Goal: Task Accomplishment & Management: Manage account settings

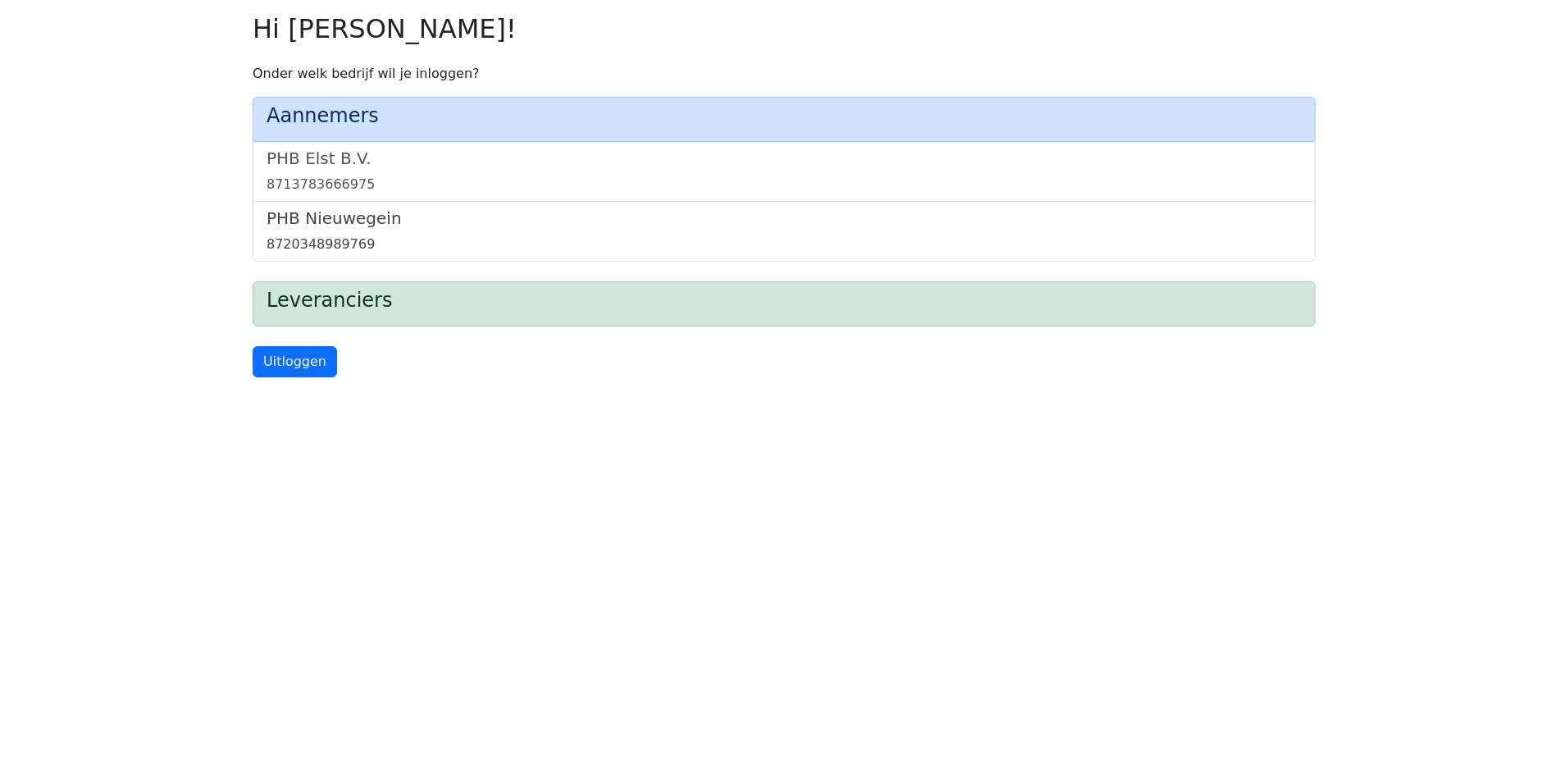
click at [298, 233] on link "PHB Nieuwegein 8720348989769" at bounding box center [784, 231] width 1035 height 46
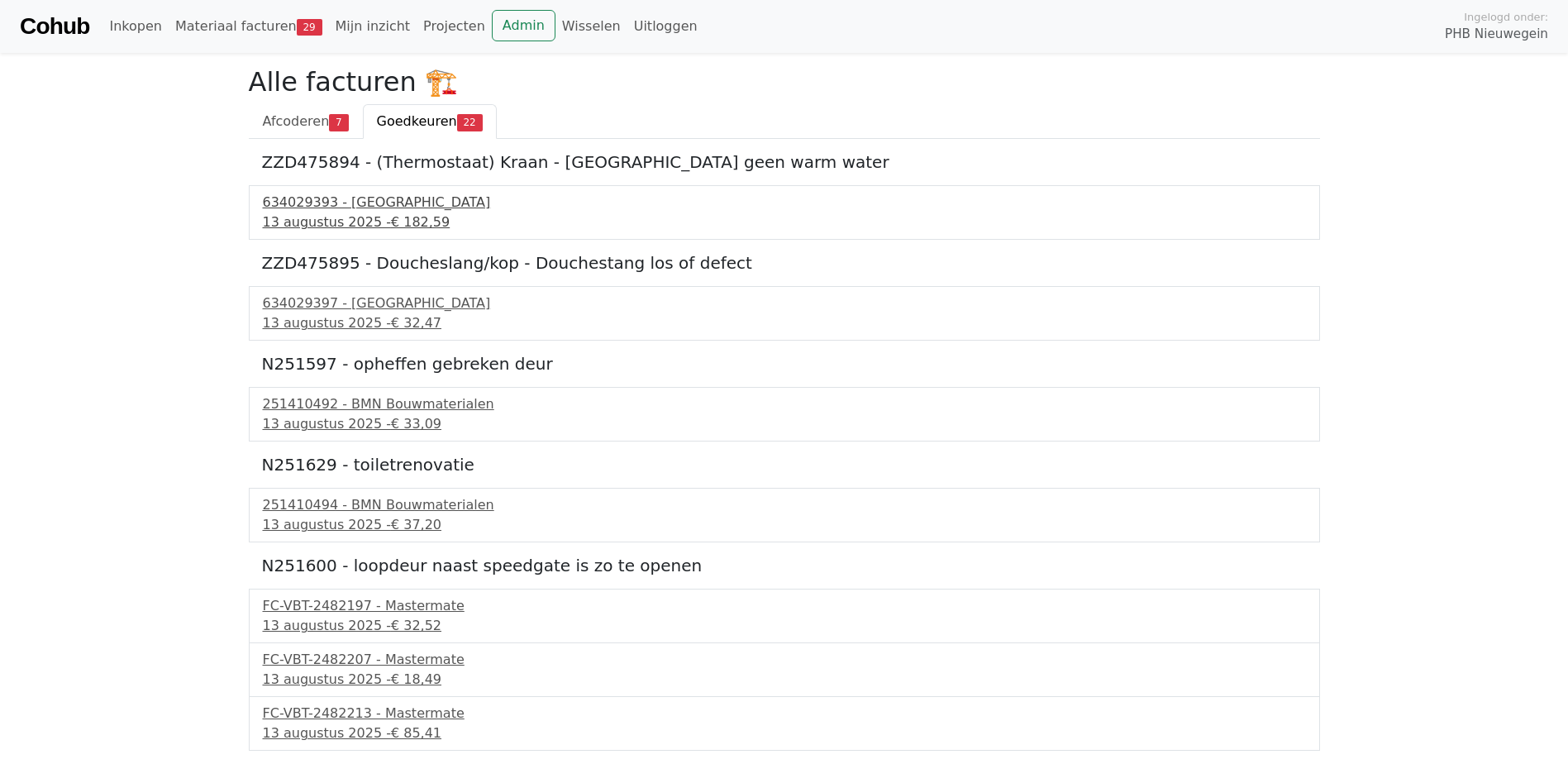
click at [311, 211] on div "634029393 - Technische Unie" at bounding box center [784, 202] width 1043 height 20
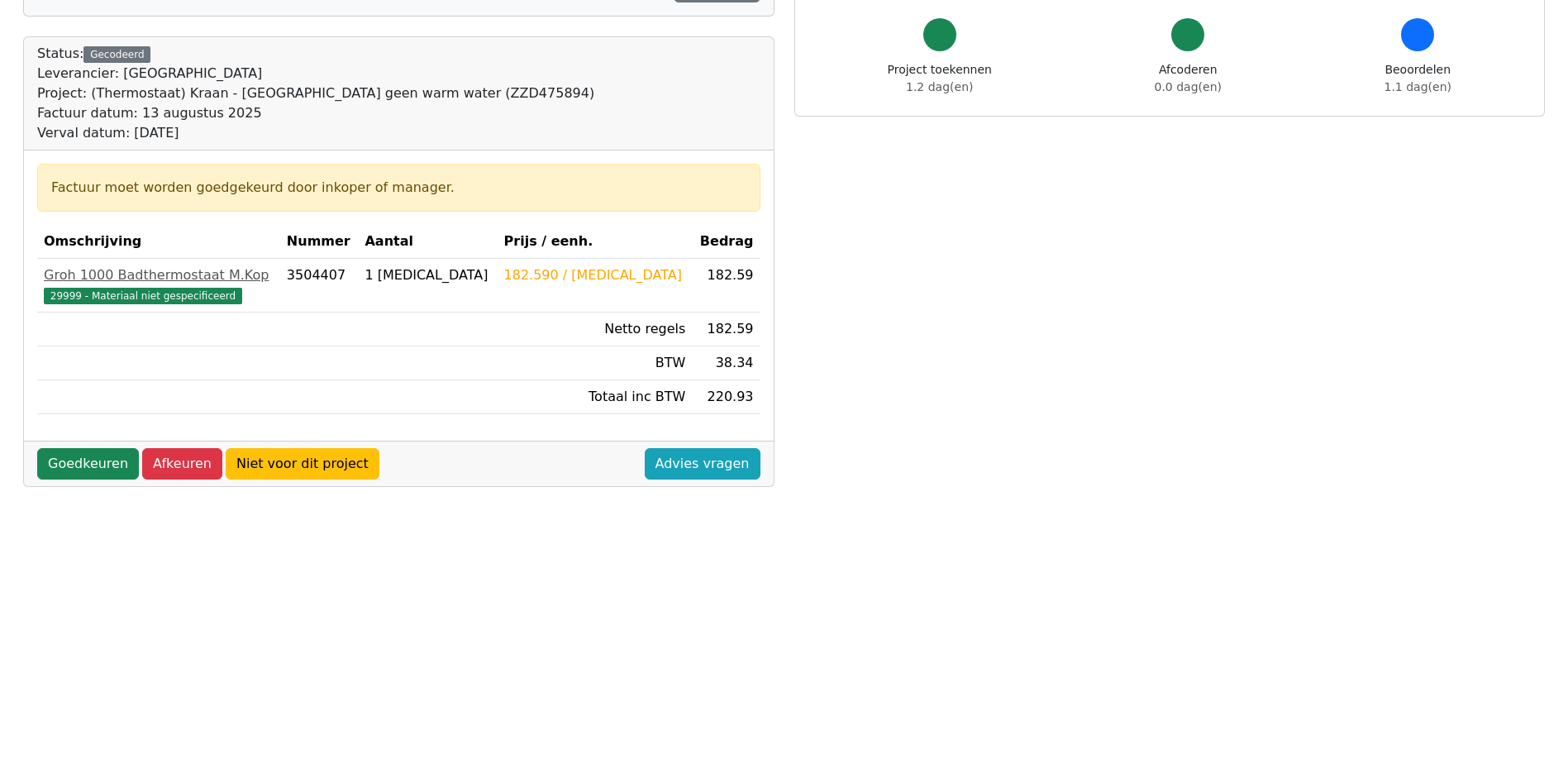
scroll to position [165, 0]
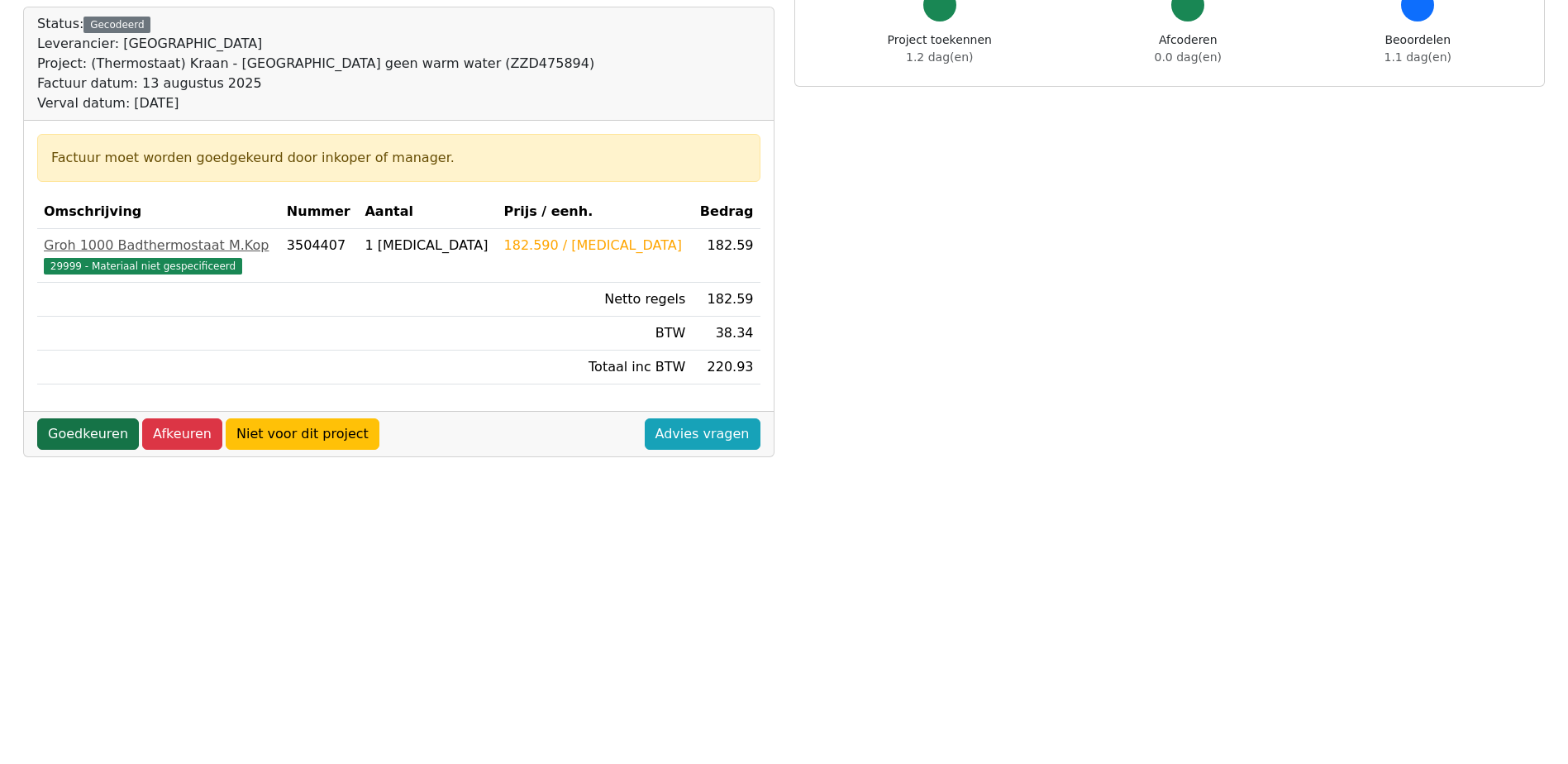
click at [61, 427] on link "Goedkeuren" at bounding box center [88, 434] width 102 height 31
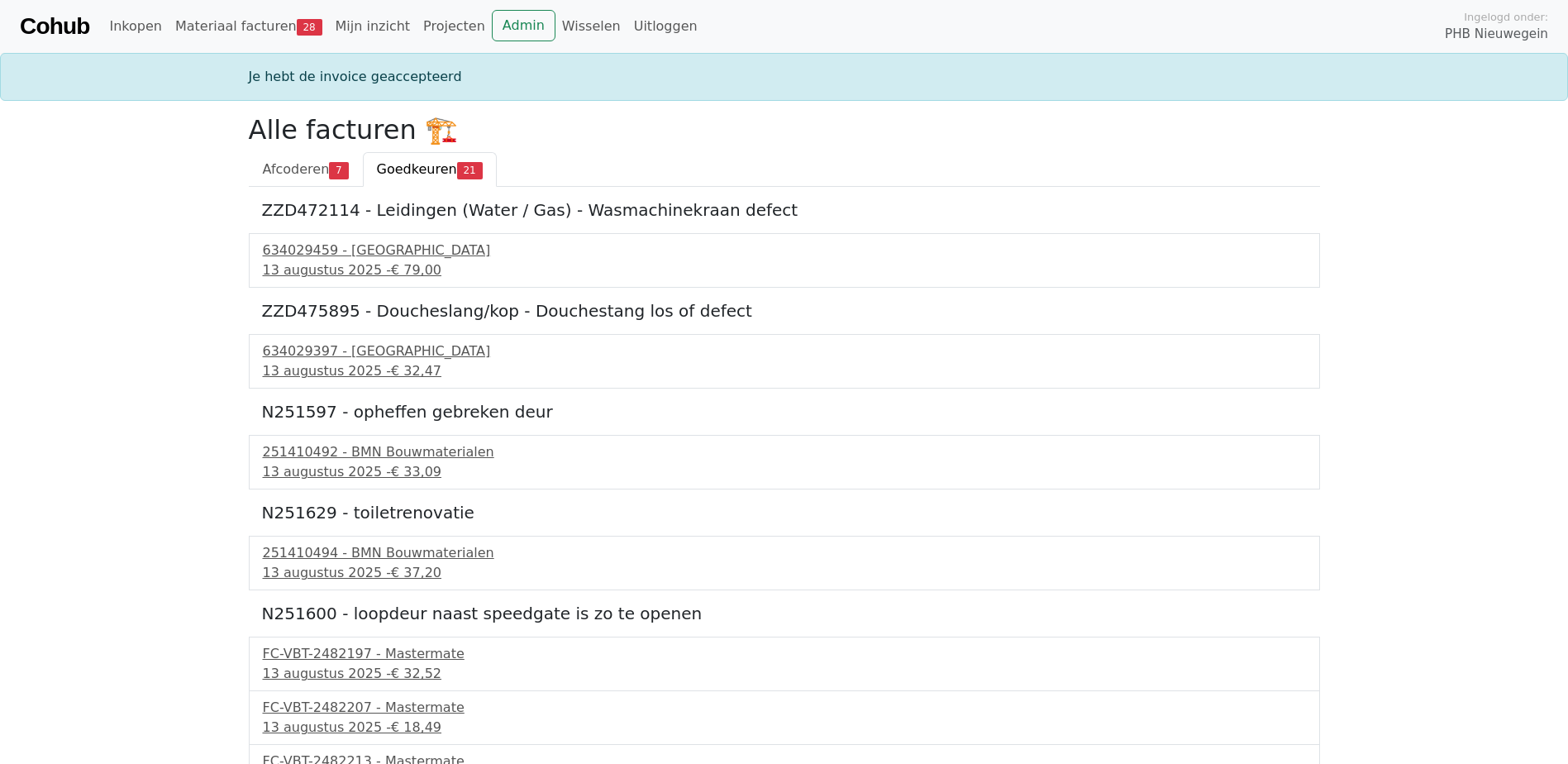
click at [290, 239] on div "634029459 - Technische Unie 13 augustus 2025 - € 79,00" at bounding box center [784, 260] width 1071 height 55
click at [291, 260] on div "13 augustus 2025 - € 79,00" at bounding box center [784, 270] width 1043 height 20
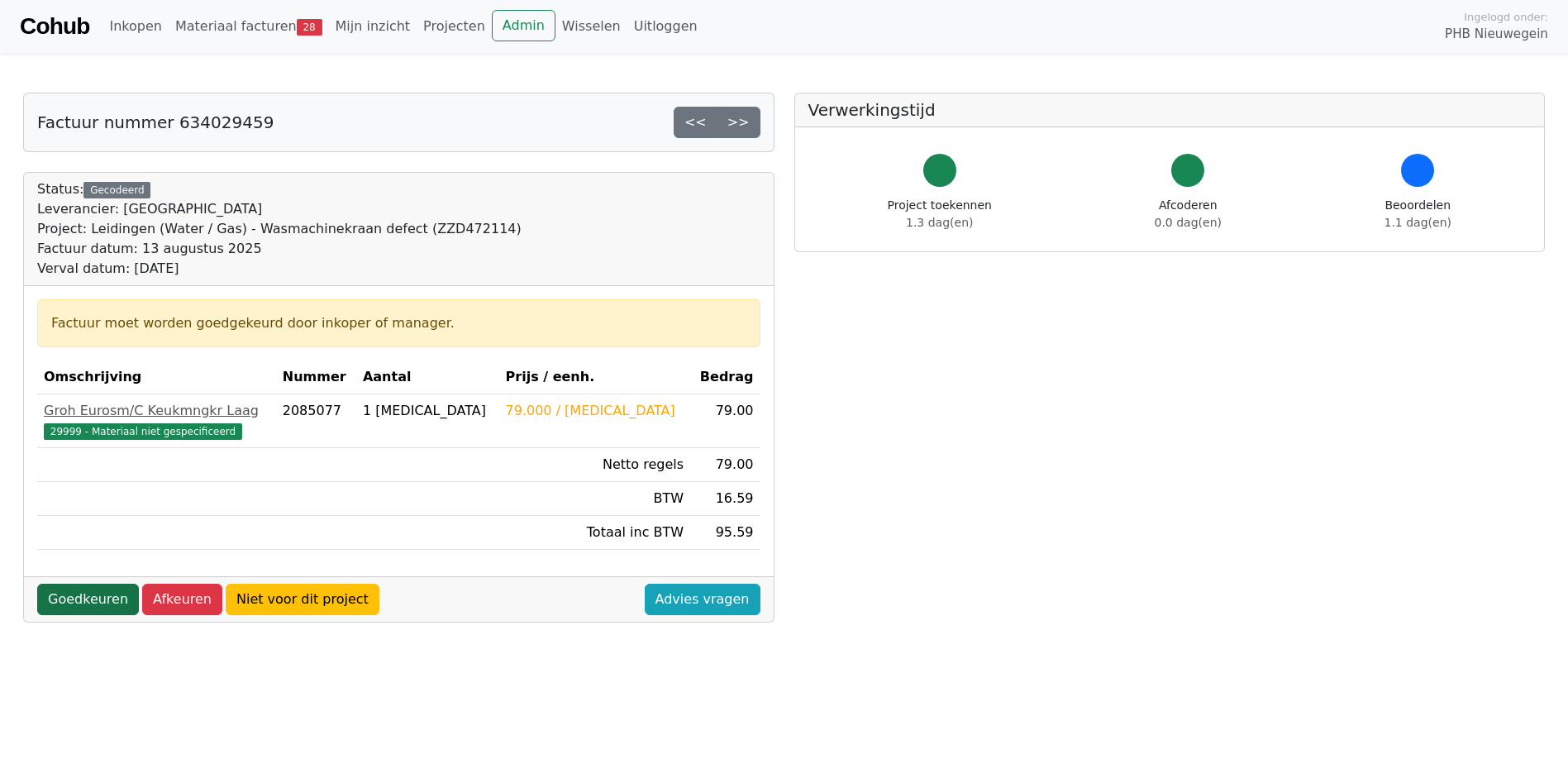
click at [79, 601] on link "Goedkeuren" at bounding box center [88, 599] width 102 height 31
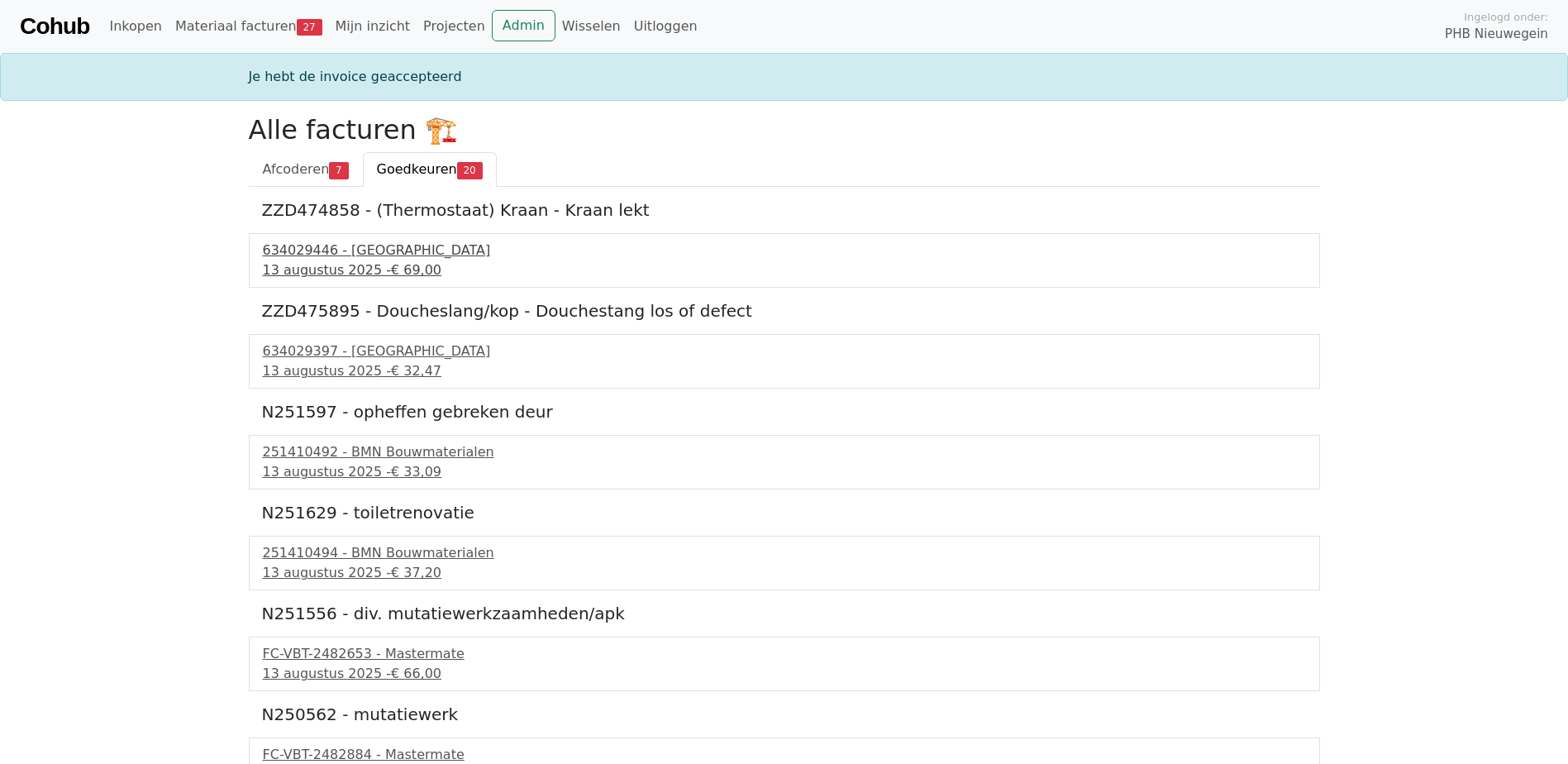
click at [323, 272] on div "13 augustus 2025 - € 69,00" at bounding box center [784, 270] width 1043 height 20
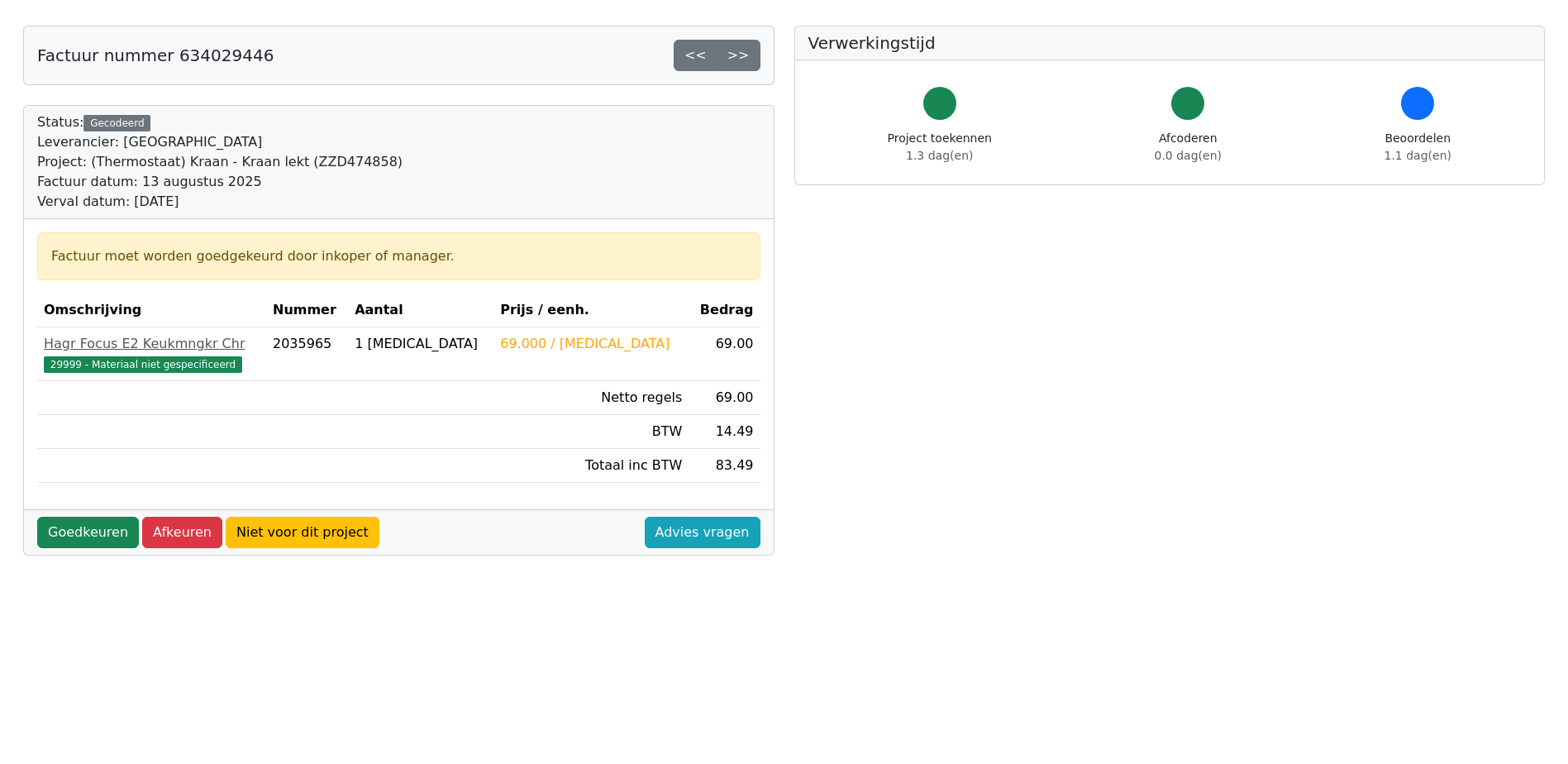
scroll to position [165, 0]
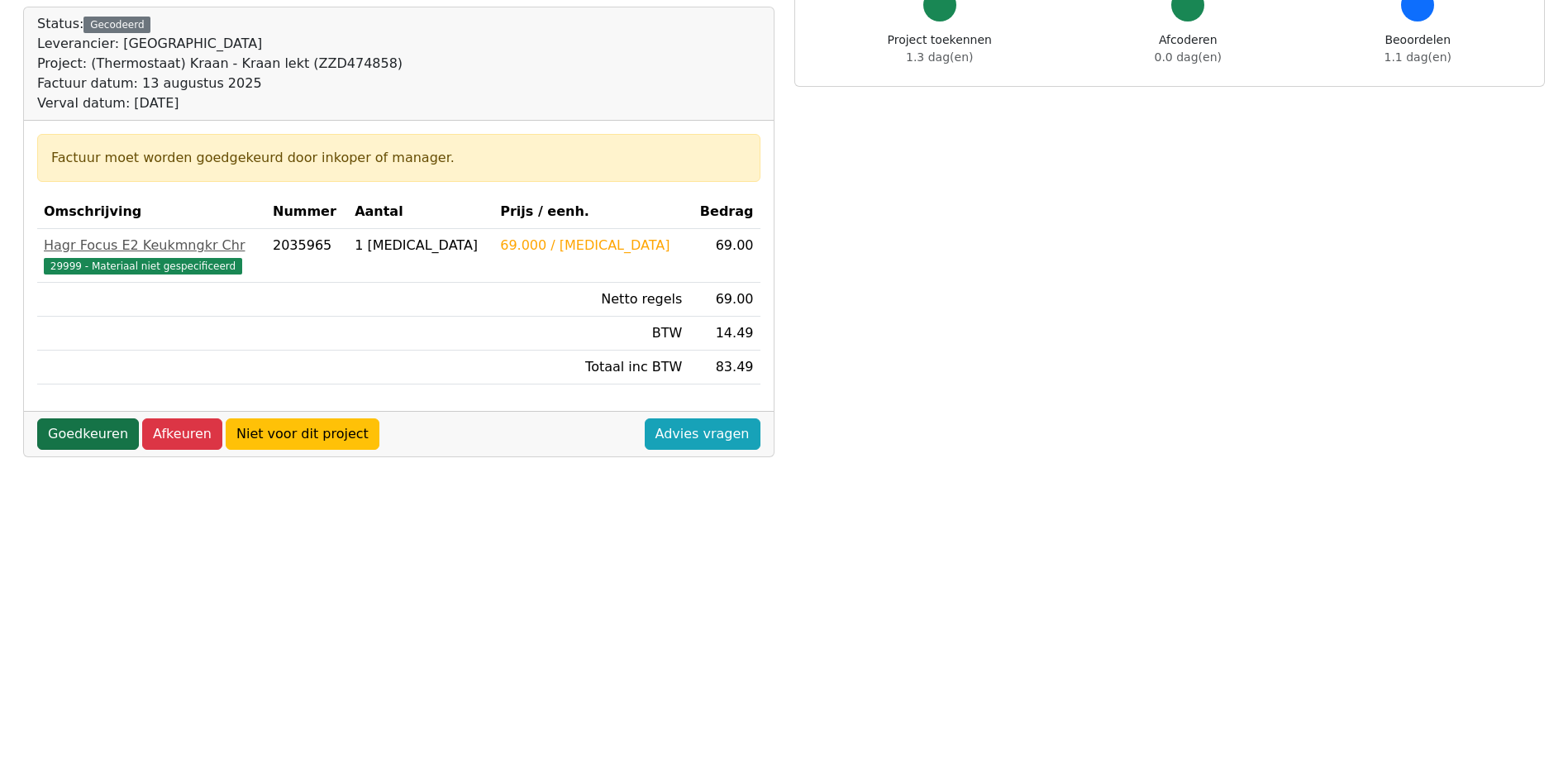
click at [56, 437] on link "Goedkeuren" at bounding box center [88, 434] width 102 height 31
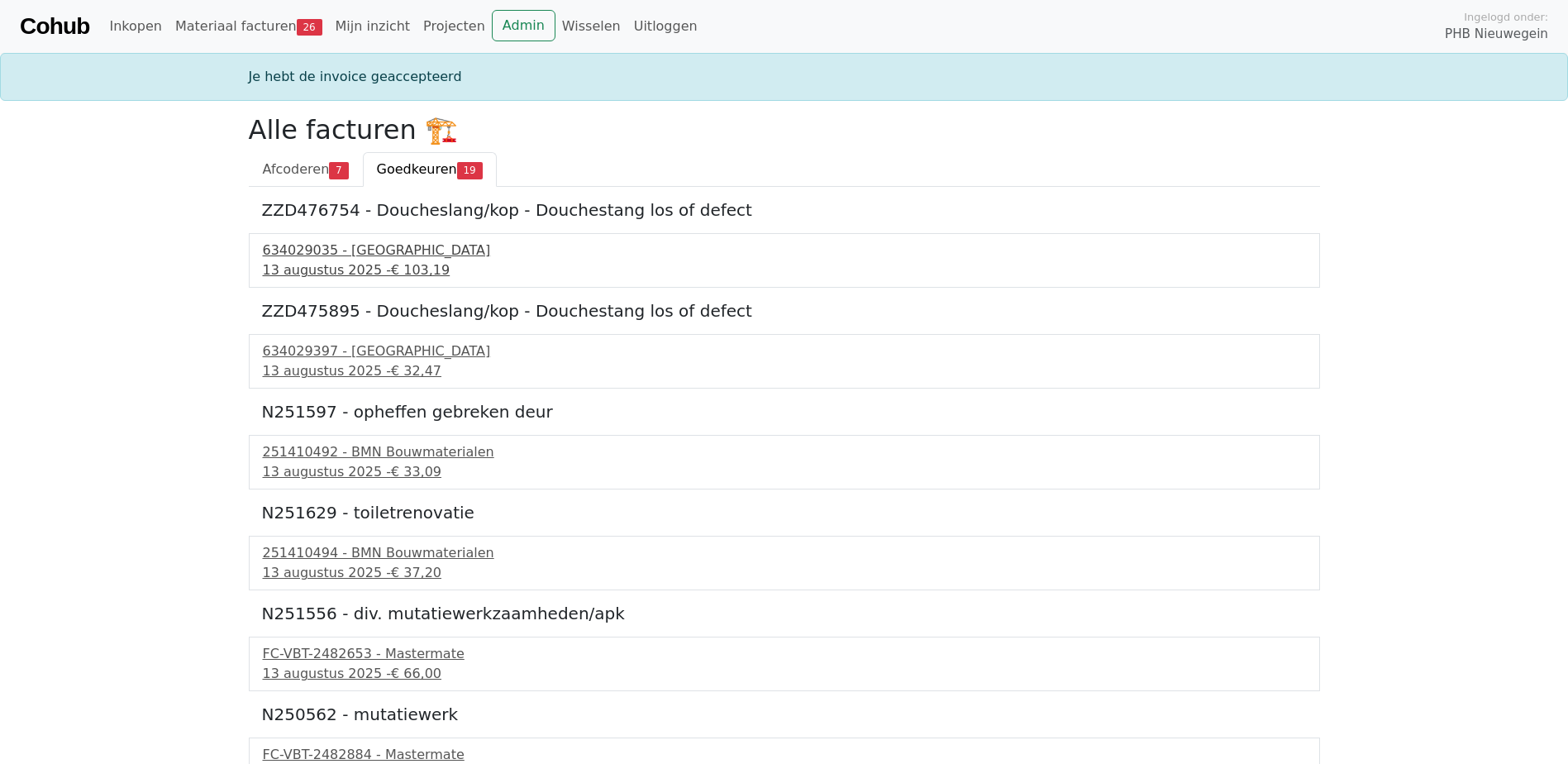
click at [305, 267] on div "13 augustus 2025 - € 103,19" at bounding box center [784, 270] width 1043 height 20
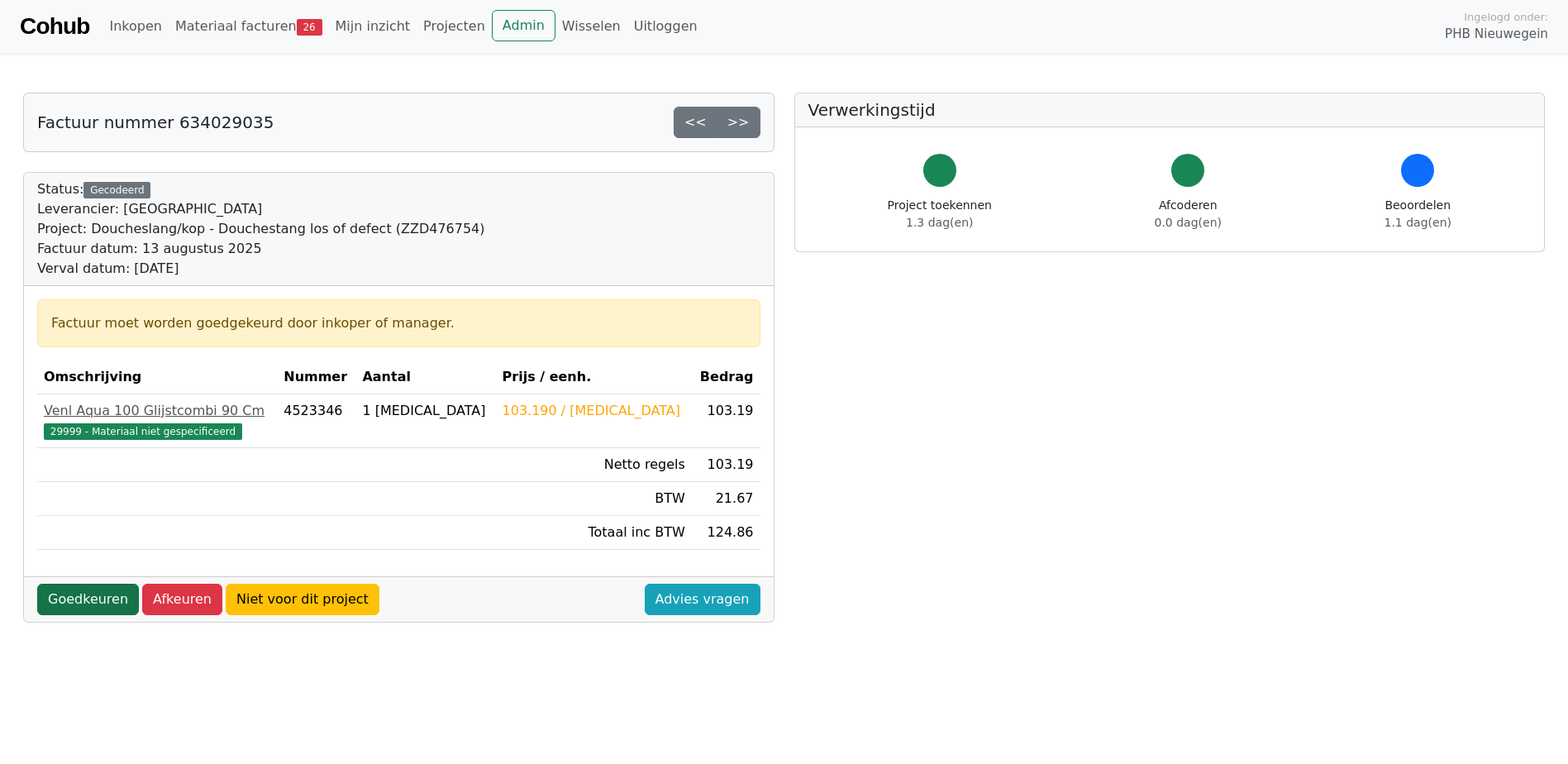
click at [77, 602] on link "Goedkeuren" at bounding box center [88, 599] width 102 height 31
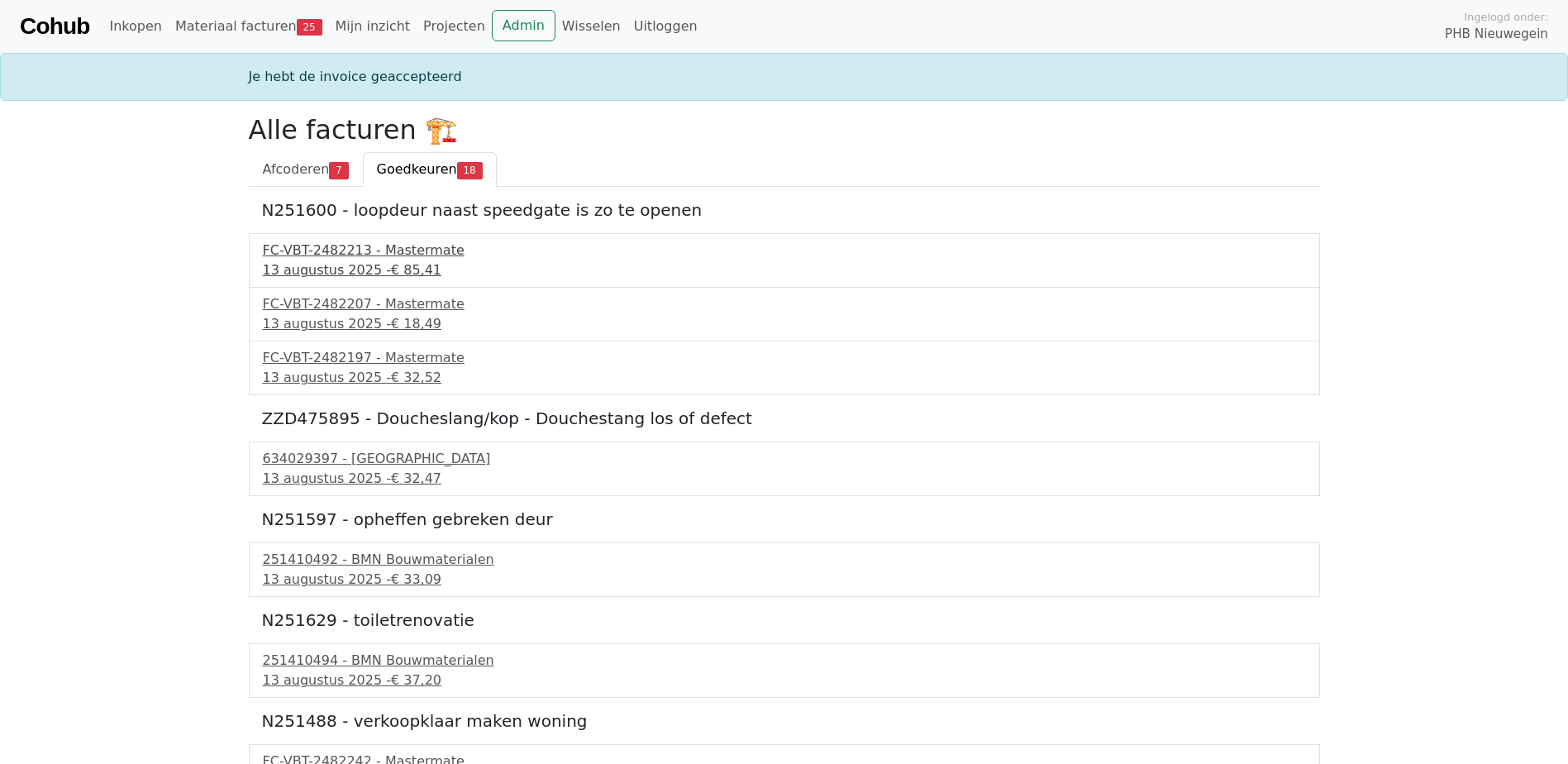
click at [336, 258] on div "FC-VBT-2482213 - Mastermate" at bounding box center [784, 250] width 1043 height 20
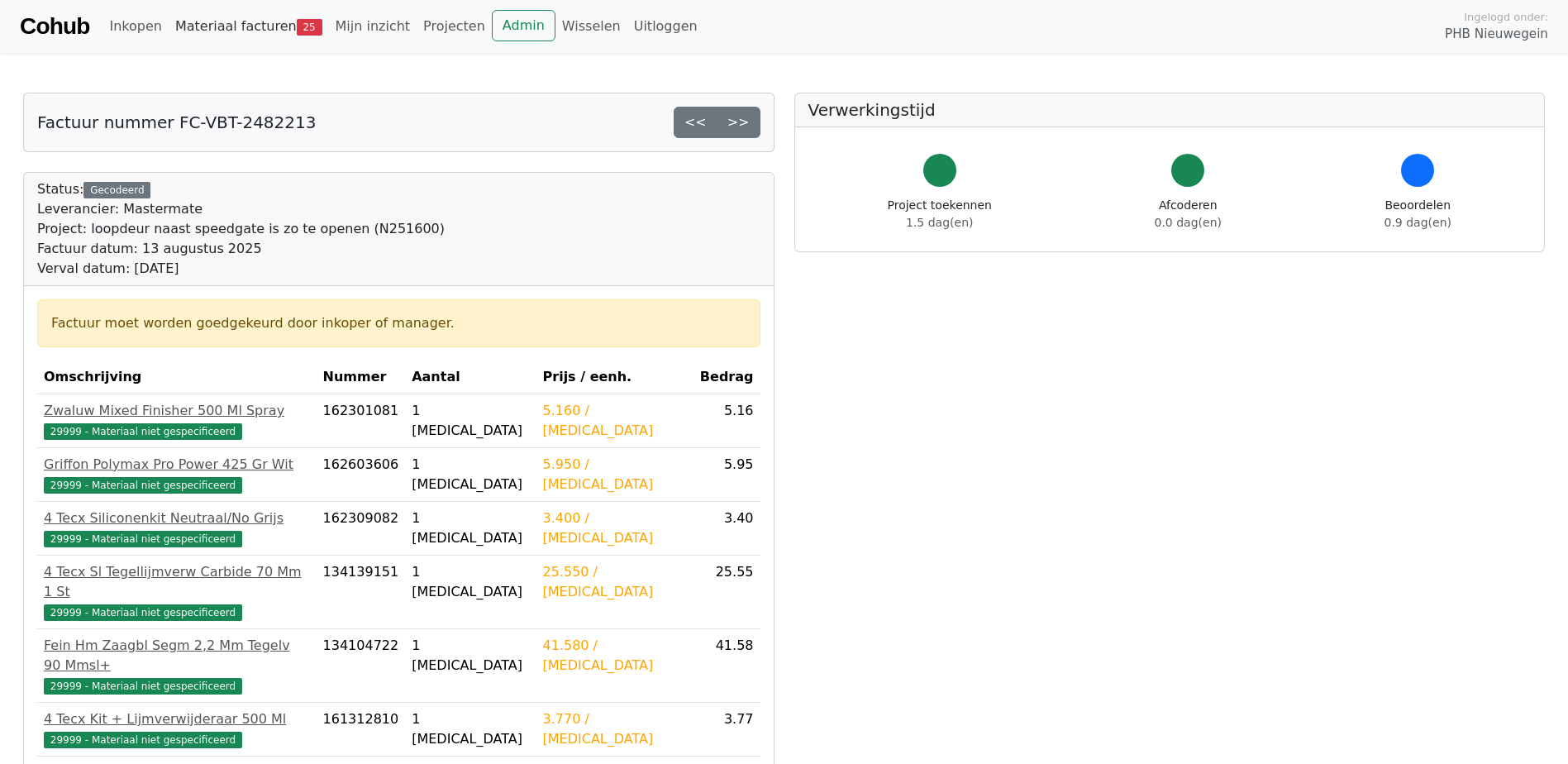
click at [208, 26] on link "Materiaal facturen 25" at bounding box center [249, 26] width 160 height 33
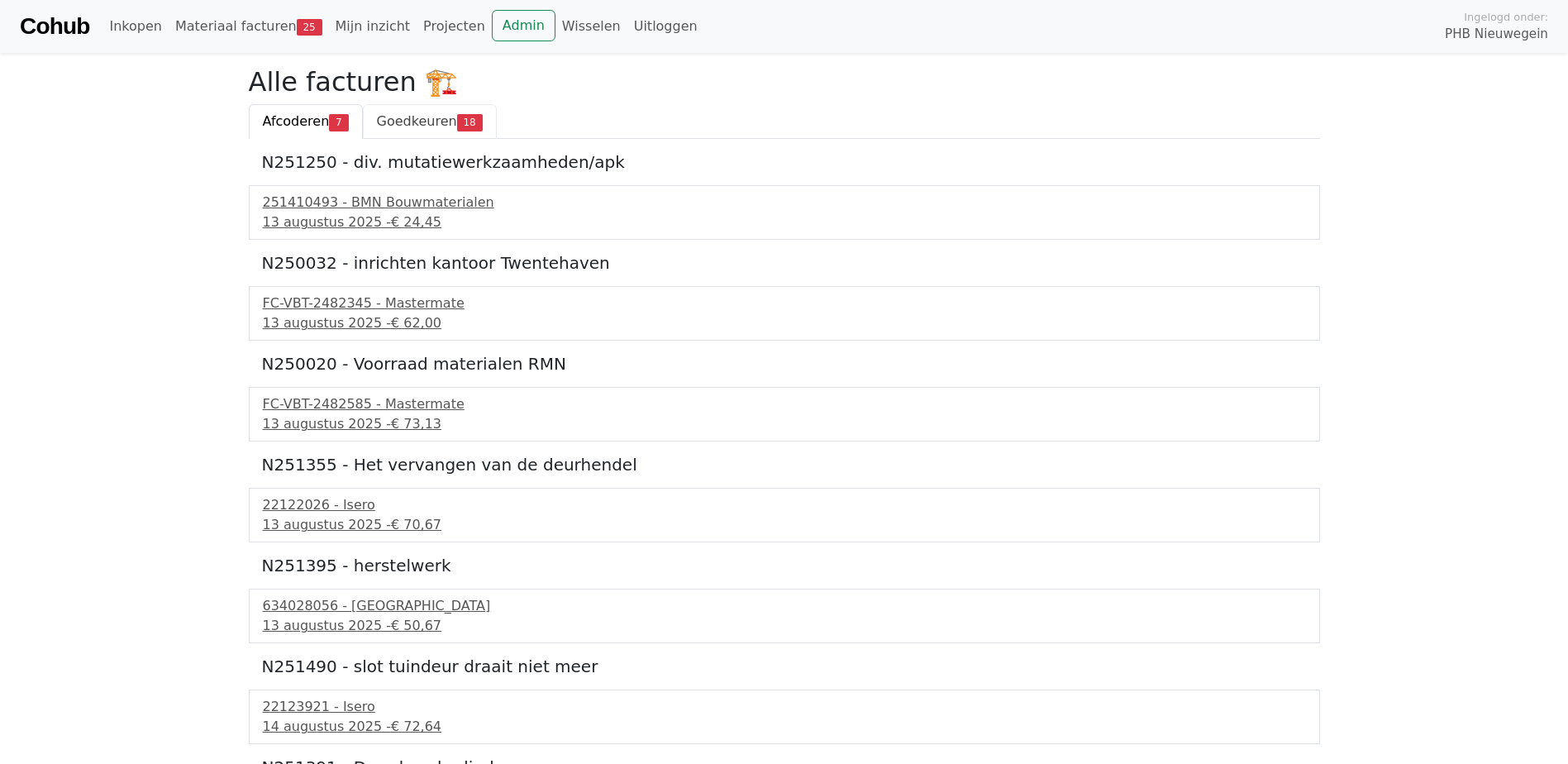
click at [391, 123] on span "Goedkeuren" at bounding box center [417, 121] width 80 height 16
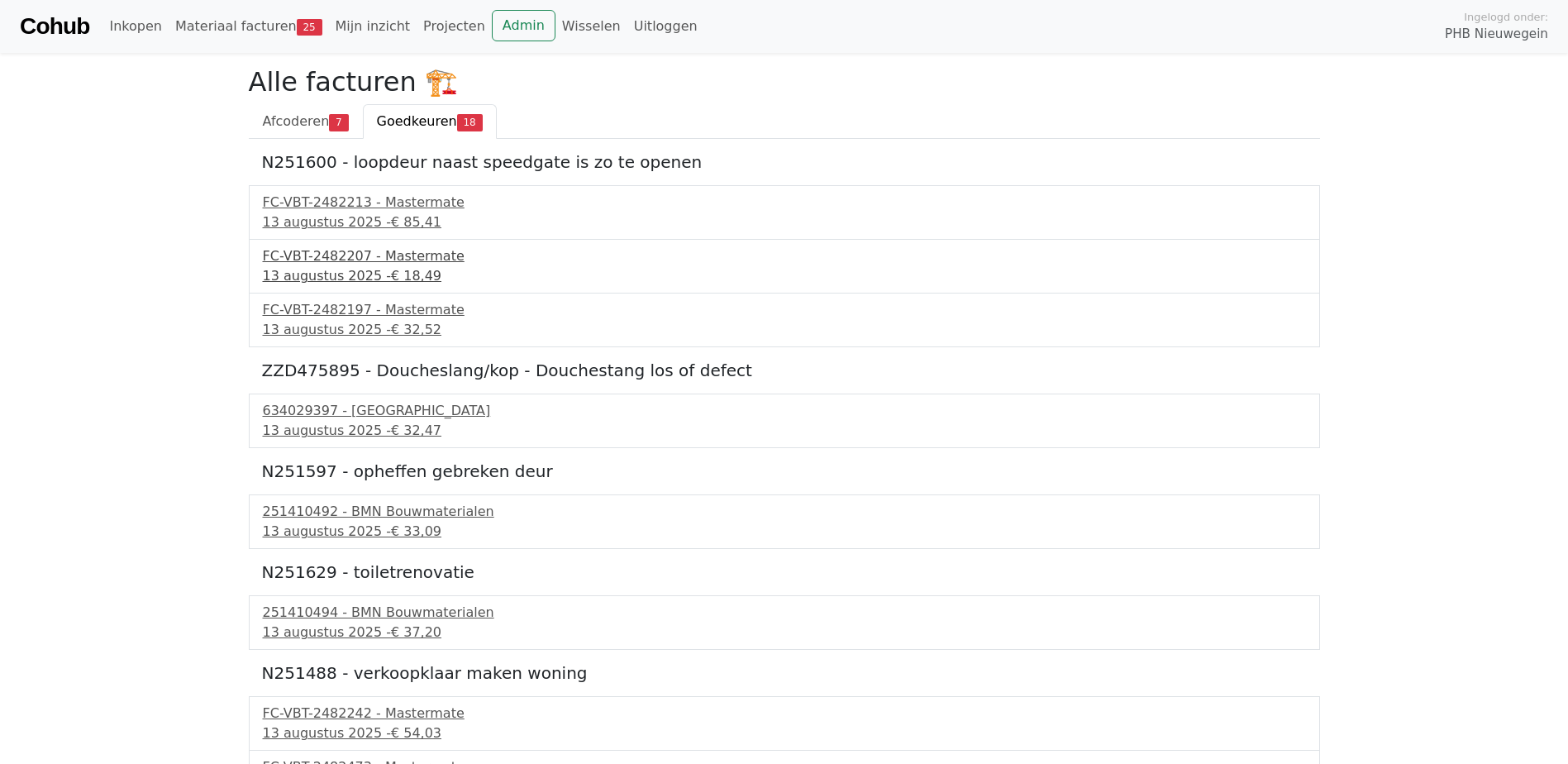
click at [337, 275] on div "[DATE] - € 18,49" at bounding box center [784, 275] width 1043 height 20
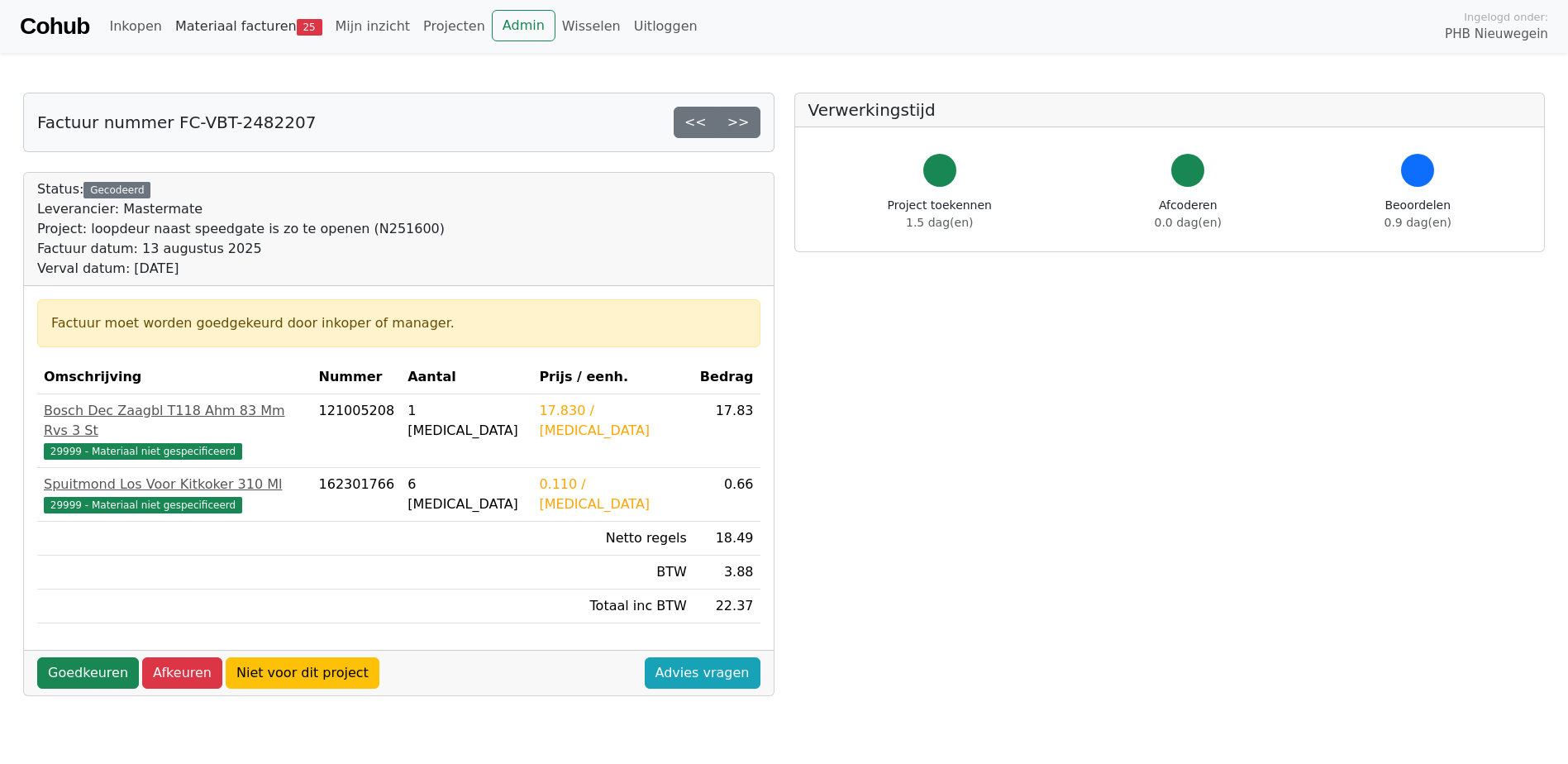
click at [200, 29] on link "Materiaal facturen 25" at bounding box center [249, 26] width 160 height 33
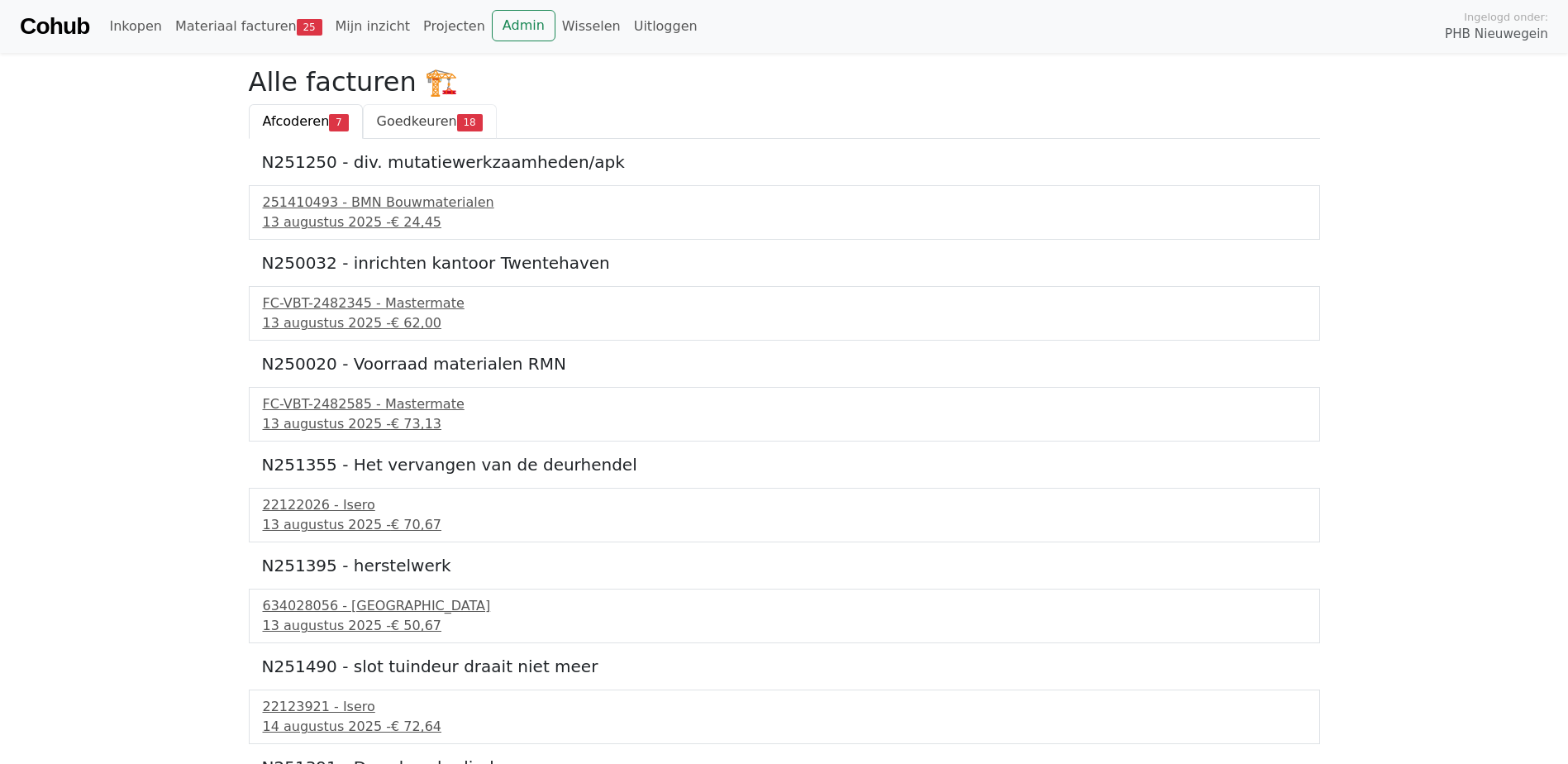
click at [402, 123] on span "Goedkeuren" at bounding box center [417, 121] width 80 height 16
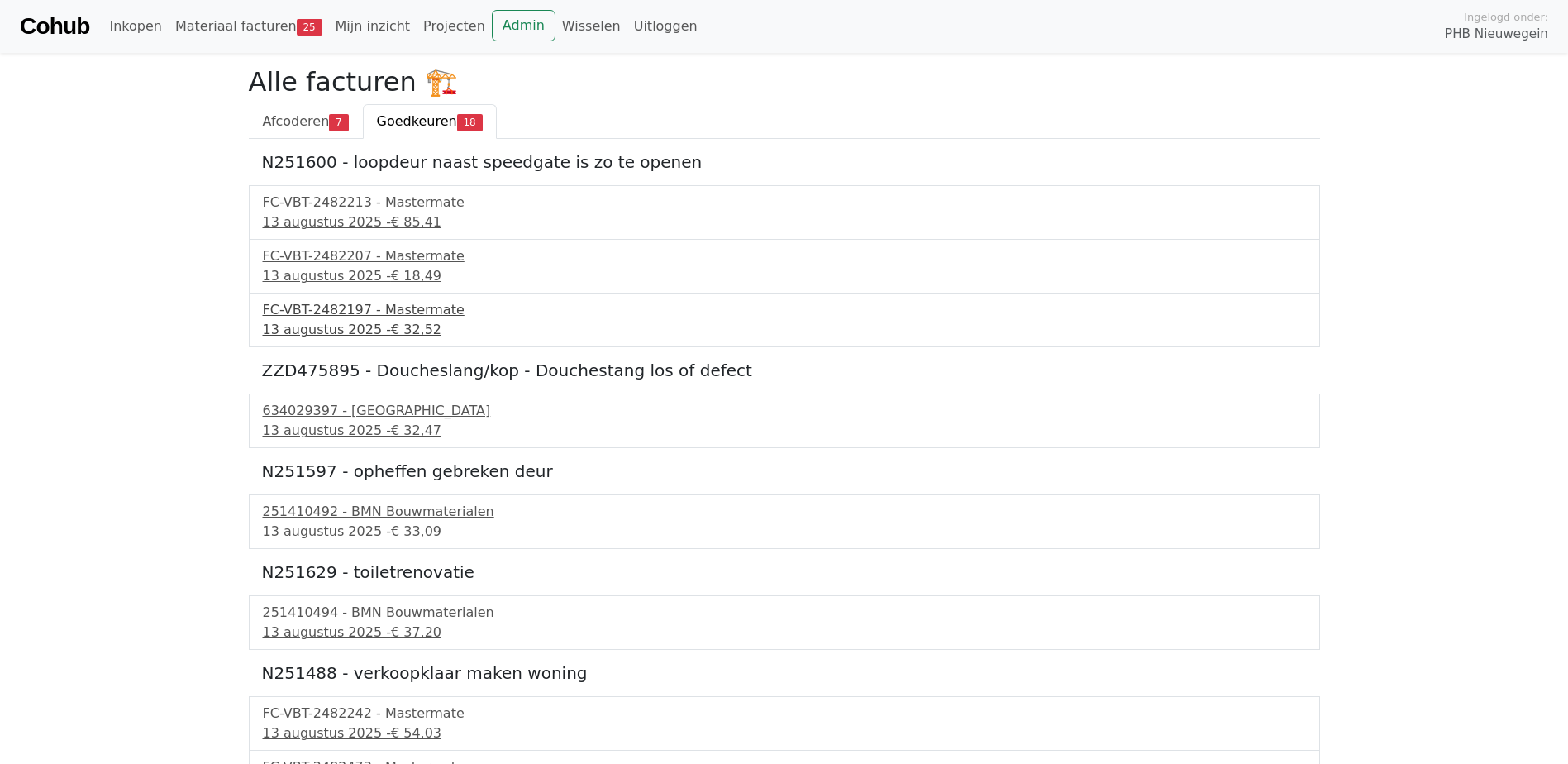
click at [350, 312] on div "FC-VBT-2482197 - Mastermate" at bounding box center [784, 309] width 1043 height 20
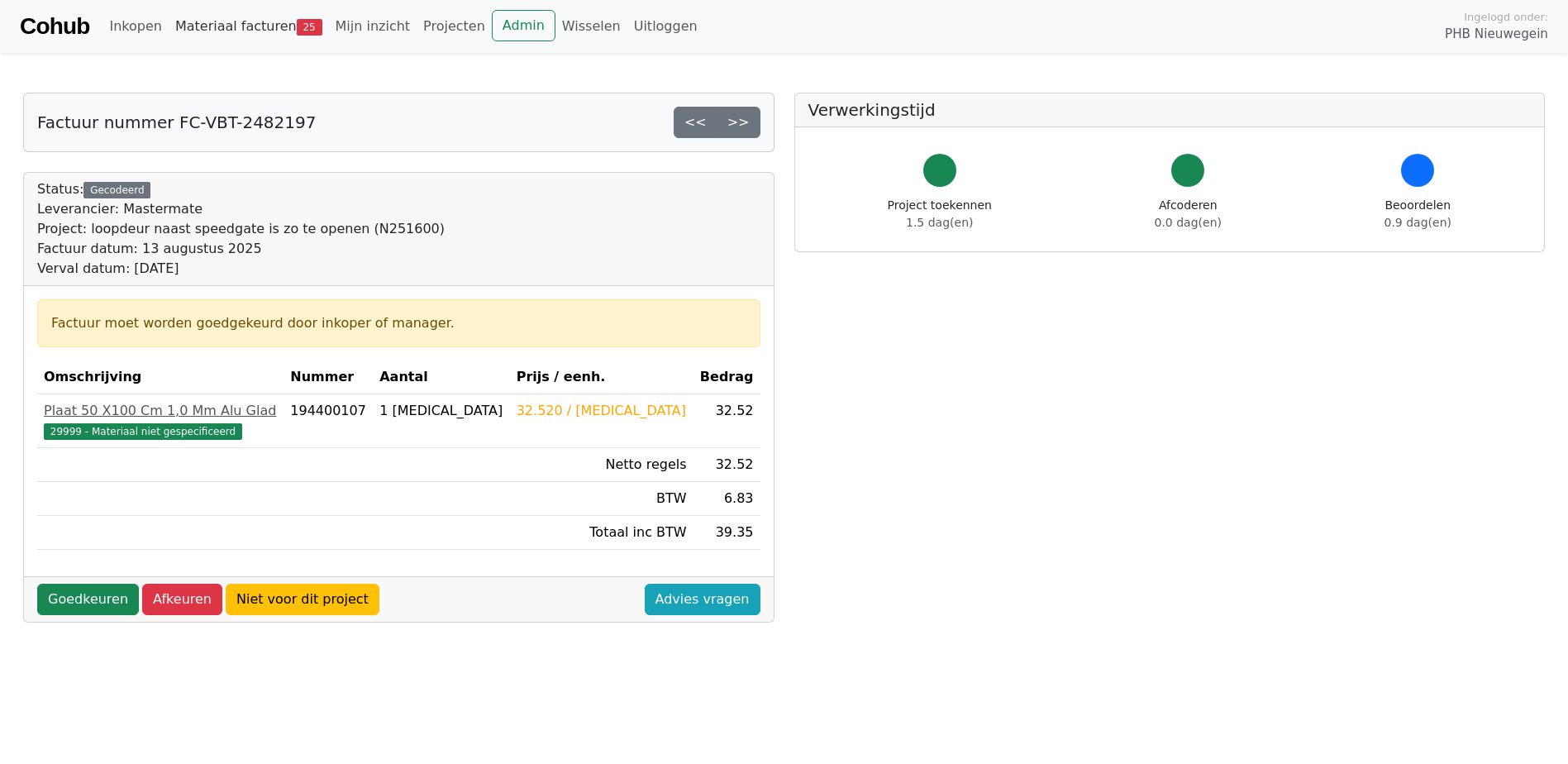
click at [207, 27] on link "Materiaal facturen 25" at bounding box center [249, 26] width 160 height 33
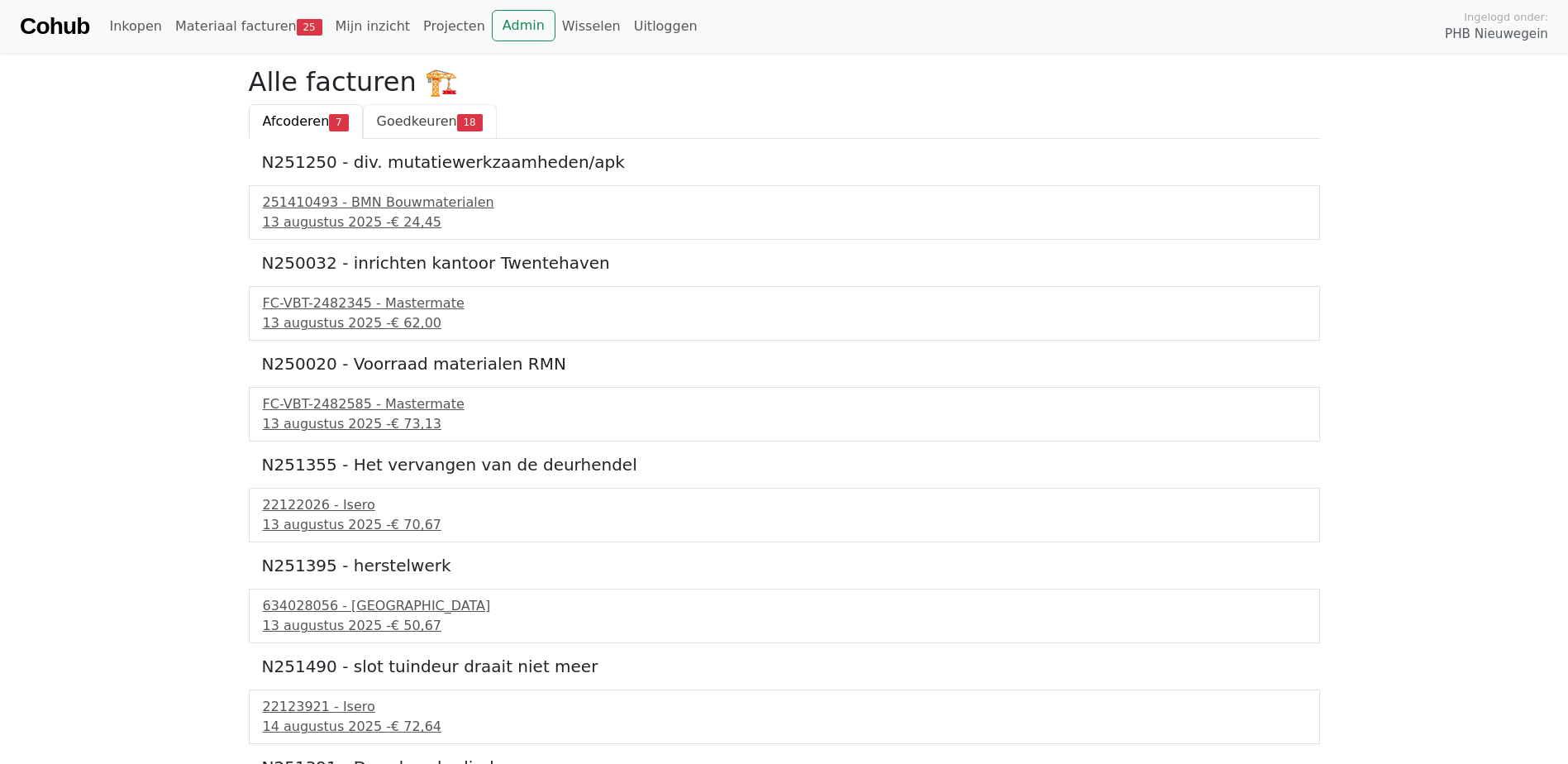
click at [413, 122] on span "Goedkeuren" at bounding box center [417, 121] width 80 height 16
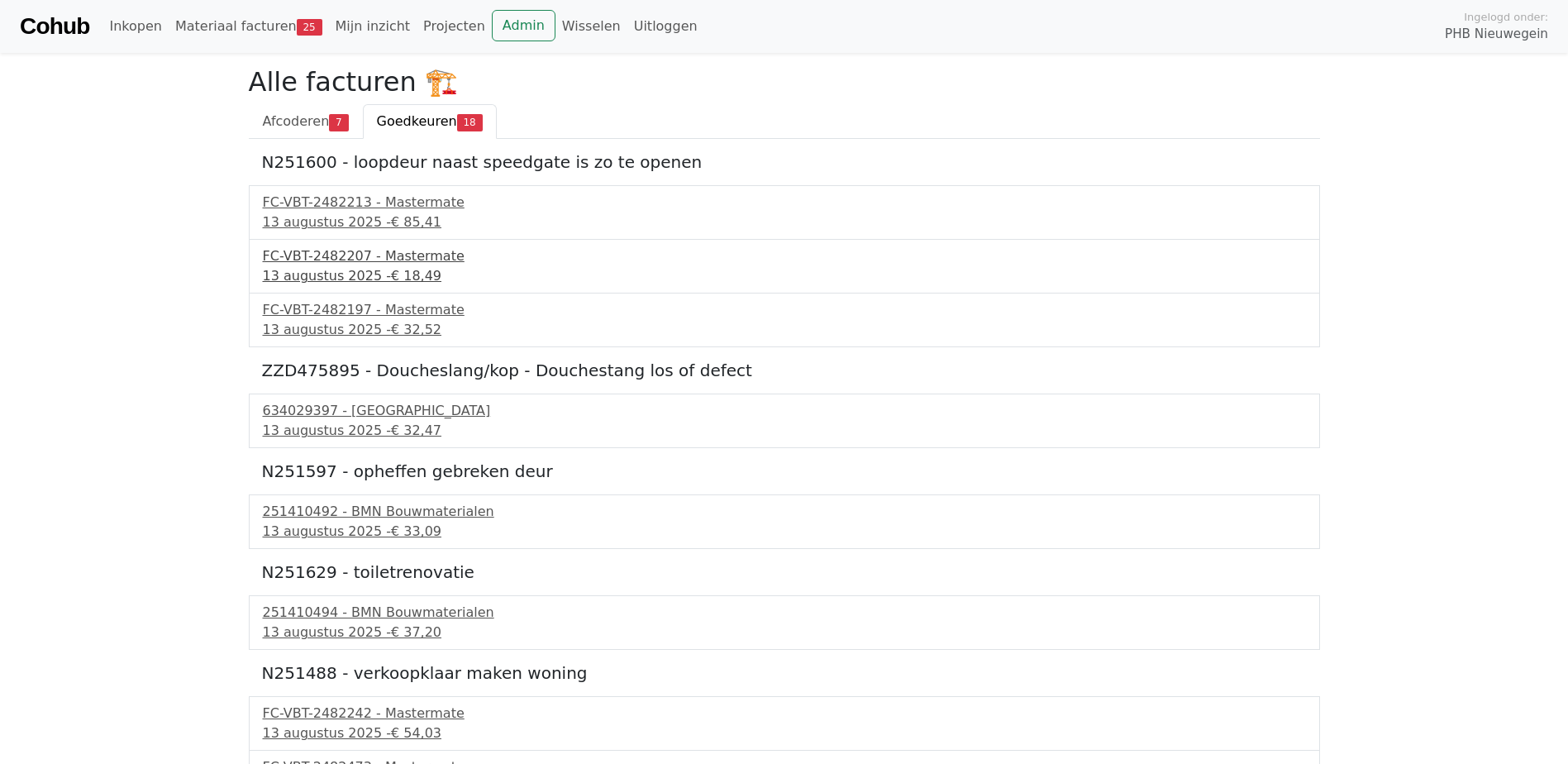
click at [322, 272] on div "[DATE] - € 18,49" at bounding box center [784, 275] width 1043 height 20
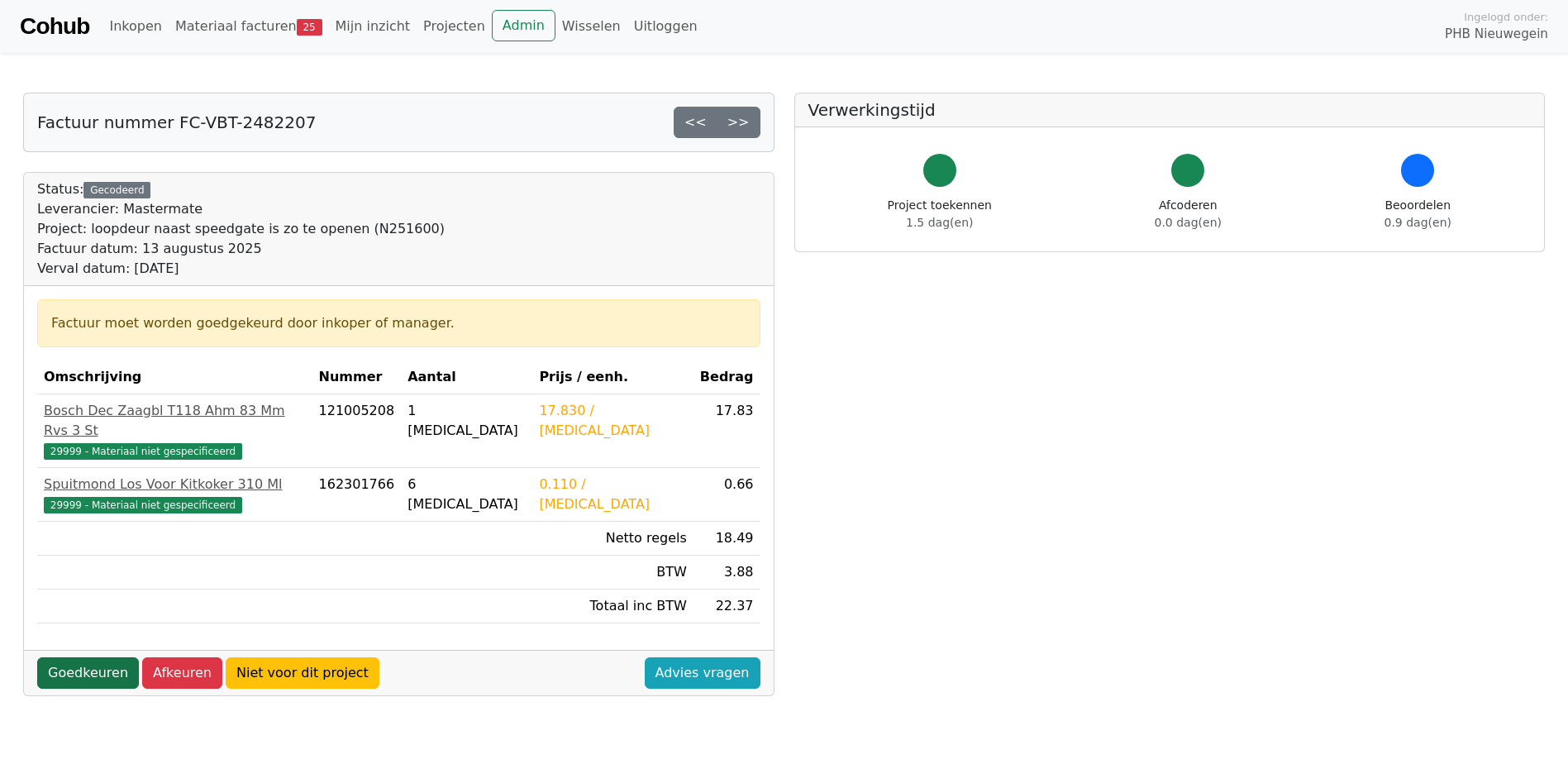
click at [52, 657] on link "Goedkeuren" at bounding box center [88, 673] width 102 height 31
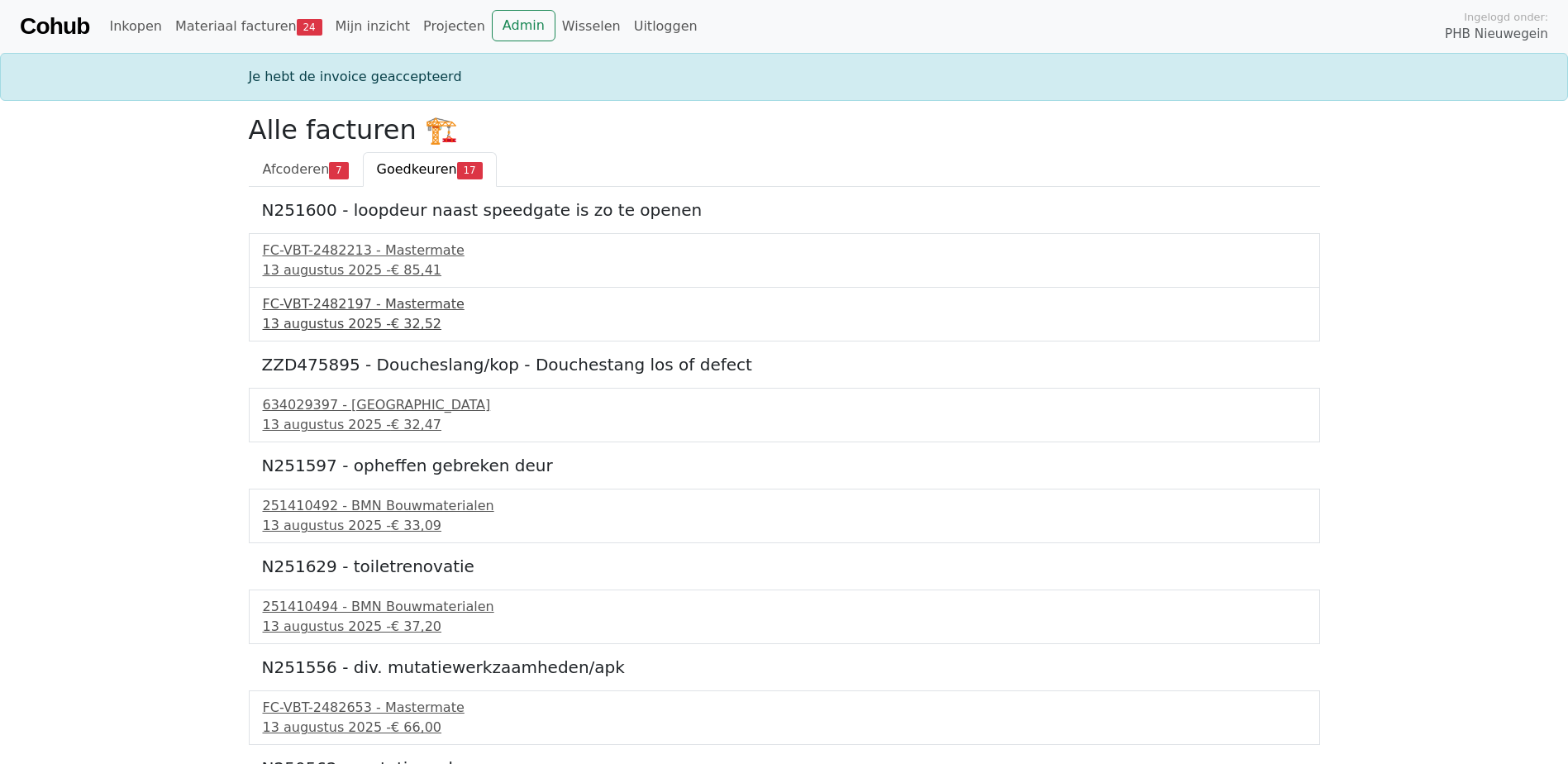
click at [320, 327] on div "13 augustus 2025 - € 32,52" at bounding box center [784, 324] width 1043 height 20
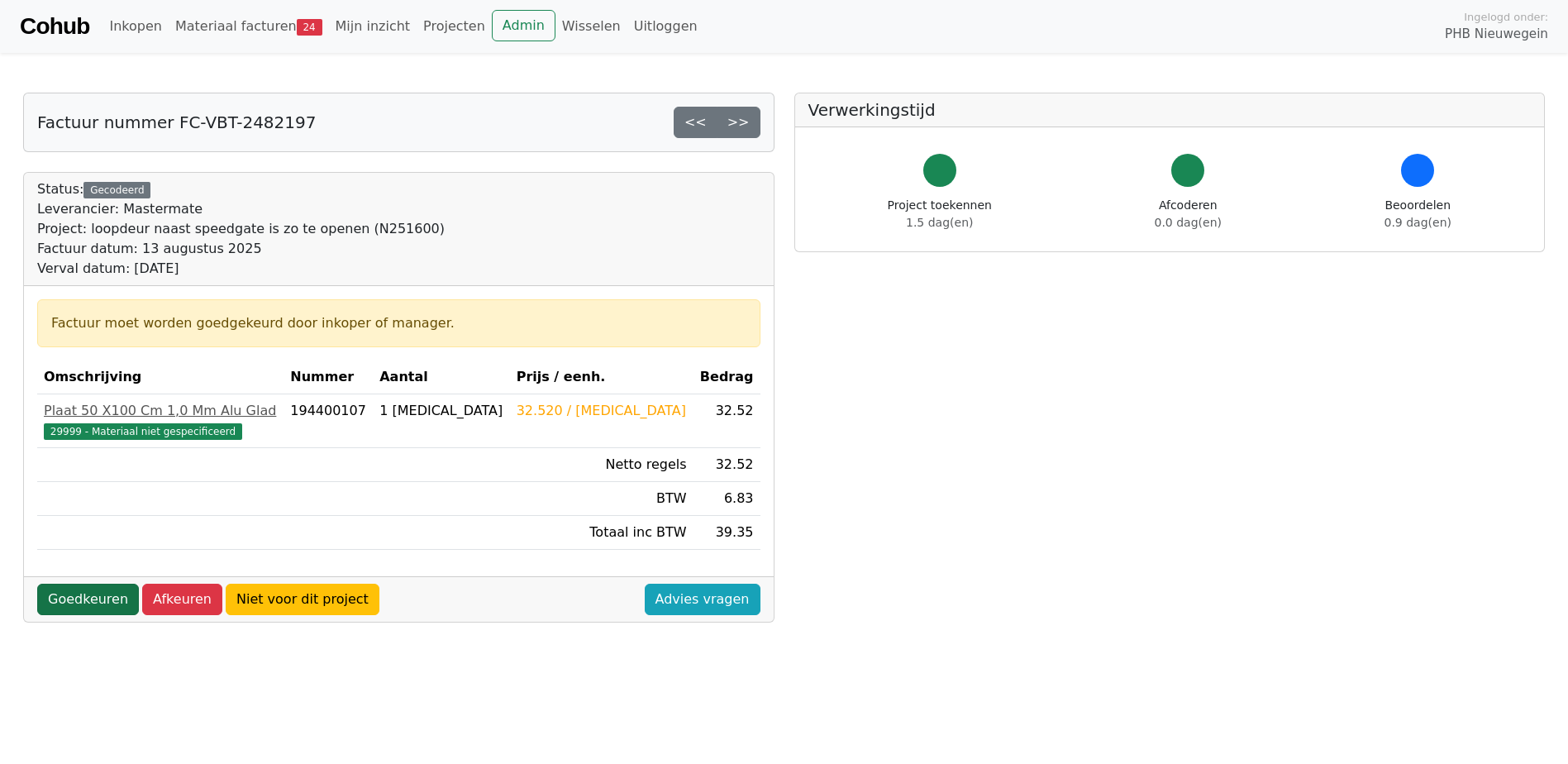
click at [75, 604] on link "Goedkeuren" at bounding box center [88, 599] width 102 height 31
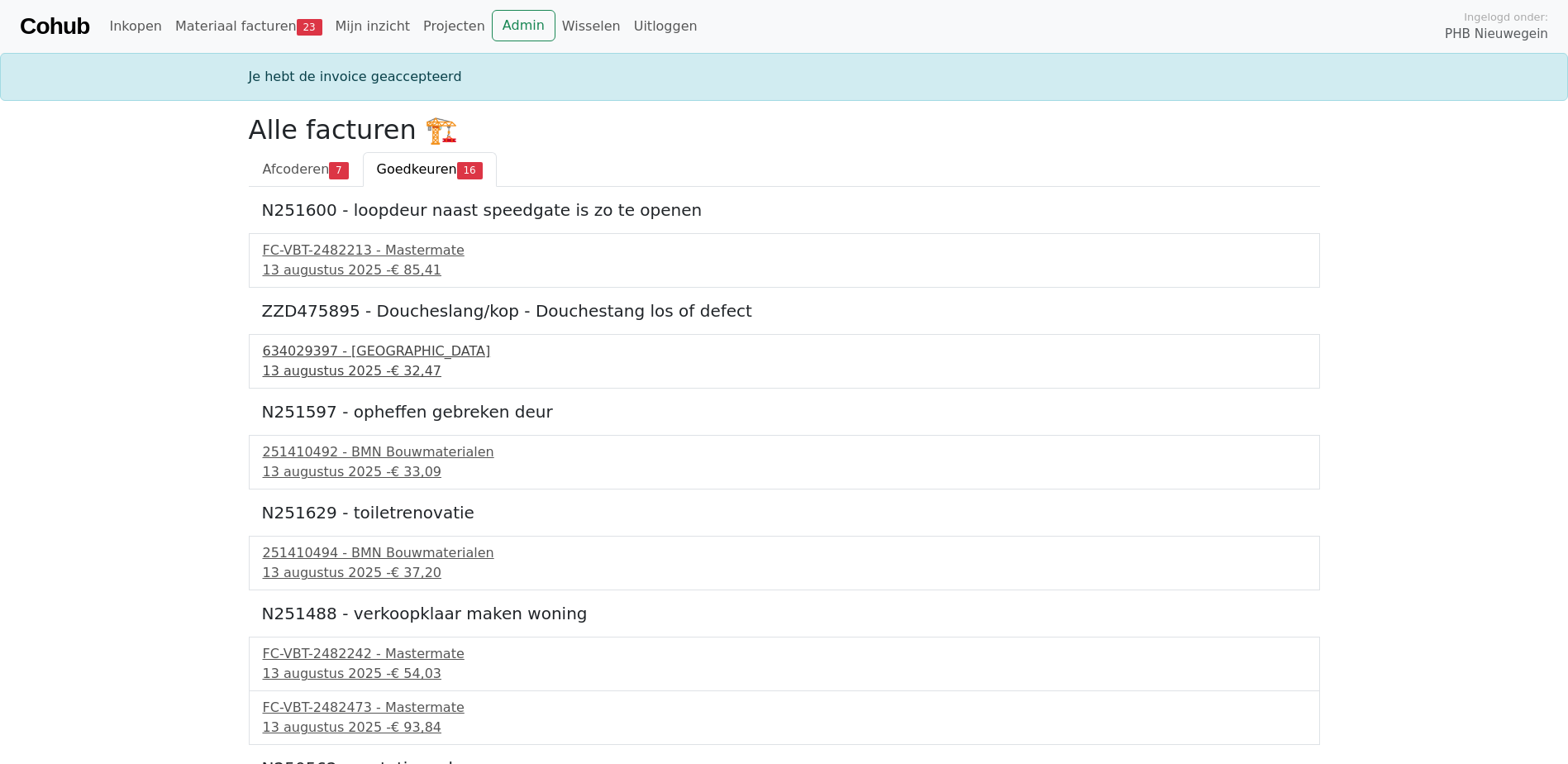
click at [326, 370] on div "13 augustus 2025 - € 32,47" at bounding box center [784, 371] width 1043 height 20
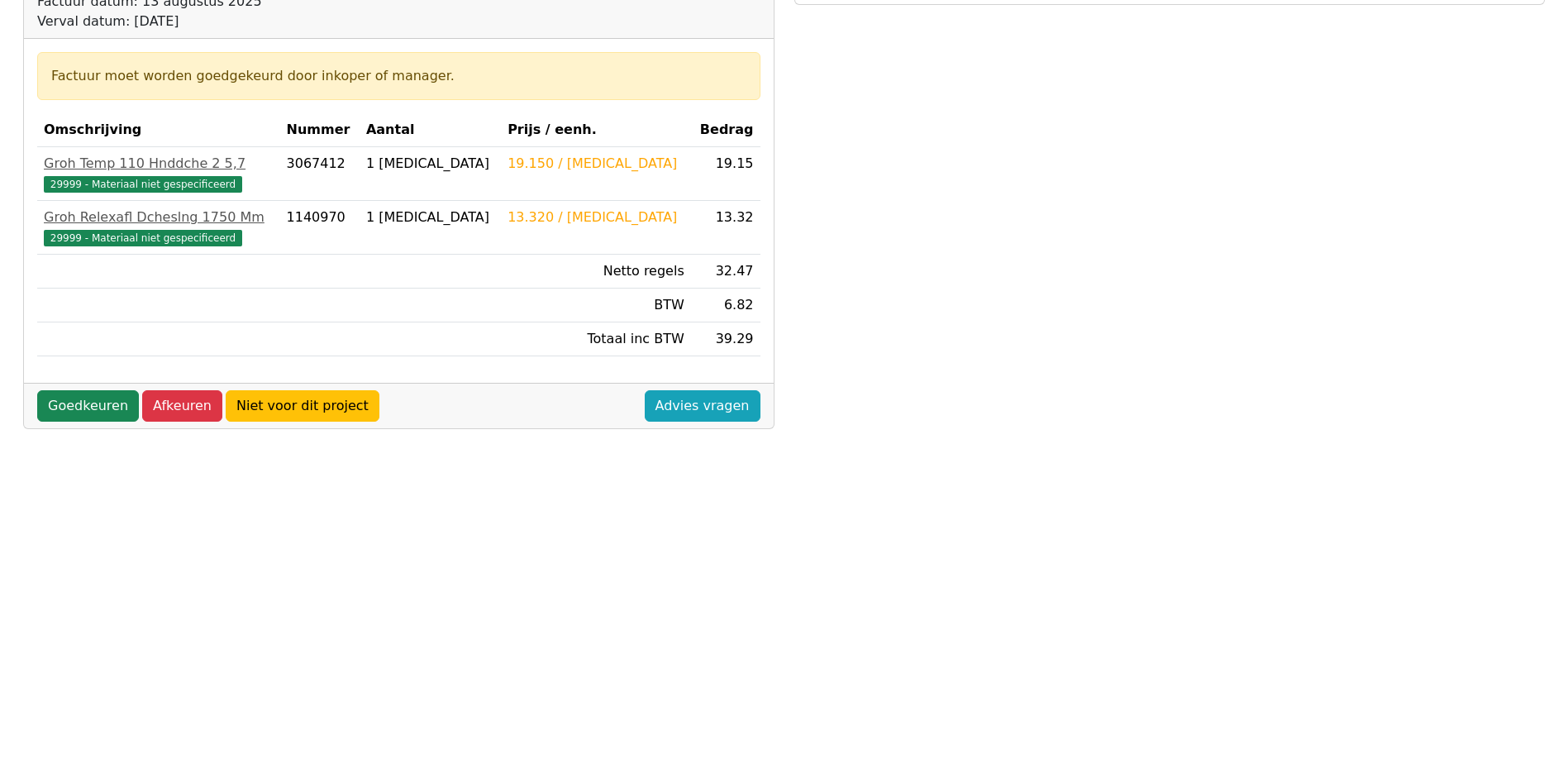
scroll to position [248, 0]
click at [67, 403] on link "Goedkeuren" at bounding box center [88, 405] width 102 height 31
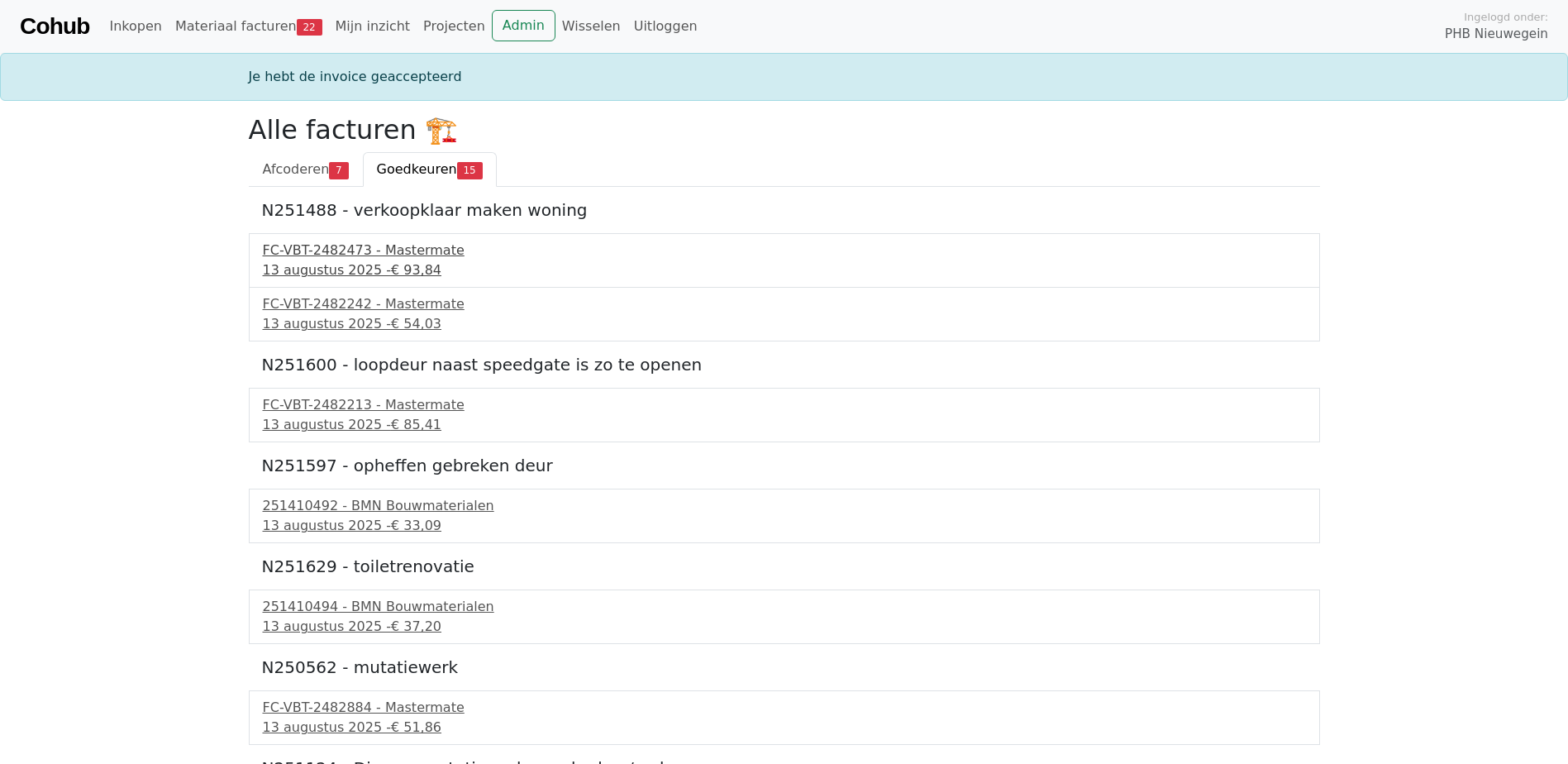
click at [322, 265] on div "13 augustus 2025 - € 93,84" at bounding box center [784, 270] width 1043 height 20
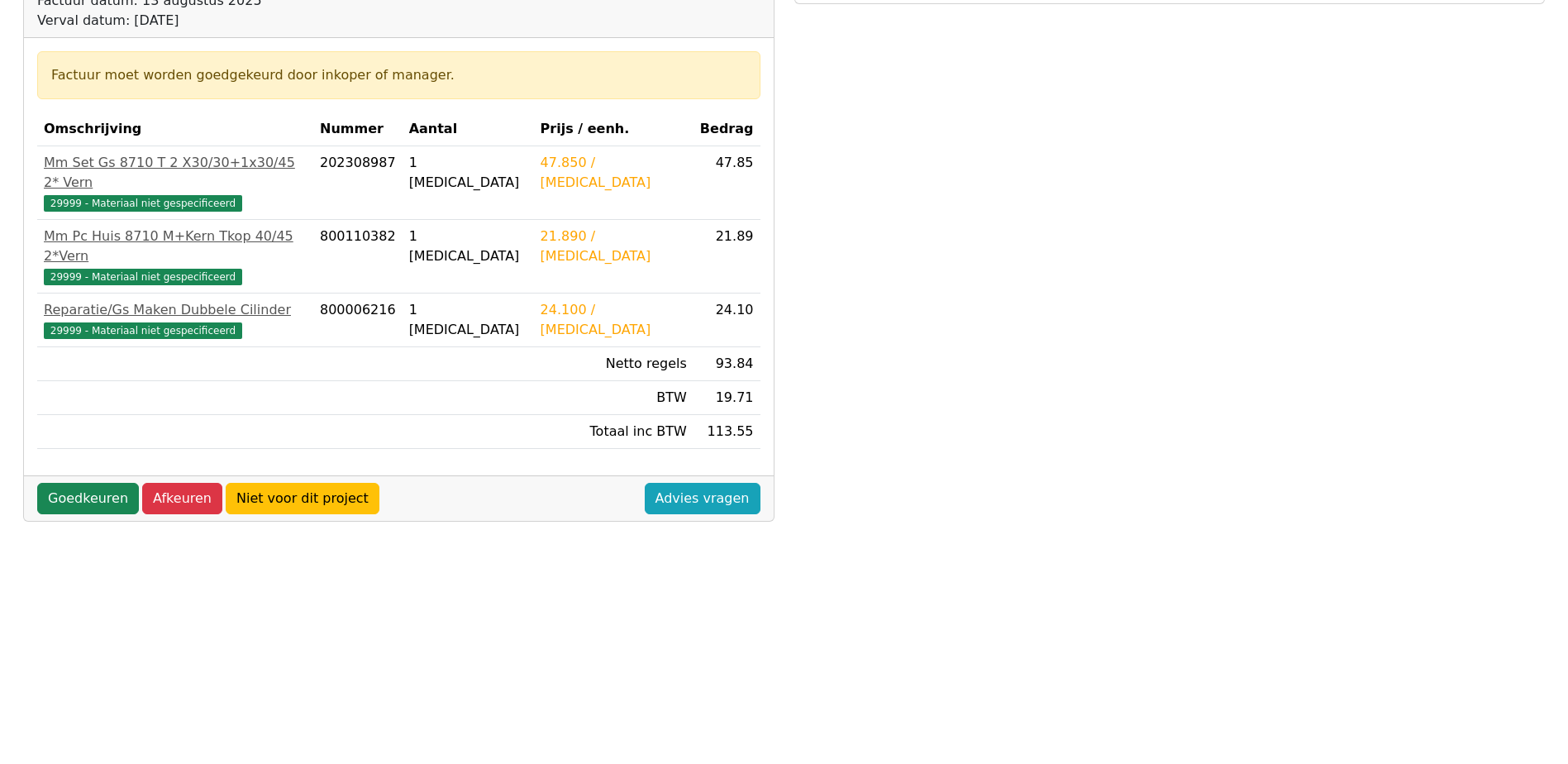
scroll to position [331, 0]
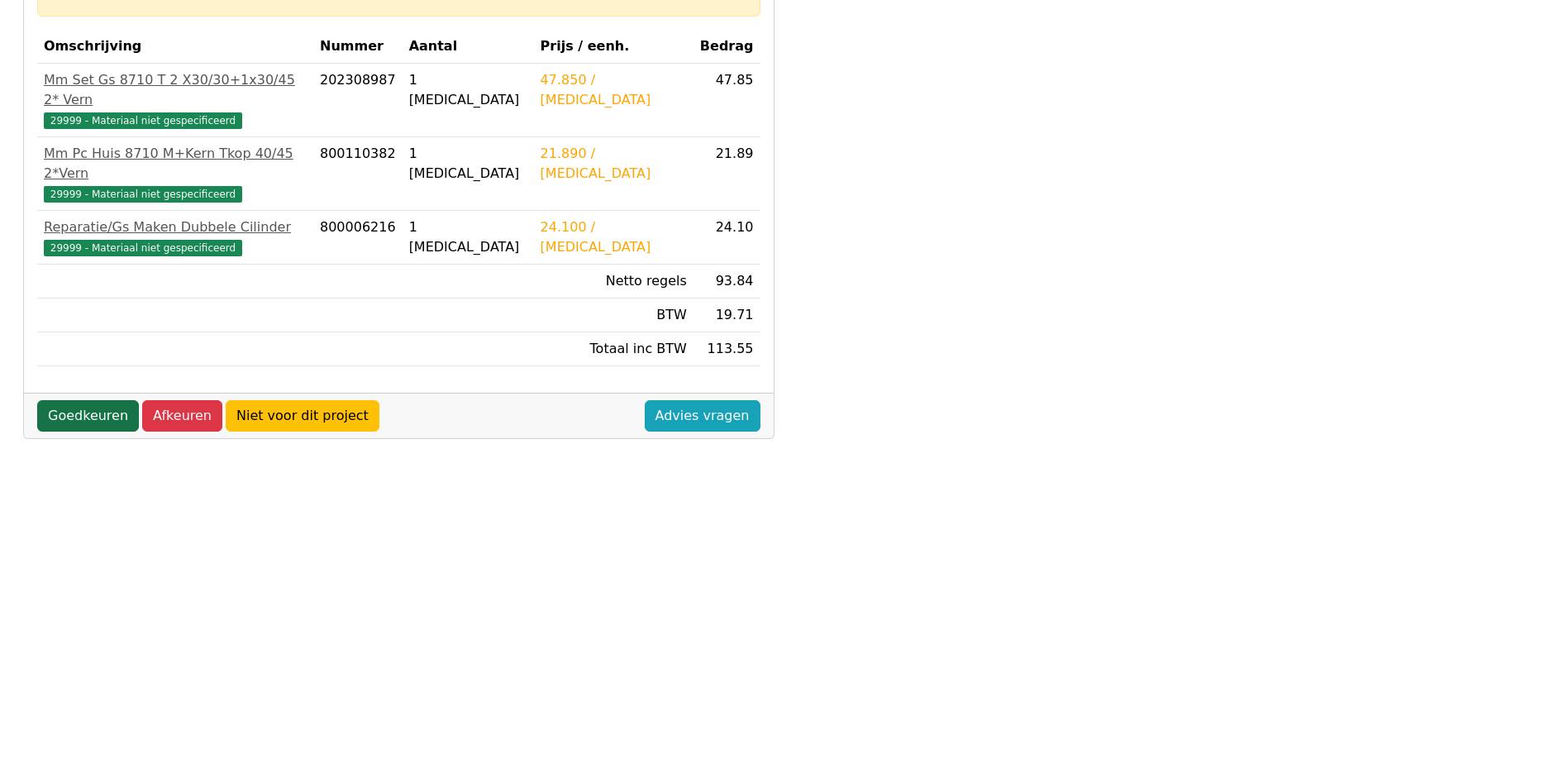
click at [60, 400] on link "Goedkeuren" at bounding box center [88, 415] width 102 height 31
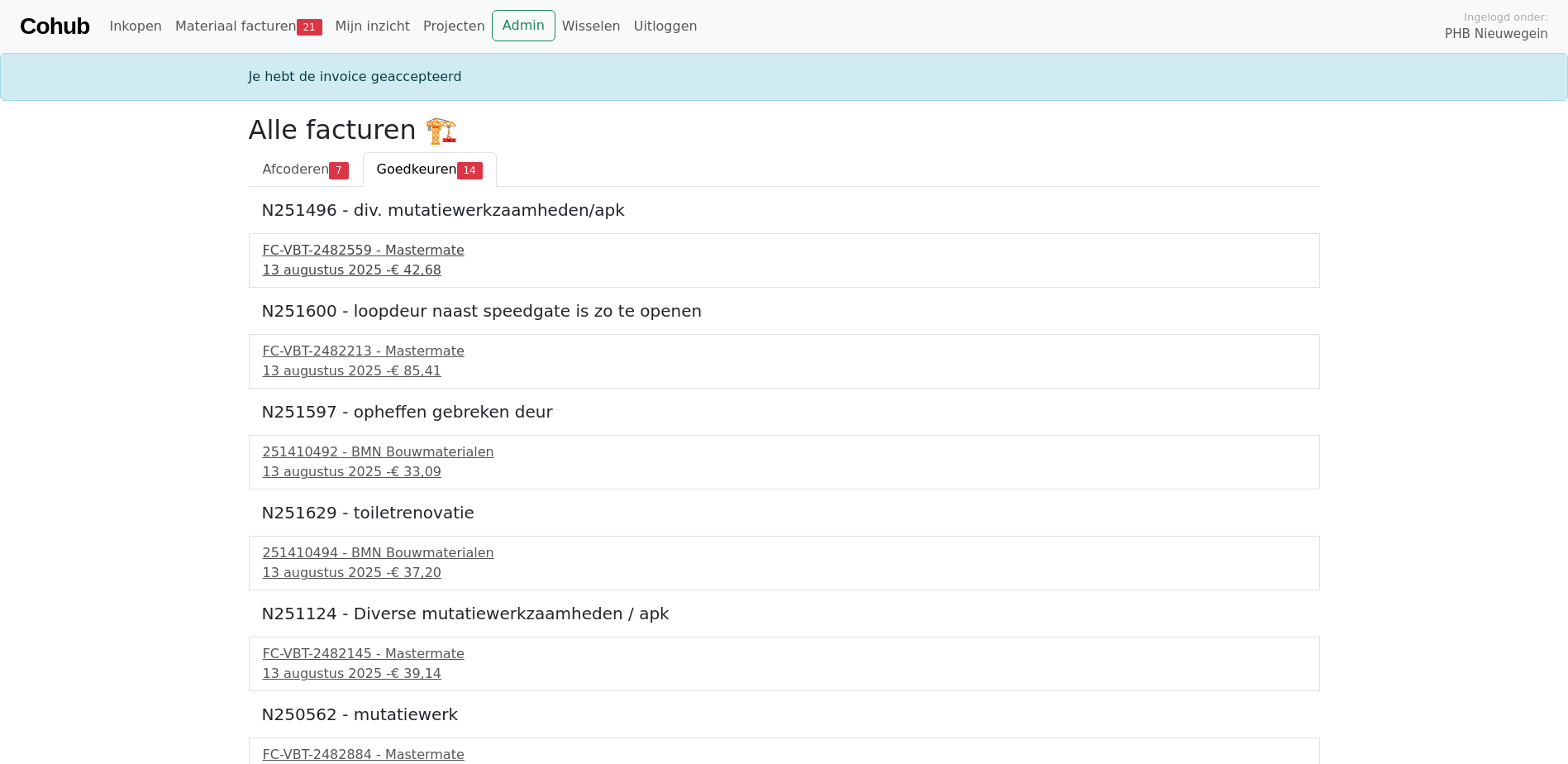
click at [372, 251] on div "FC-VBT-2482559 - Mastermate" at bounding box center [784, 250] width 1043 height 20
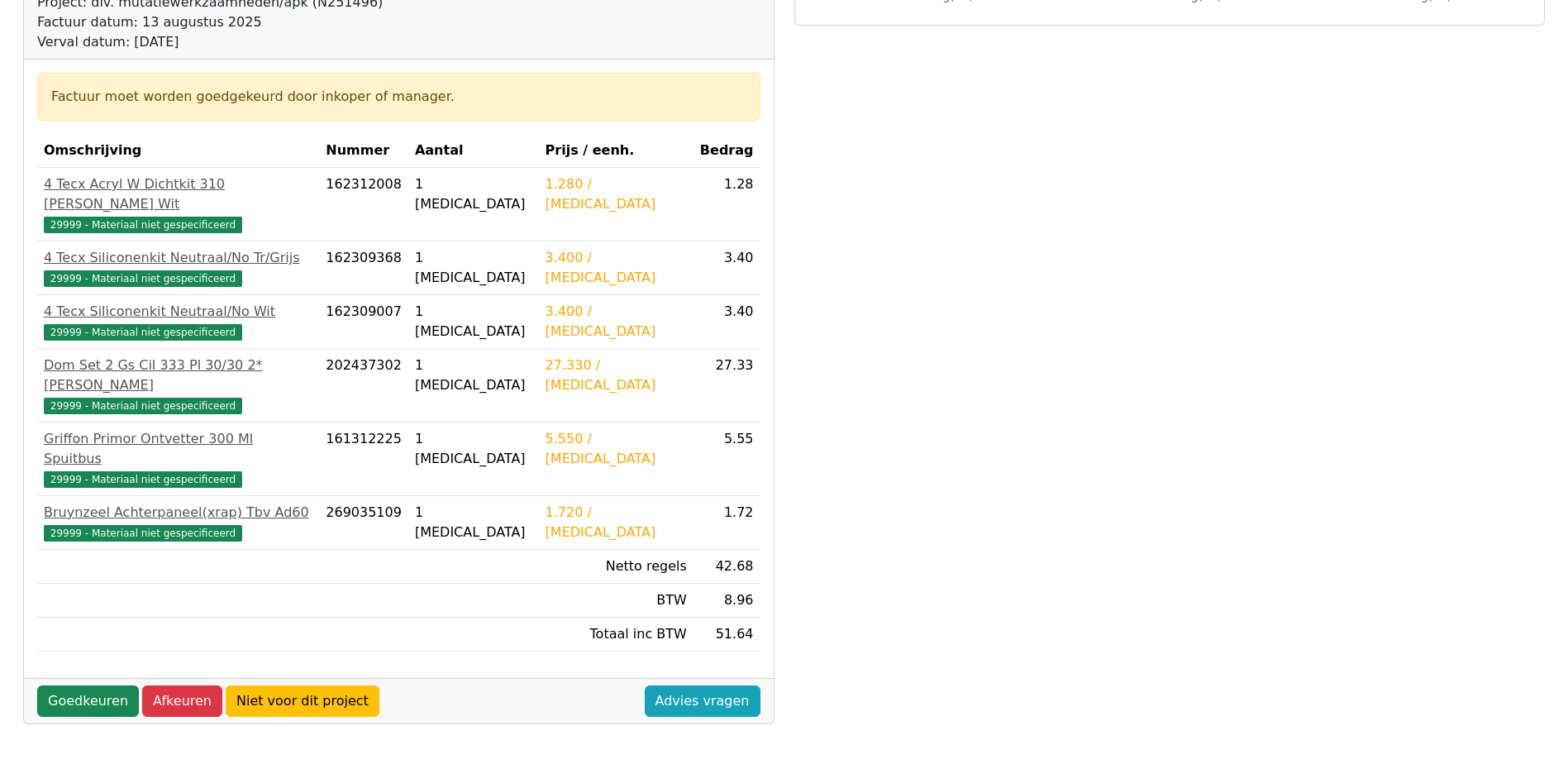
scroll to position [248, 0]
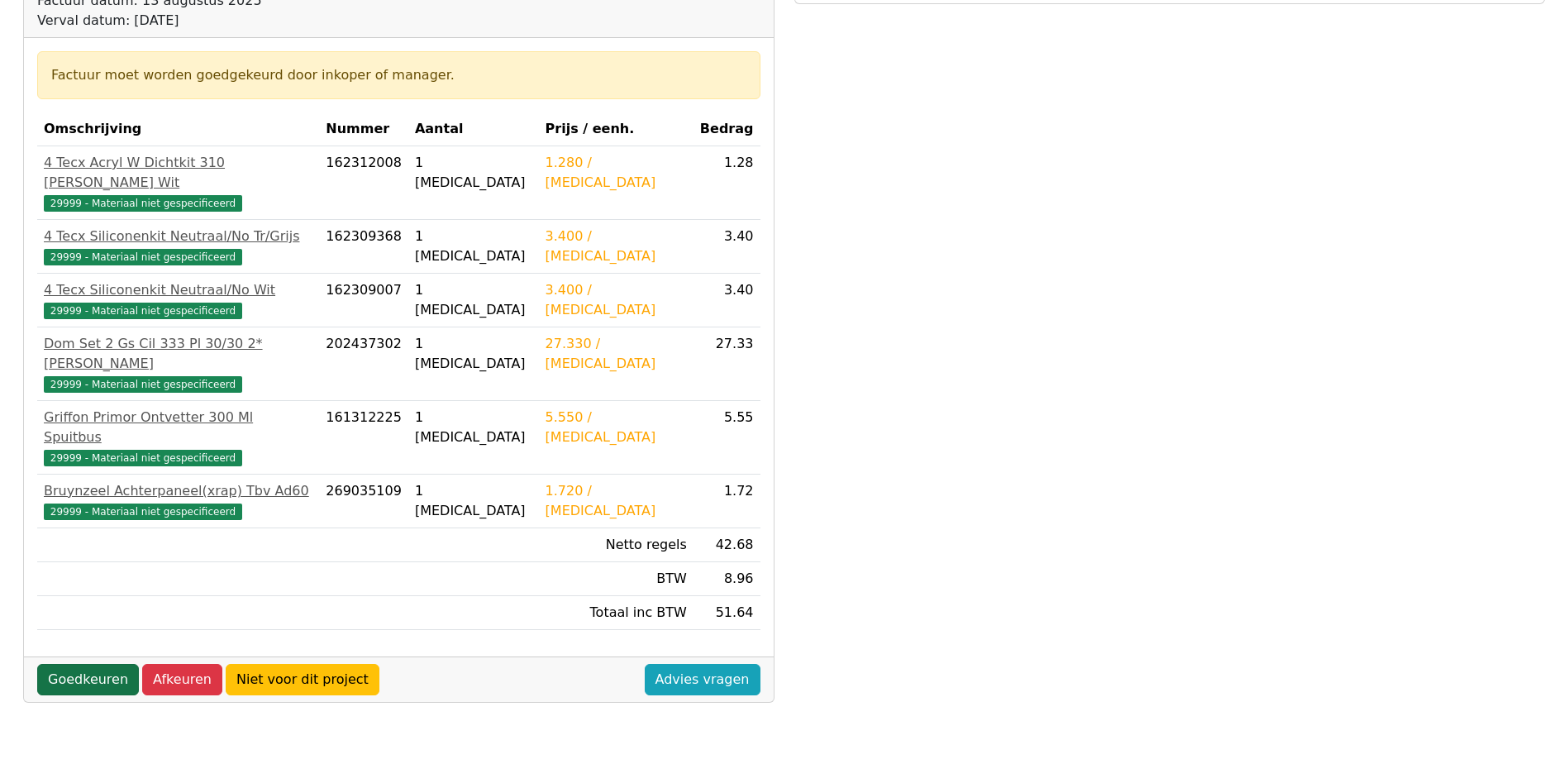
click at [67, 664] on link "Goedkeuren" at bounding box center [88, 679] width 102 height 31
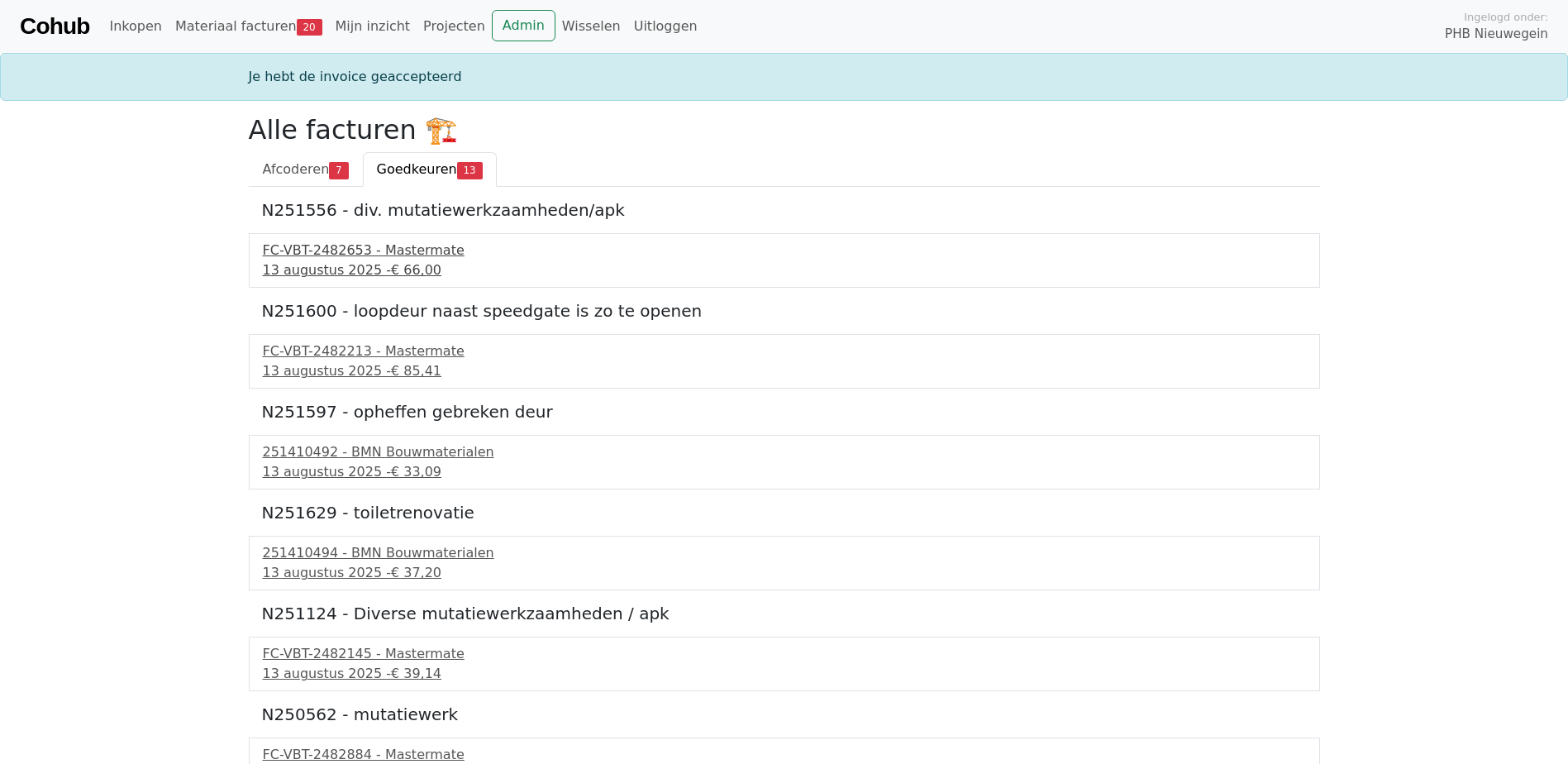
click at [305, 264] on div "[DATE] - € 66,00" at bounding box center [784, 270] width 1043 height 20
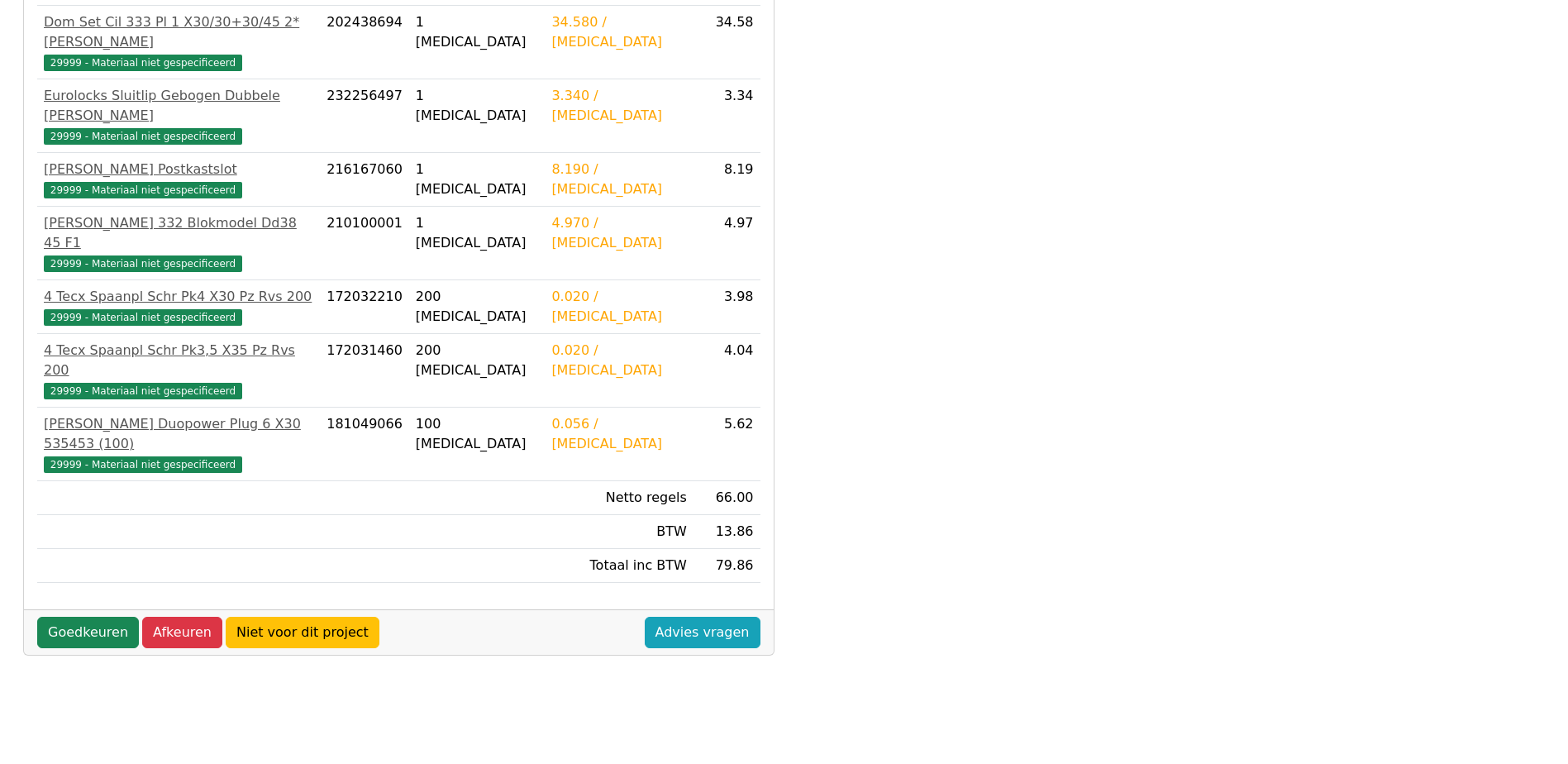
scroll to position [379, 0]
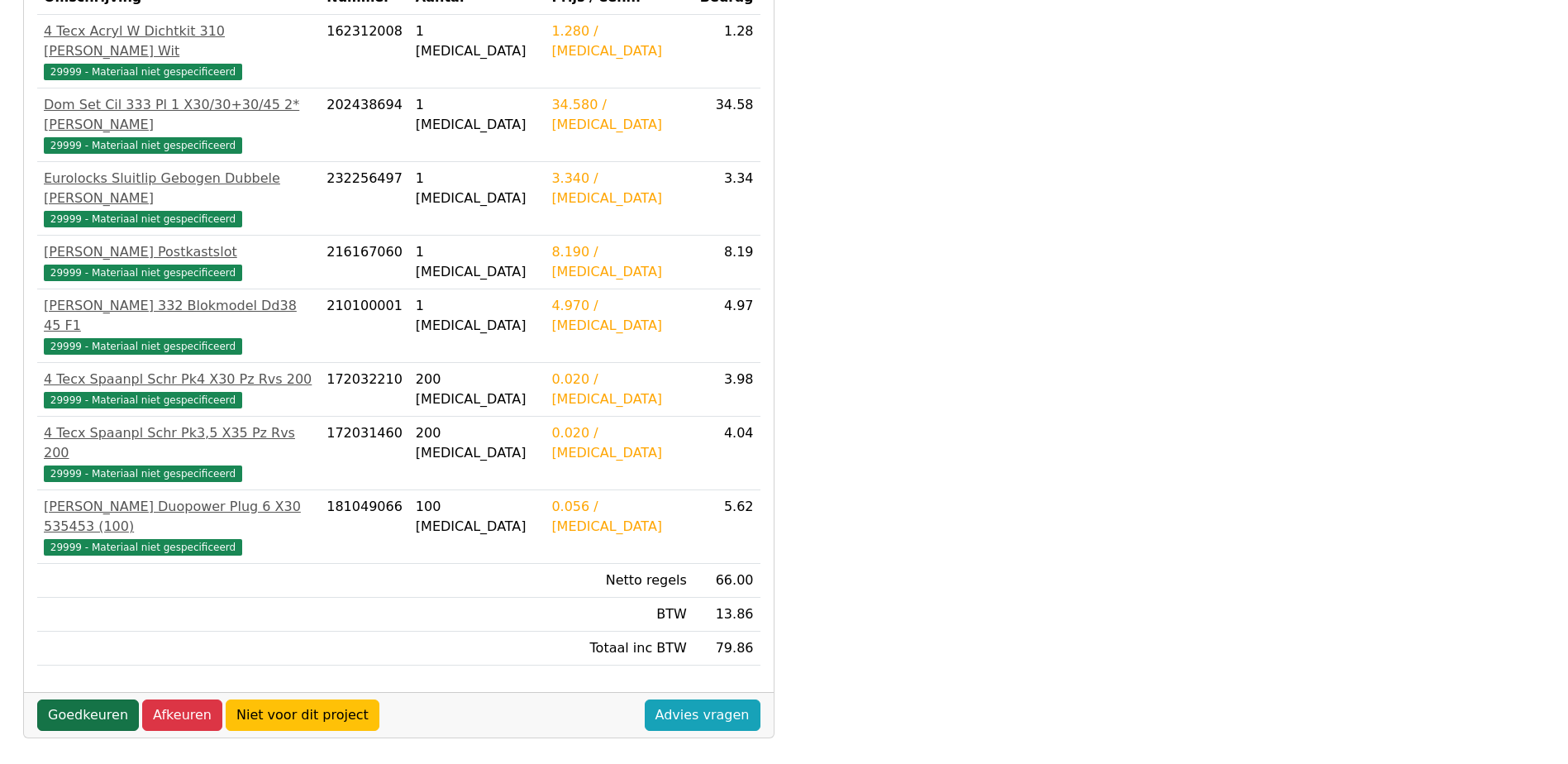
click at [44, 700] on link "Goedkeuren" at bounding box center [88, 715] width 102 height 31
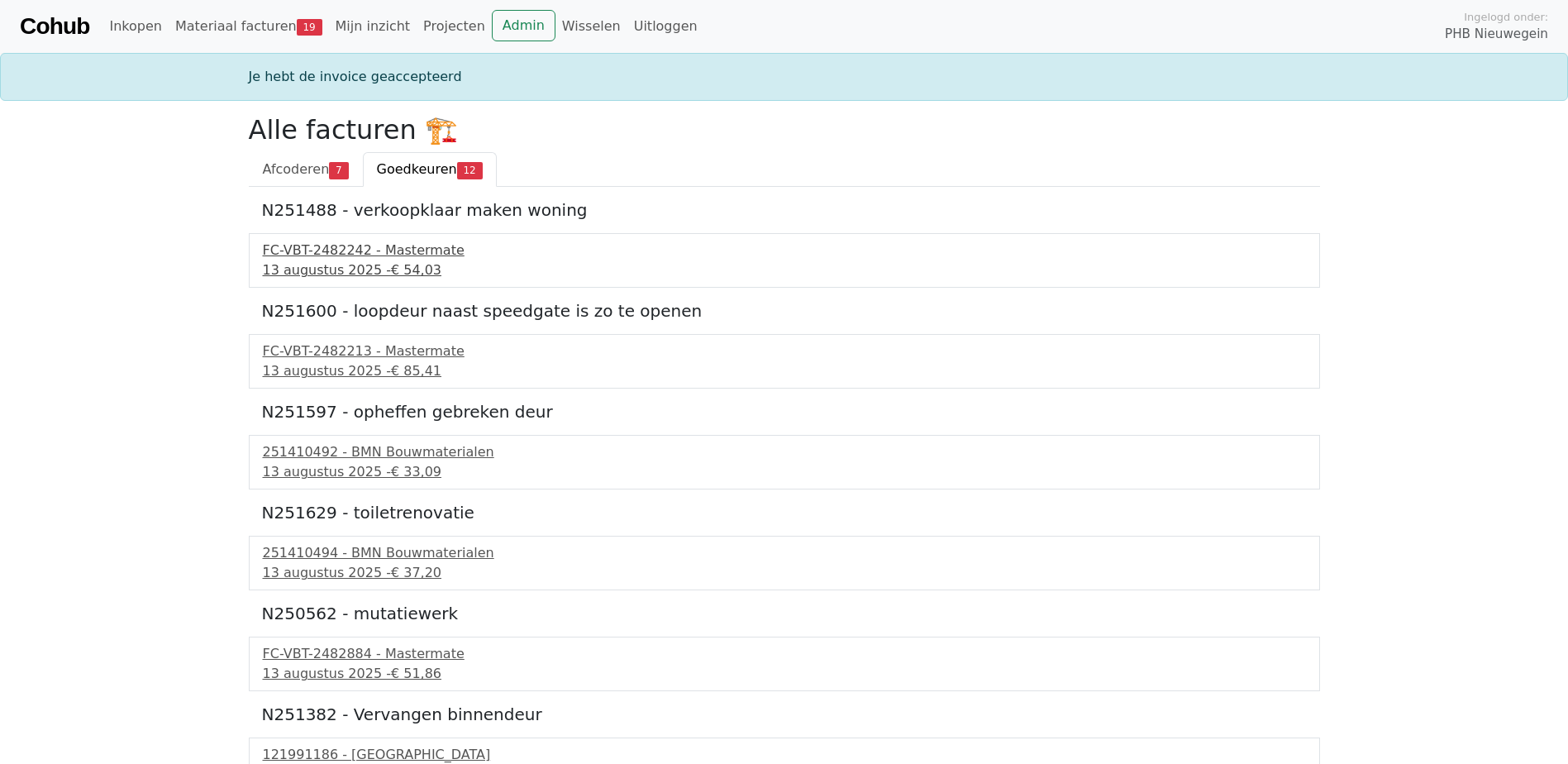
click at [326, 250] on div "FC-VBT-2482242 - Mastermate" at bounding box center [784, 250] width 1043 height 20
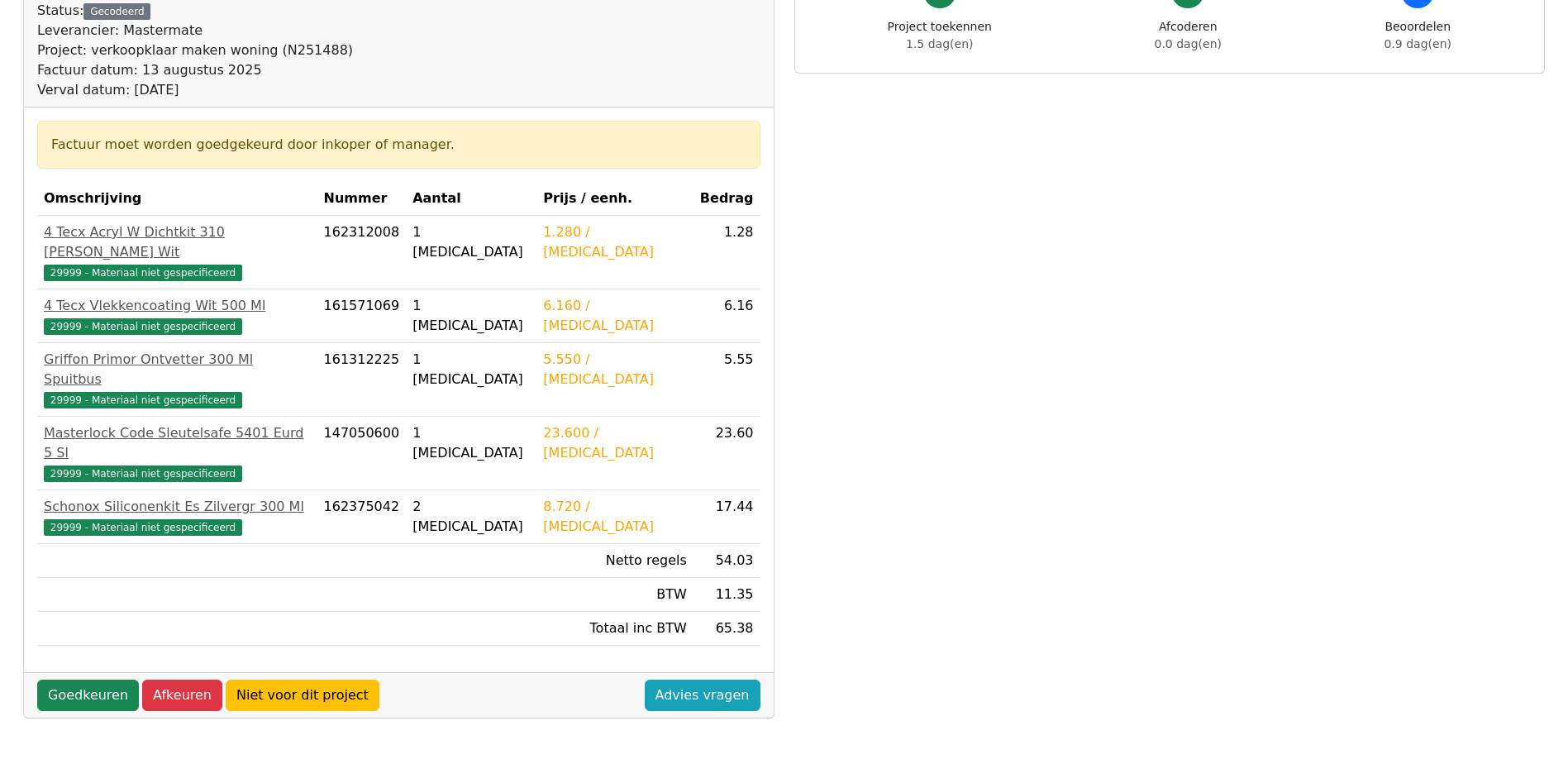
scroll to position [248, 0]
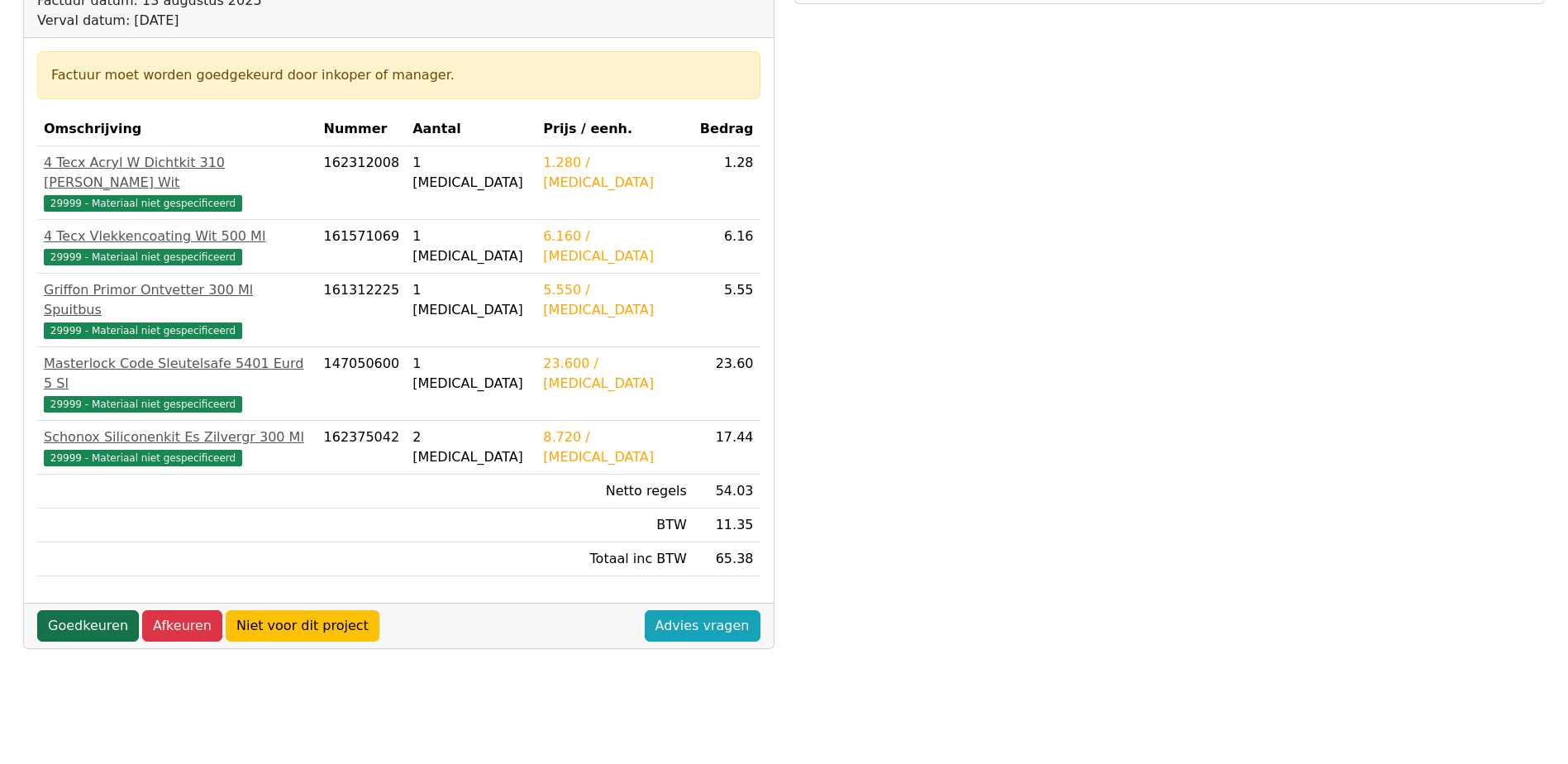
click at [64, 610] on link "Goedkeuren" at bounding box center [88, 625] width 102 height 31
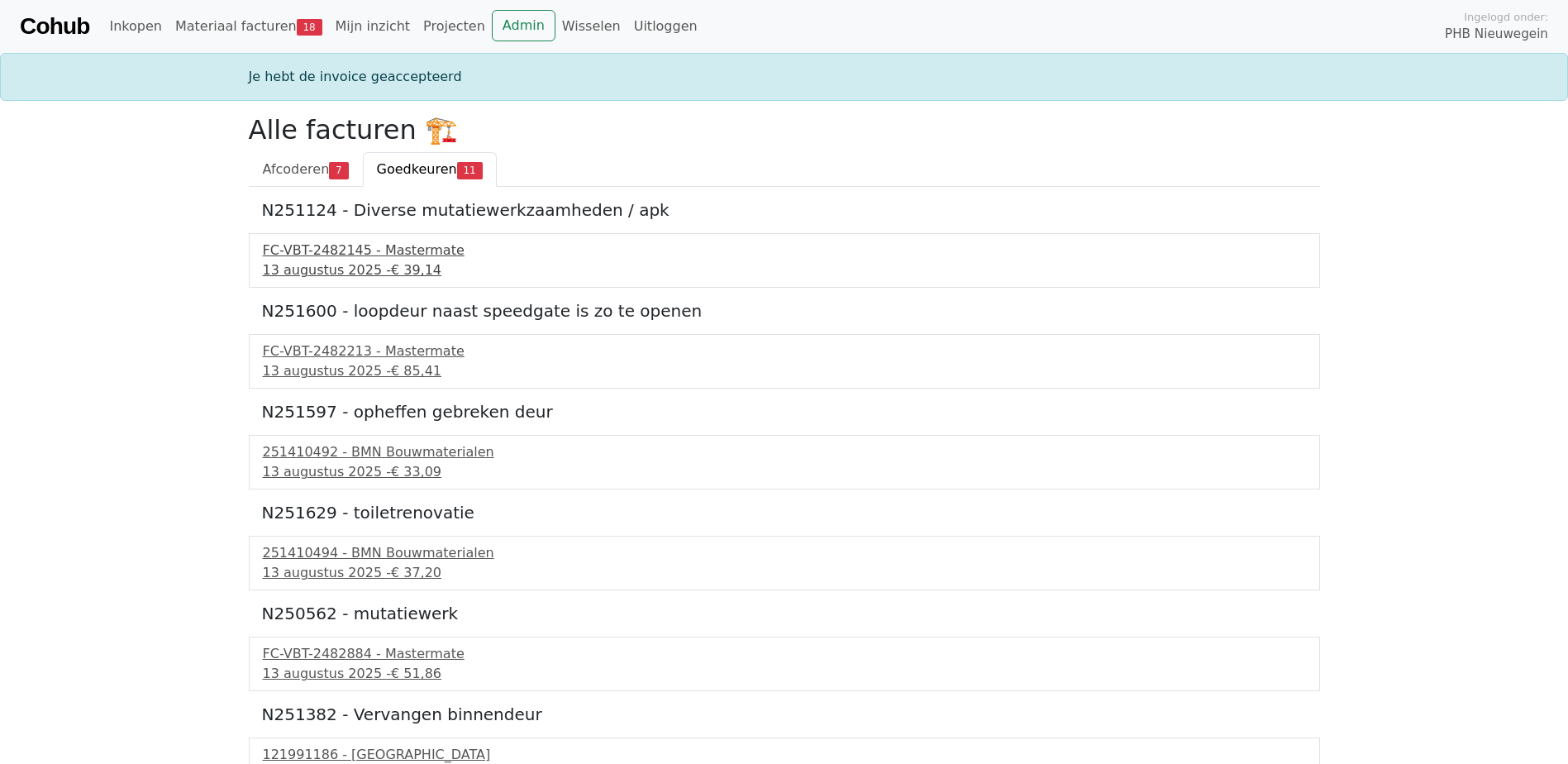
click at [364, 261] on div "13 augustus 2025 - € 39,14" at bounding box center [784, 270] width 1043 height 20
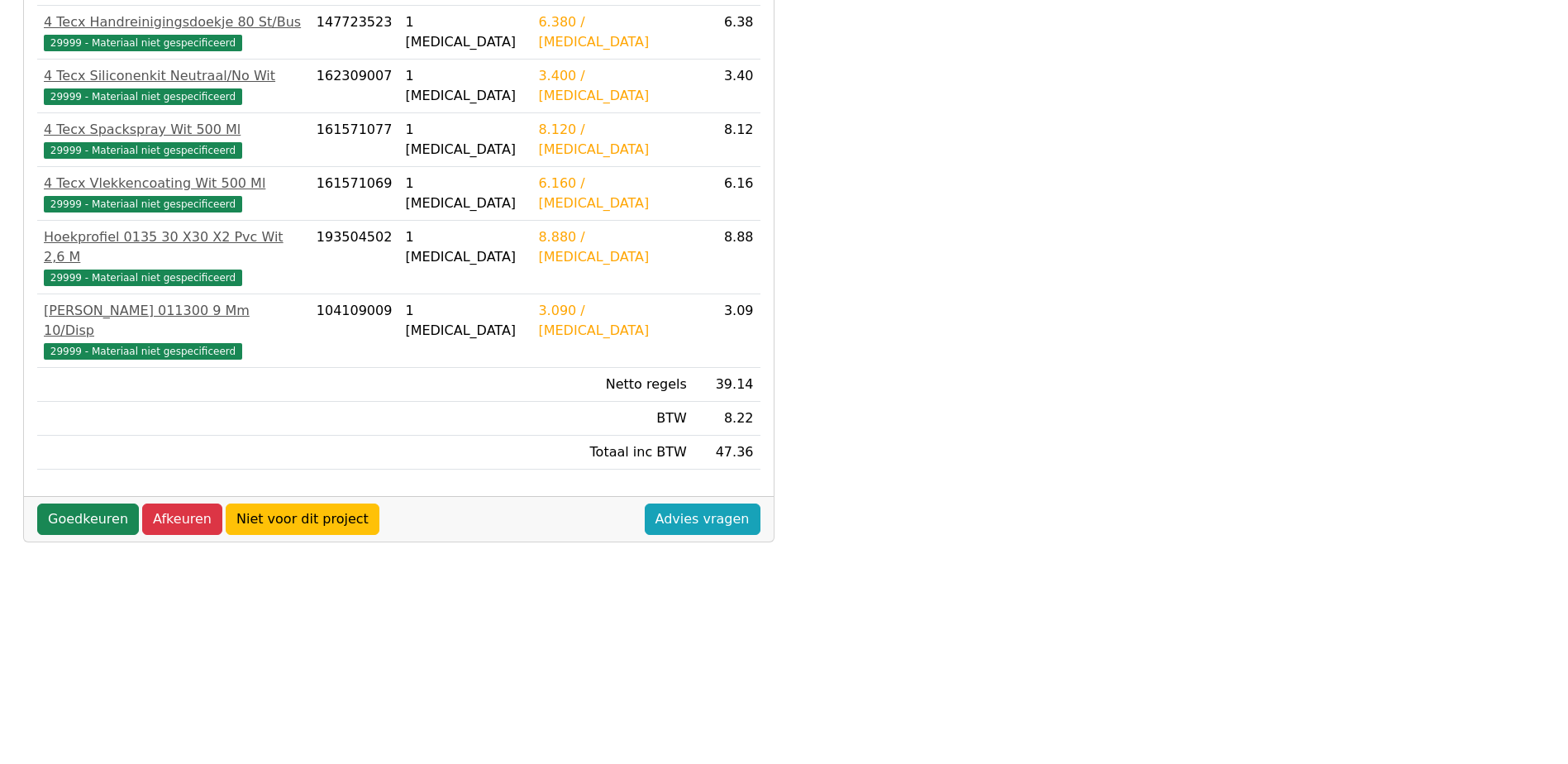
scroll to position [462, 0]
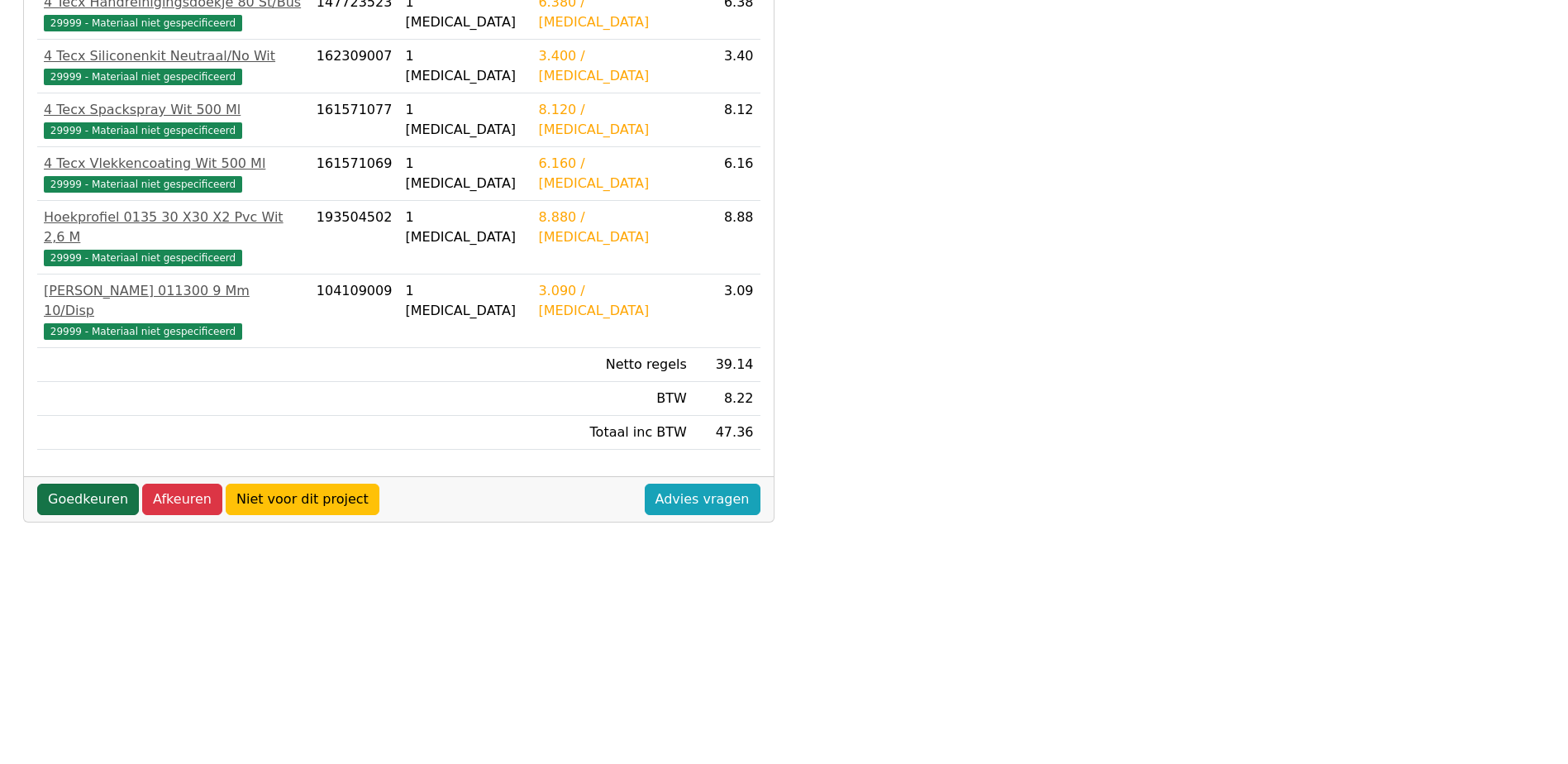
click at [50, 484] on link "Goedkeuren" at bounding box center [88, 499] width 102 height 31
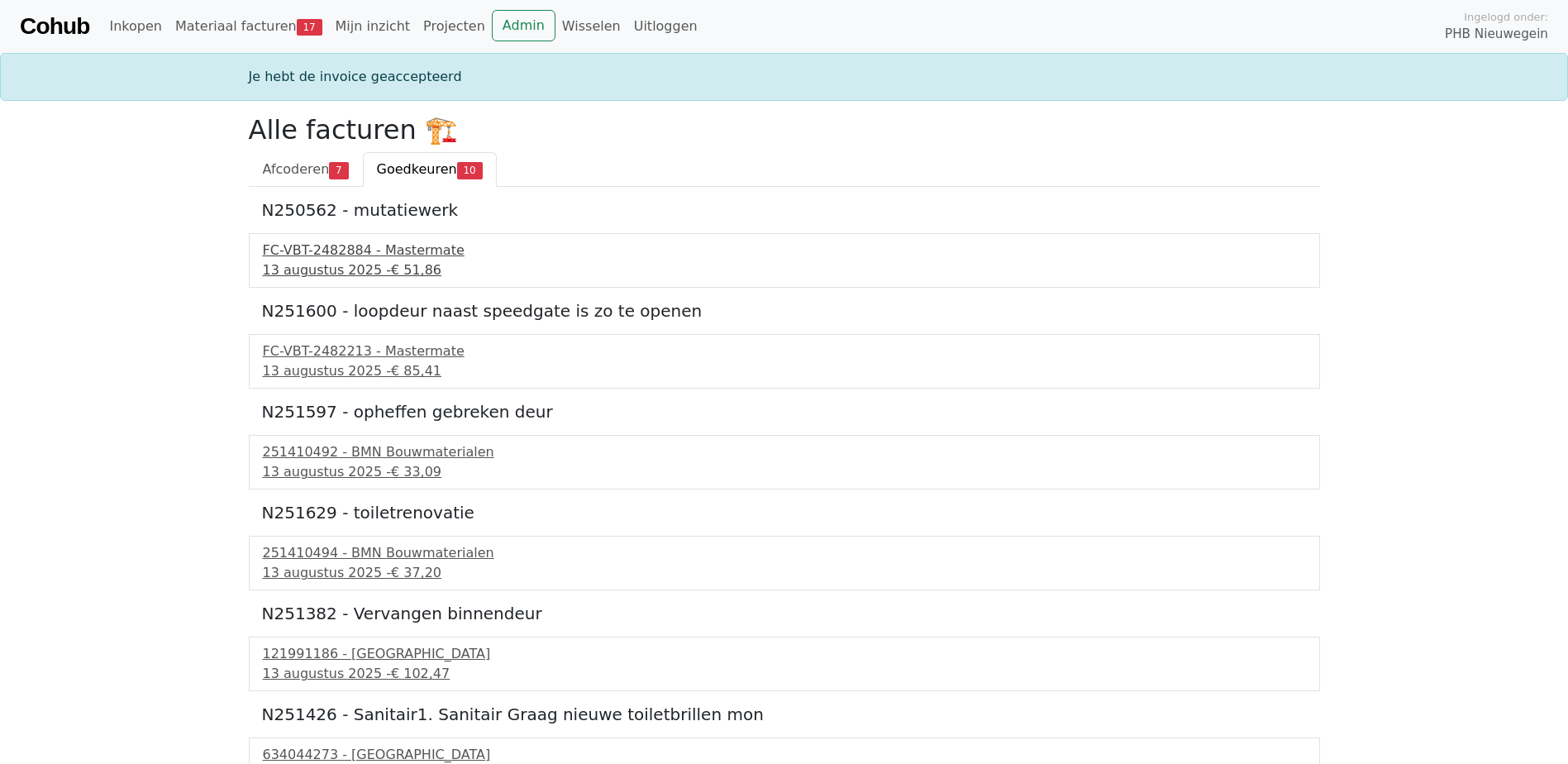
click at [332, 266] on div "13 augustus 2025 - € 51,86" at bounding box center [784, 270] width 1043 height 20
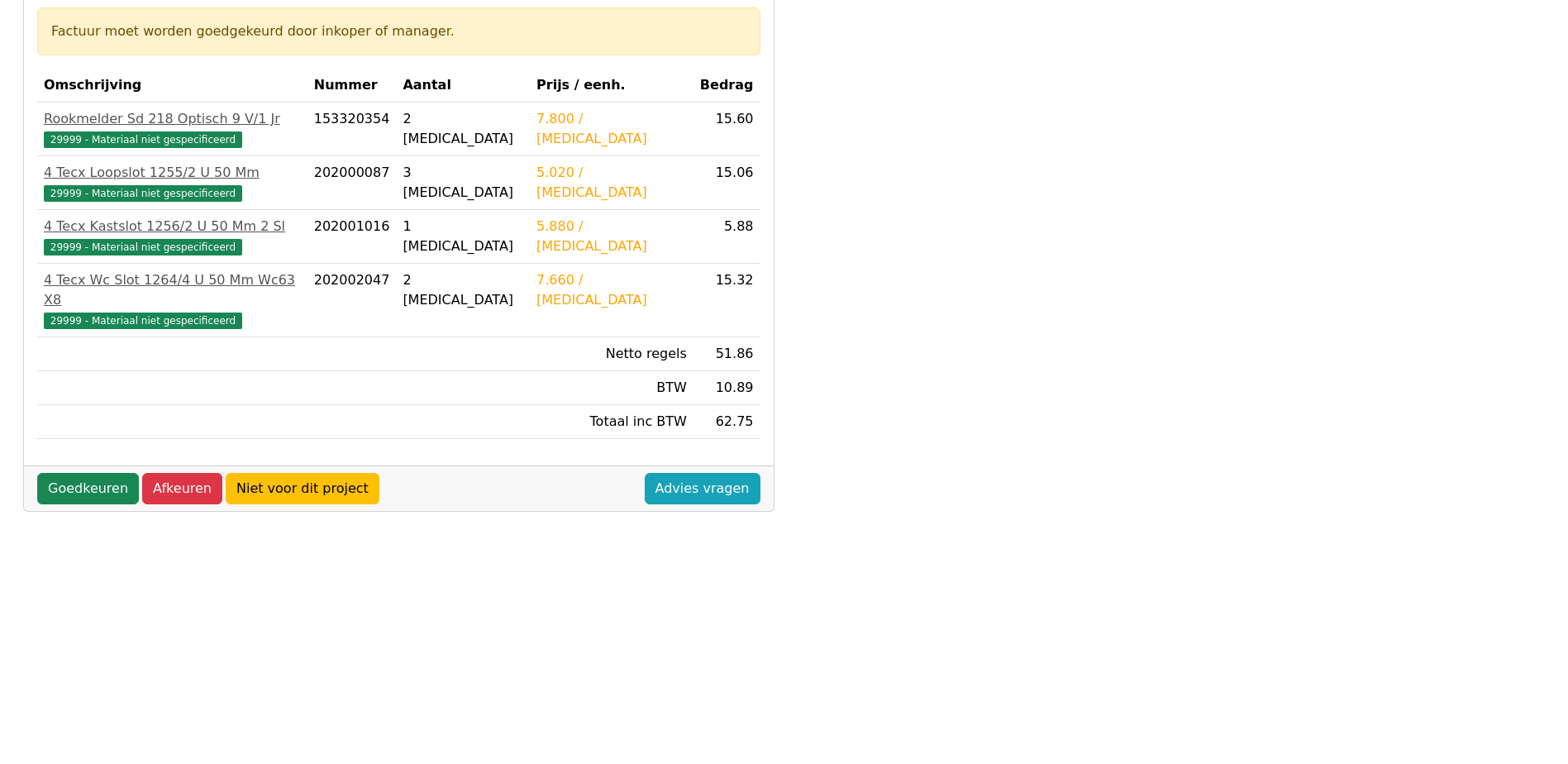
scroll to position [331, 0]
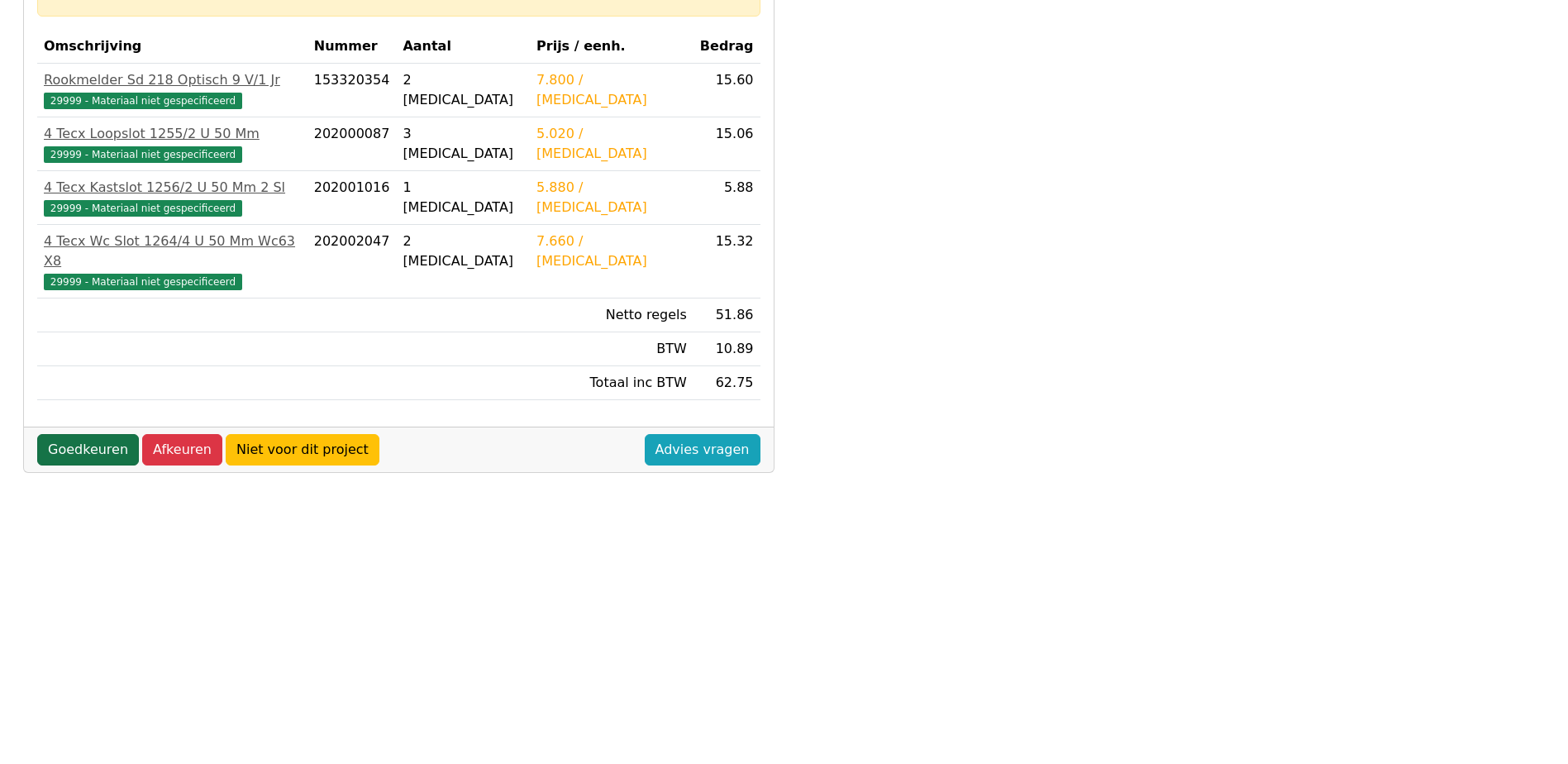
click at [52, 434] on link "Goedkeuren" at bounding box center [88, 449] width 102 height 31
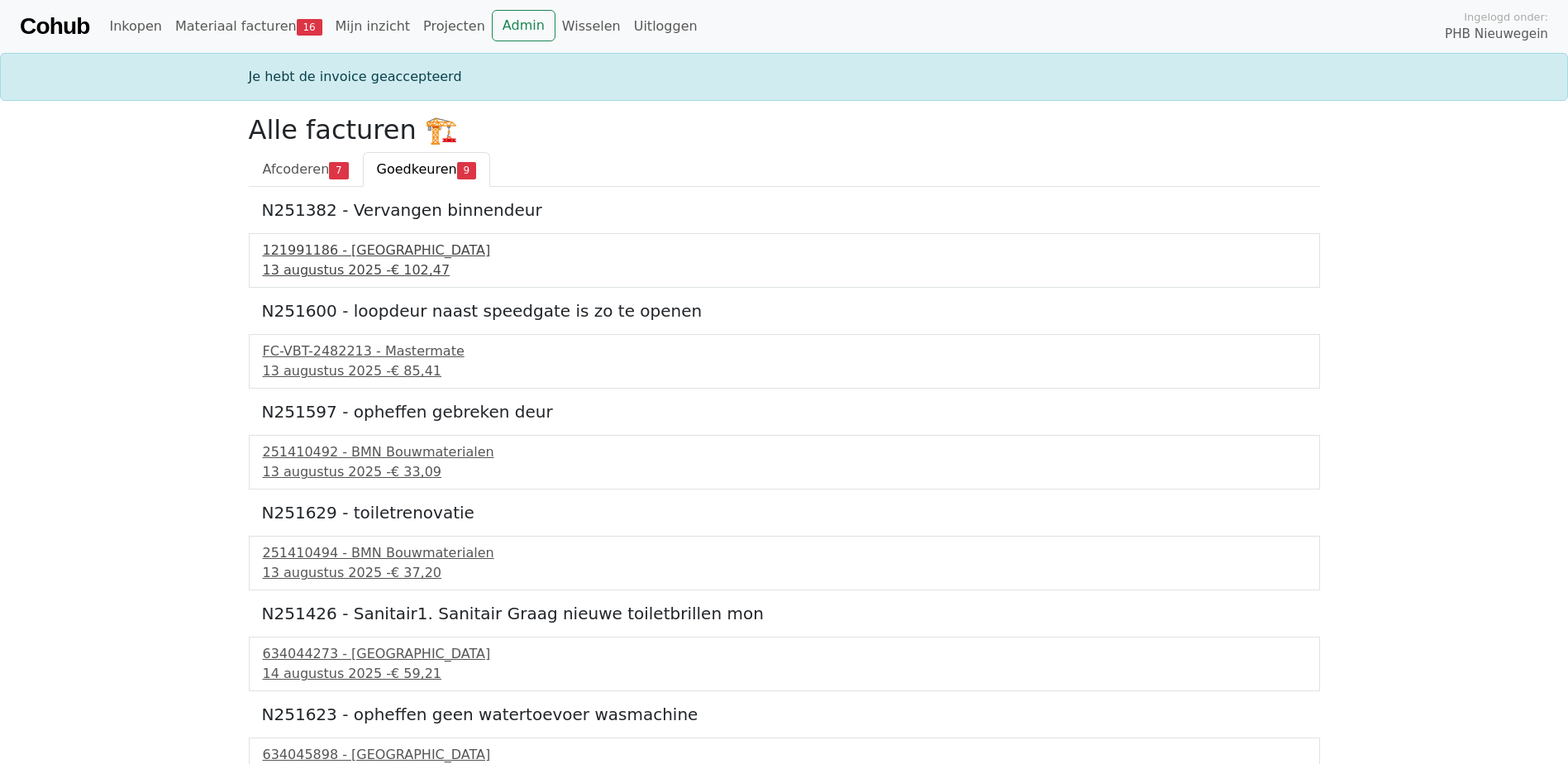
click at [308, 261] on div "13 augustus 2025 - € 102,47" at bounding box center [784, 270] width 1043 height 20
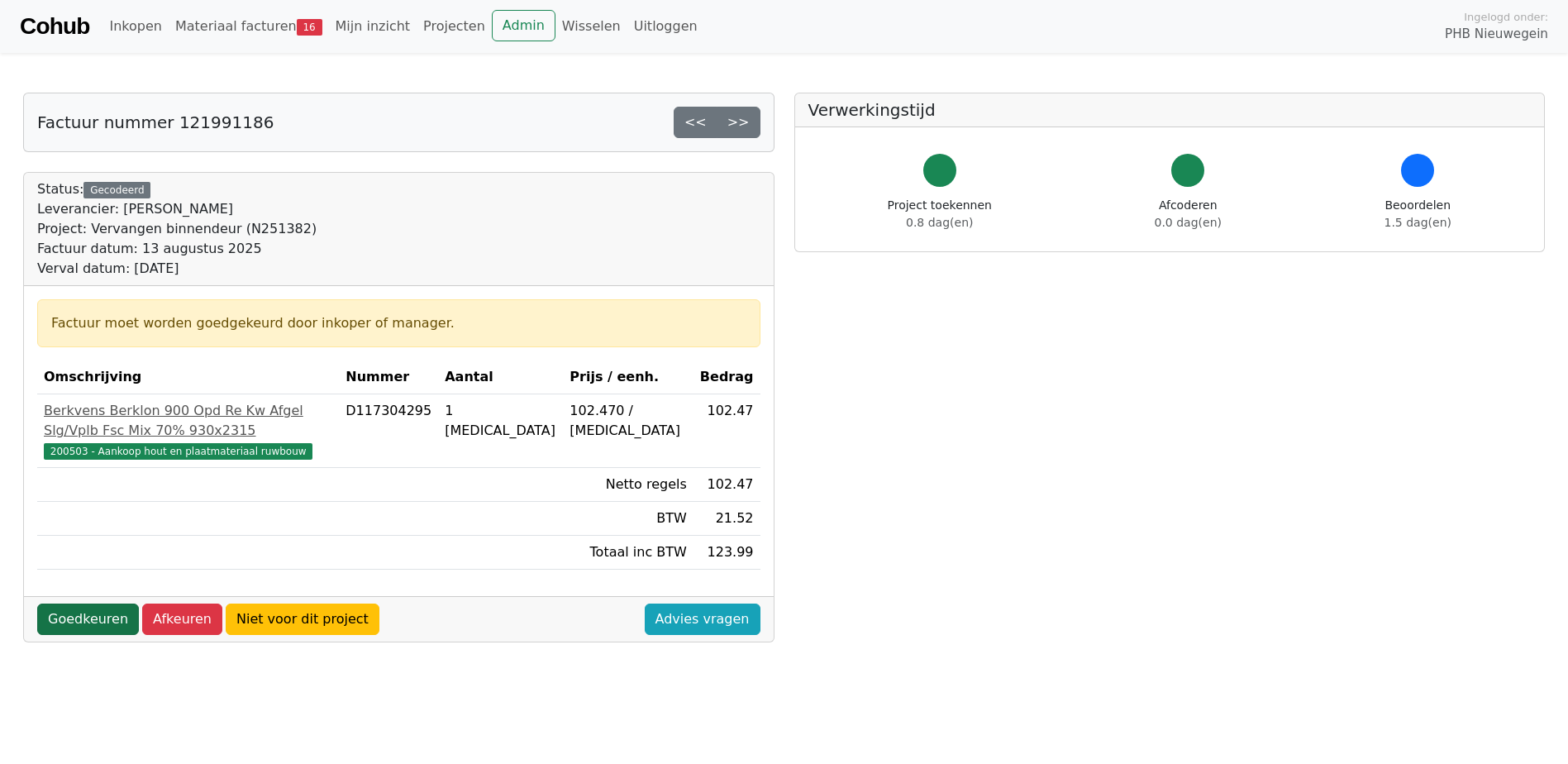
click at [63, 635] on link "Goedkeuren" at bounding box center [88, 619] width 102 height 31
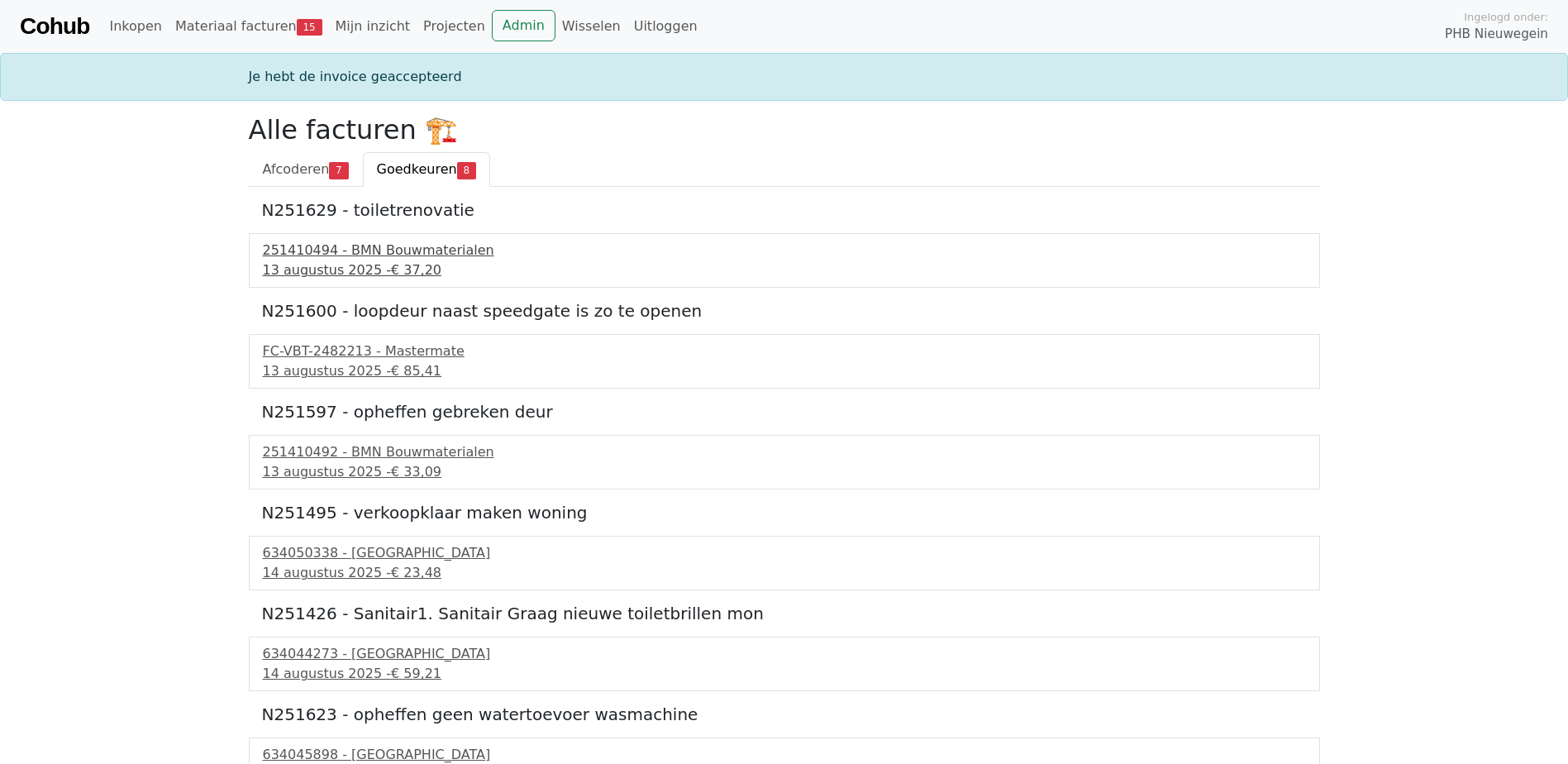
click at [344, 267] on div "13 augustus 2025 - € 37,20" at bounding box center [784, 270] width 1043 height 20
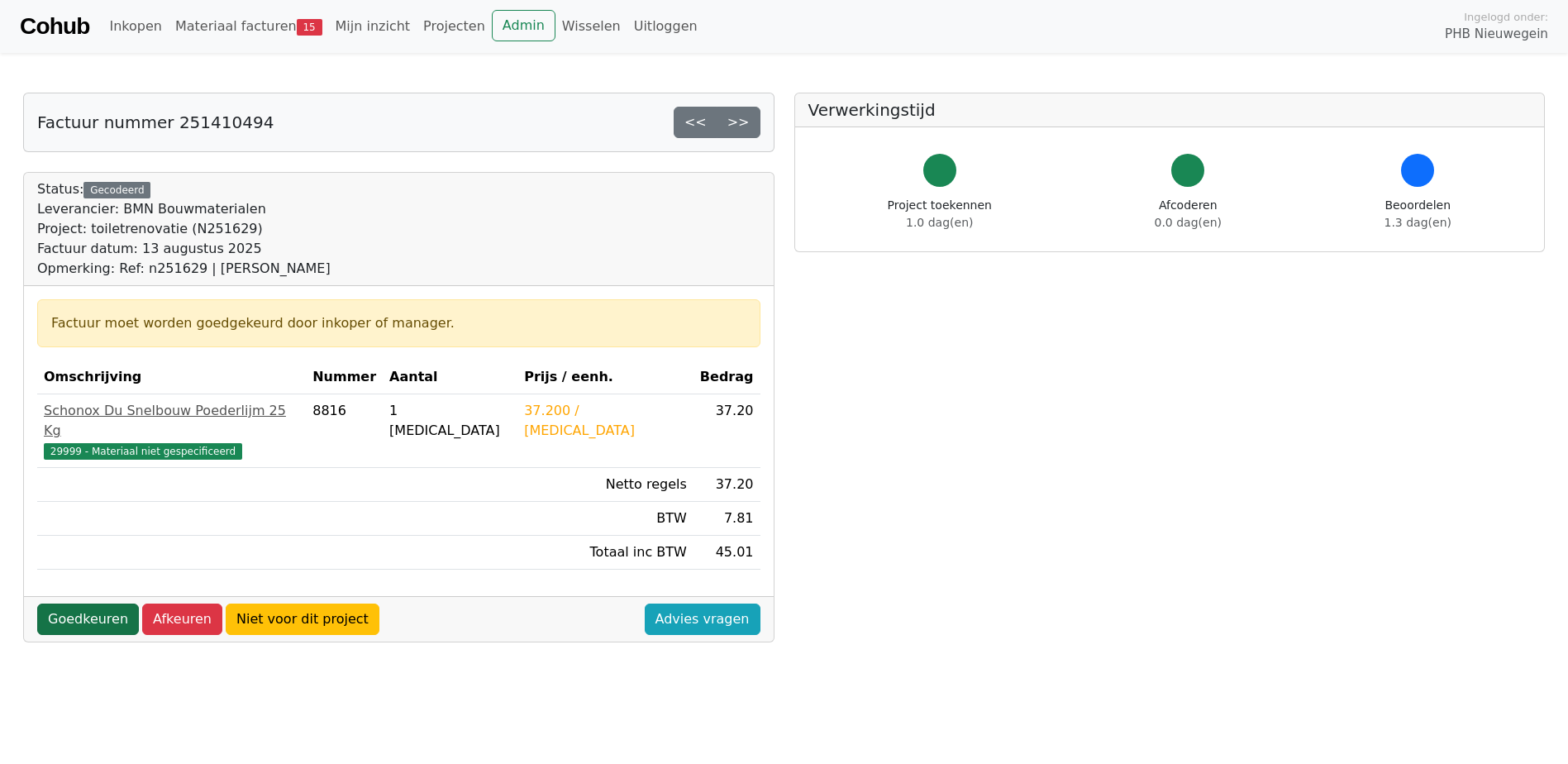
click at [56, 604] on link "Goedkeuren" at bounding box center [88, 619] width 102 height 31
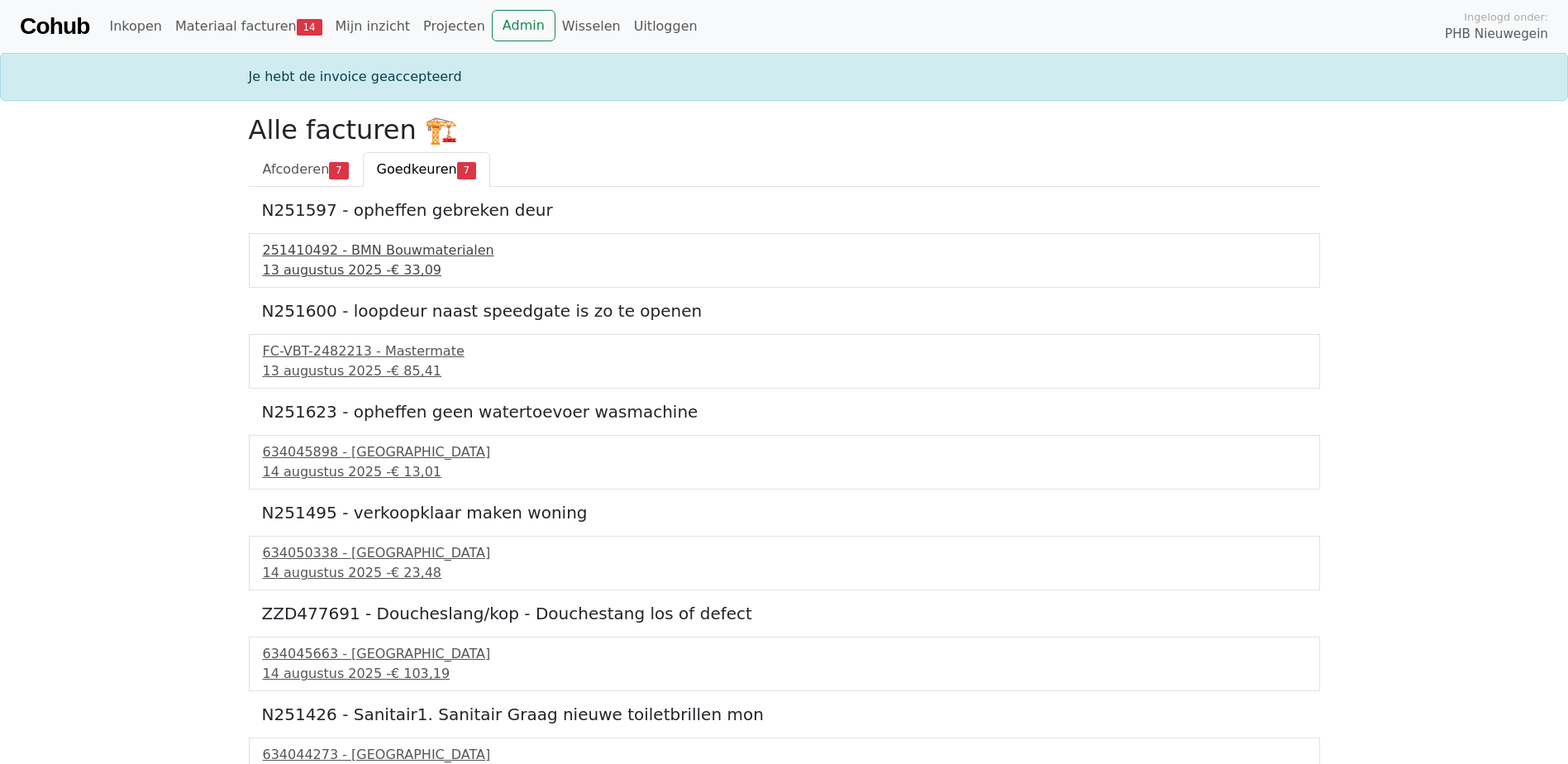
click at [421, 257] on div "251410492 - BMN Bouwmaterialen" at bounding box center [784, 250] width 1043 height 20
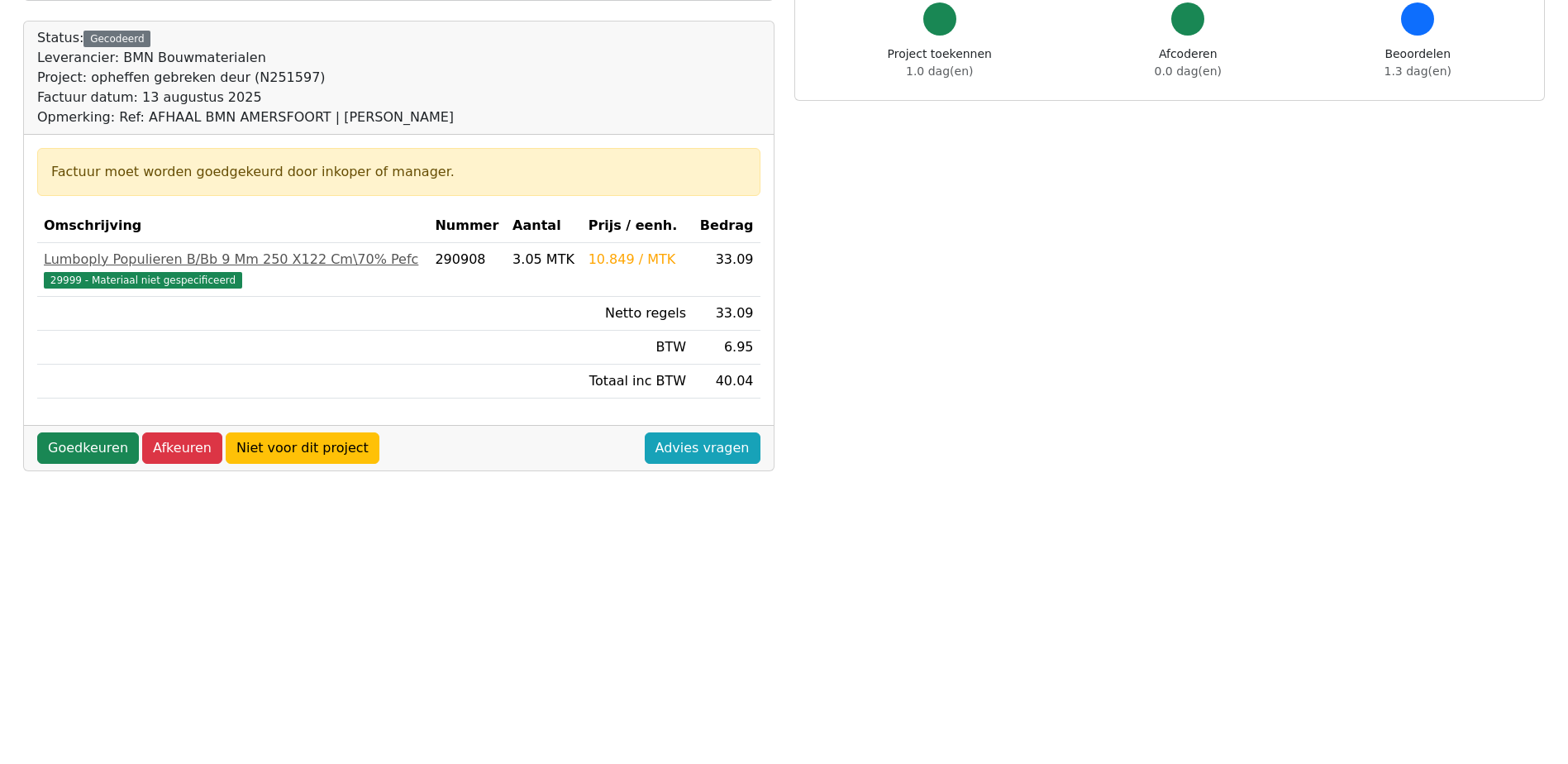
scroll to position [49, 0]
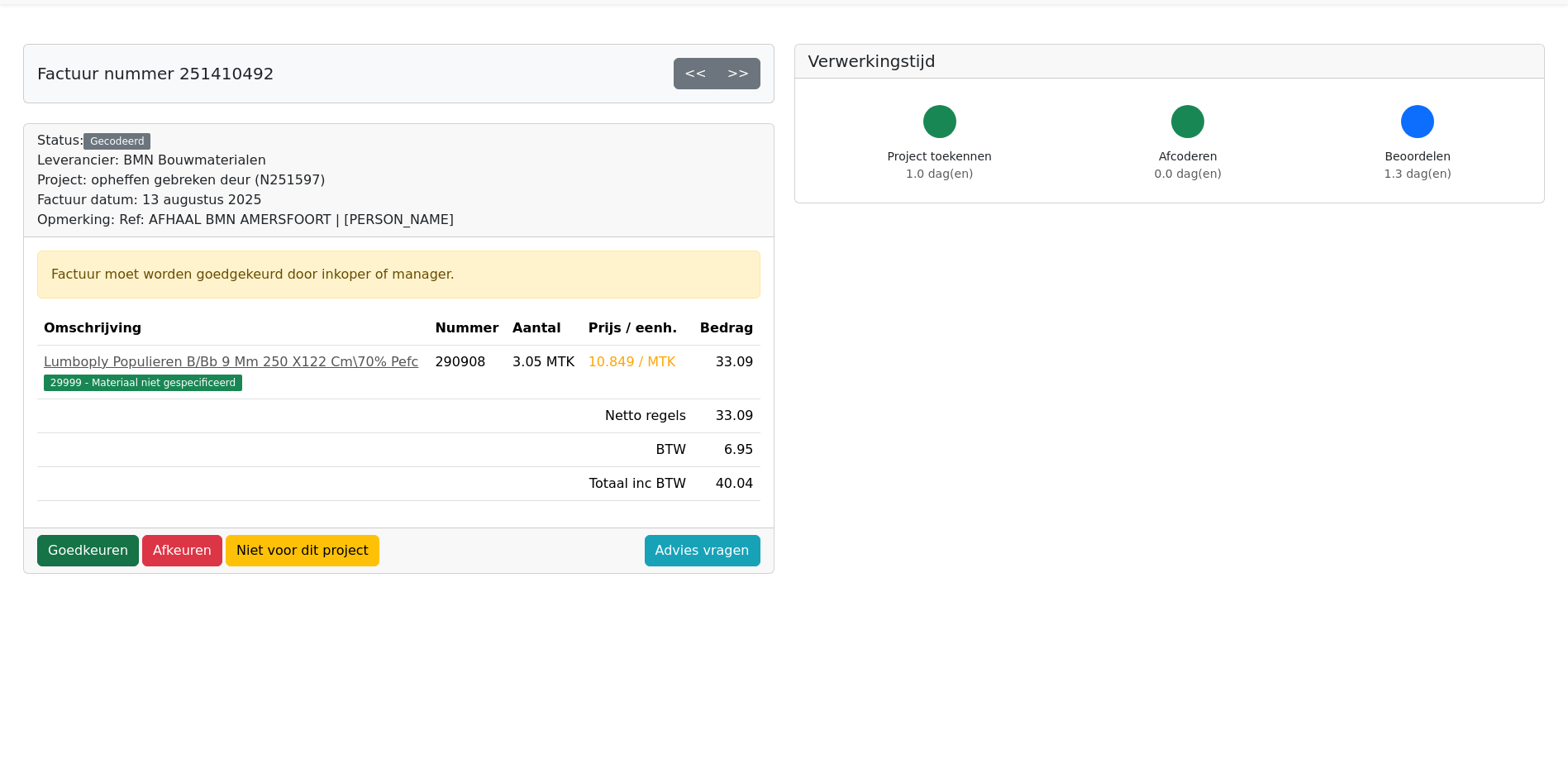
click at [51, 557] on link "Goedkeuren" at bounding box center [88, 550] width 102 height 31
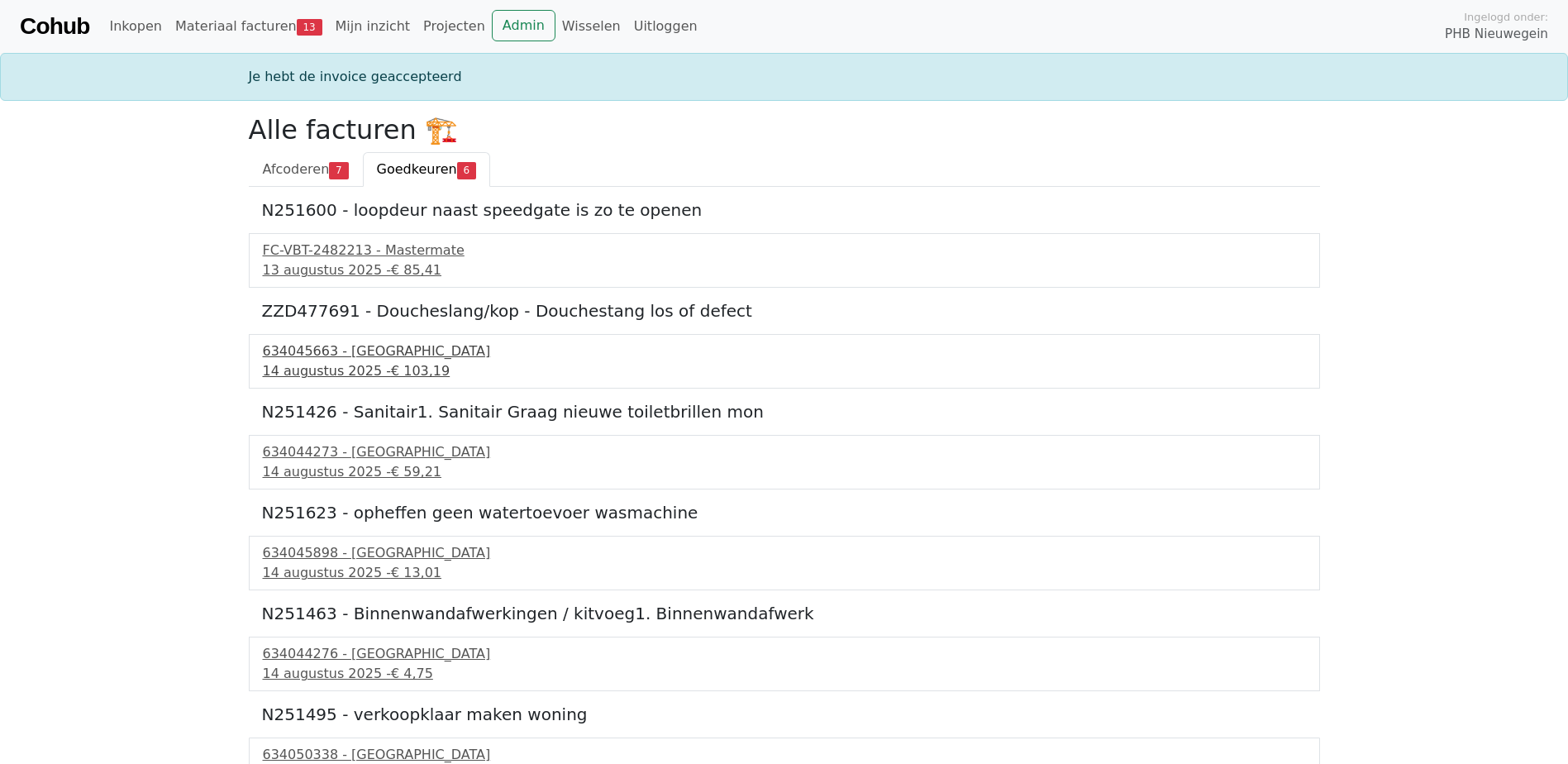
click at [353, 372] on div "[DATE] - € 103,19" at bounding box center [784, 371] width 1043 height 20
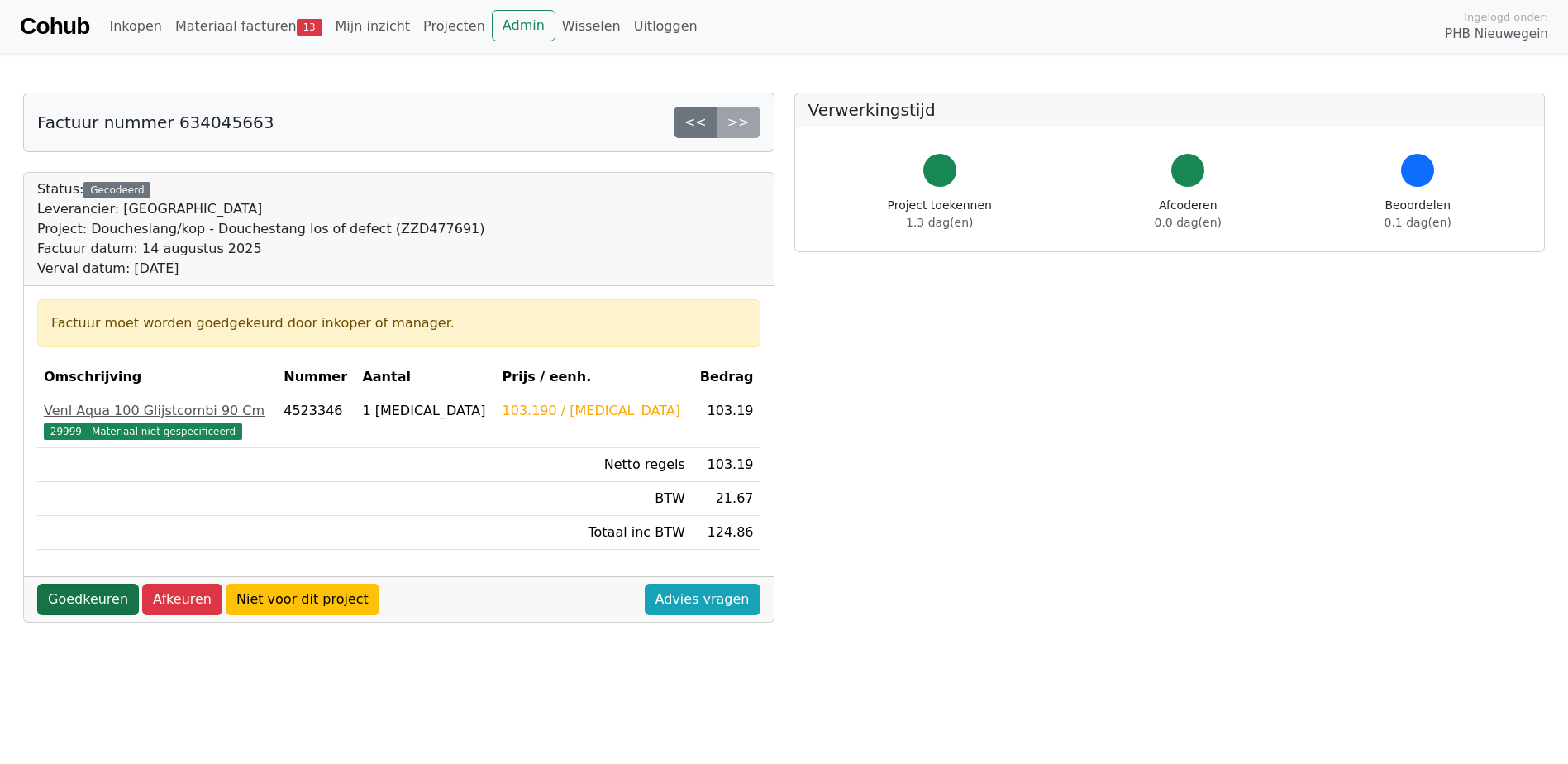
click at [60, 605] on link "Goedkeuren" at bounding box center [88, 599] width 102 height 31
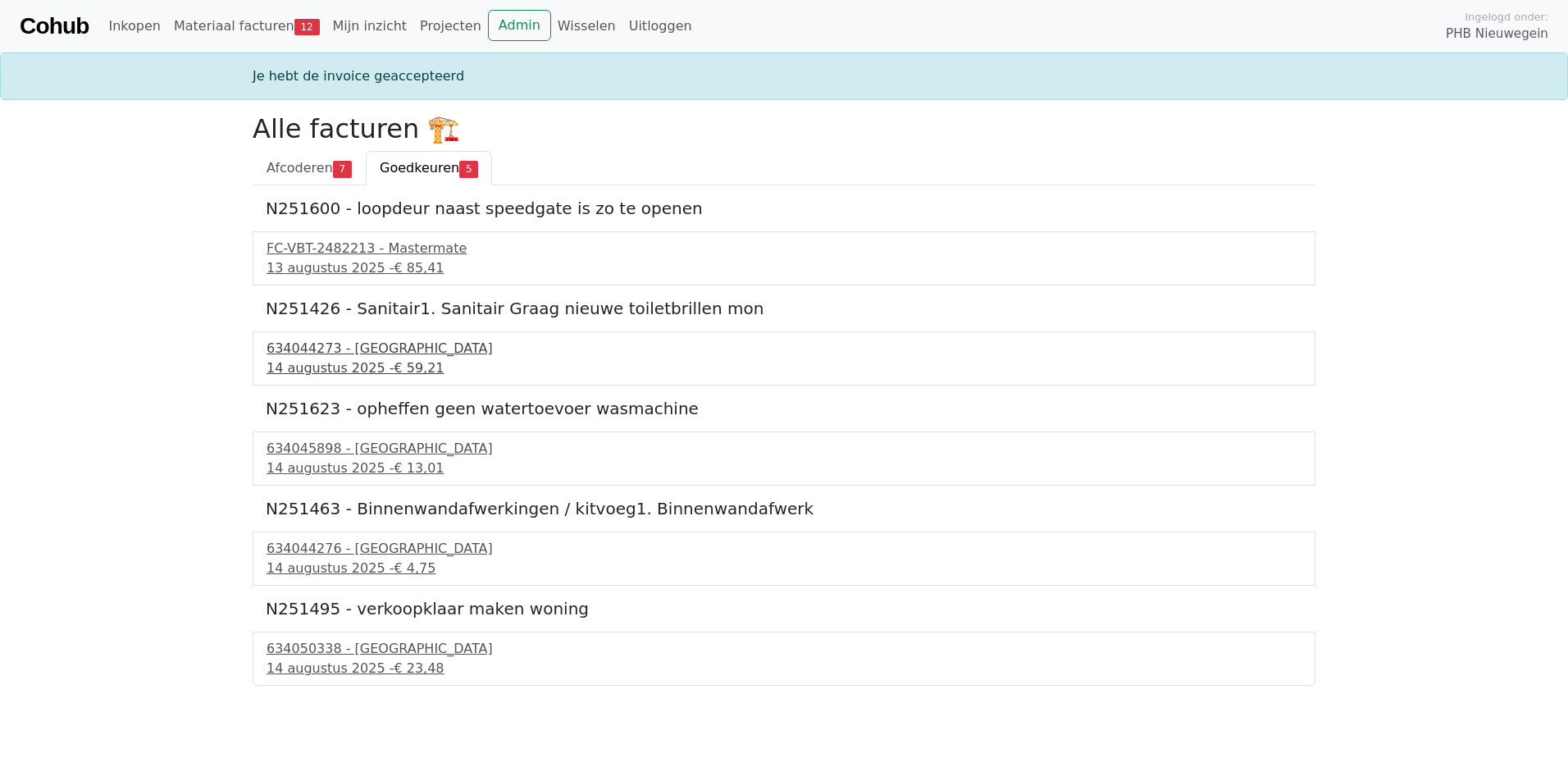
click at [339, 368] on div "[DATE] - € 59,21" at bounding box center [784, 368] width 1035 height 20
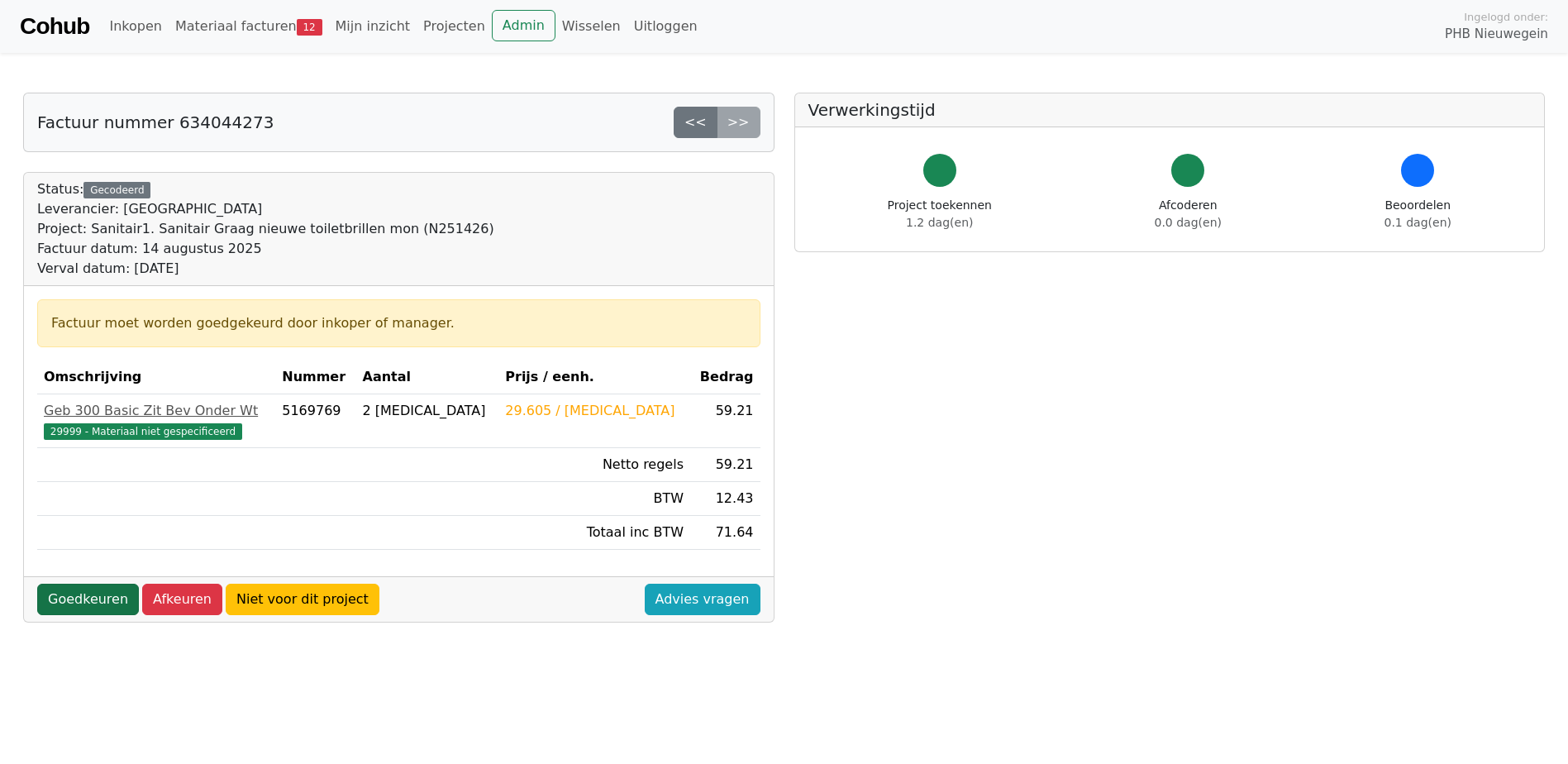
click at [76, 606] on link "Goedkeuren" at bounding box center [88, 599] width 102 height 31
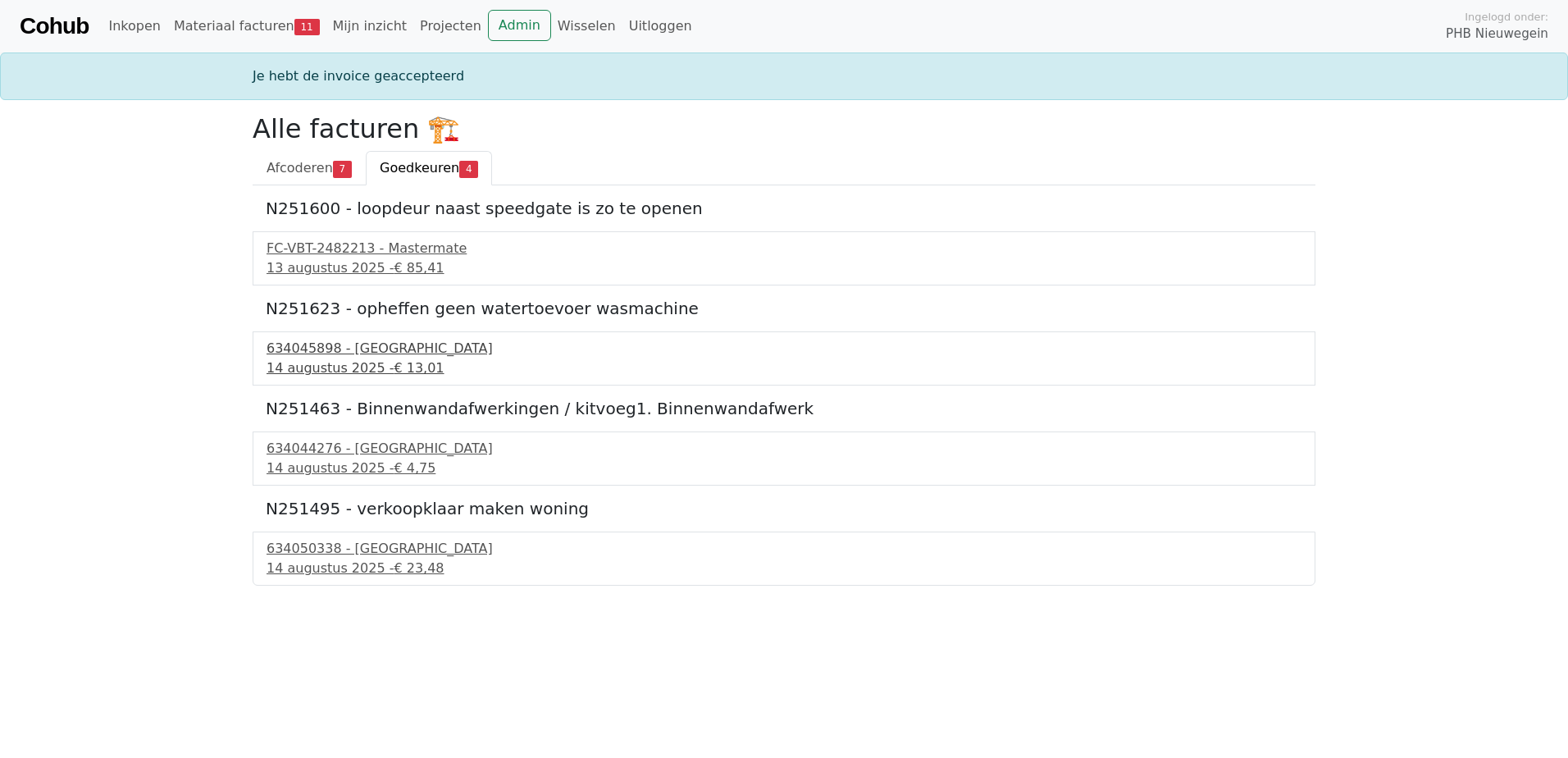
click at [367, 352] on div "634045898 - [GEOGRAPHIC_DATA]" at bounding box center [784, 348] width 1035 height 20
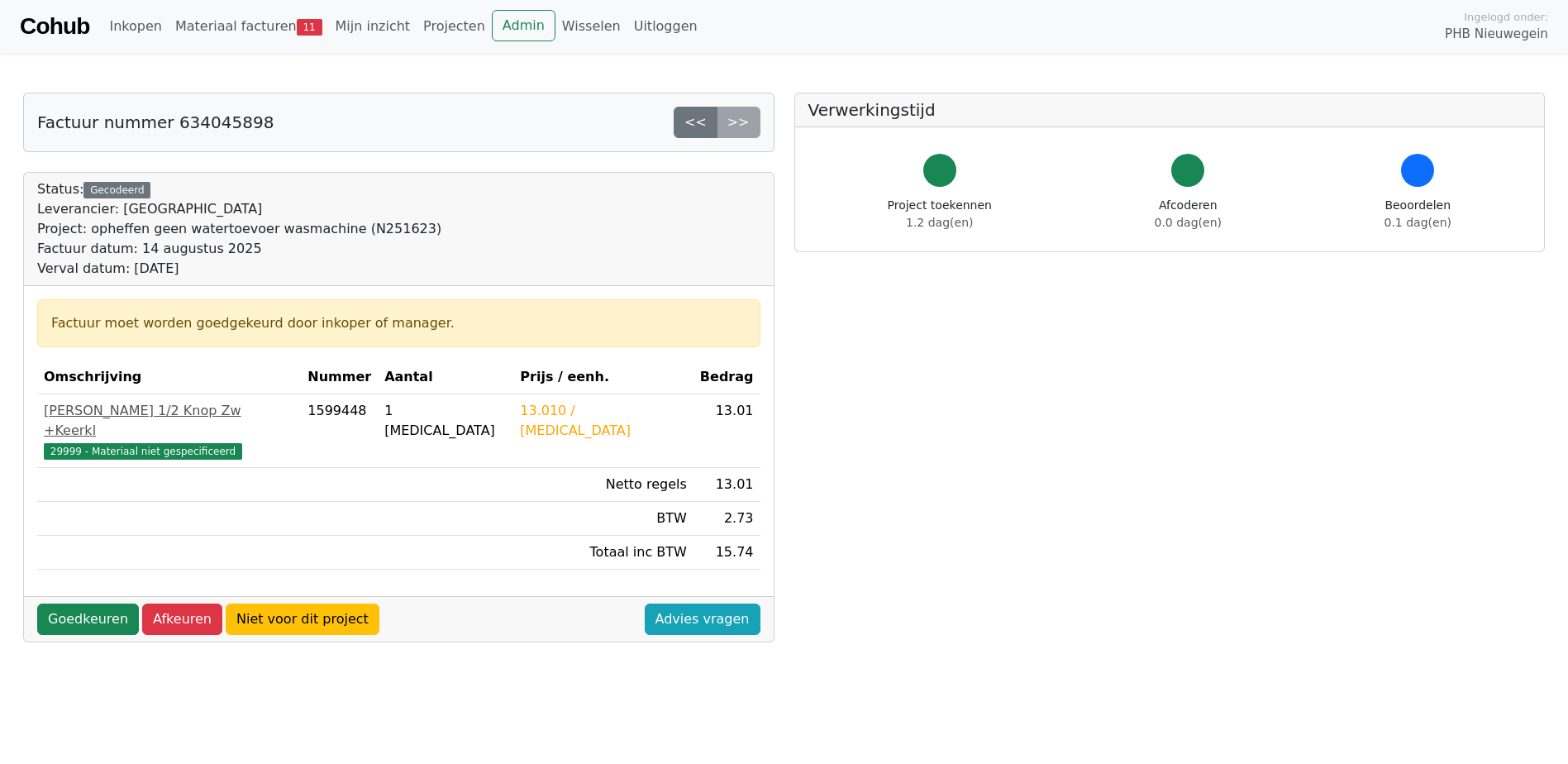
scroll to position [83, 0]
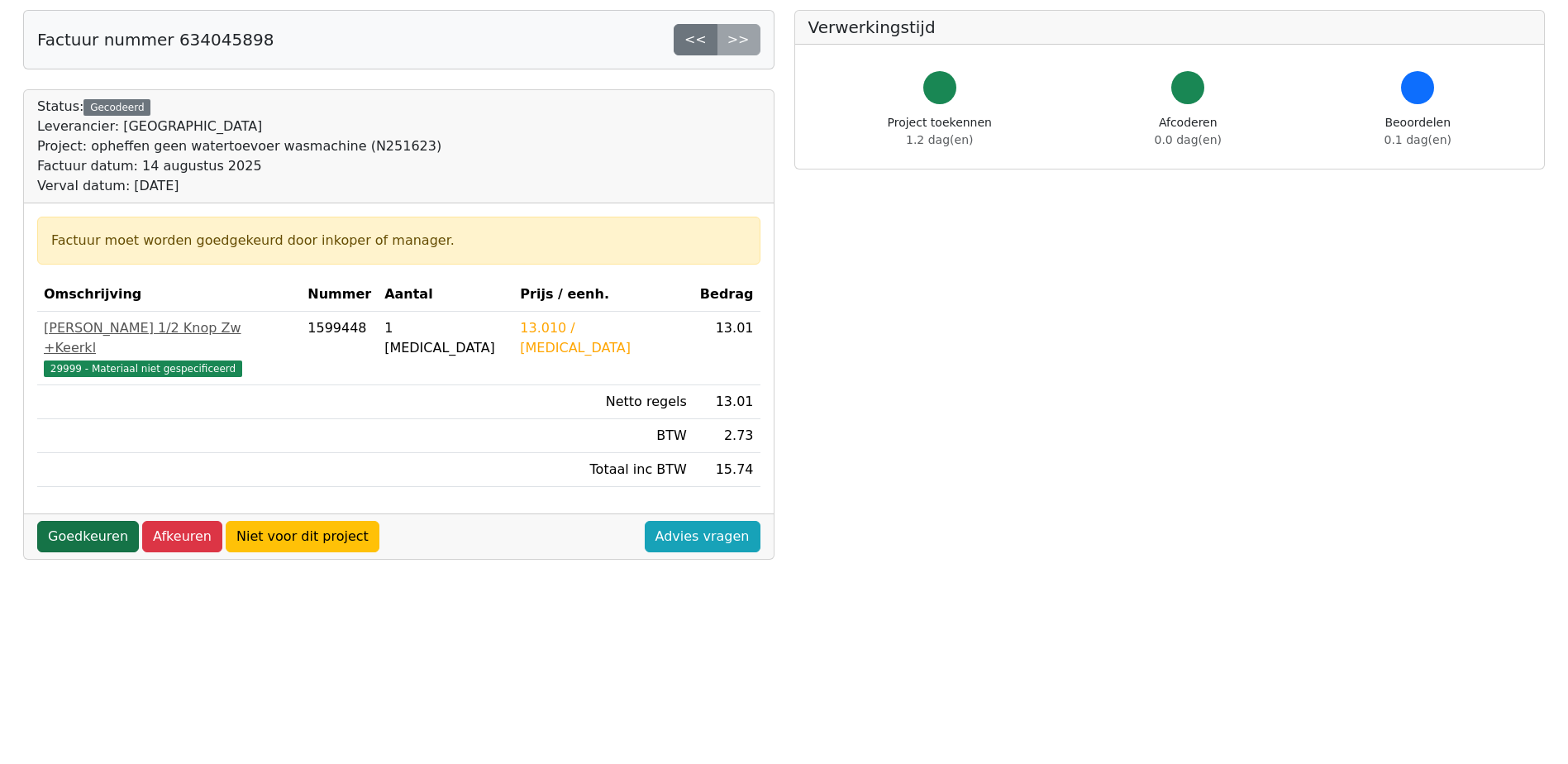
click at [66, 521] on link "Goedkeuren" at bounding box center [88, 536] width 102 height 31
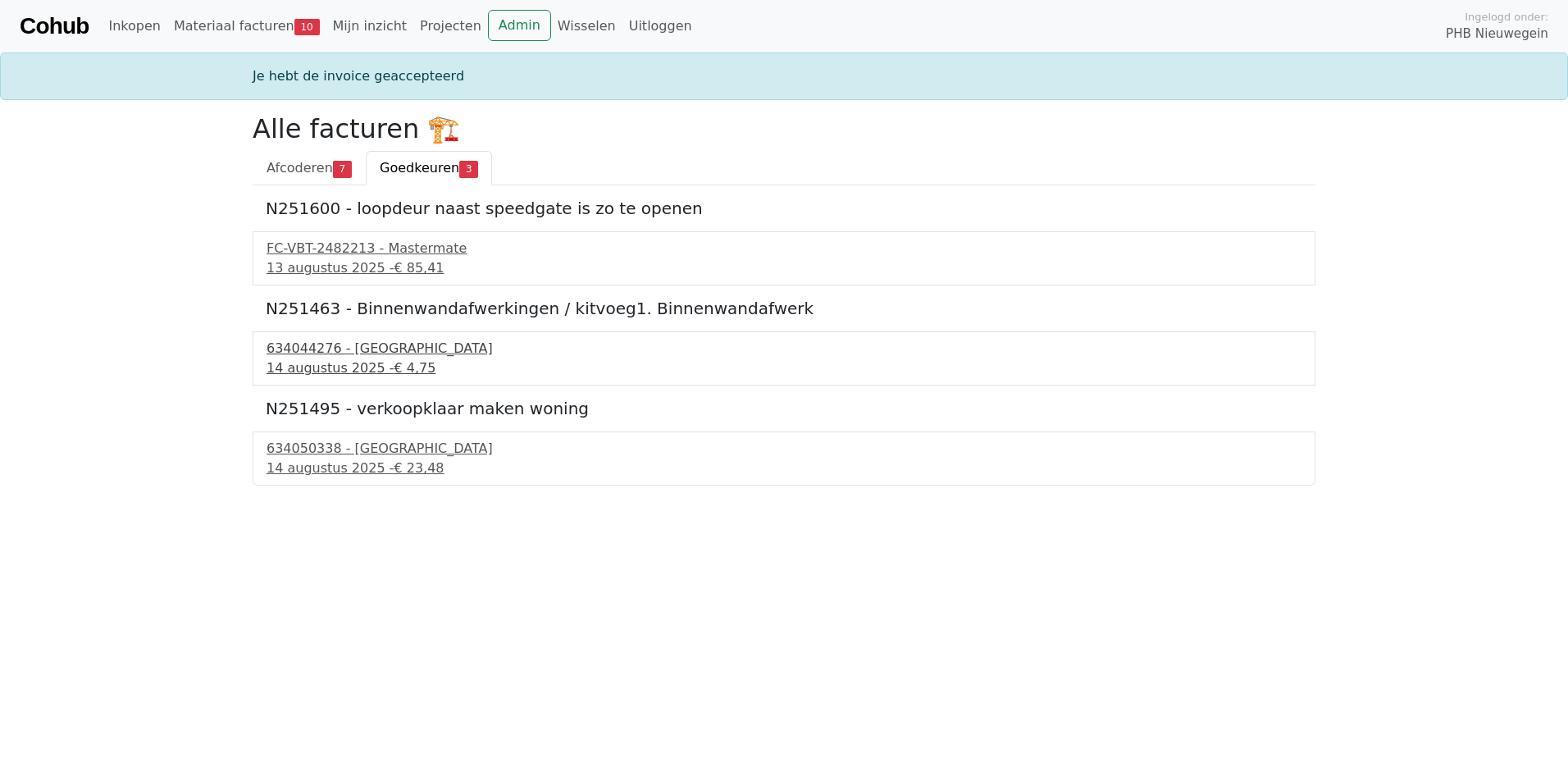
click at [299, 369] on div "14 augustus 2025 - € 4,75" at bounding box center [784, 368] width 1035 height 20
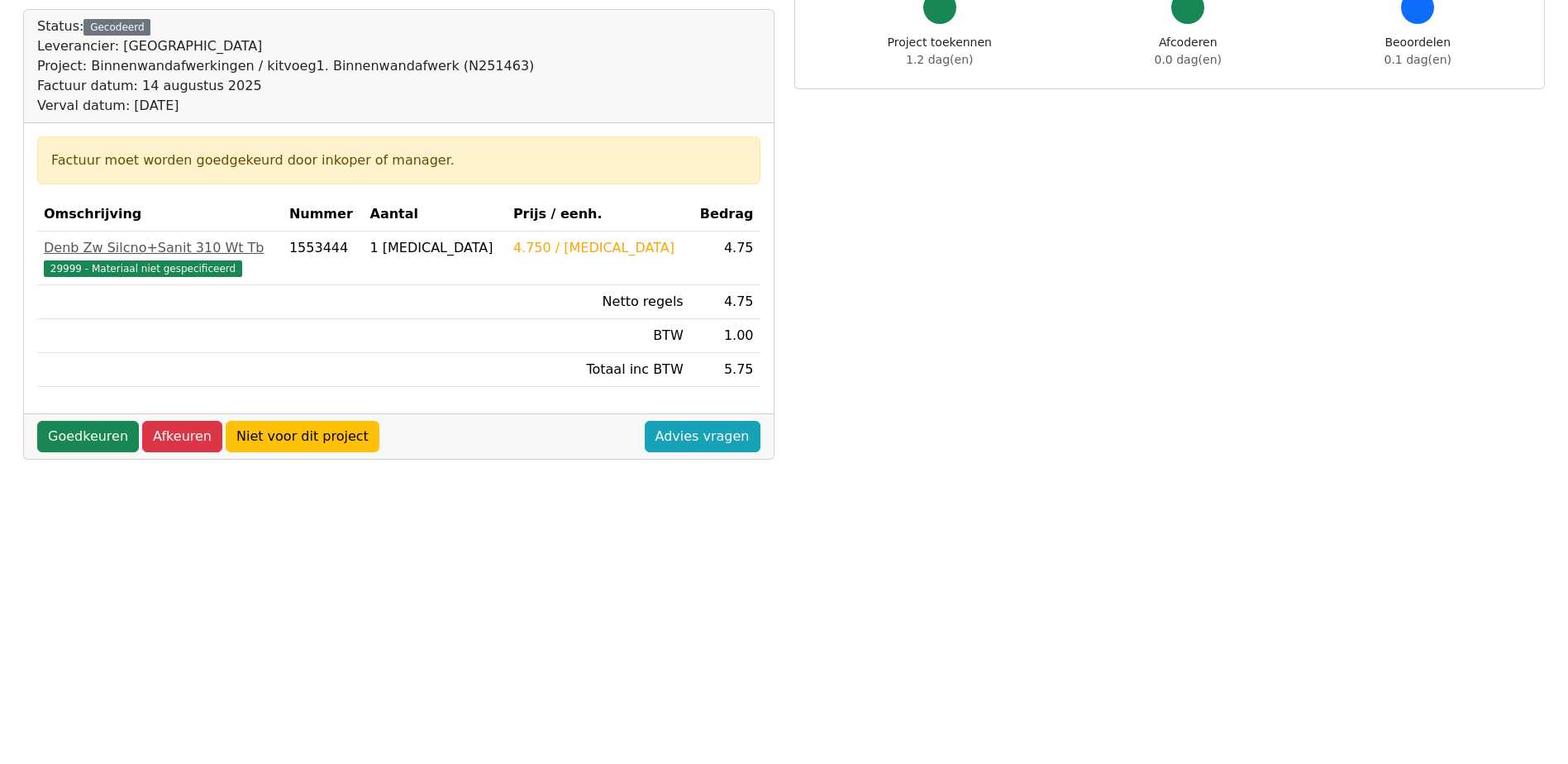
scroll to position [165, 0]
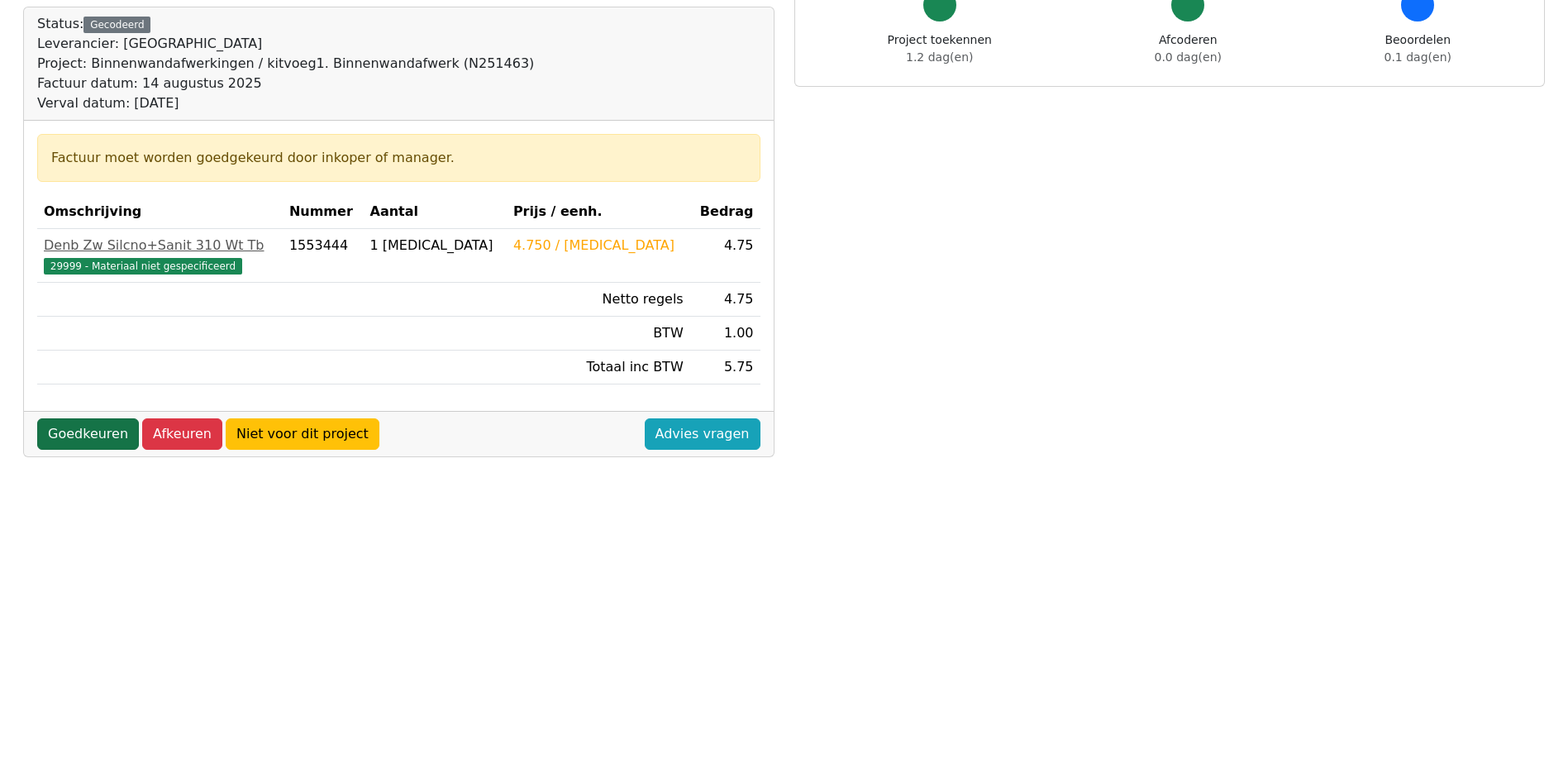
click at [52, 440] on link "Goedkeuren" at bounding box center [88, 434] width 102 height 31
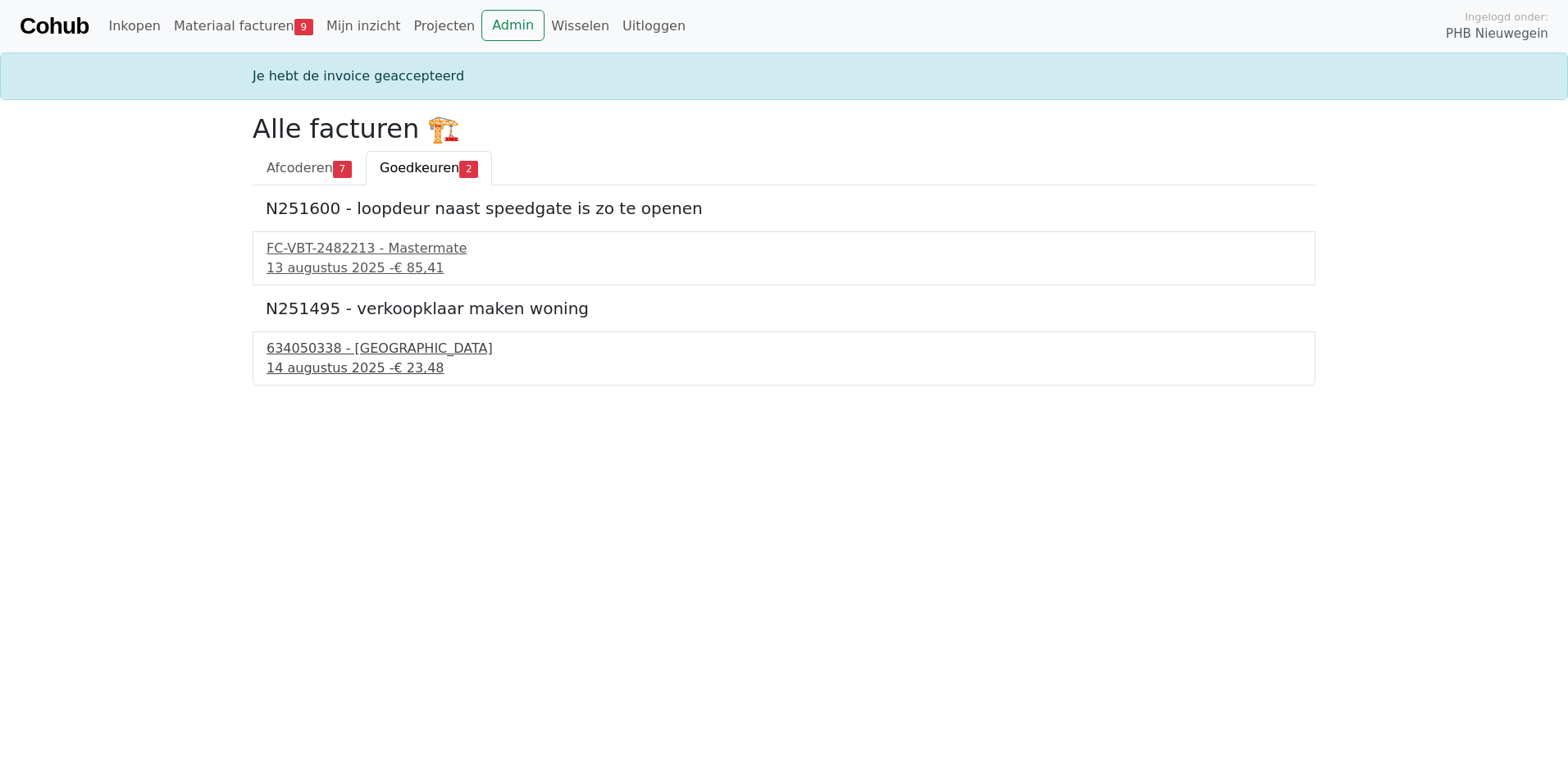
click at [309, 371] on div "14 augustus 2025 - € 23,48" at bounding box center [784, 368] width 1035 height 20
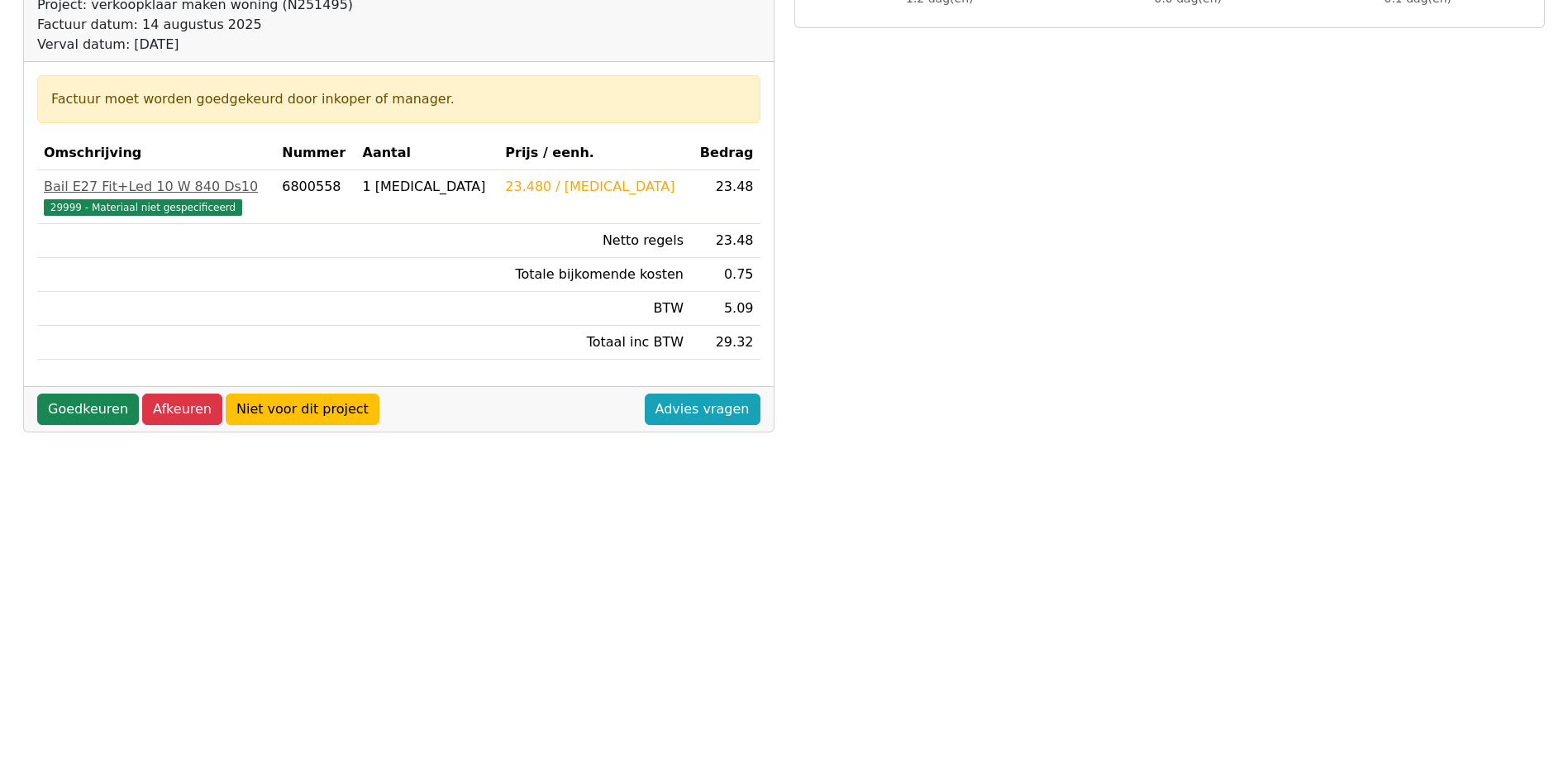
scroll to position [248, 0]
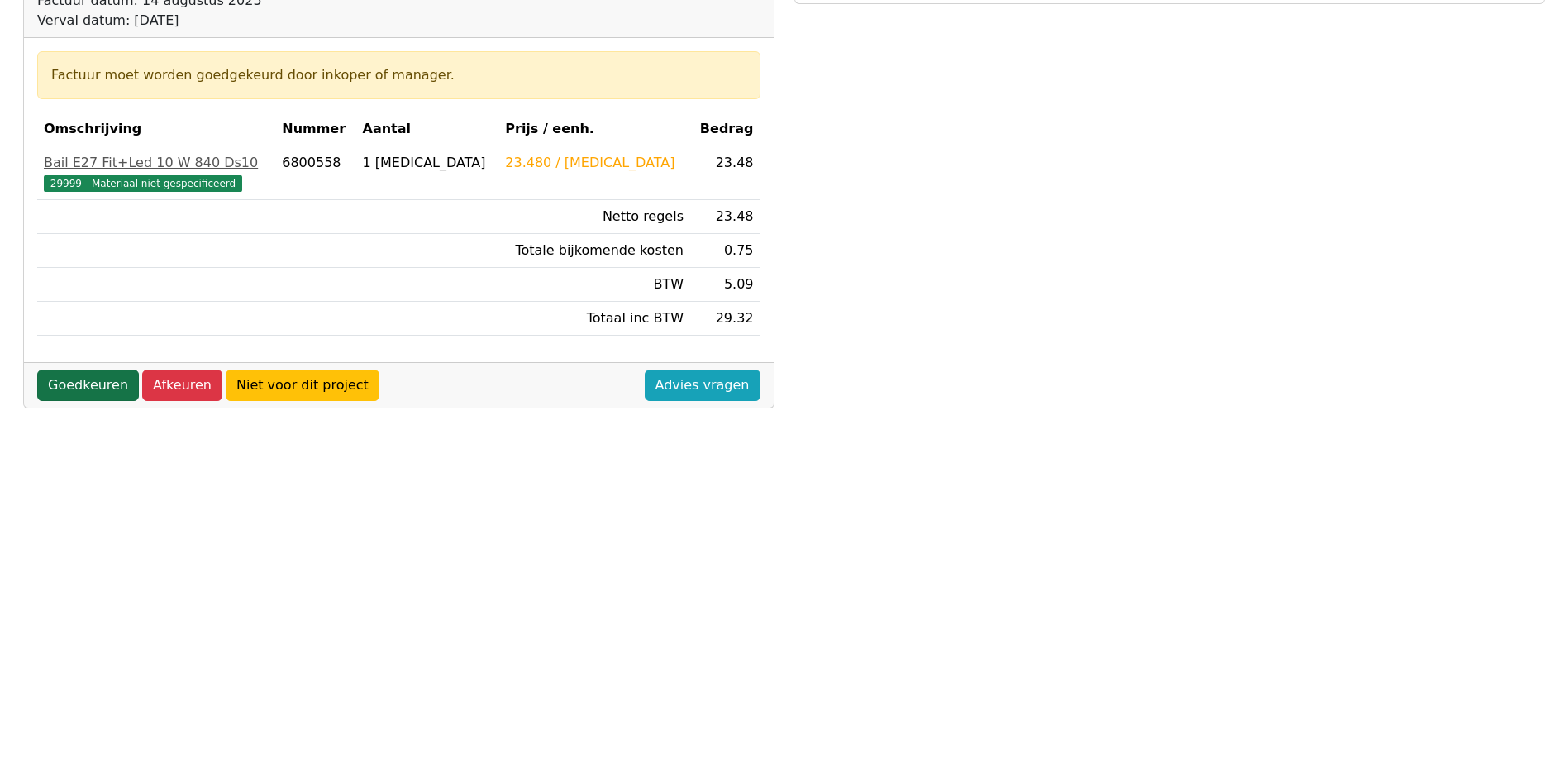
click at [63, 391] on link "Goedkeuren" at bounding box center [88, 385] width 102 height 31
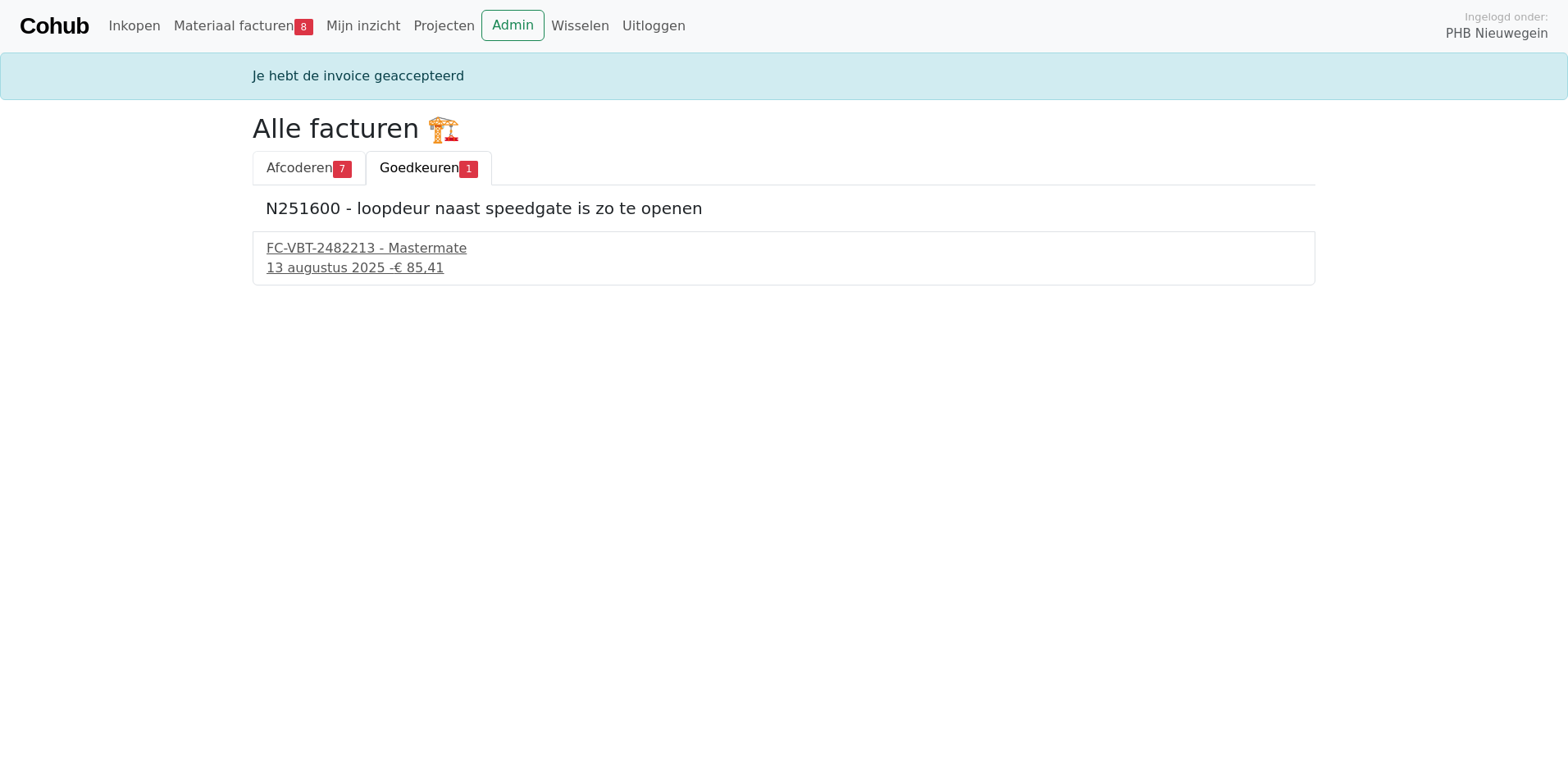
click at [276, 170] on span "Afcoderen" at bounding box center [299, 168] width 66 height 16
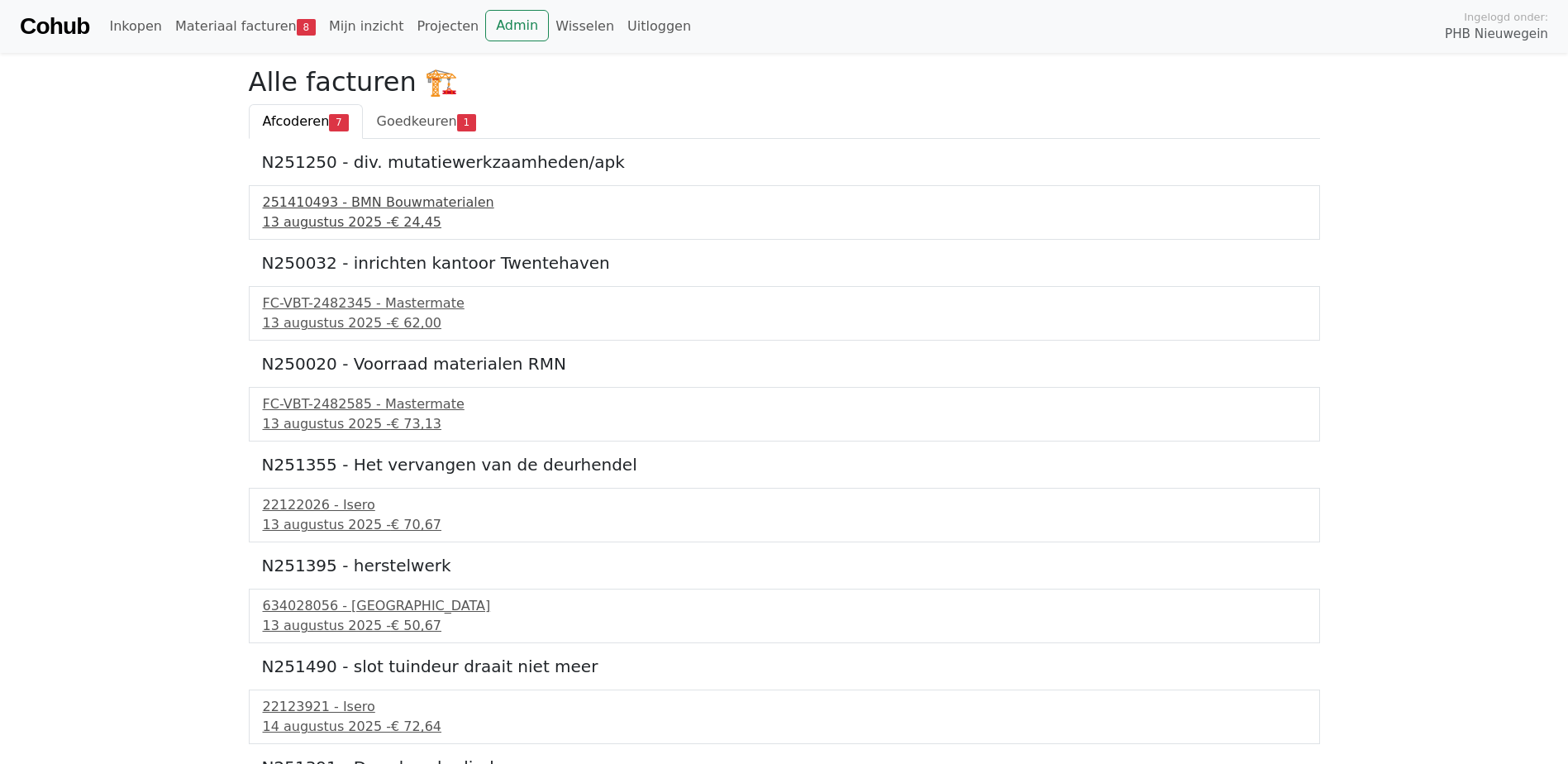
click at [306, 211] on div "251410493 - BMN Bouwmaterialen" at bounding box center [784, 202] width 1043 height 20
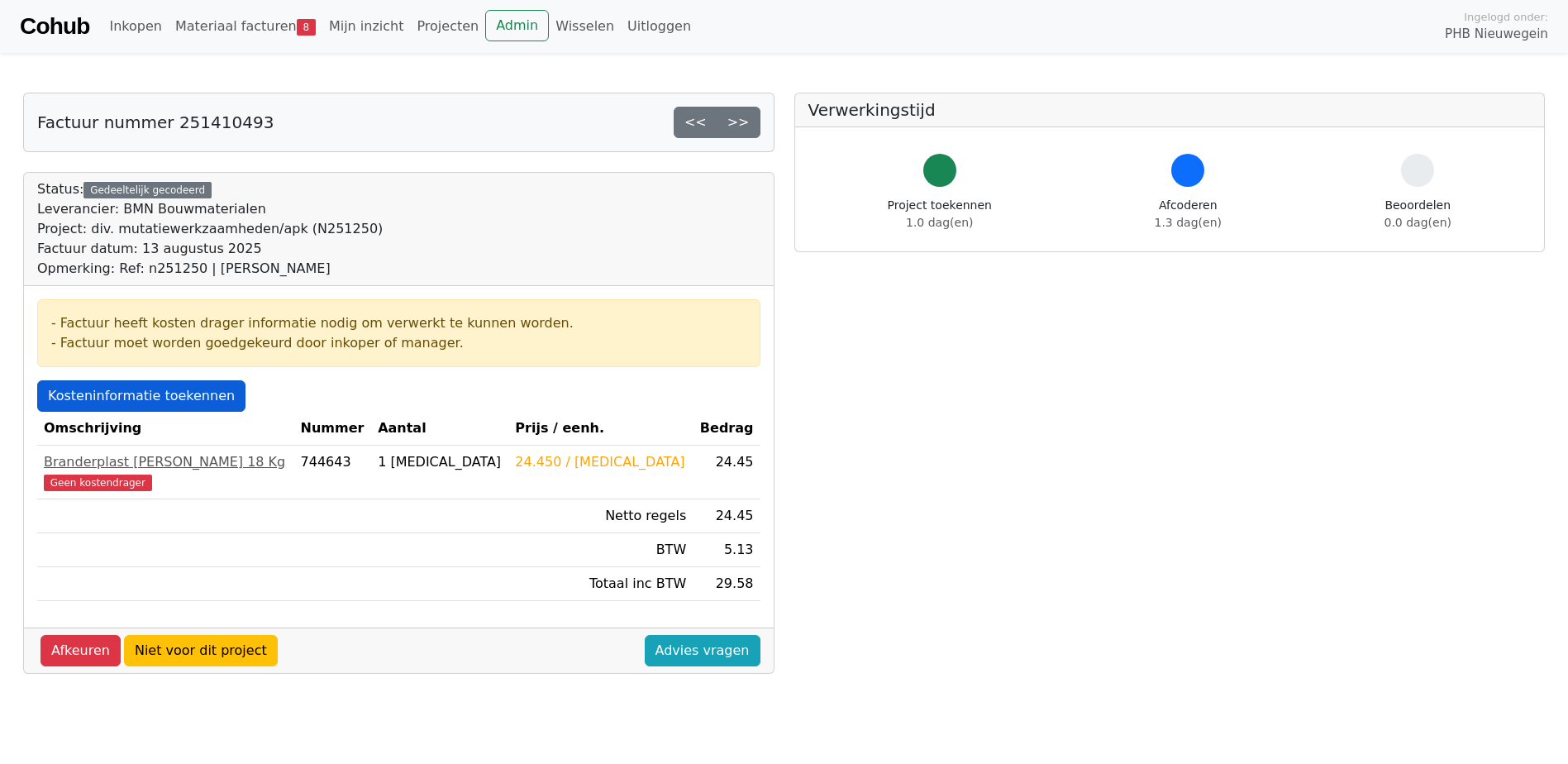
click at [91, 393] on link "Kosteninformatie toekennen" at bounding box center [140, 395] width 208 height 31
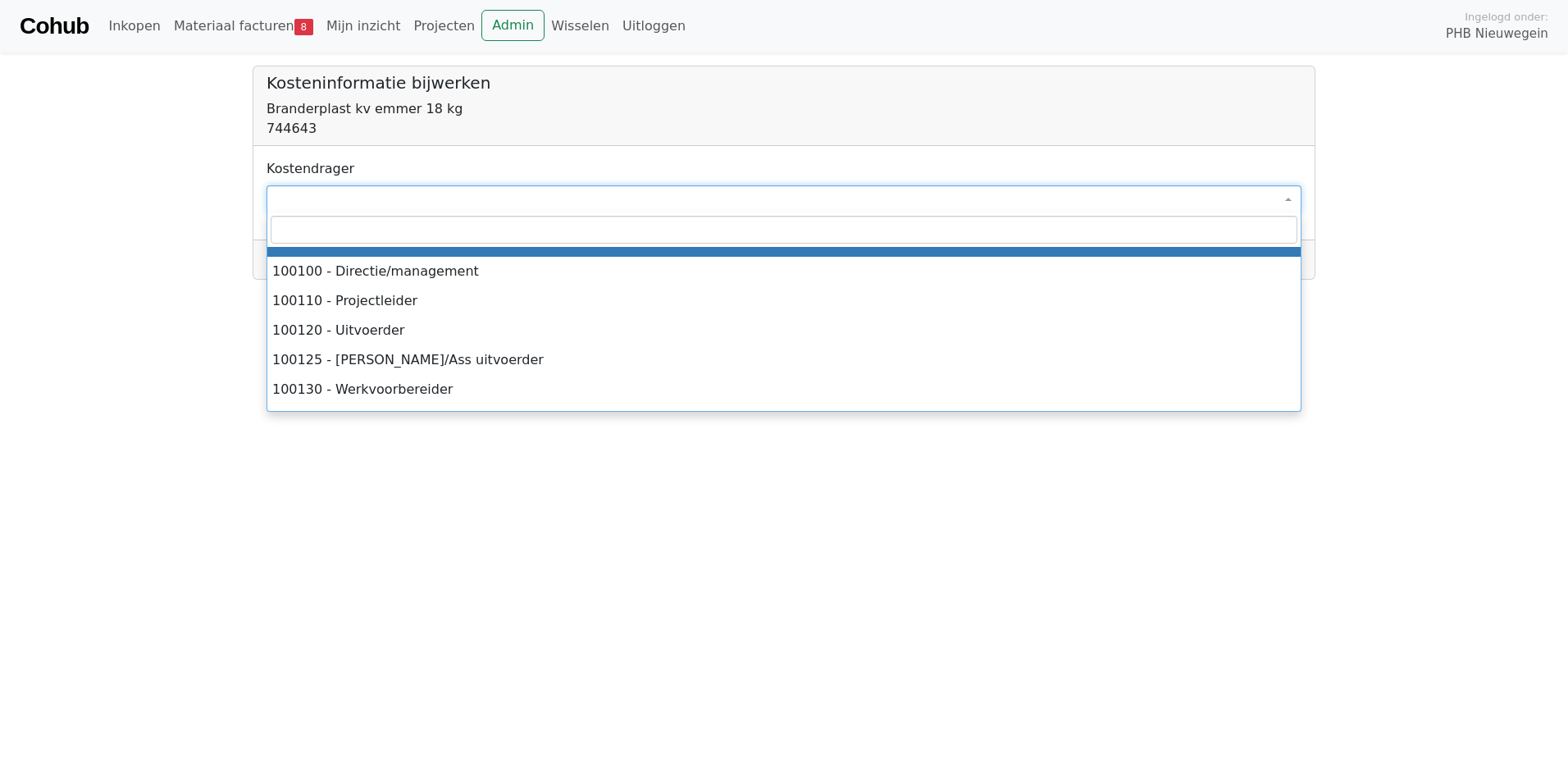
click at [298, 207] on span at bounding box center [784, 199] width 1035 height 28
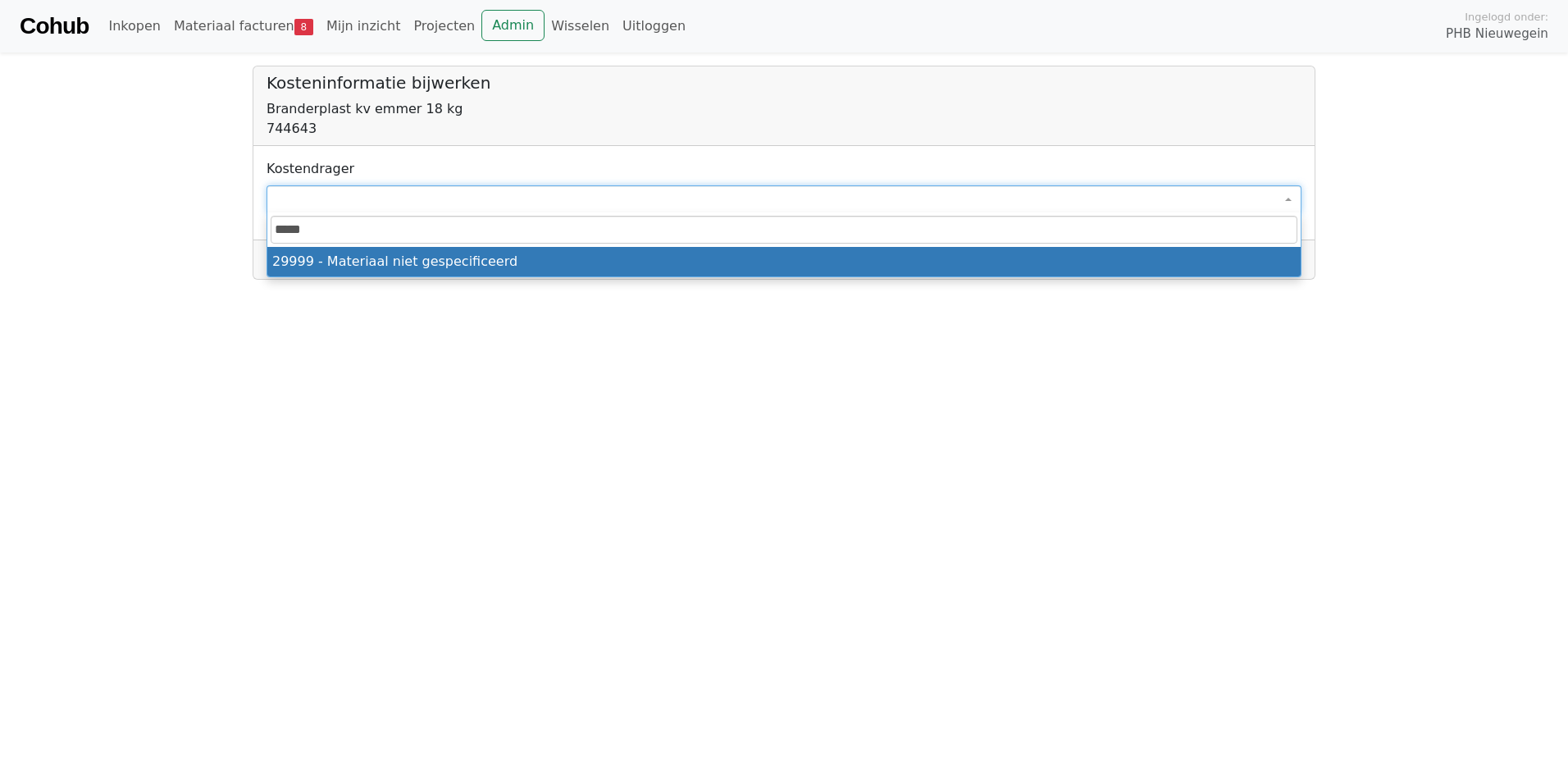
drag, startPoint x: 324, startPoint y: 229, endPoint x: 271, endPoint y: 226, distance: 53.1
click at [271, 226] on input "*****" at bounding box center [783, 230] width 1026 height 28
type input "*****"
select select "****"
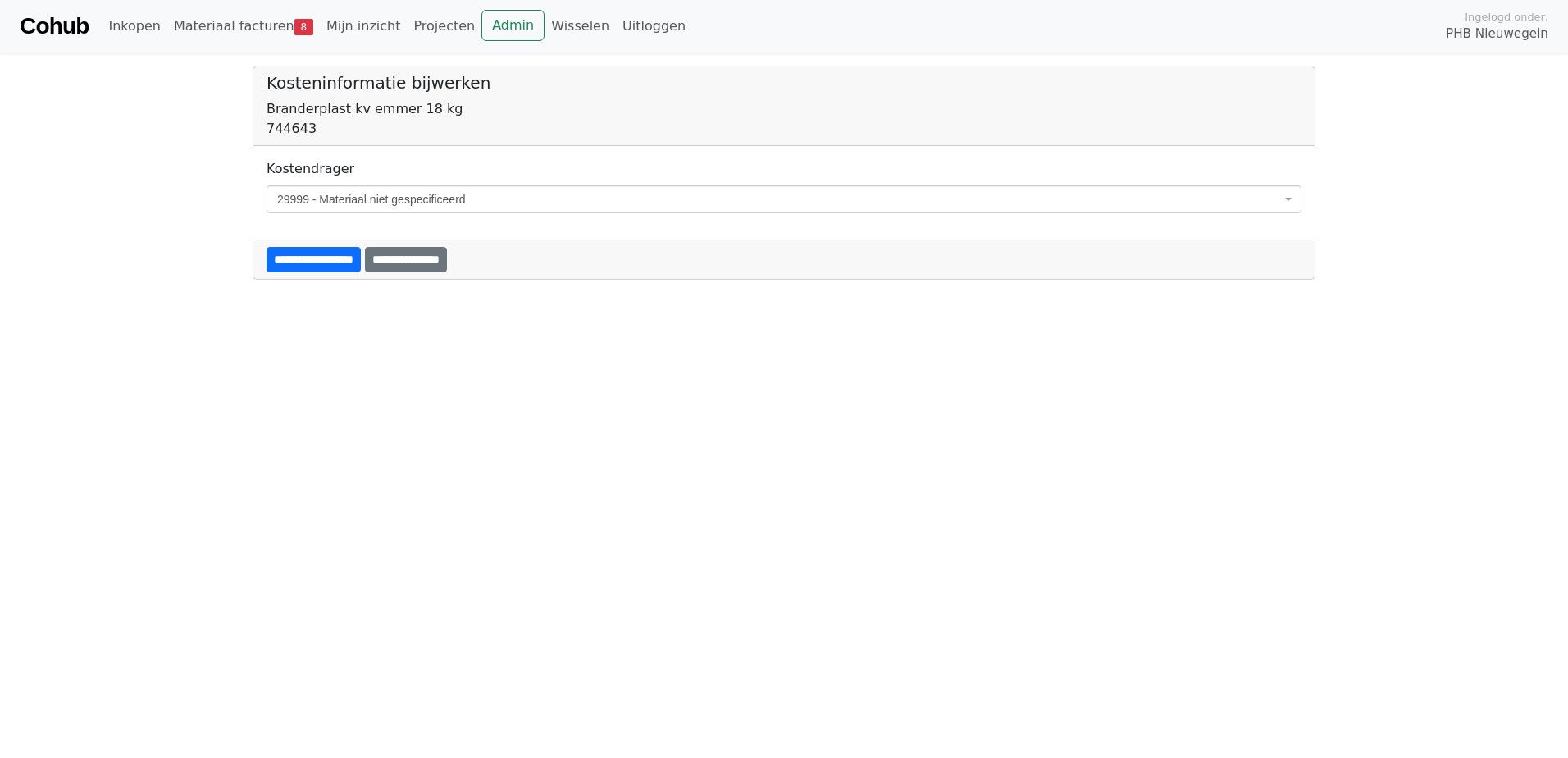
click at [313, 270] on input "**********" at bounding box center [313, 259] width 94 height 25
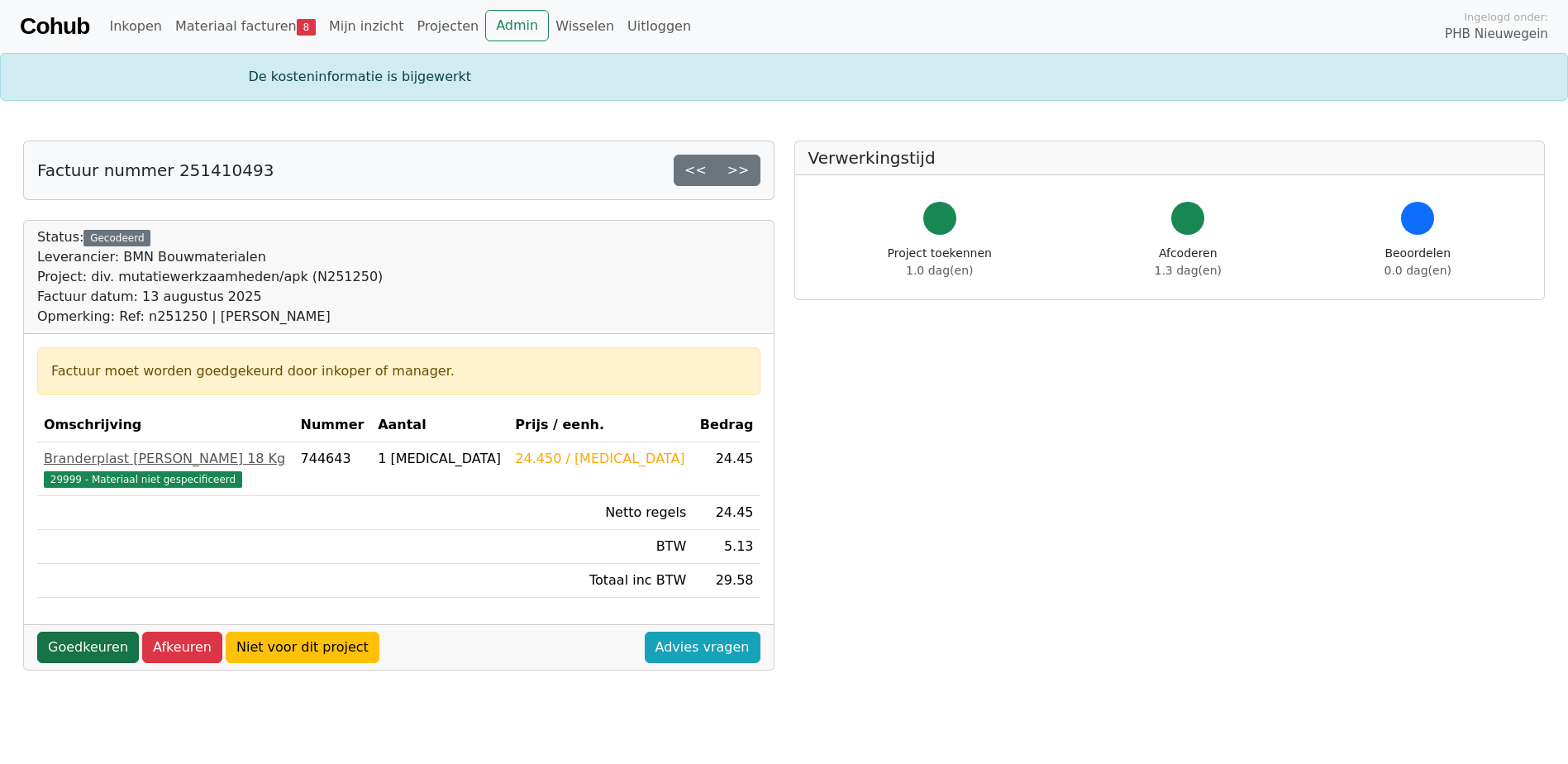
click at [66, 653] on link "Goedkeuren" at bounding box center [88, 647] width 102 height 31
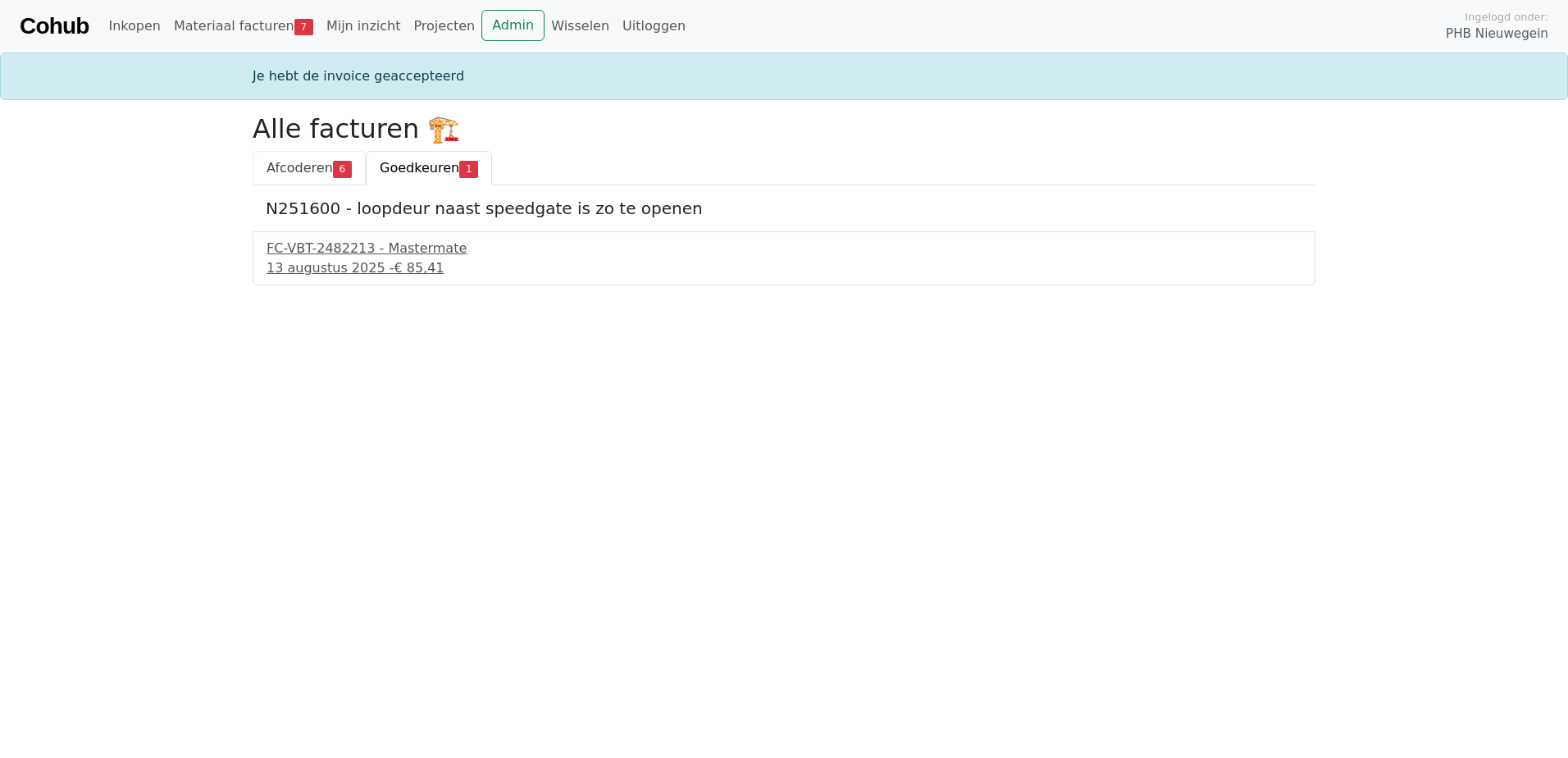
click at [309, 177] on link "Afcoderen 6" at bounding box center [309, 168] width 113 height 35
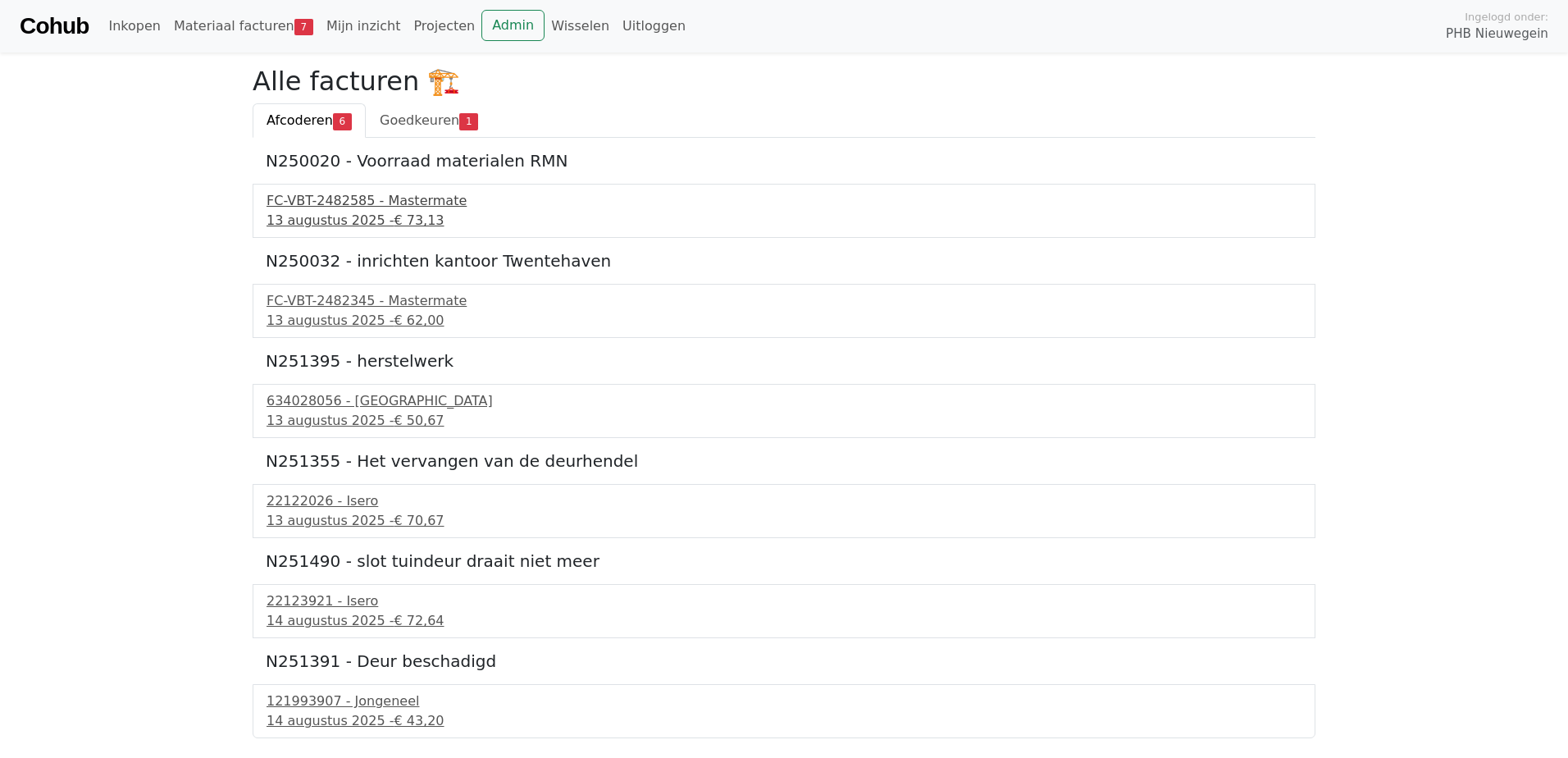
click at [313, 215] on div "13 augustus 2025 - € 73,13" at bounding box center [784, 220] width 1035 height 20
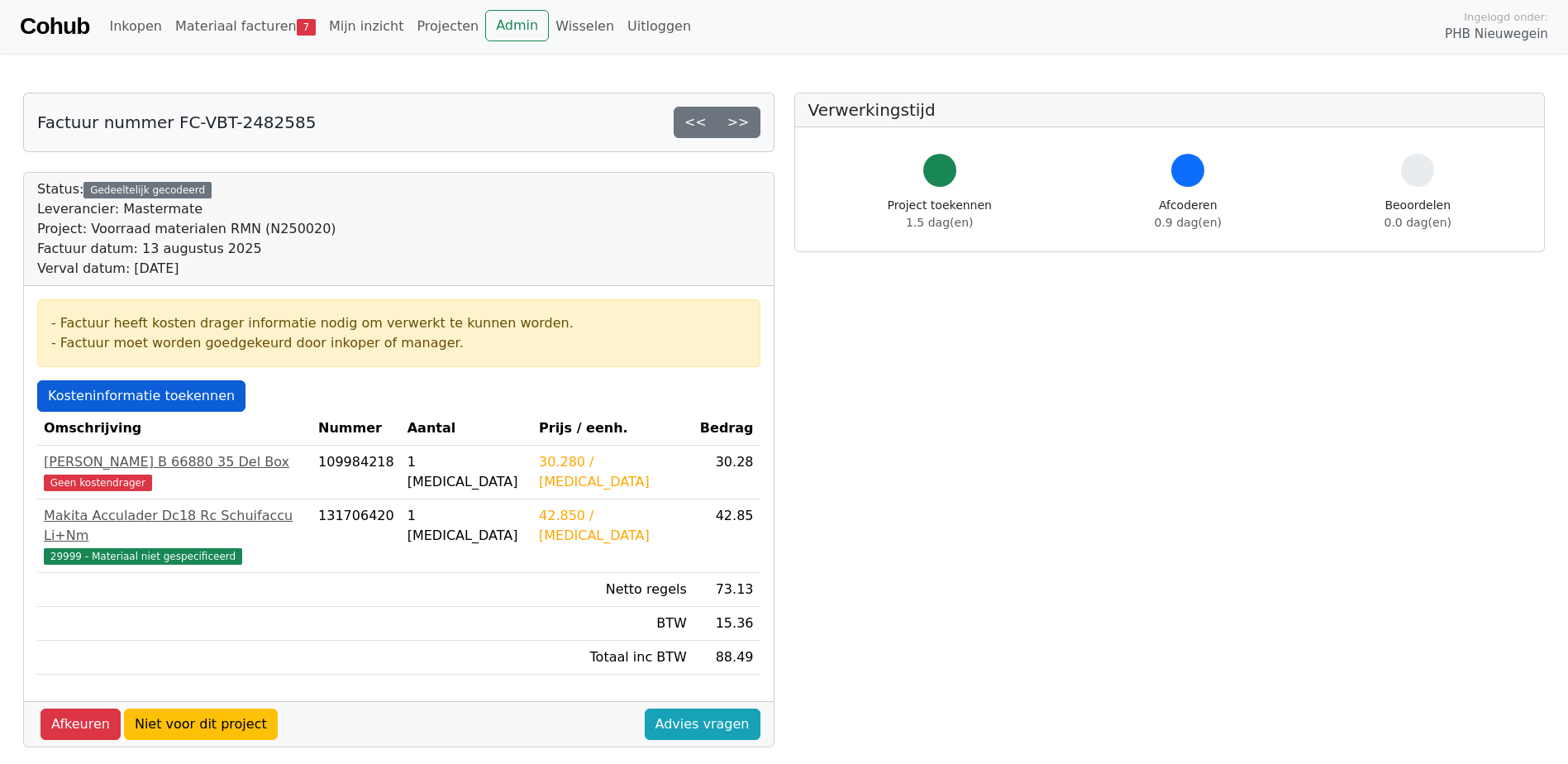
click at [79, 388] on link "Kosteninformatie toekennen" at bounding box center [140, 395] width 208 height 31
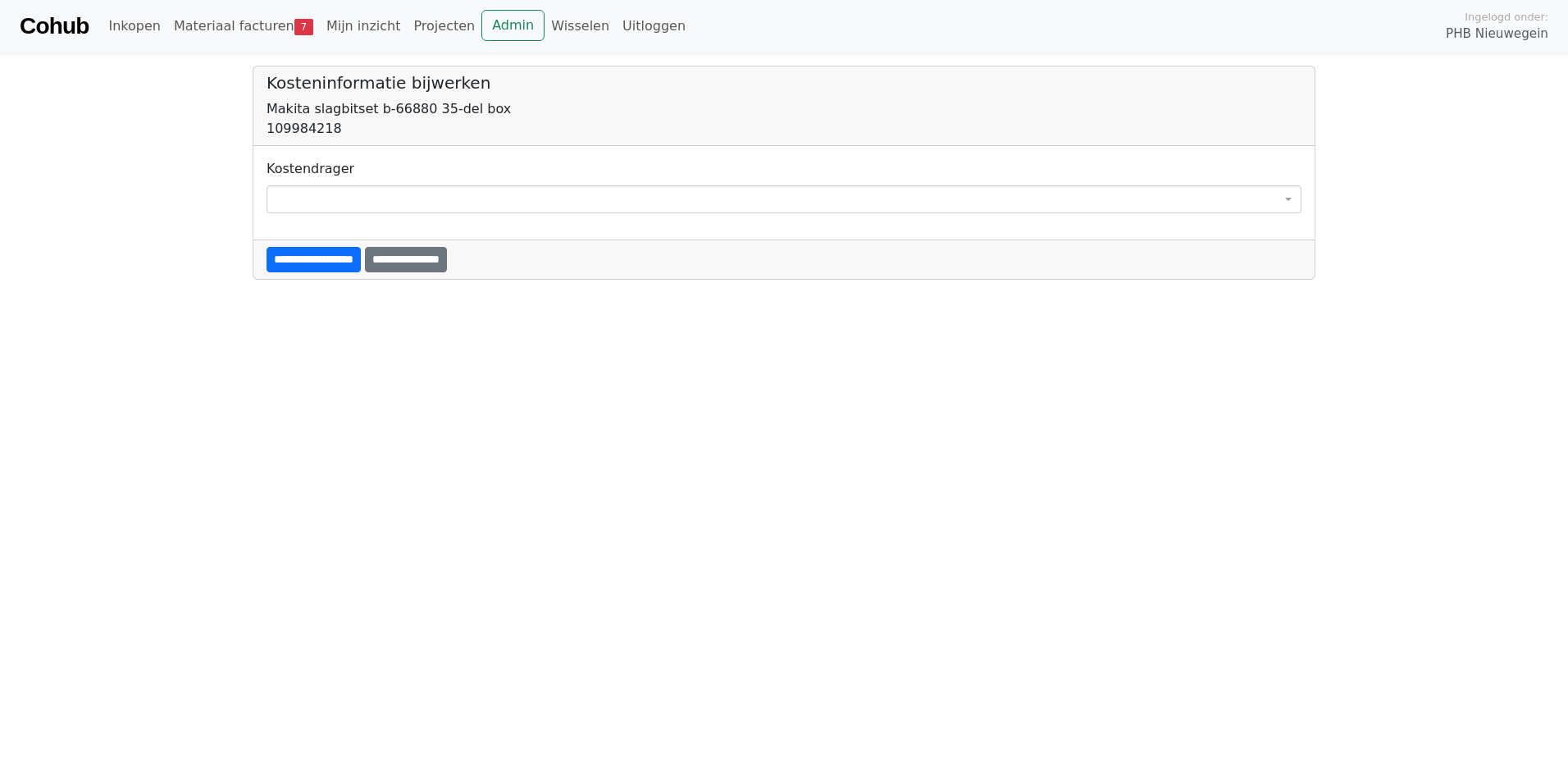
click at [282, 211] on span at bounding box center [784, 199] width 1035 height 28
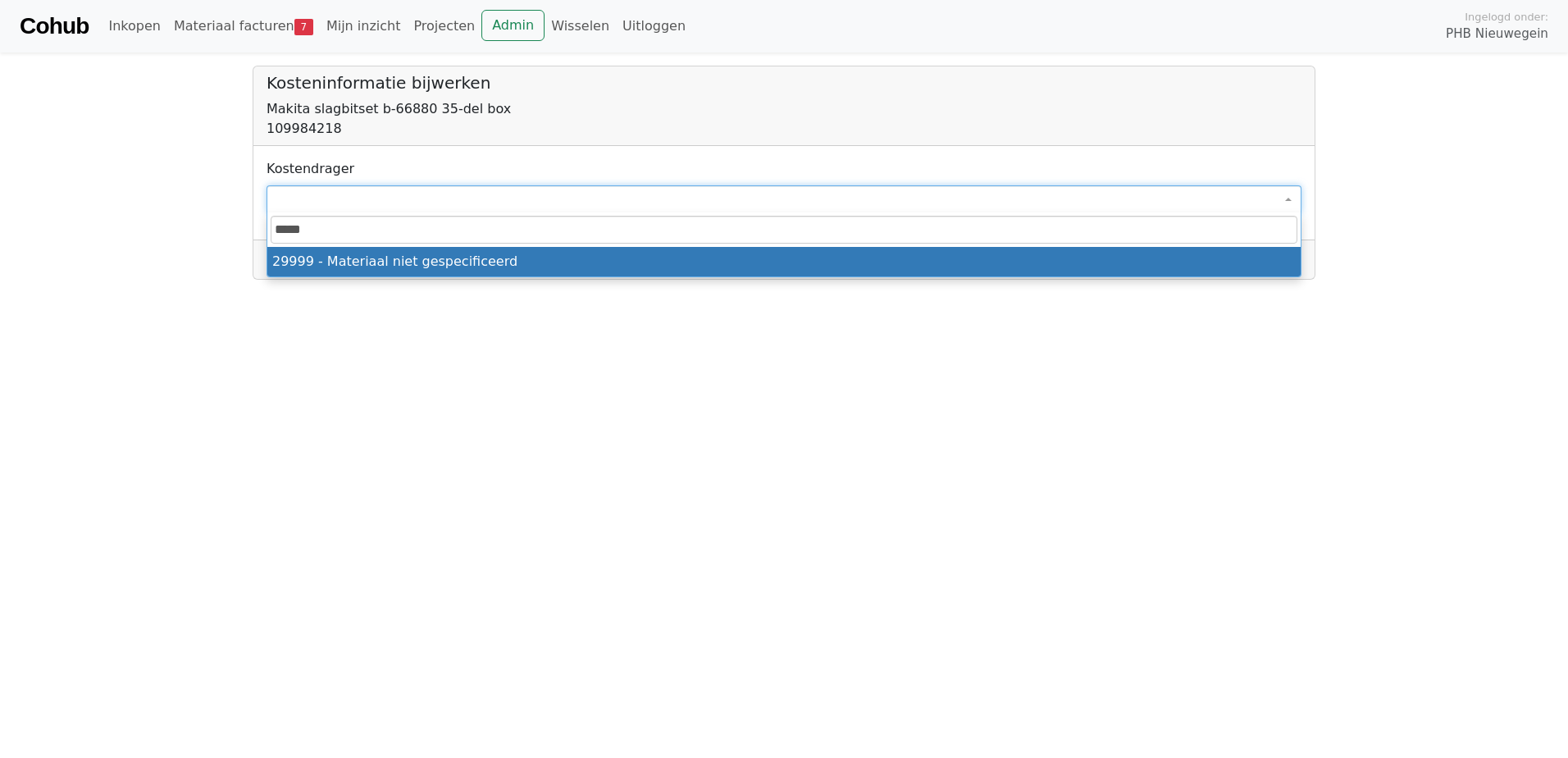
type input "*****"
select select "****"
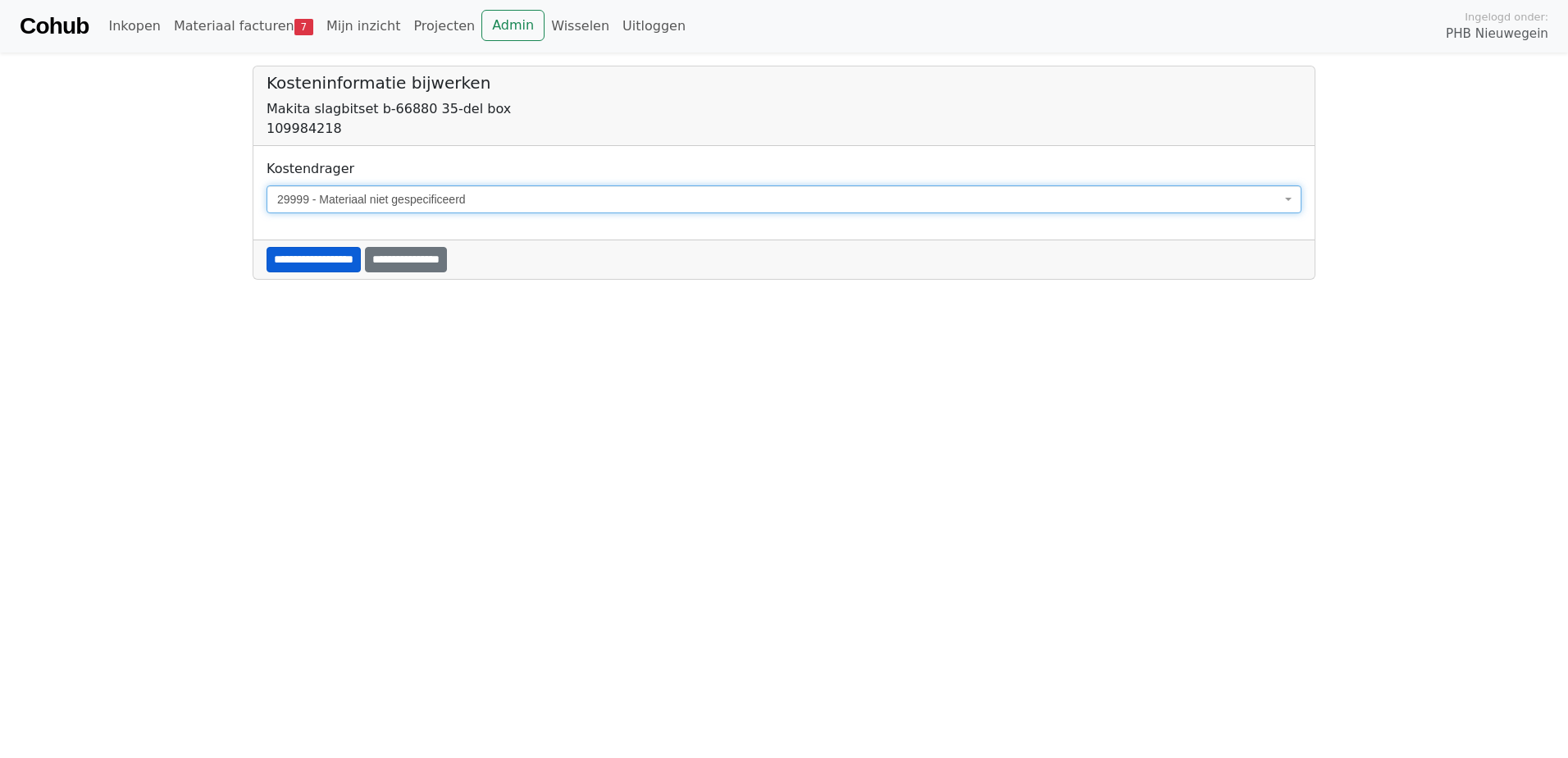
click at [291, 263] on input "**********" at bounding box center [313, 259] width 94 height 25
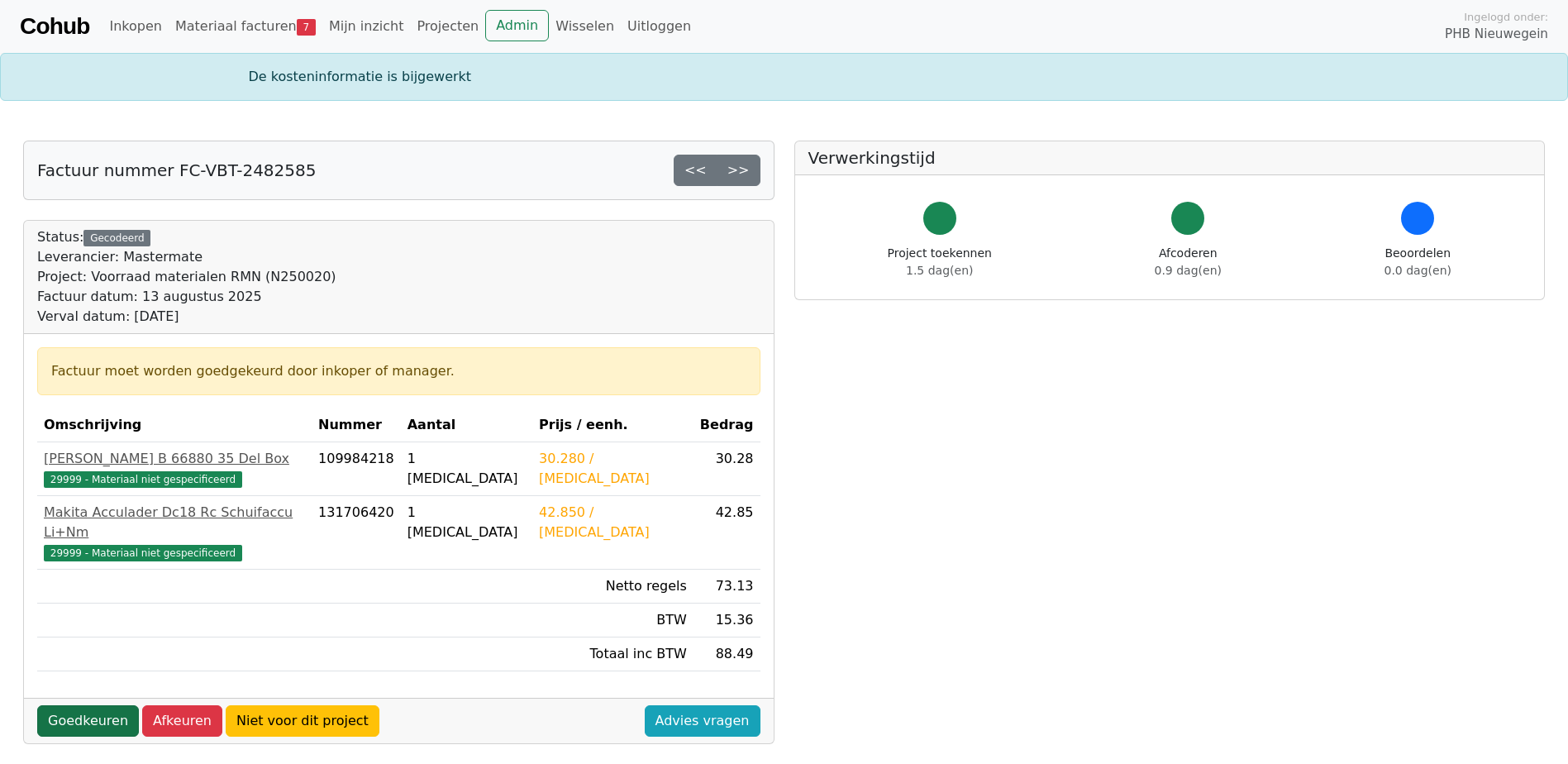
click at [75, 706] on link "Goedkeuren" at bounding box center [88, 721] width 102 height 31
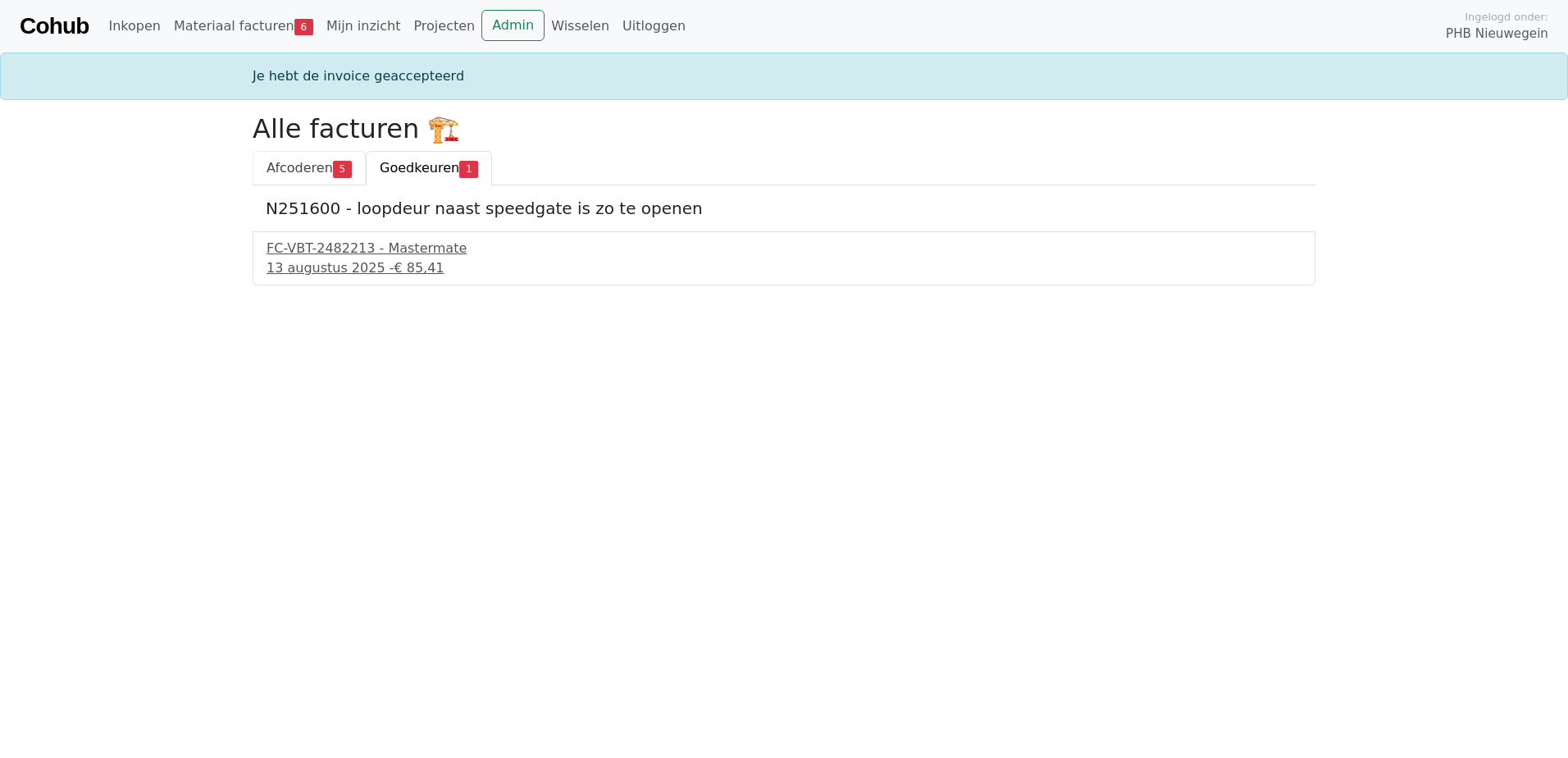
click at [303, 168] on span "Afcoderen" at bounding box center [299, 168] width 66 height 16
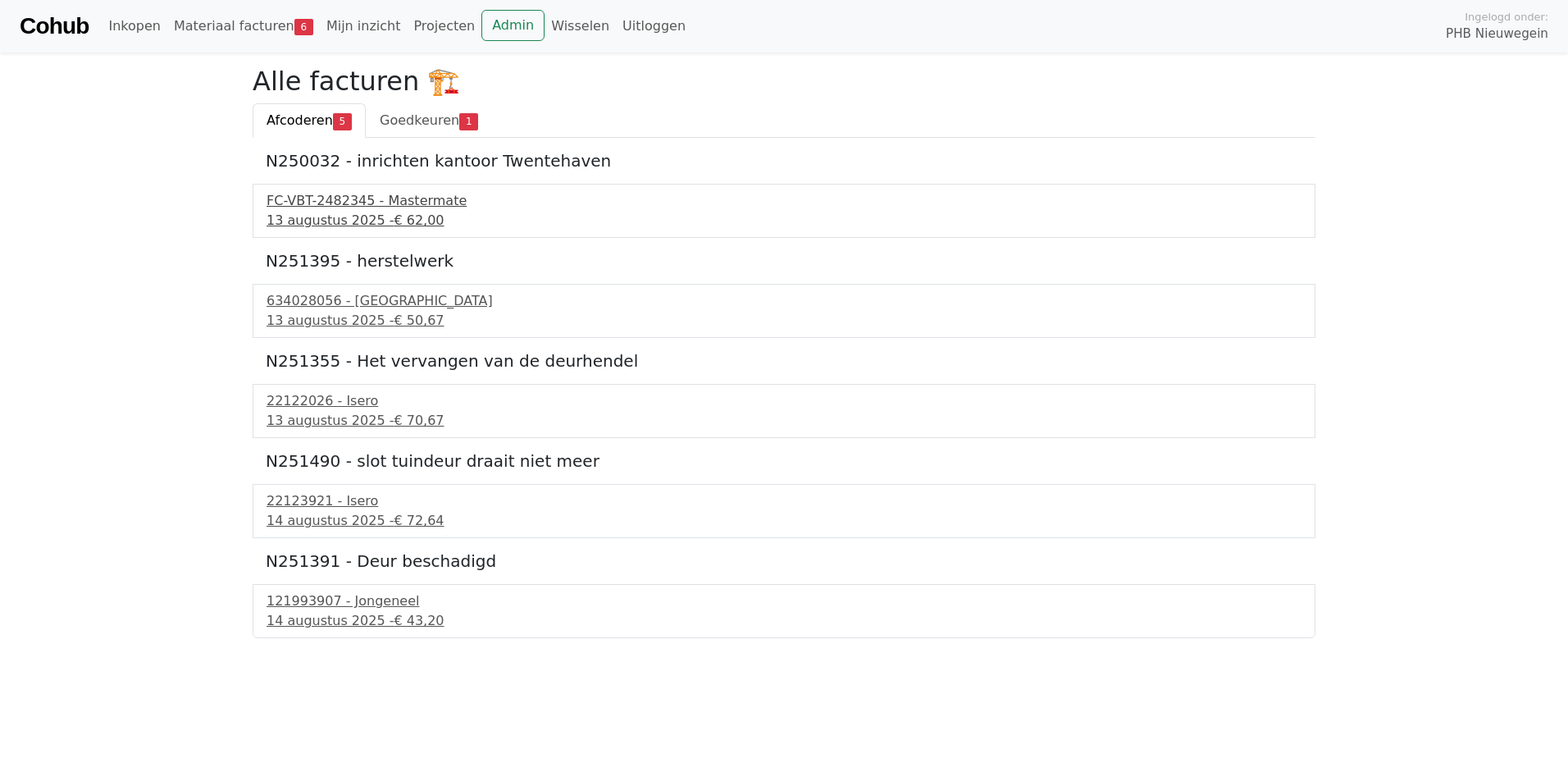
click at [283, 225] on div "[DATE] - € 62,00" at bounding box center [784, 220] width 1035 height 20
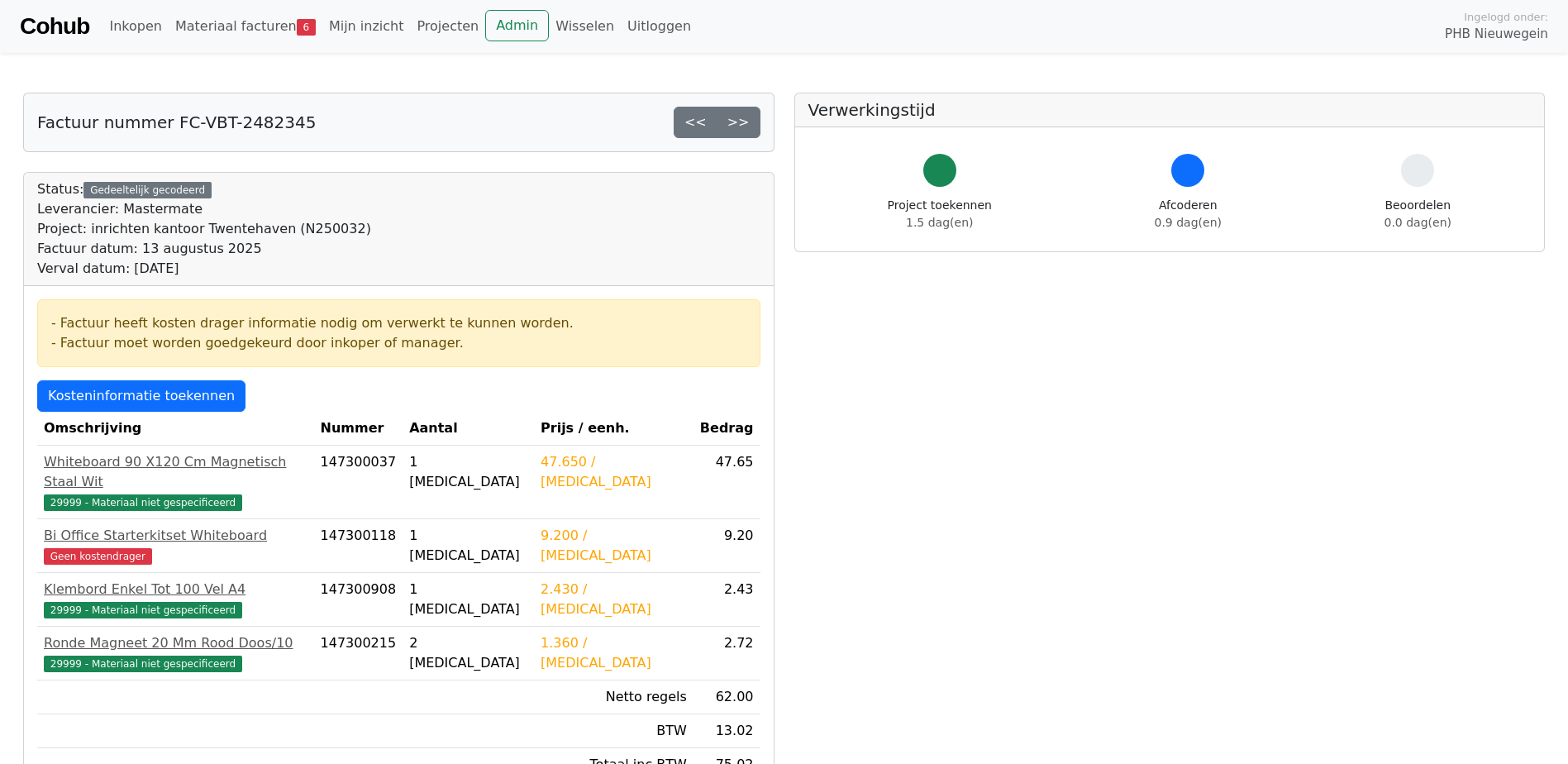
click at [124, 412] on th "Omschrijving" at bounding box center [175, 429] width 277 height 34
click at [123, 403] on link "Kosteninformatie toekennen" at bounding box center [140, 395] width 208 height 31
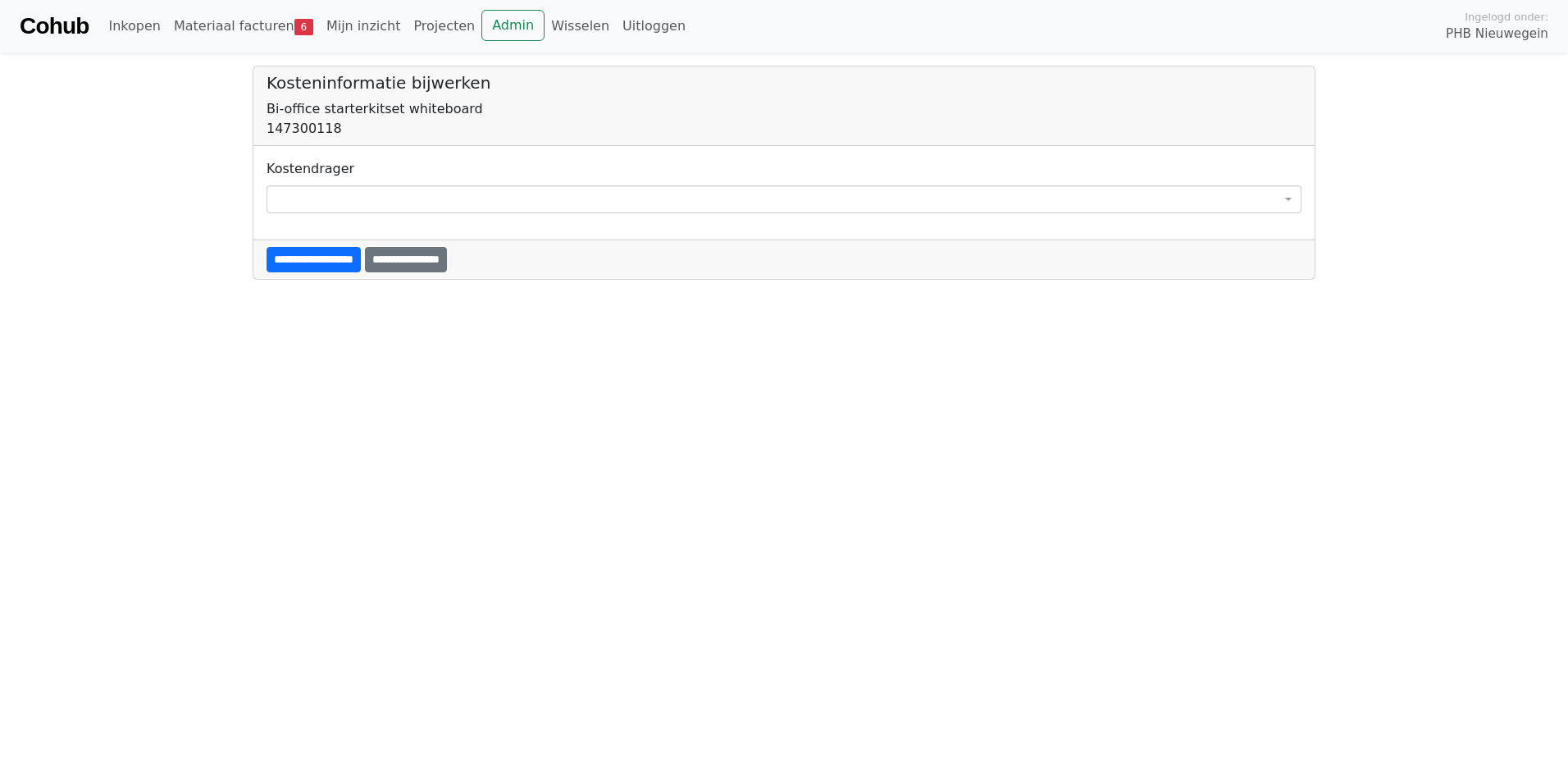
click at [302, 202] on span at bounding box center [784, 199] width 1035 height 28
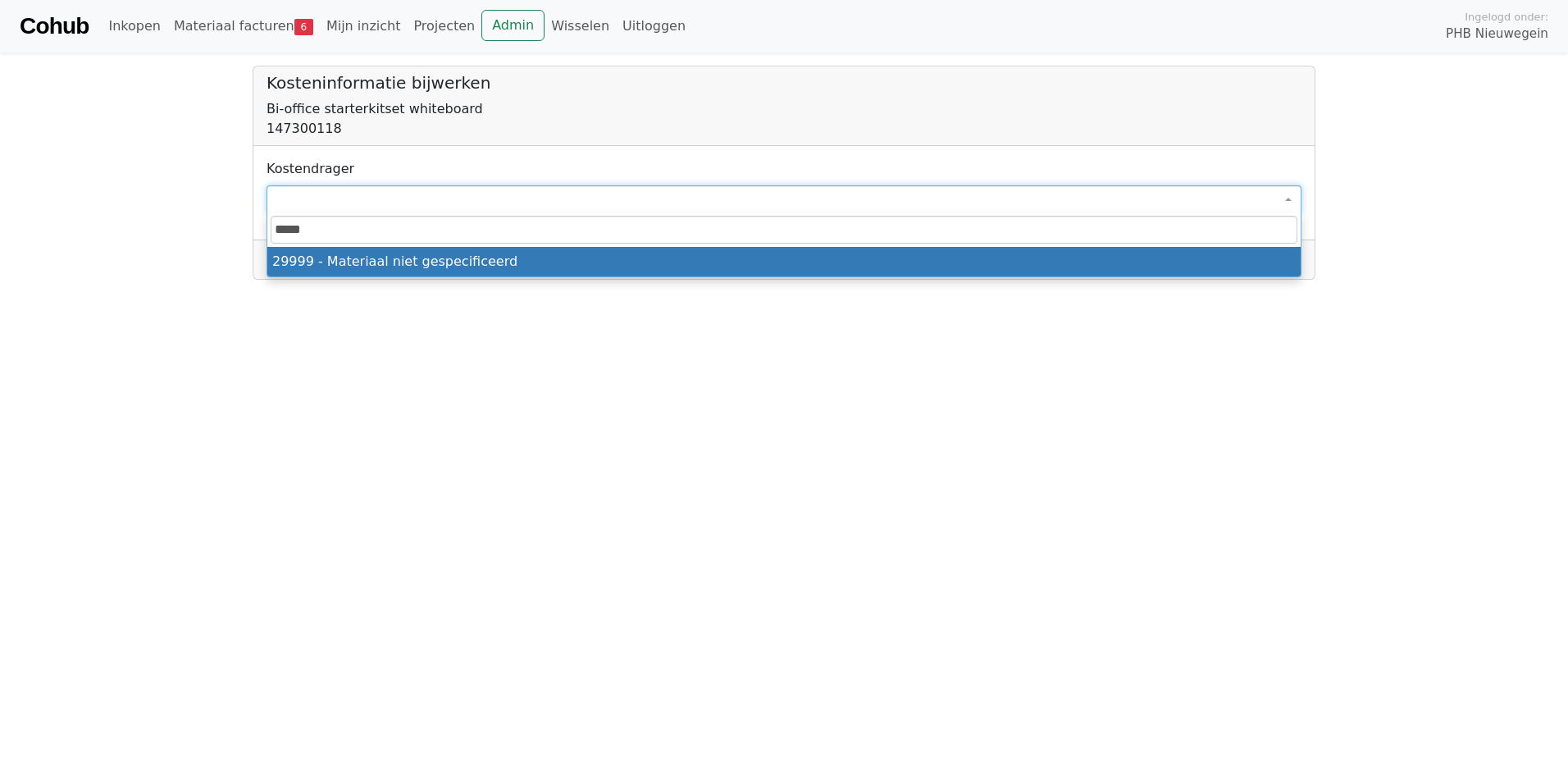
type input "*****"
select select "****"
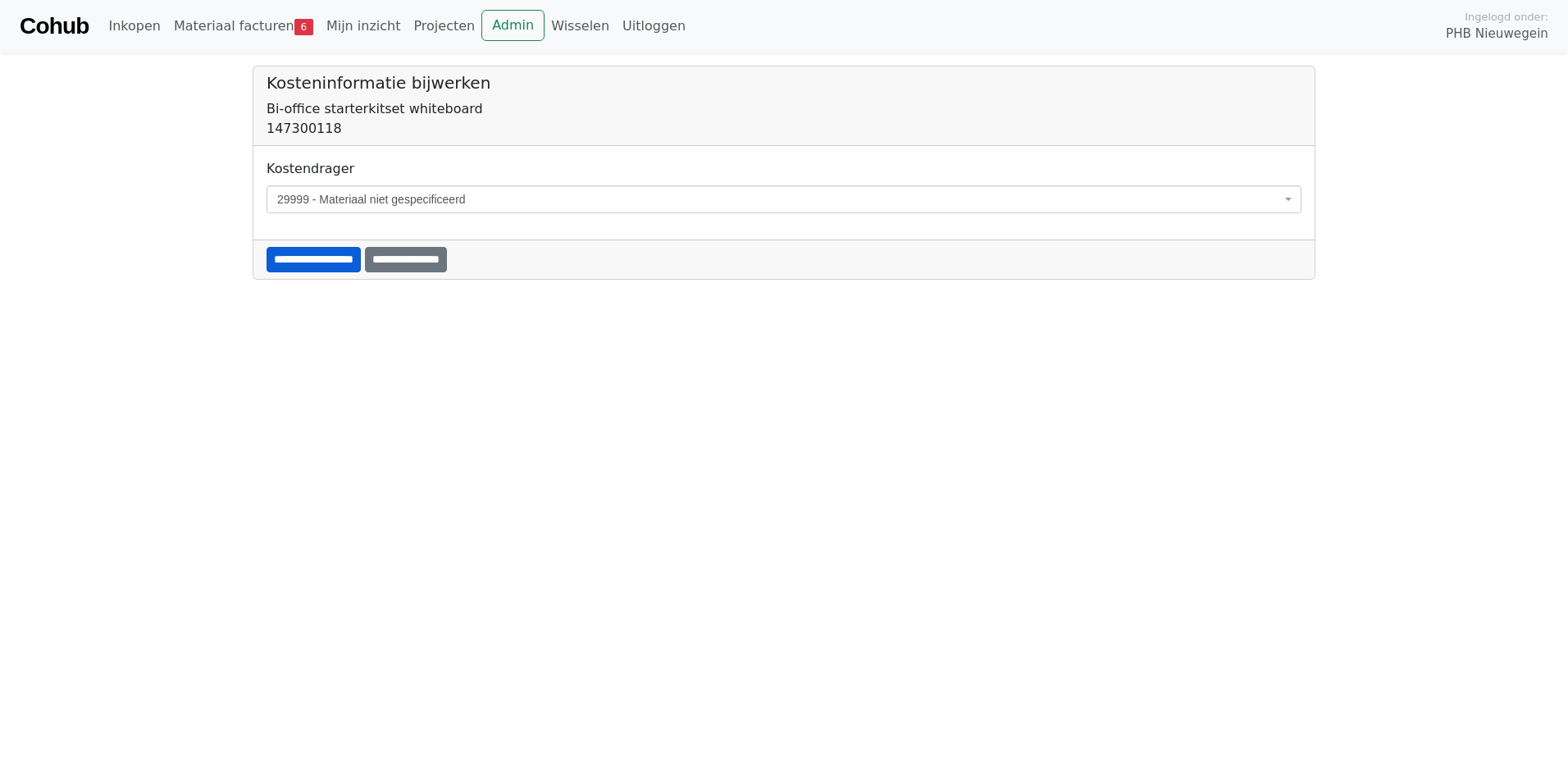
click at [319, 262] on input "**********" at bounding box center [313, 259] width 94 height 25
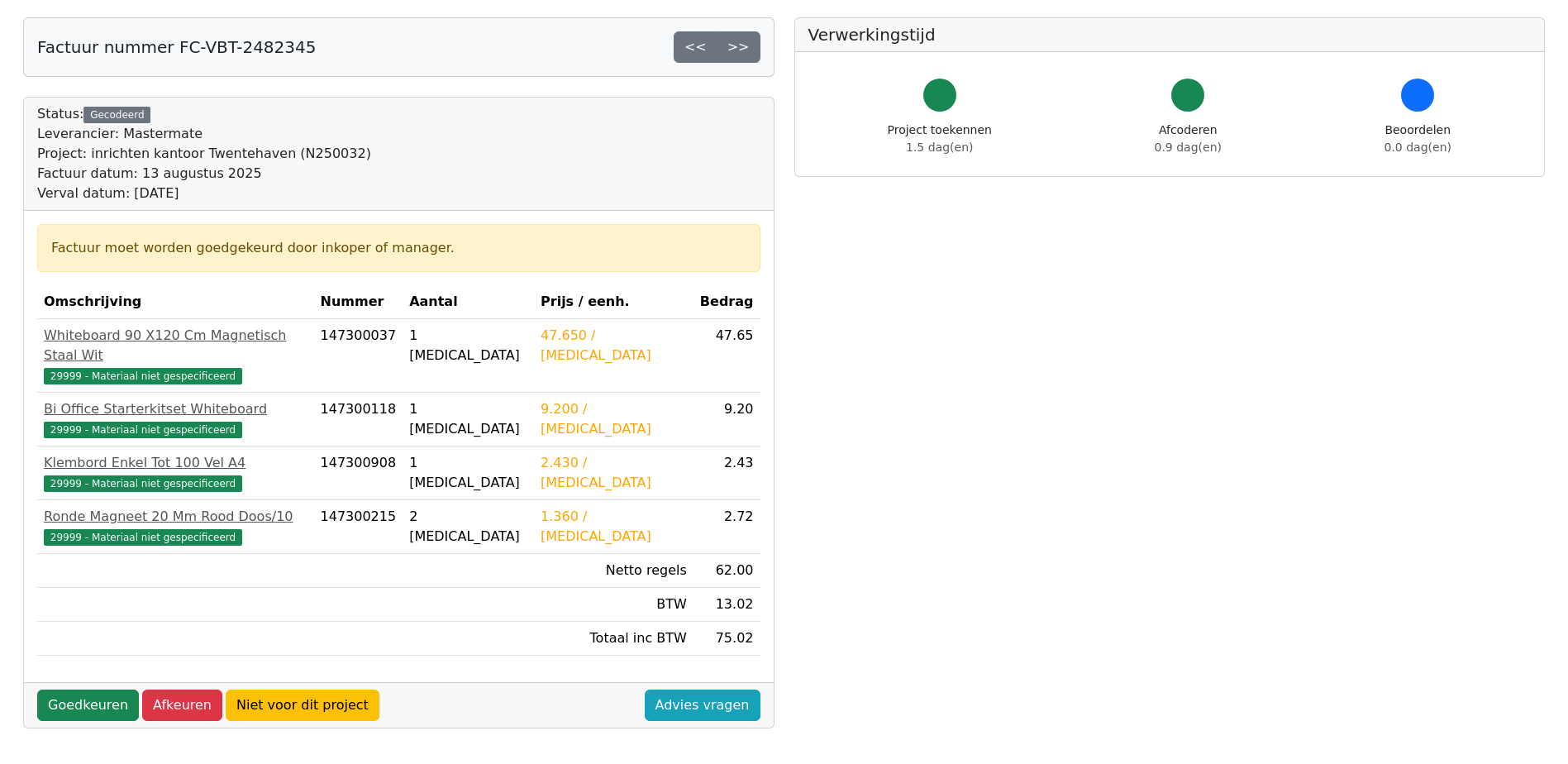
scroll to position [248, 0]
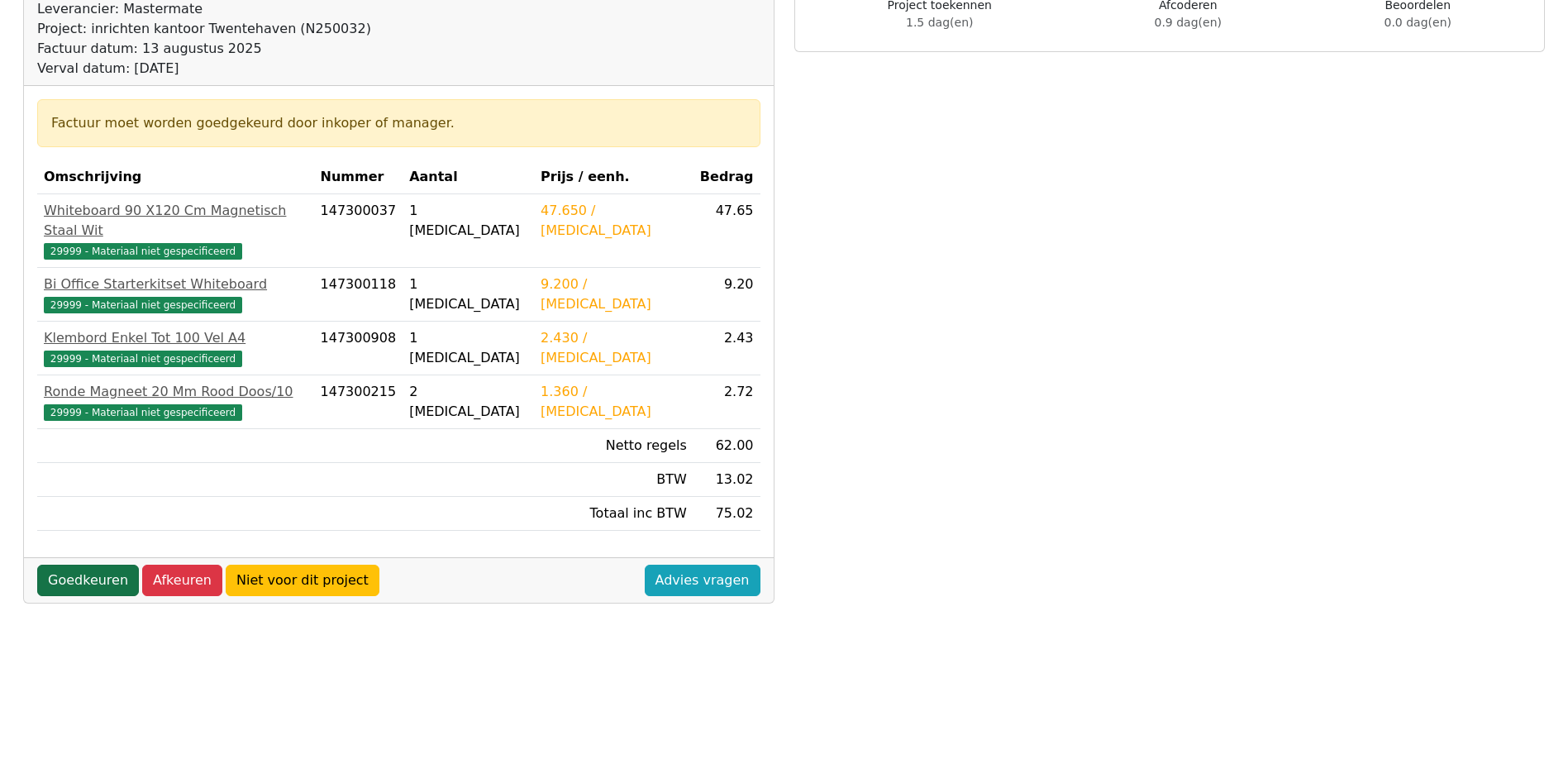
click at [93, 565] on link "Goedkeuren" at bounding box center [88, 580] width 102 height 31
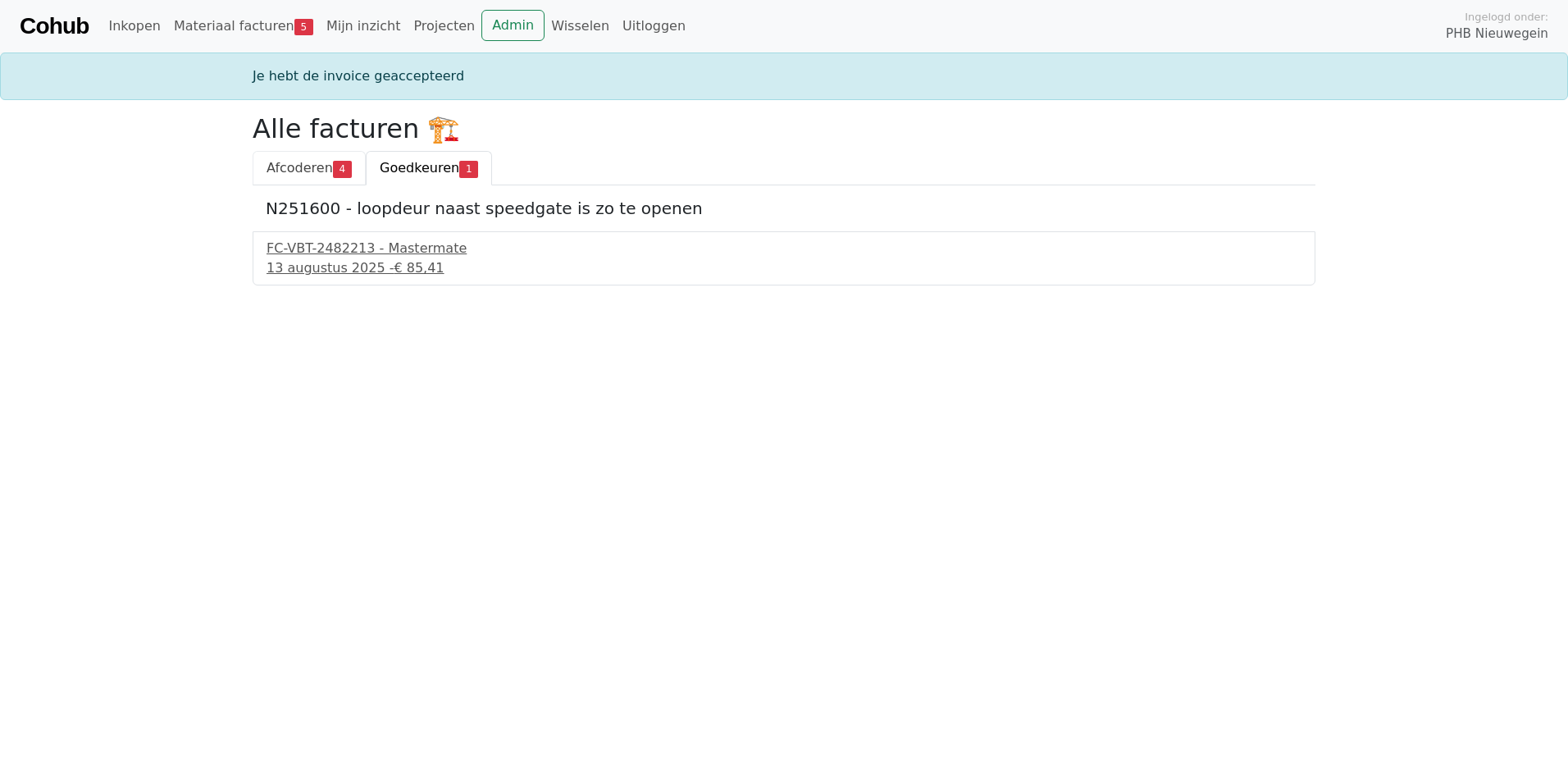
click at [295, 169] on span "Afcoderen" at bounding box center [299, 168] width 66 height 16
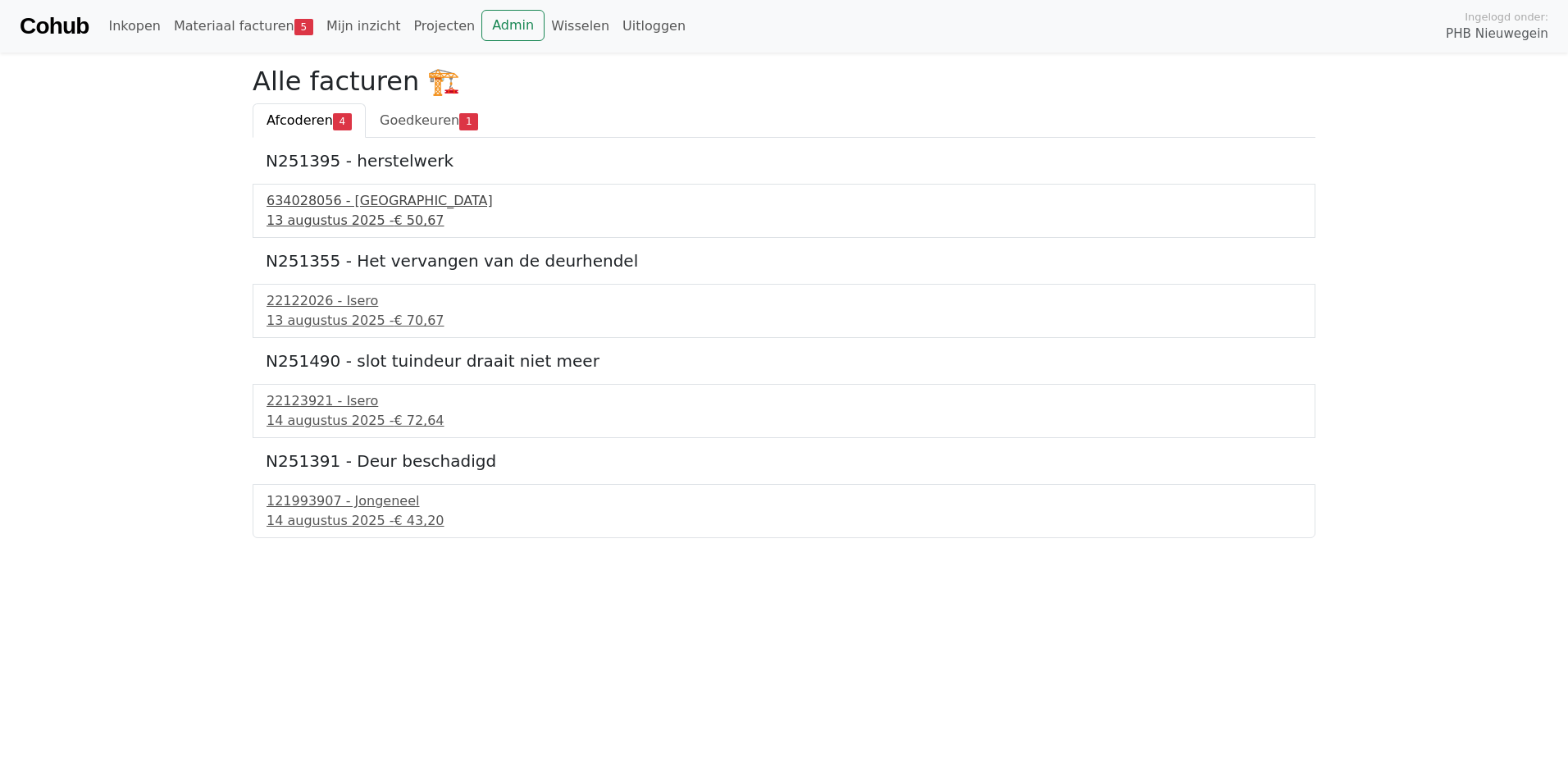
click at [350, 216] on div "13 augustus 2025 - € 50,67" at bounding box center [784, 220] width 1035 height 20
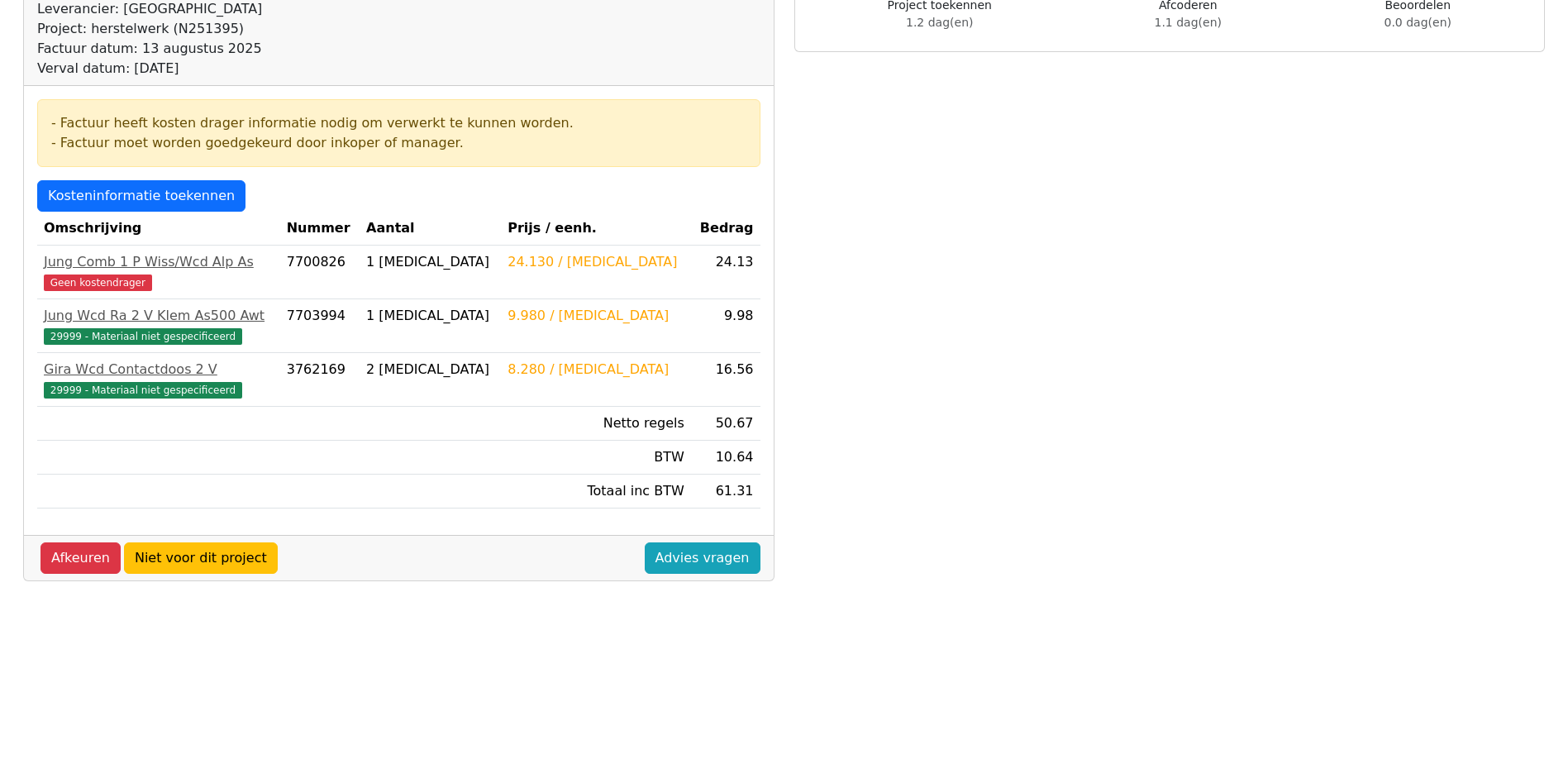
scroll to position [248, 0]
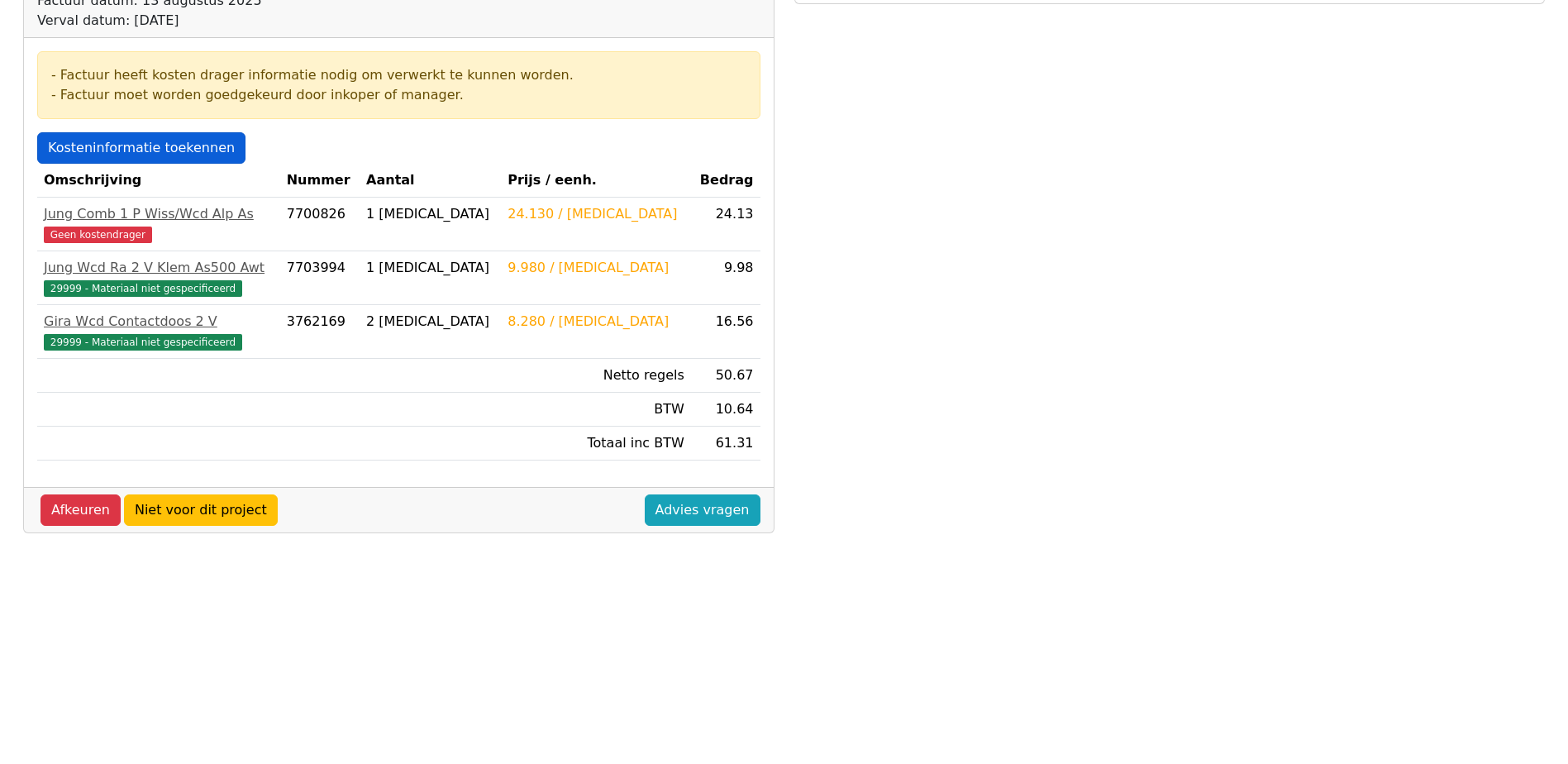
click at [165, 148] on link "Kosteninformatie toekennen" at bounding box center [140, 147] width 208 height 31
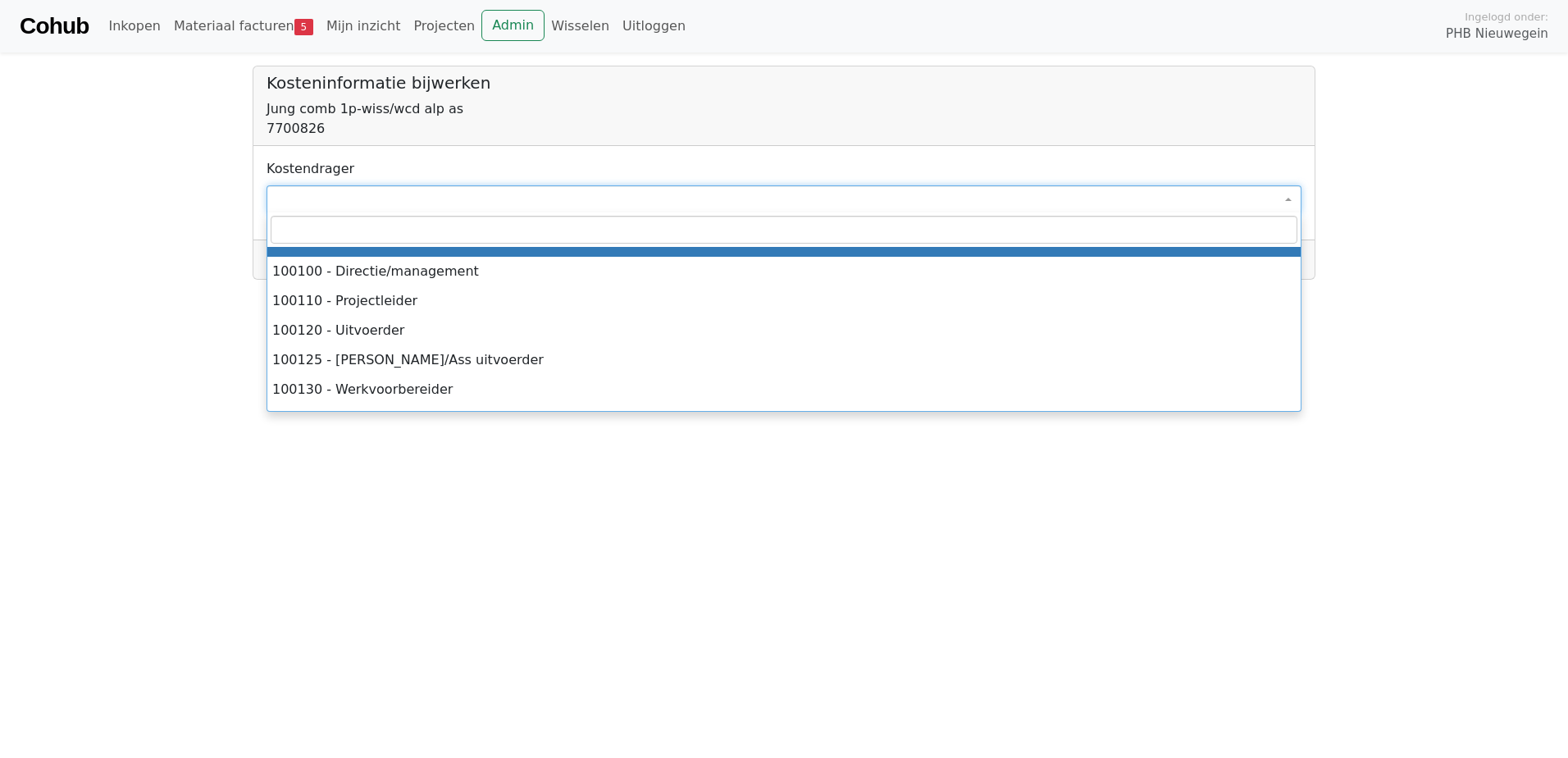
click at [321, 189] on span at bounding box center [784, 199] width 1035 height 28
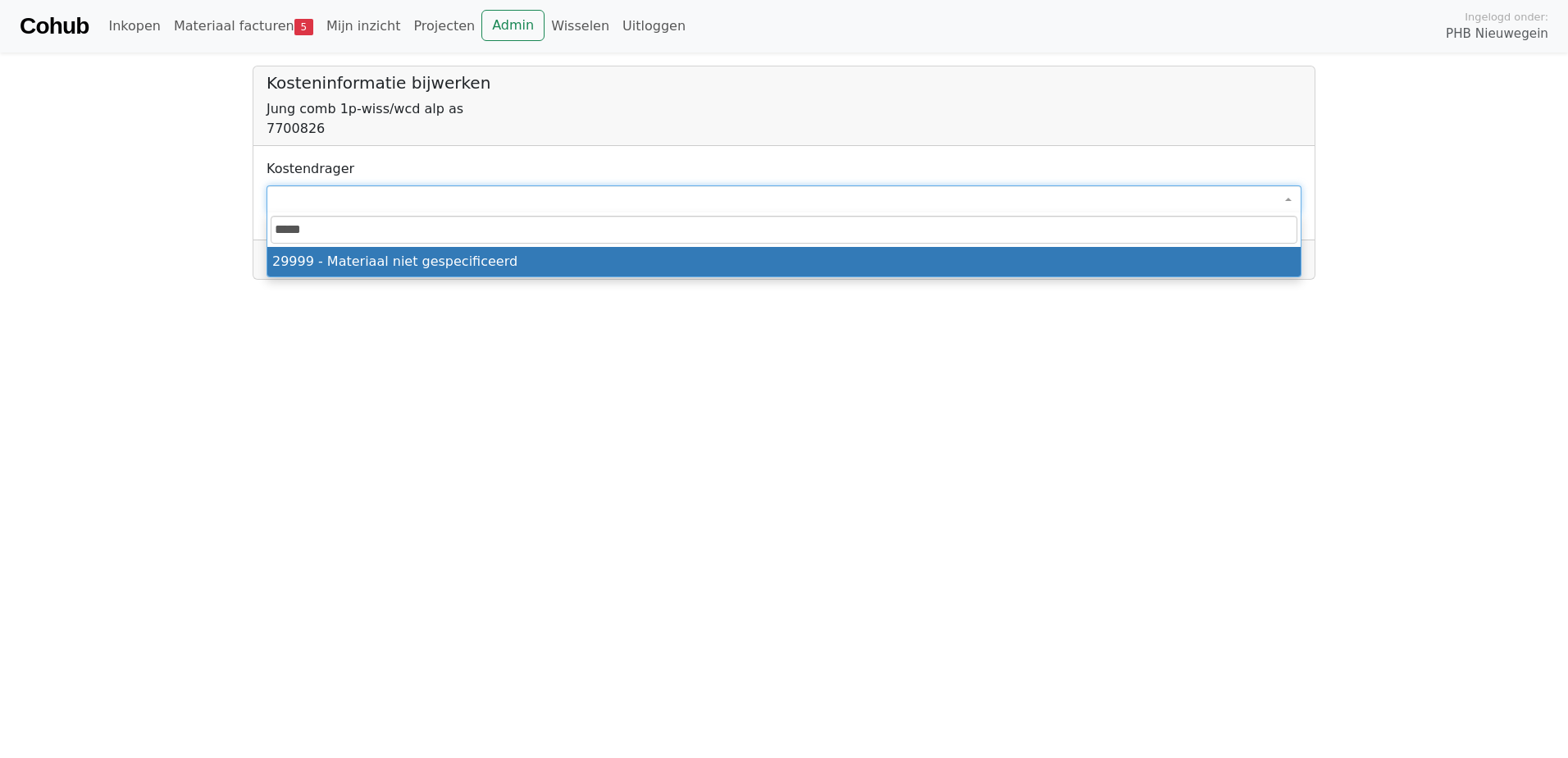
type input "*****"
select select "****"
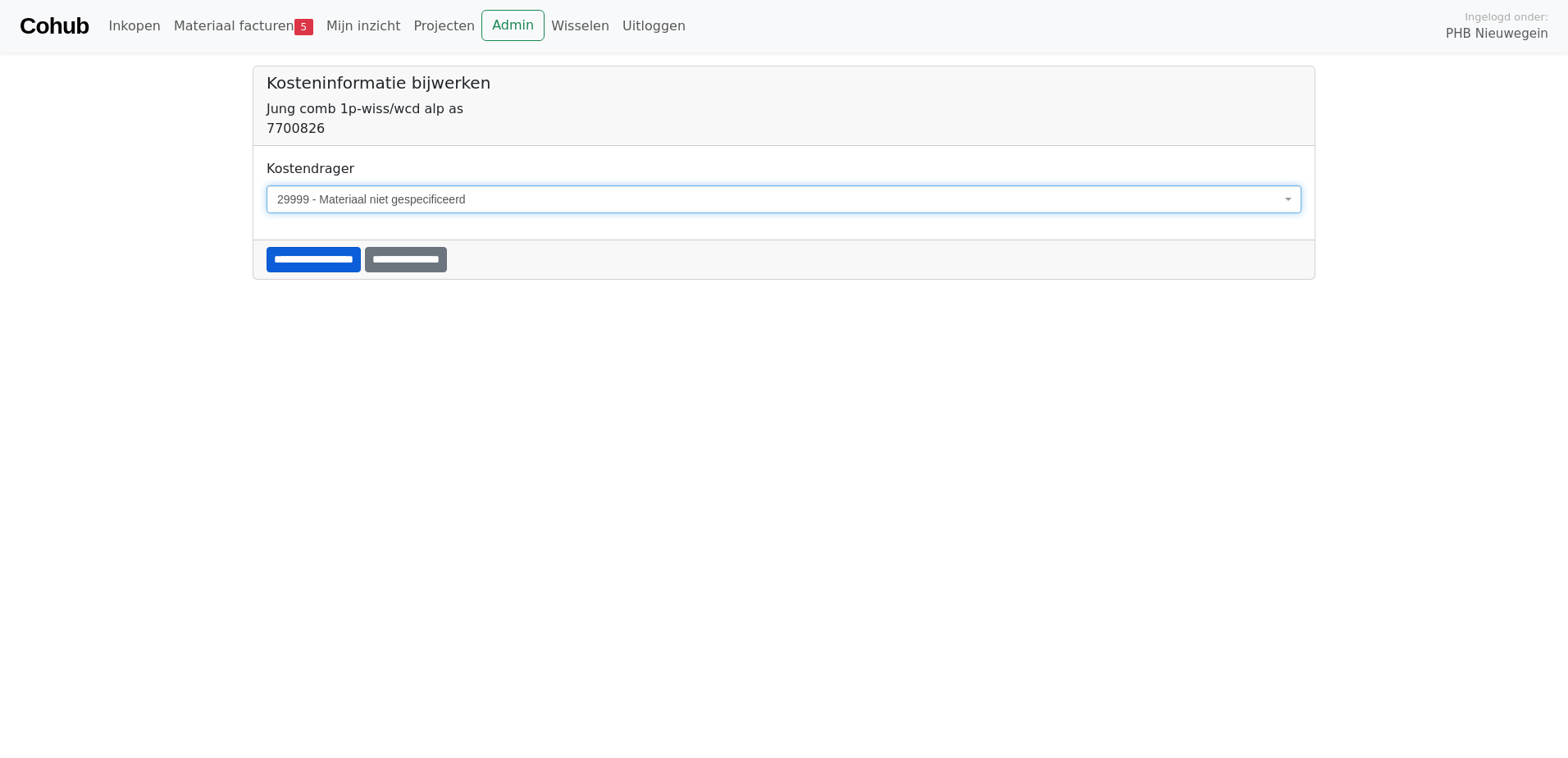
click at [307, 259] on input "**********" at bounding box center [313, 259] width 94 height 25
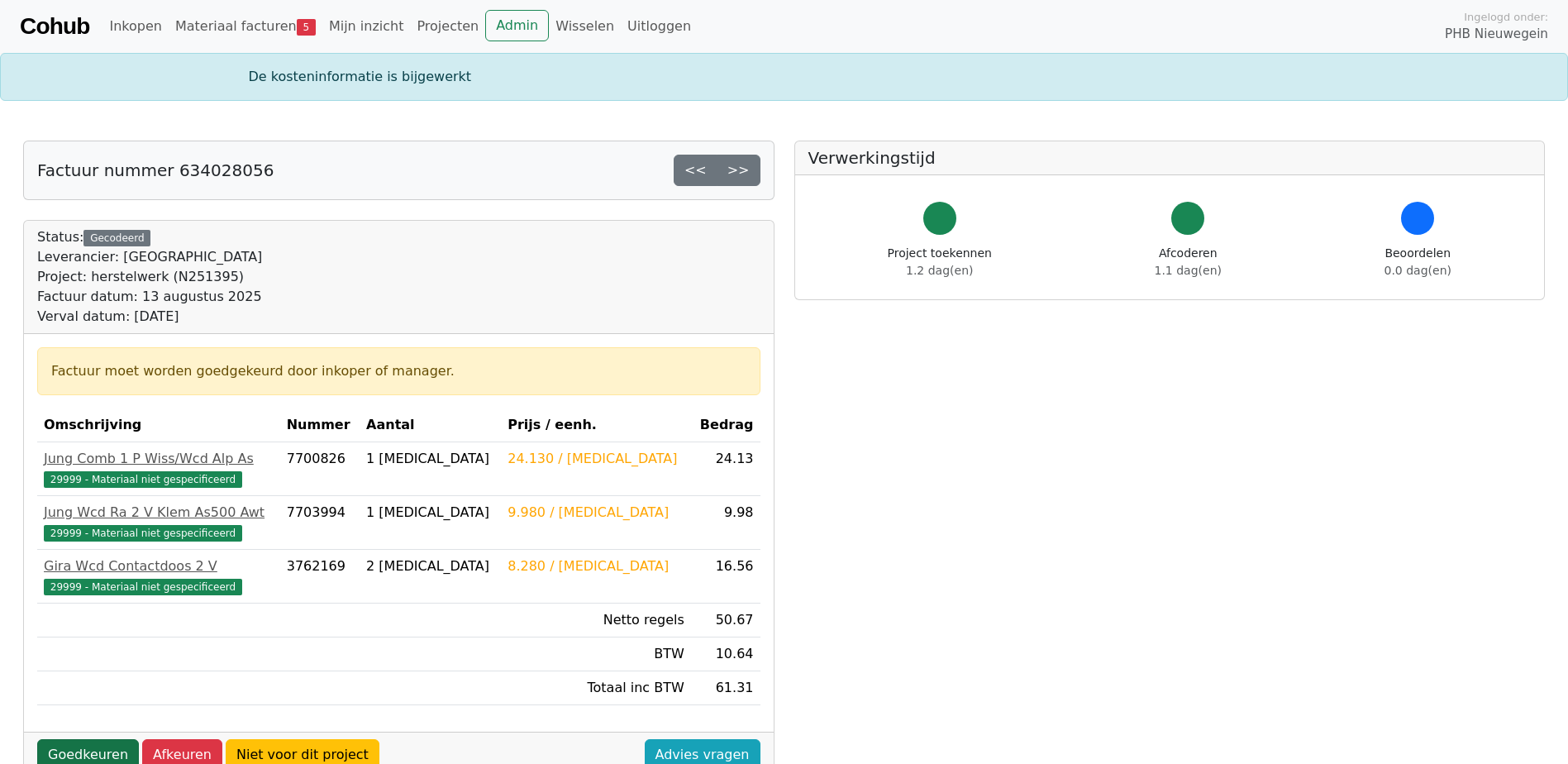
click at [84, 751] on link "Goedkeuren" at bounding box center [88, 755] width 102 height 31
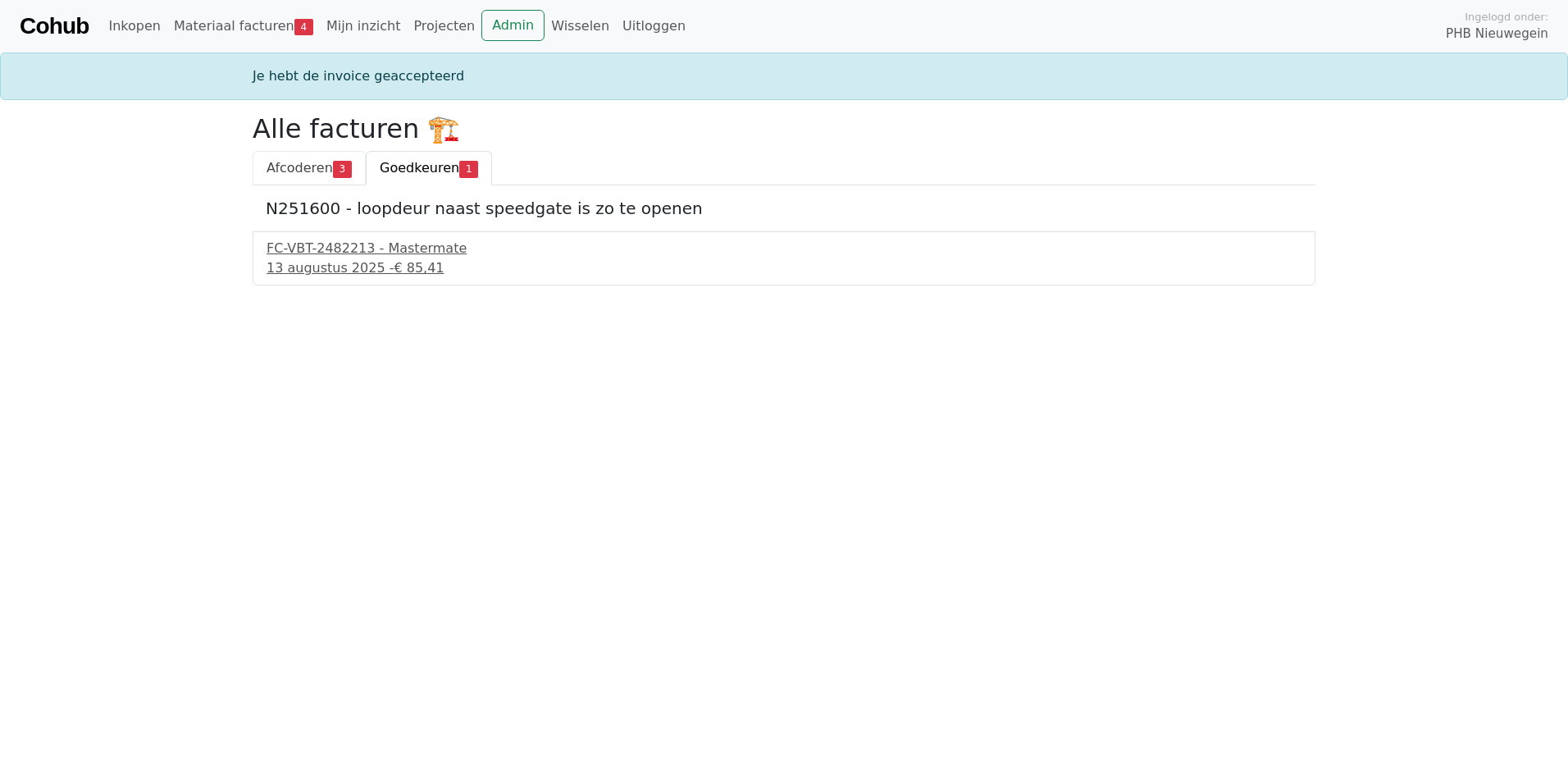
click at [291, 175] on span "Afcoderen" at bounding box center [299, 168] width 66 height 16
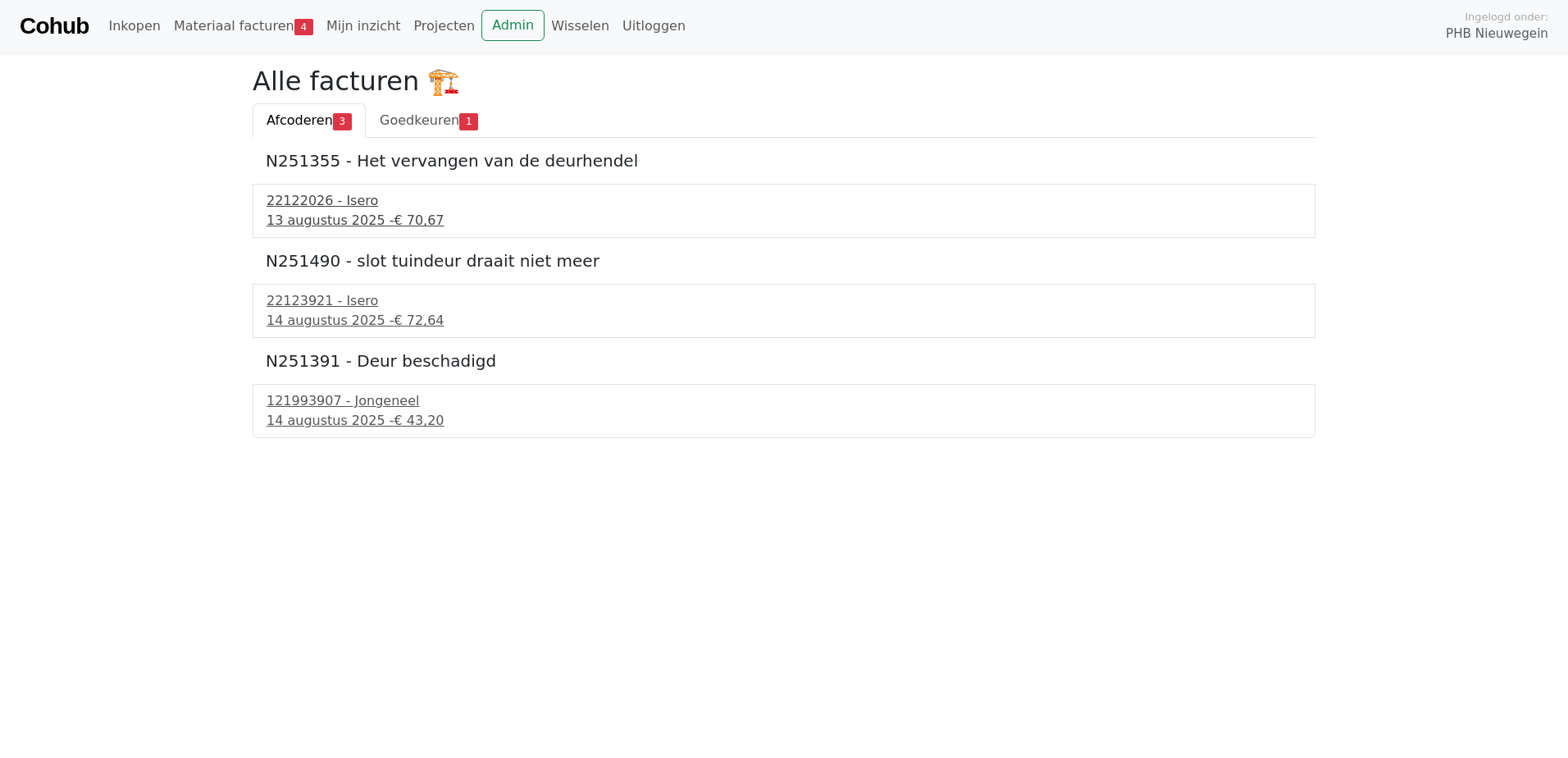
click at [296, 206] on div "22122026 - Isero" at bounding box center [784, 200] width 1035 height 20
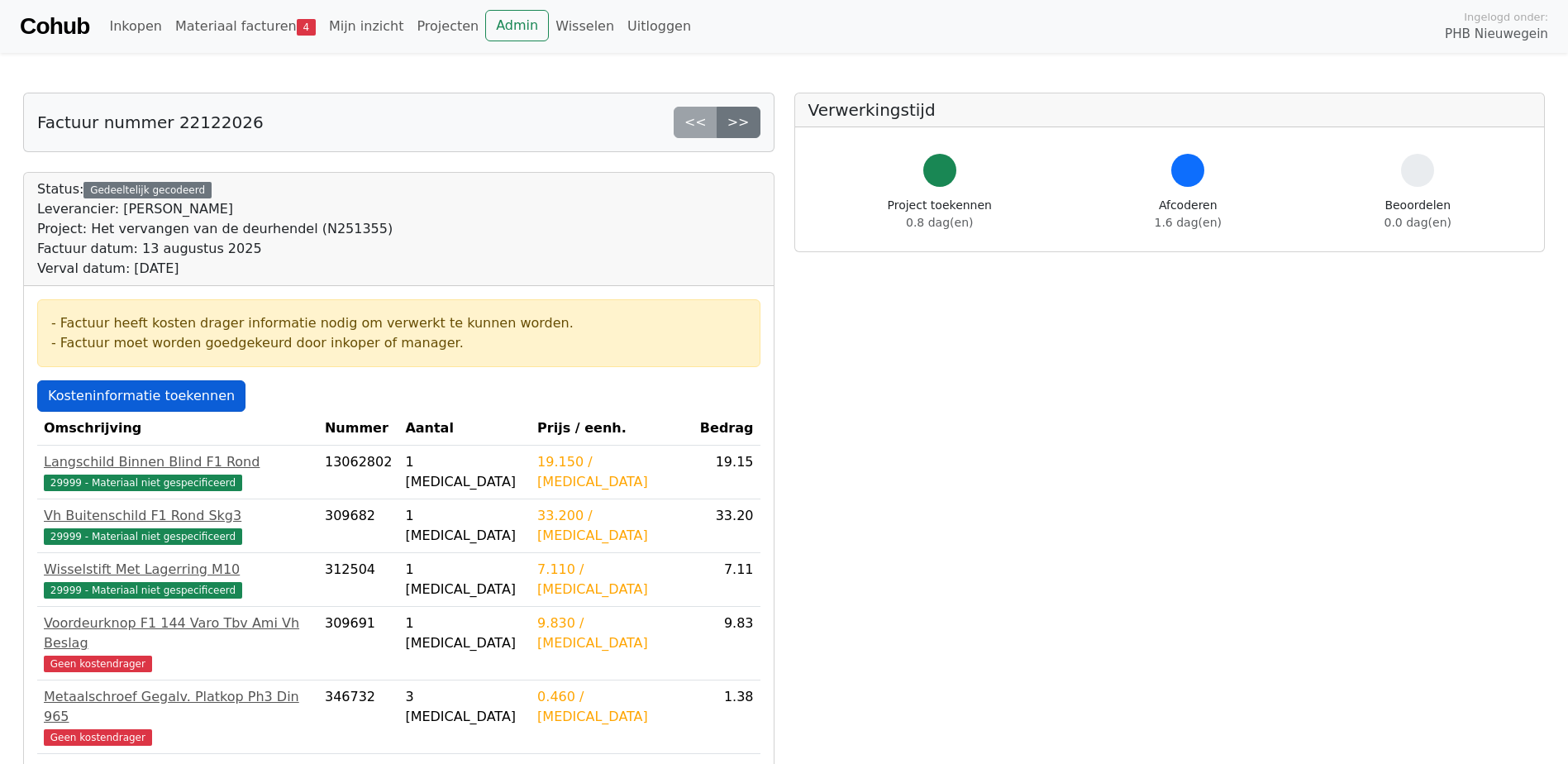
click at [153, 399] on link "Kosteninformatie toekennen" at bounding box center [140, 395] width 208 height 31
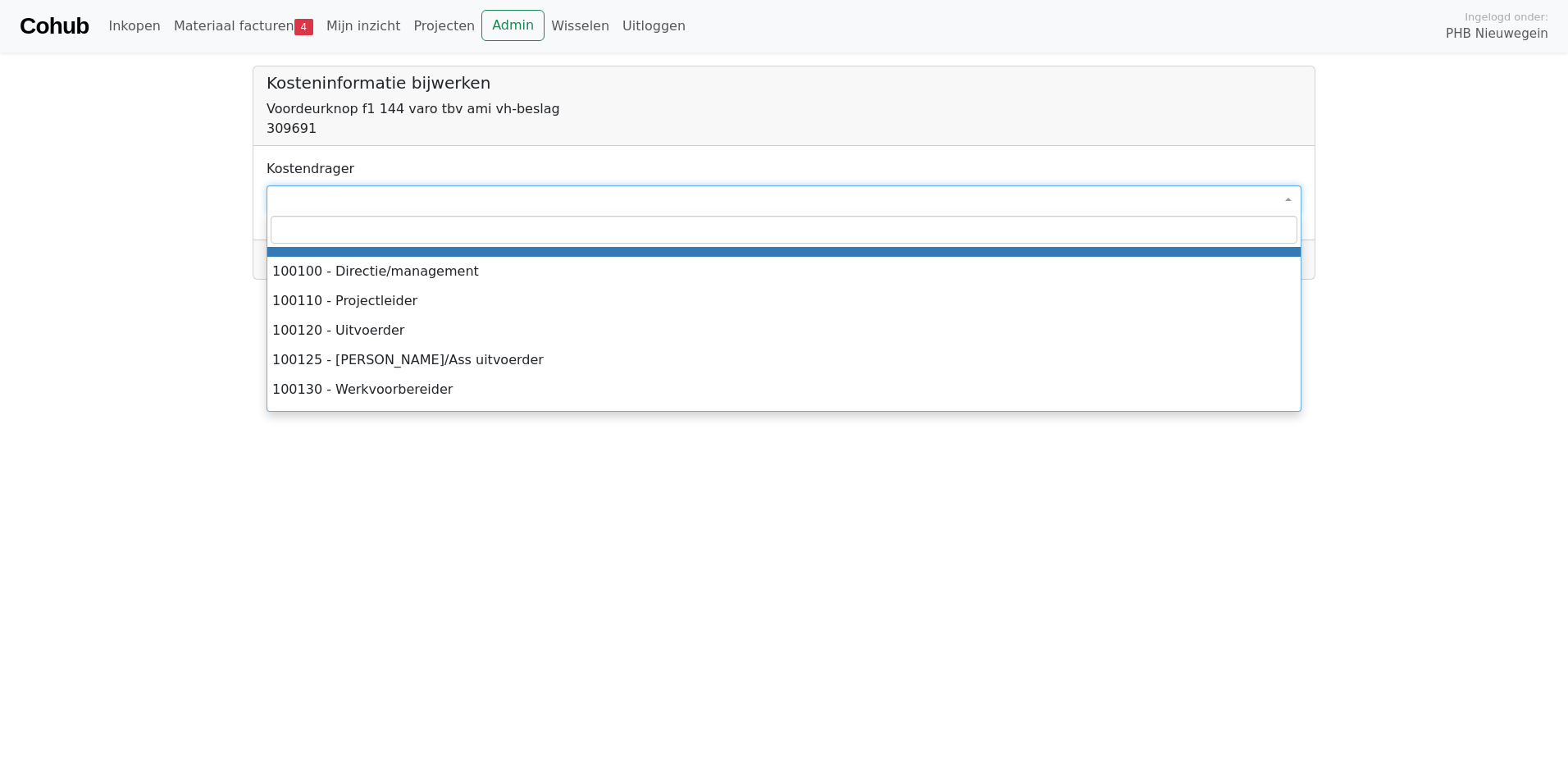
click at [326, 206] on span at bounding box center [784, 199] width 1035 height 28
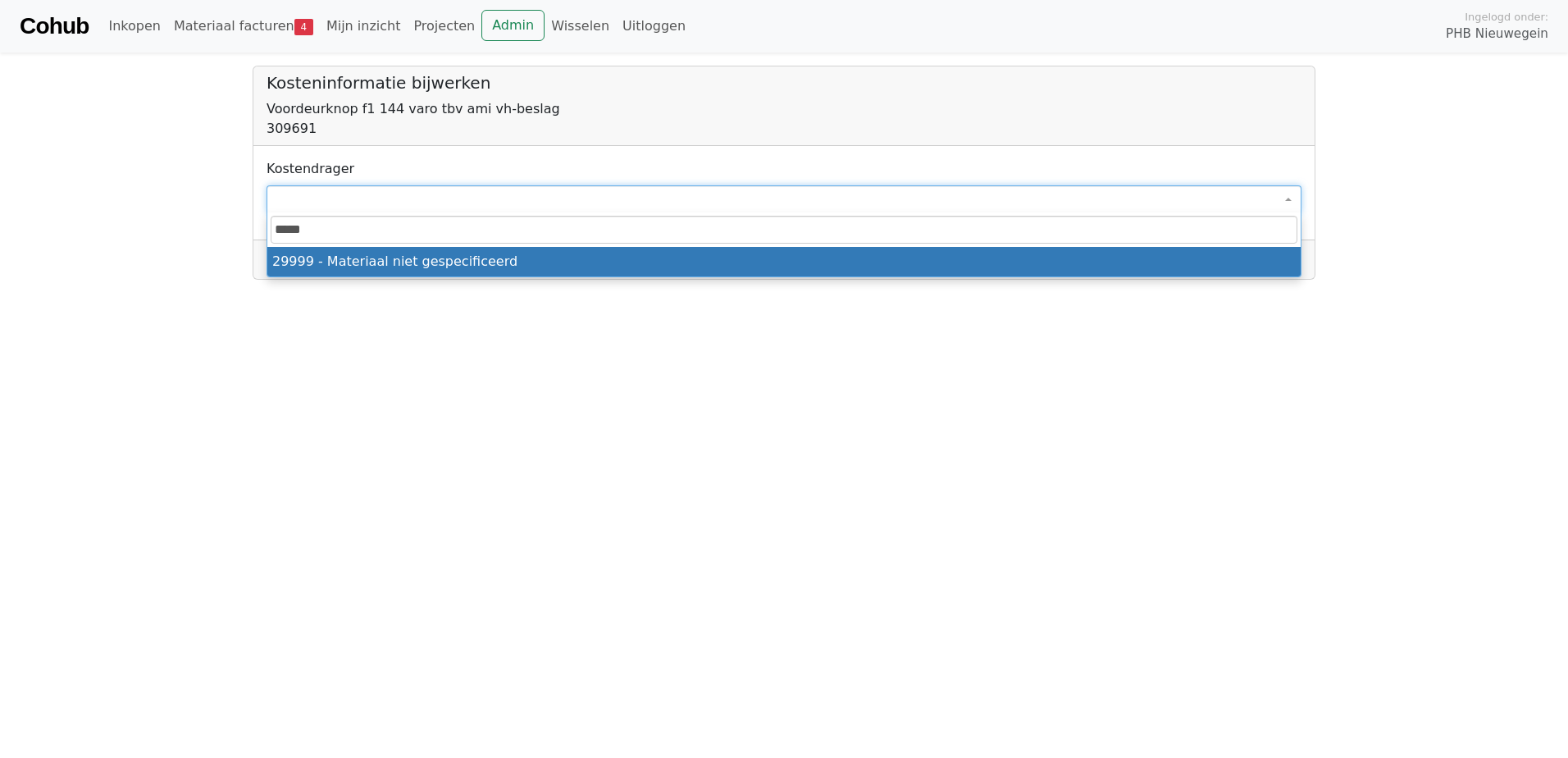
type input "*****"
select select "****"
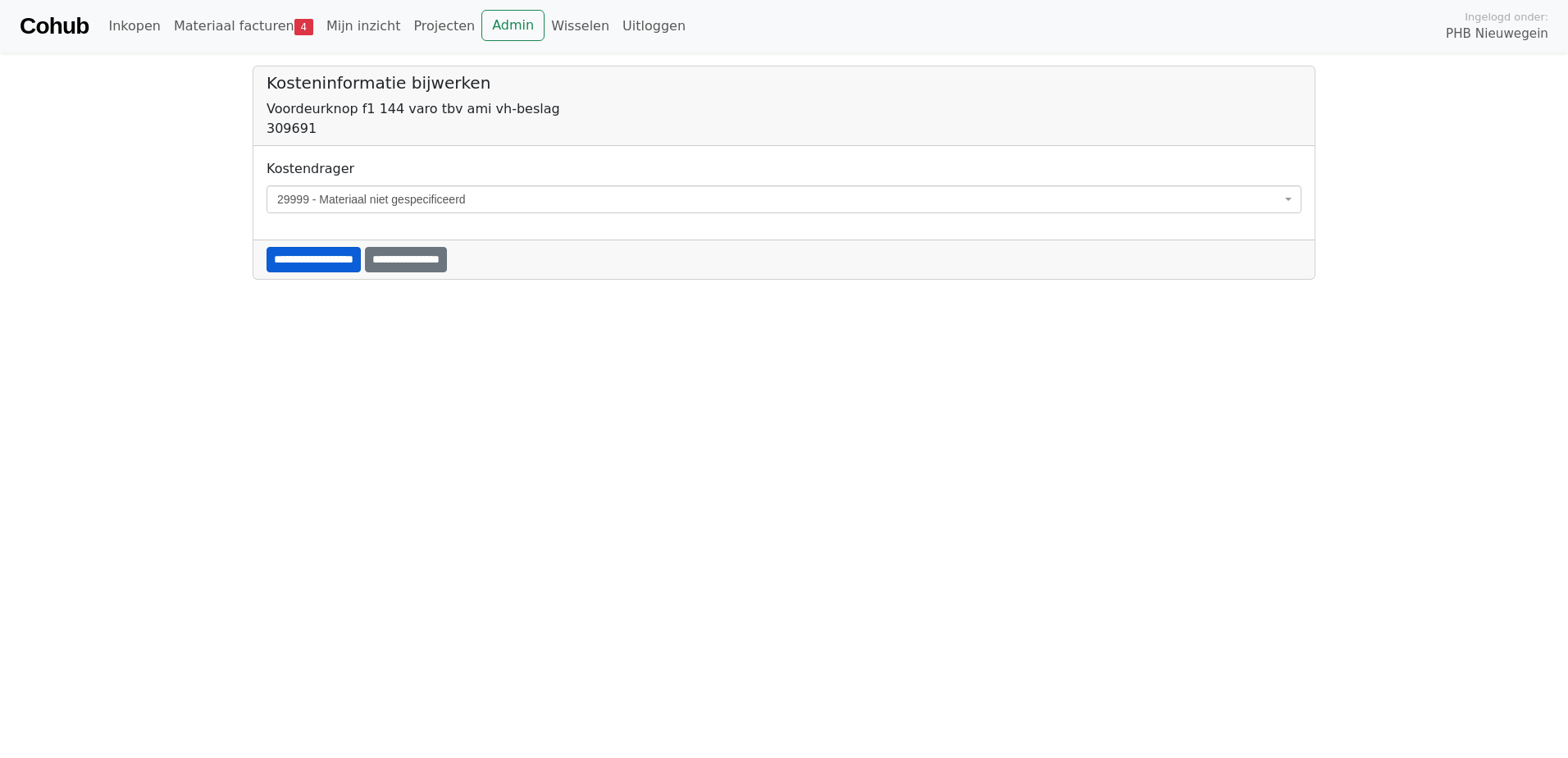
click at [350, 267] on input "**********" at bounding box center [313, 259] width 94 height 25
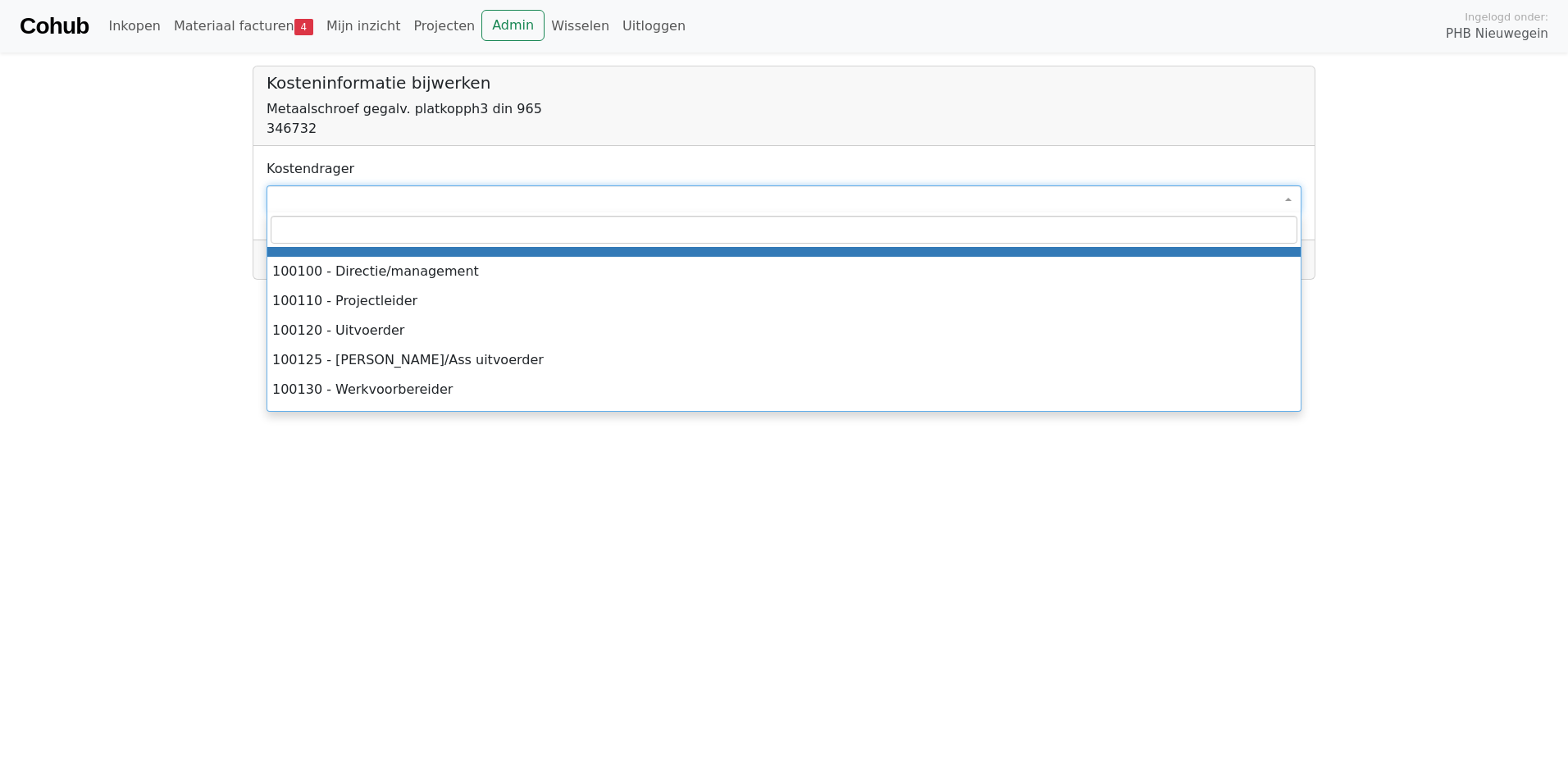
click at [320, 197] on span at bounding box center [784, 199] width 1035 height 28
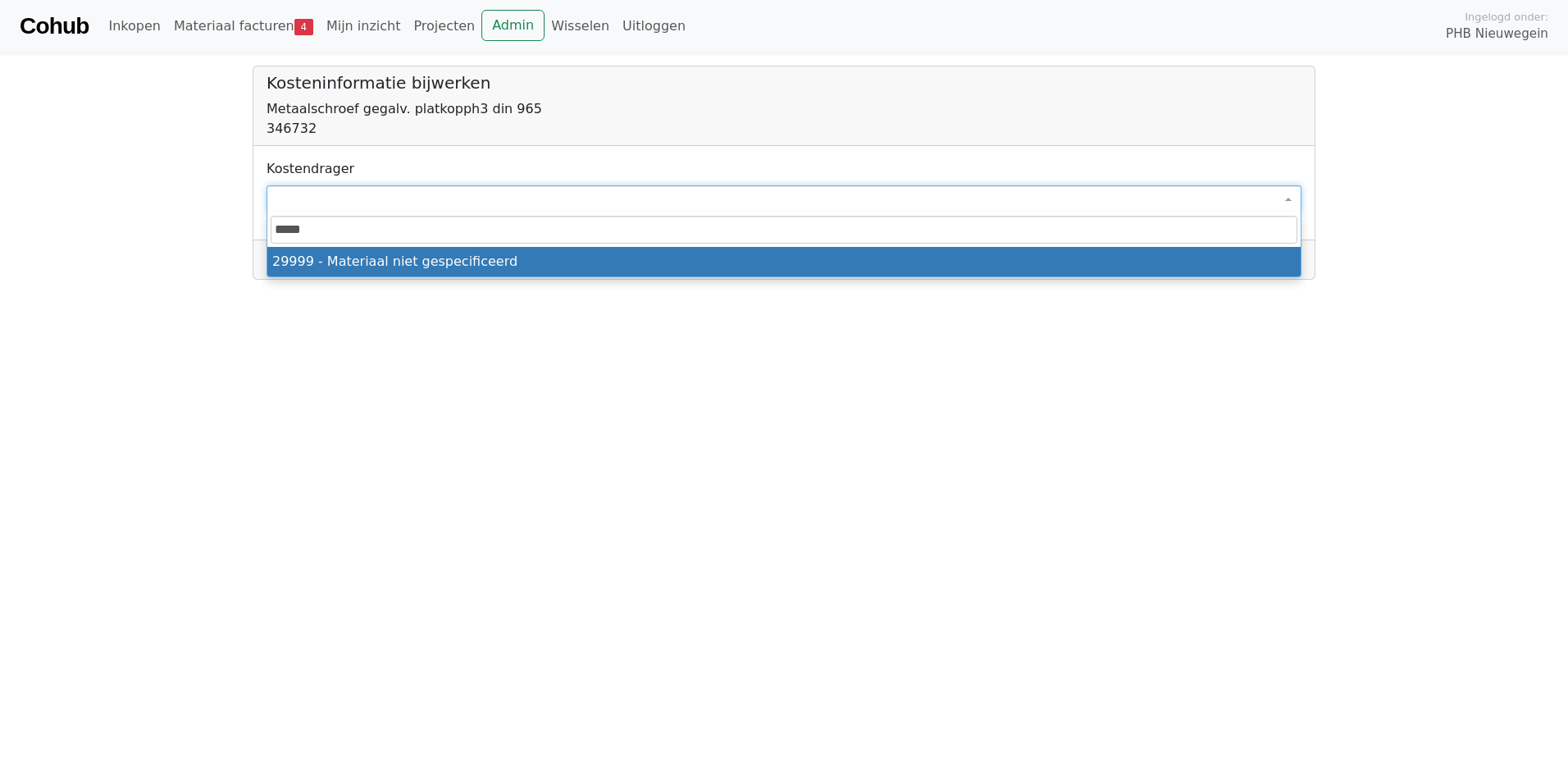
type input "*****"
select select "****"
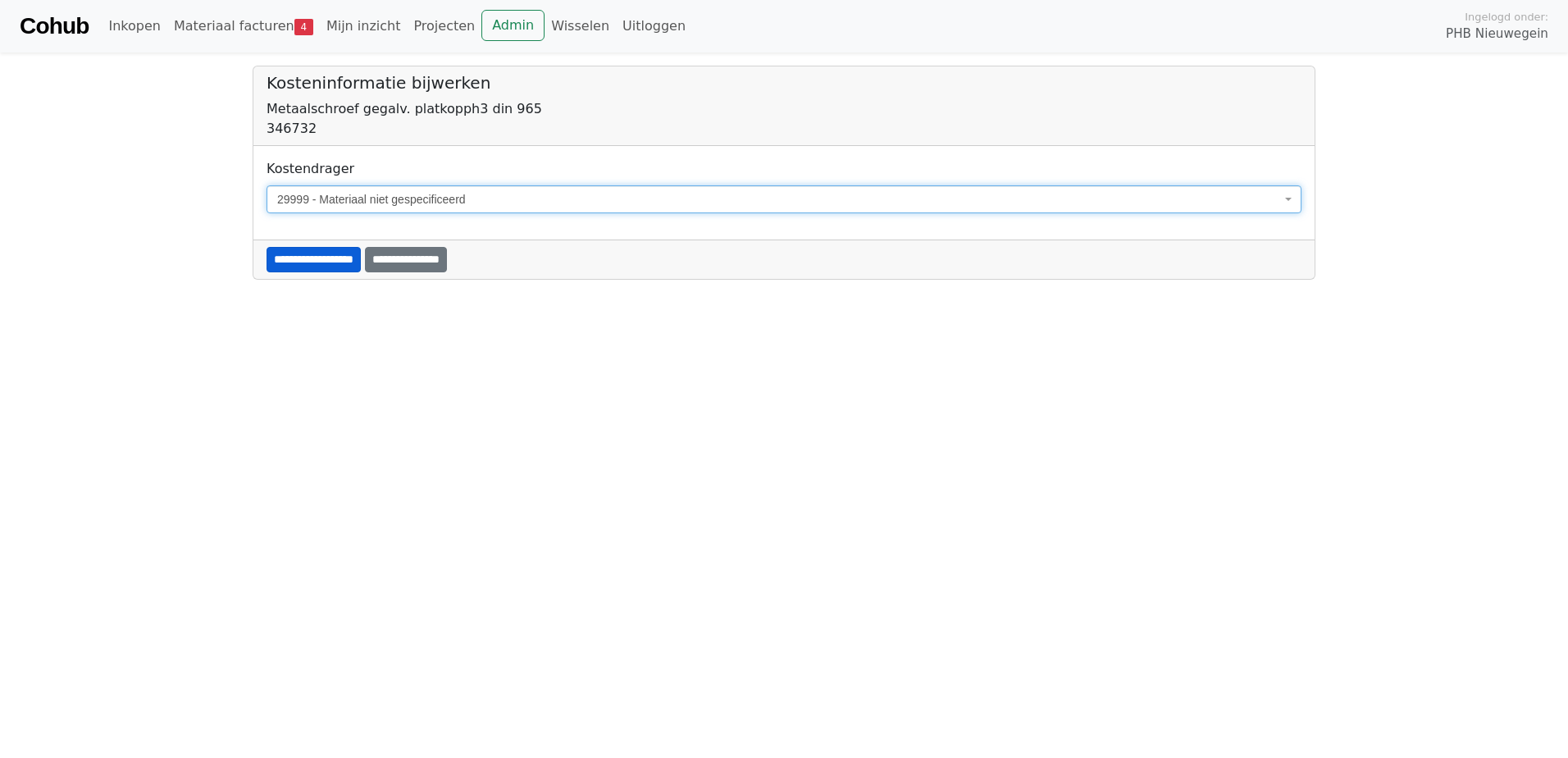
click at [299, 266] on input "**********" at bounding box center [313, 259] width 94 height 25
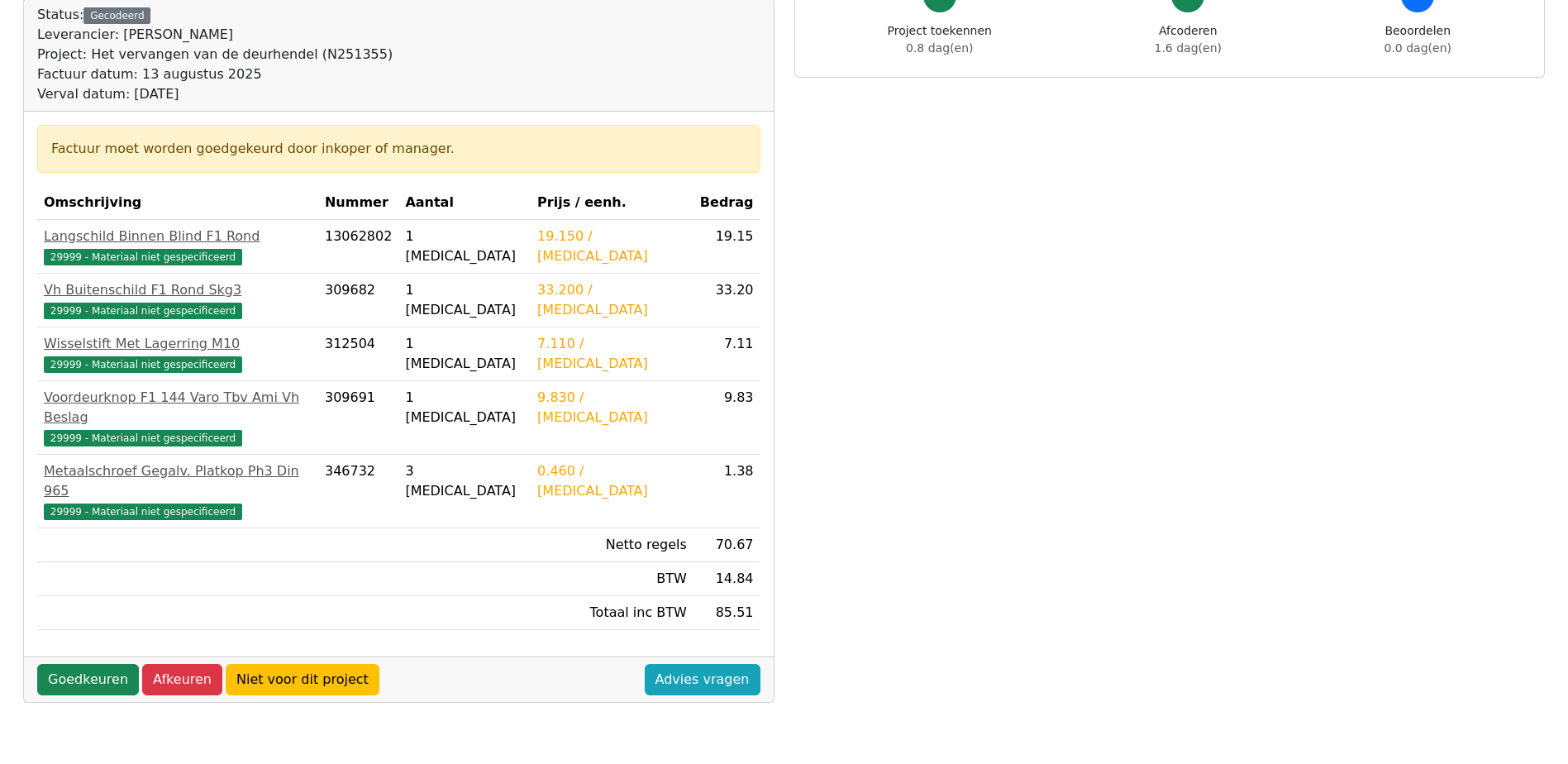
scroll to position [248, 0]
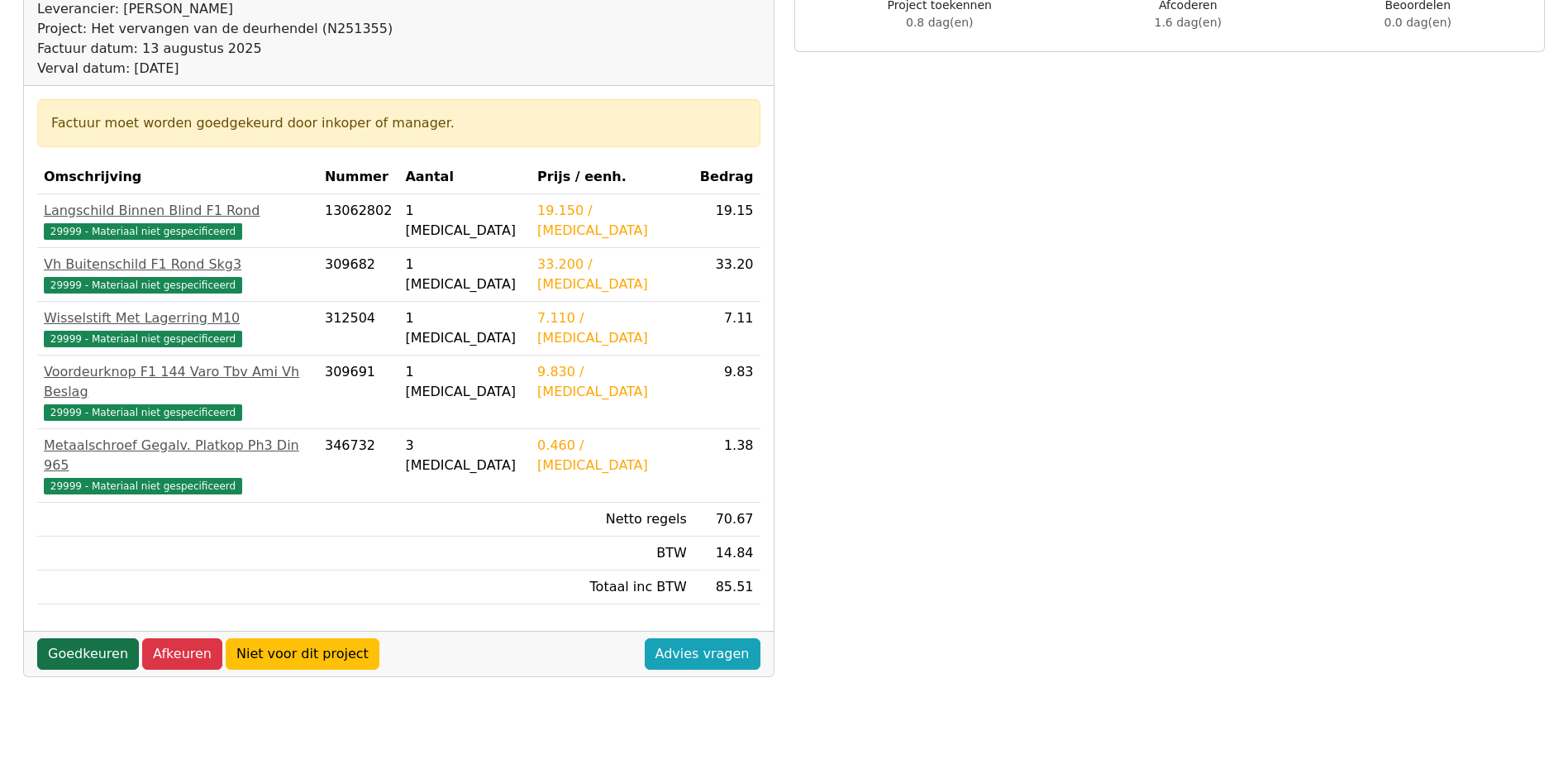
click at [98, 639] on link "Goedkeuren" at bounding box center [88, 654] width 102 height 31
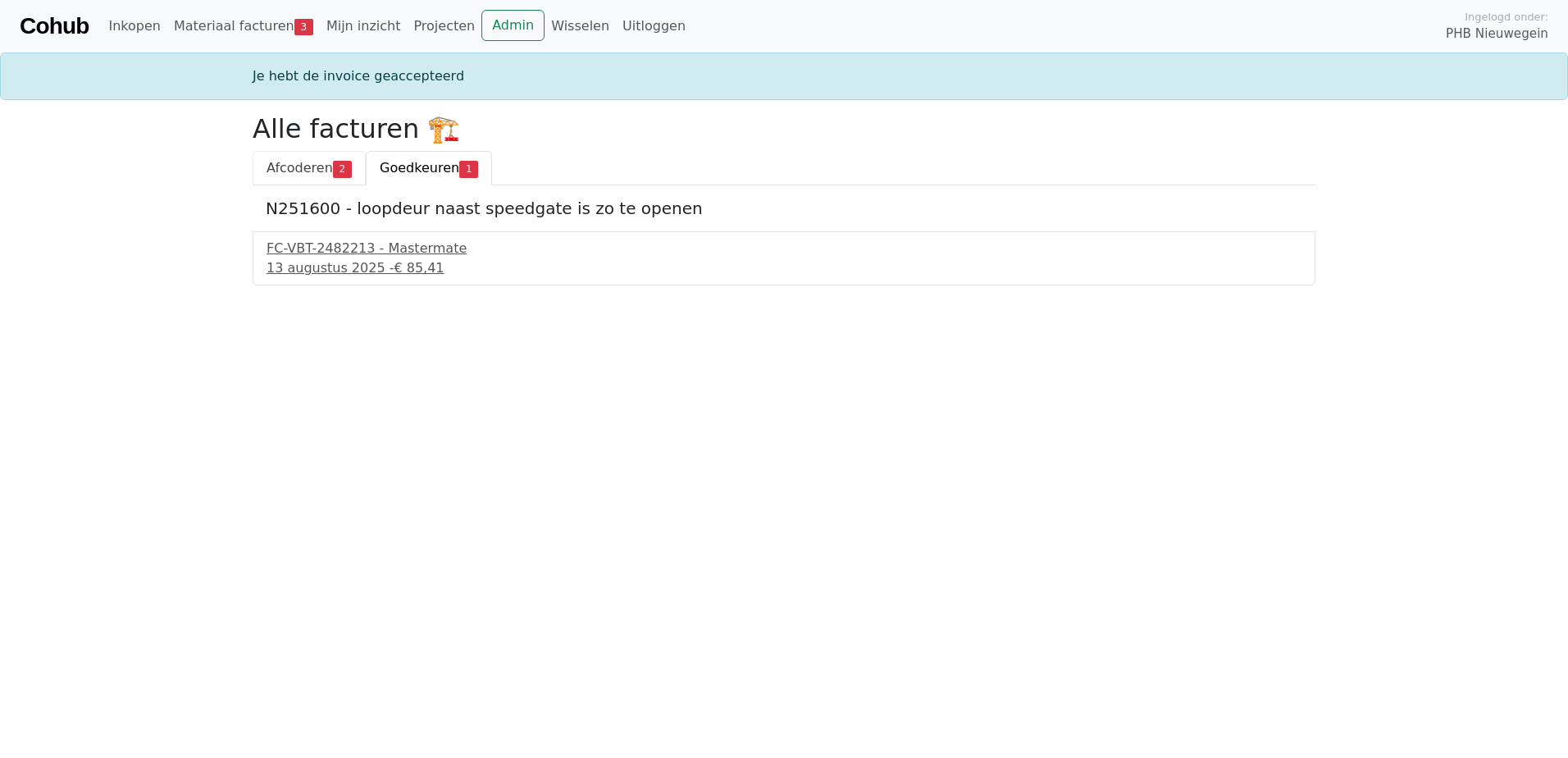
click at [304, 174] on span "Afcoderen" at bounding box center [299, 168] width 66 height 16
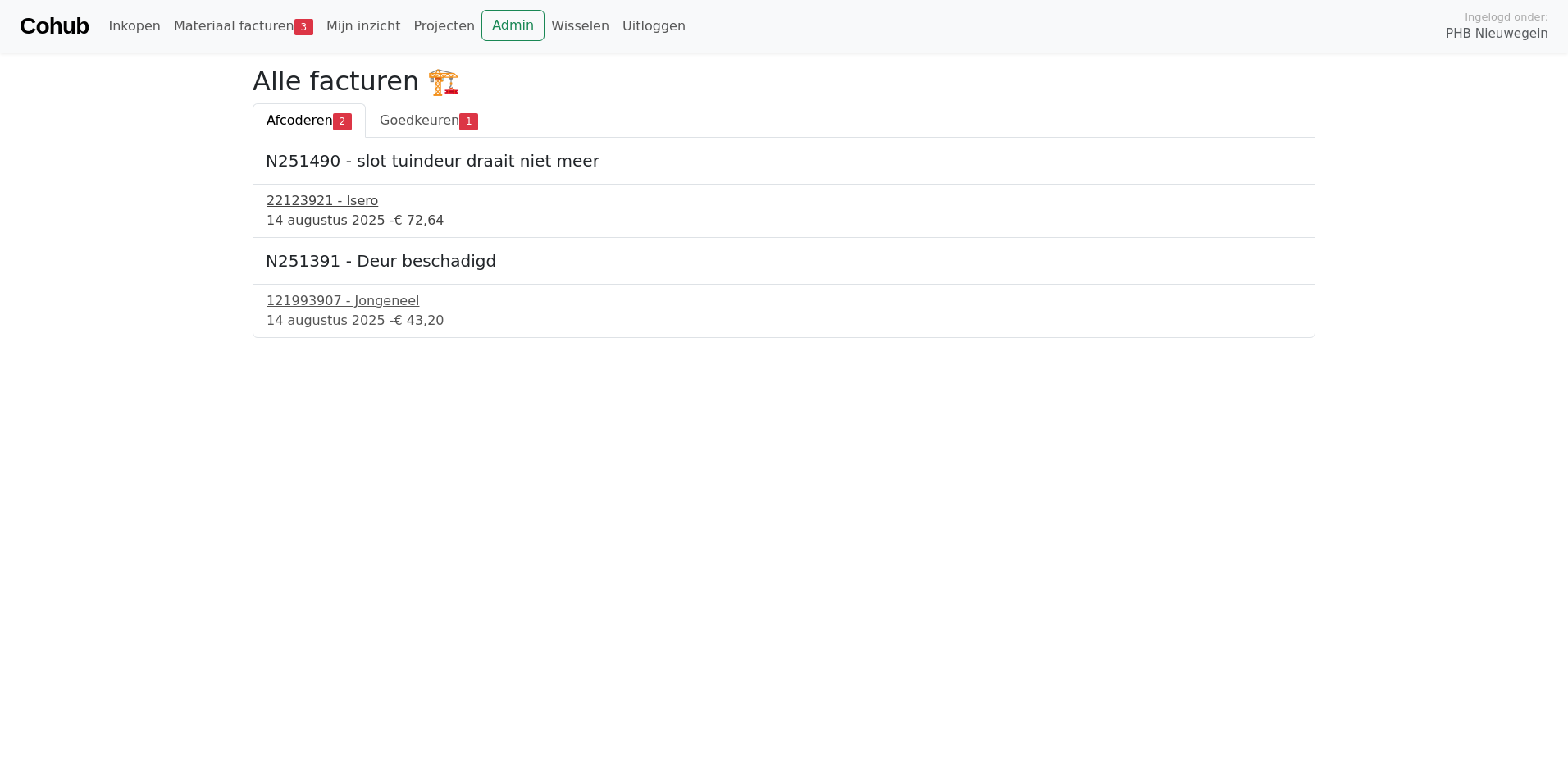
click at [303, 203] on div "22123921 - Isero" at bounding box center [784, 200] width 1035 height 20
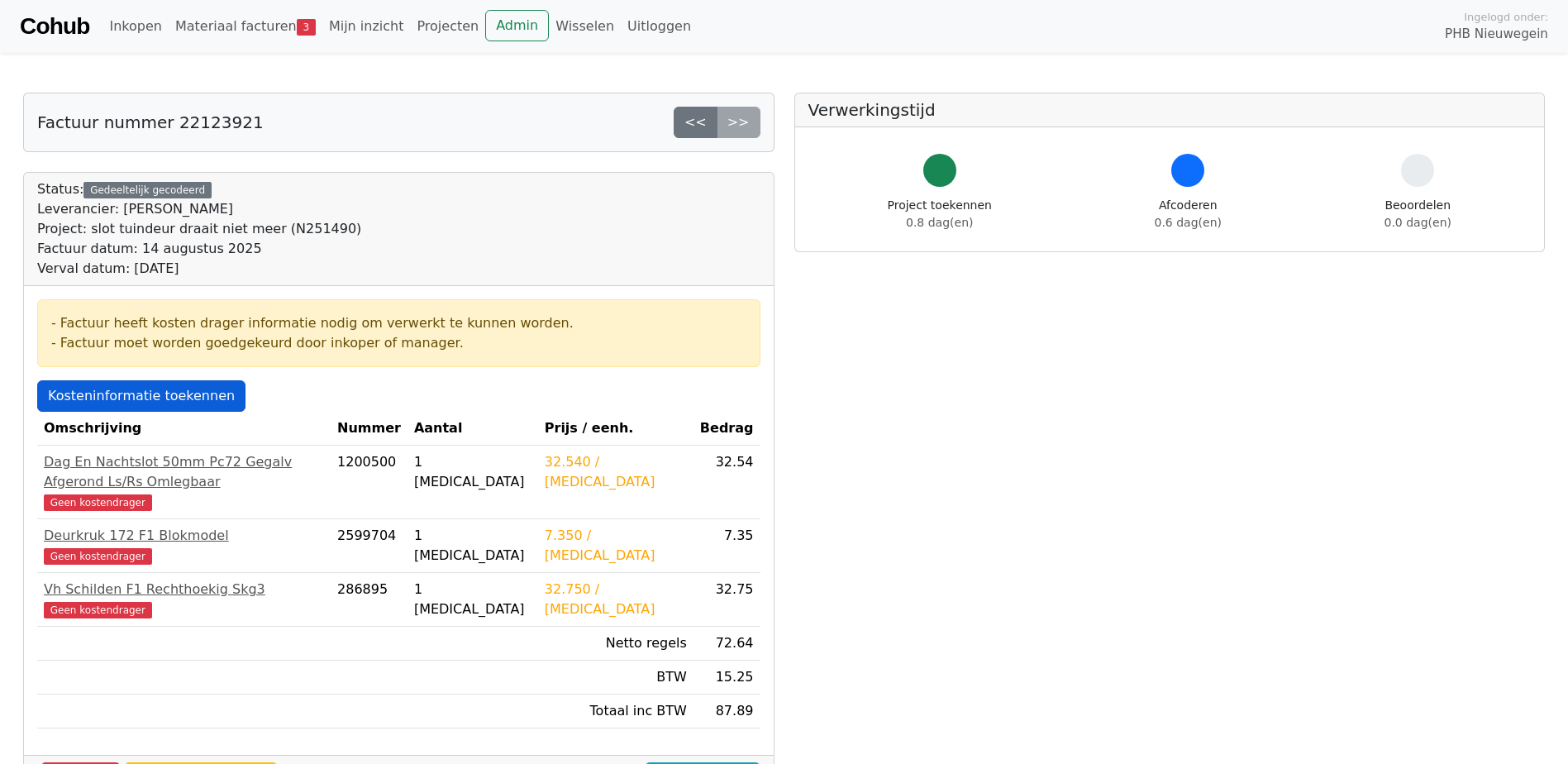
click at [143, 397] on link "Kosteninformatie toekennen" at bounding box center [140, 395] width 208 height 31
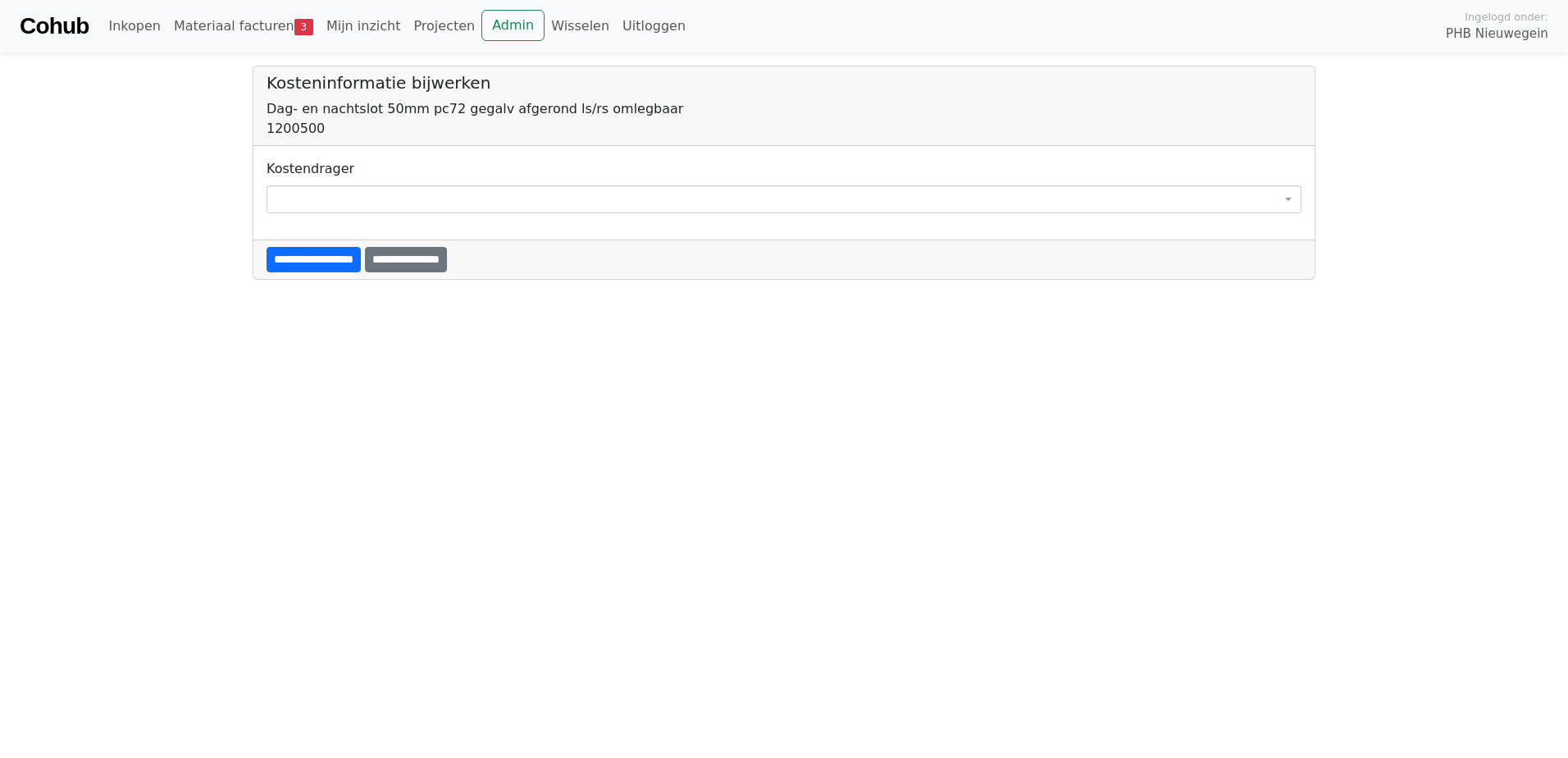
click at [343, 203] on span at bounding box center [784, 199] width 1035 height 28
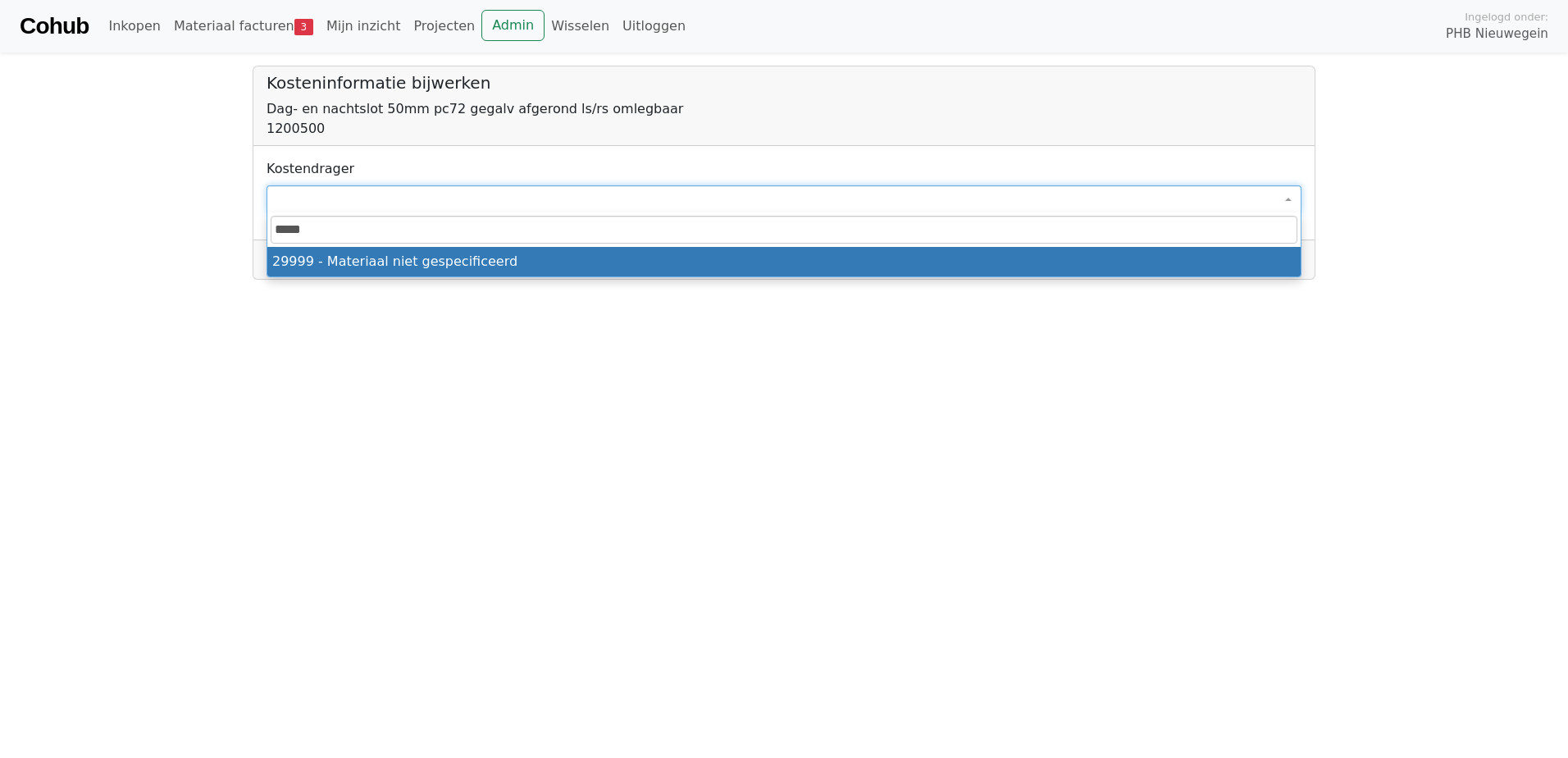
type input "*****"
select select "****"
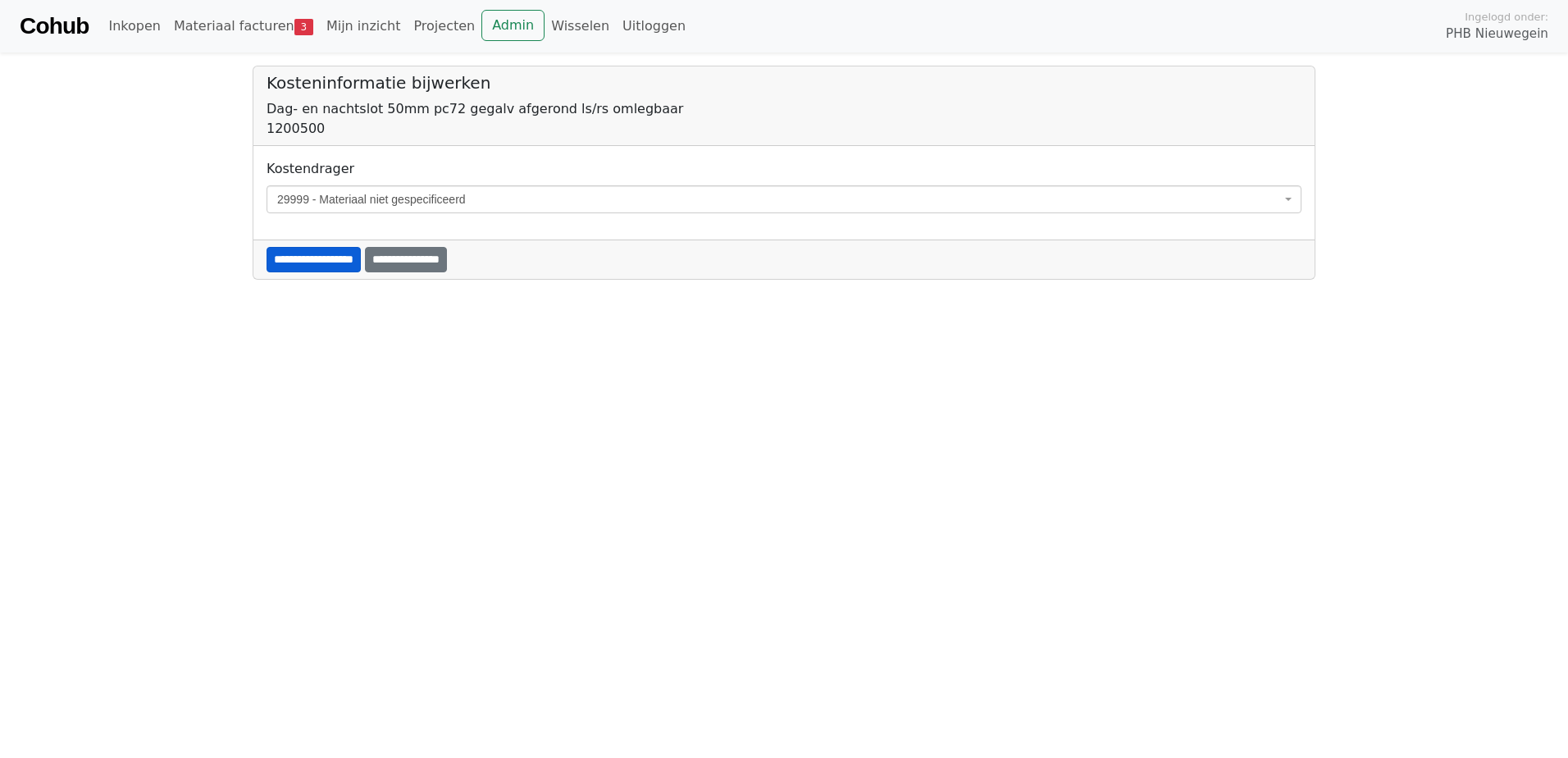
click at [303, 263] on input "**********" at bounding box center [313, 259] width 94 height 25
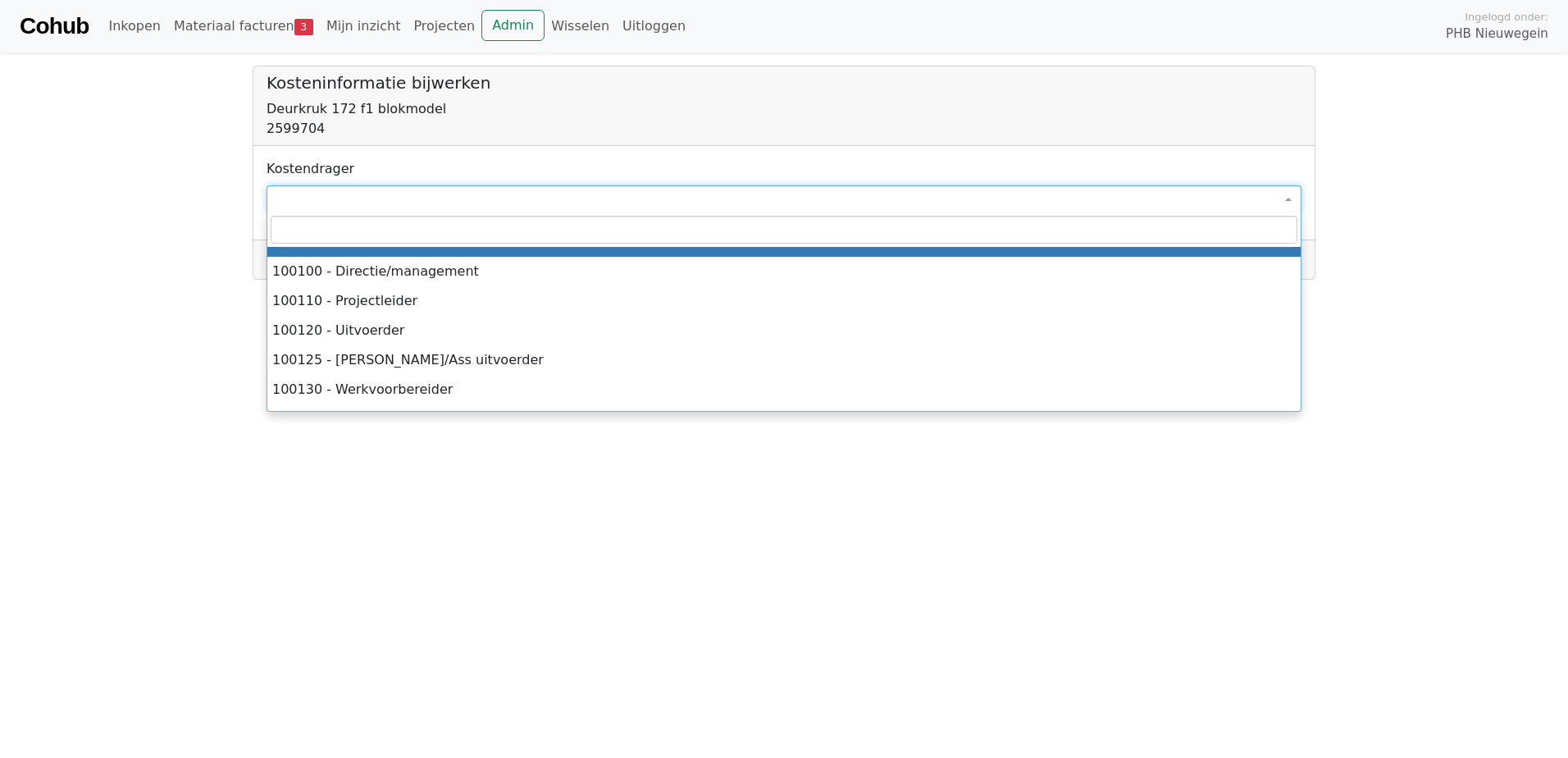
click at [296, 201] on span at bounding box center [784, 199] width 1035 height 28
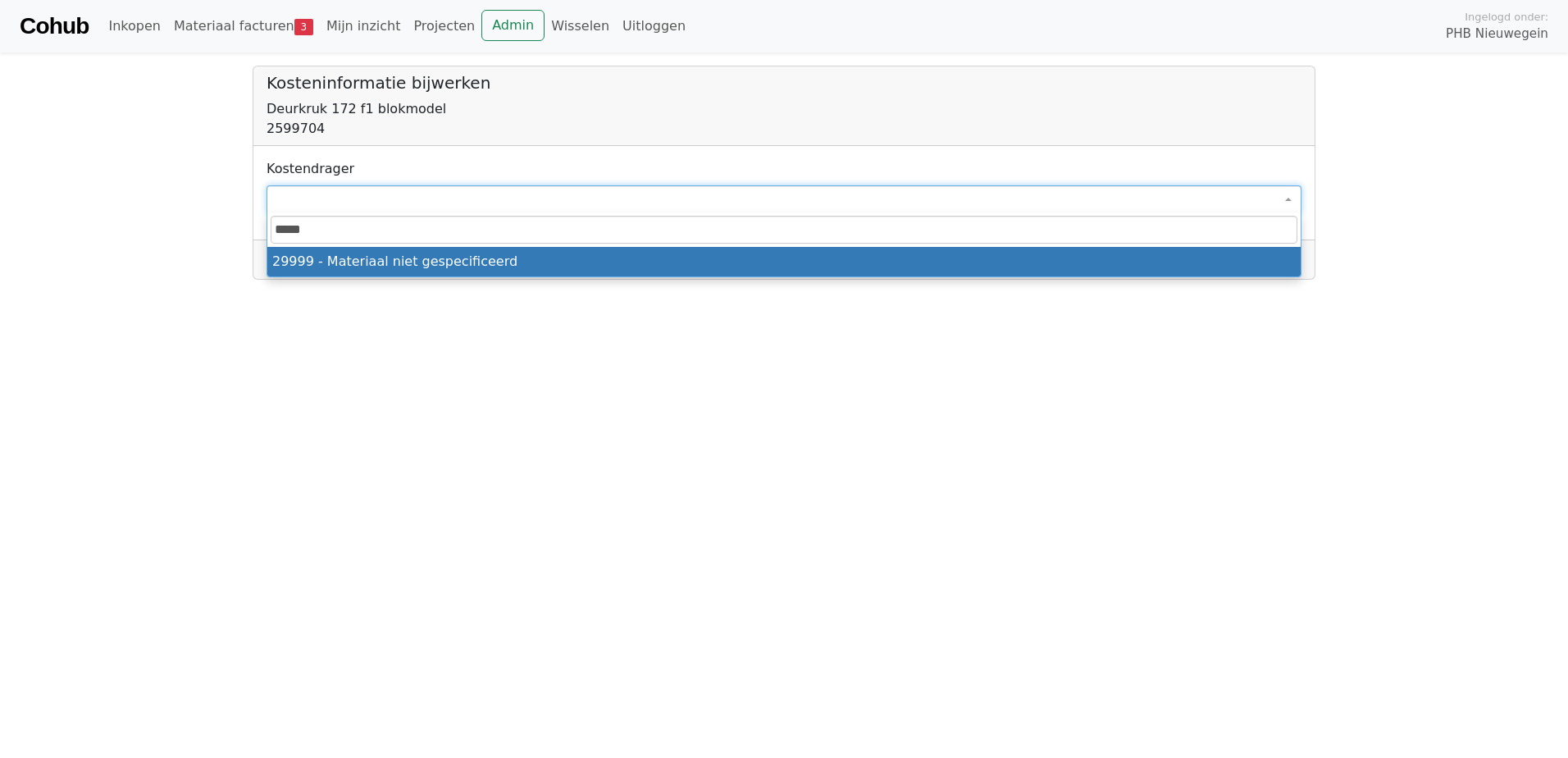
type input "*****"
select select "****"
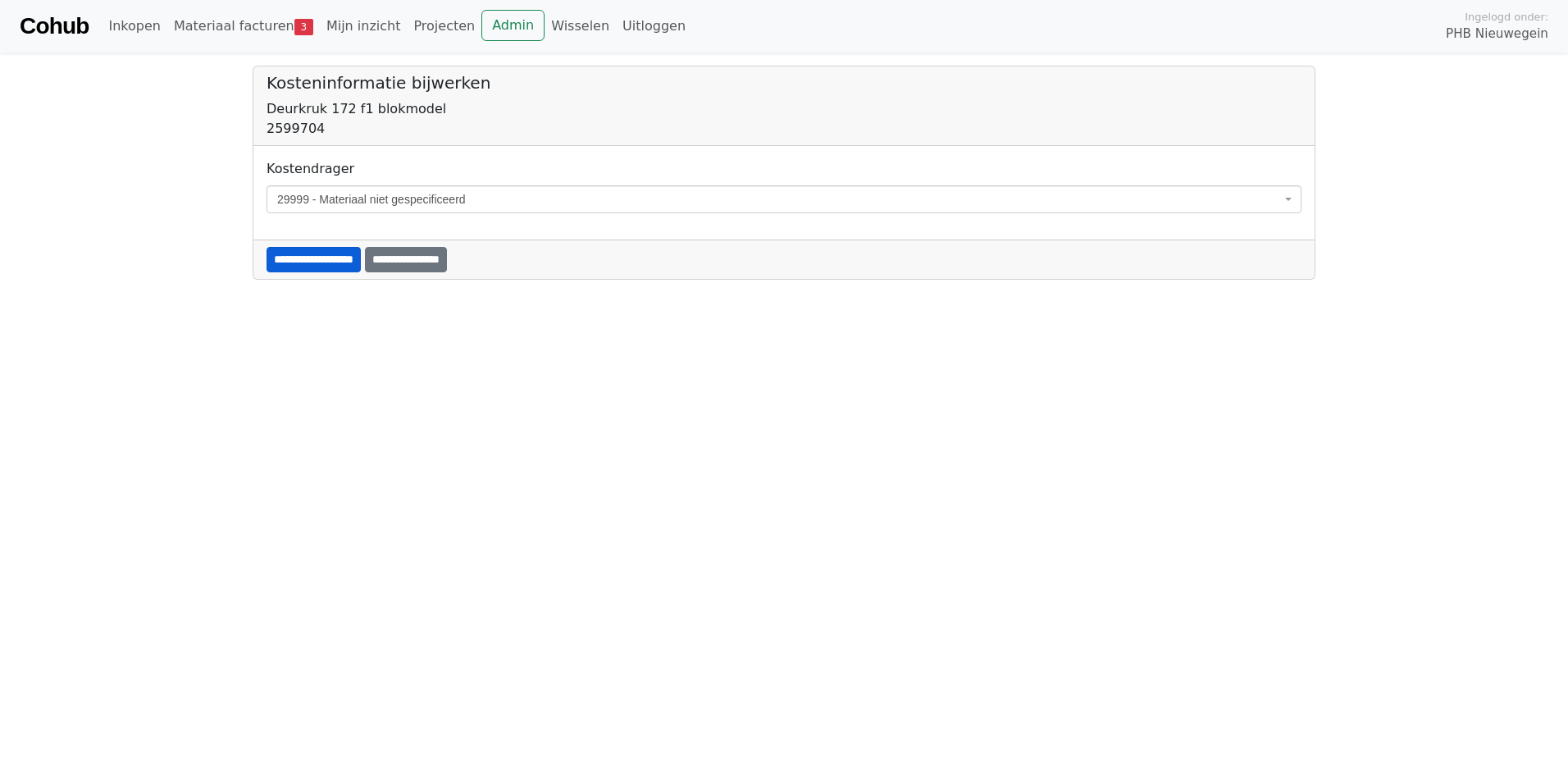
click at [306, 257] on input "**********" at bounding box center [313, 259] width 94 height 25
click at [305, 201] on span at bounding box center [784, 199] width 1035 height 28
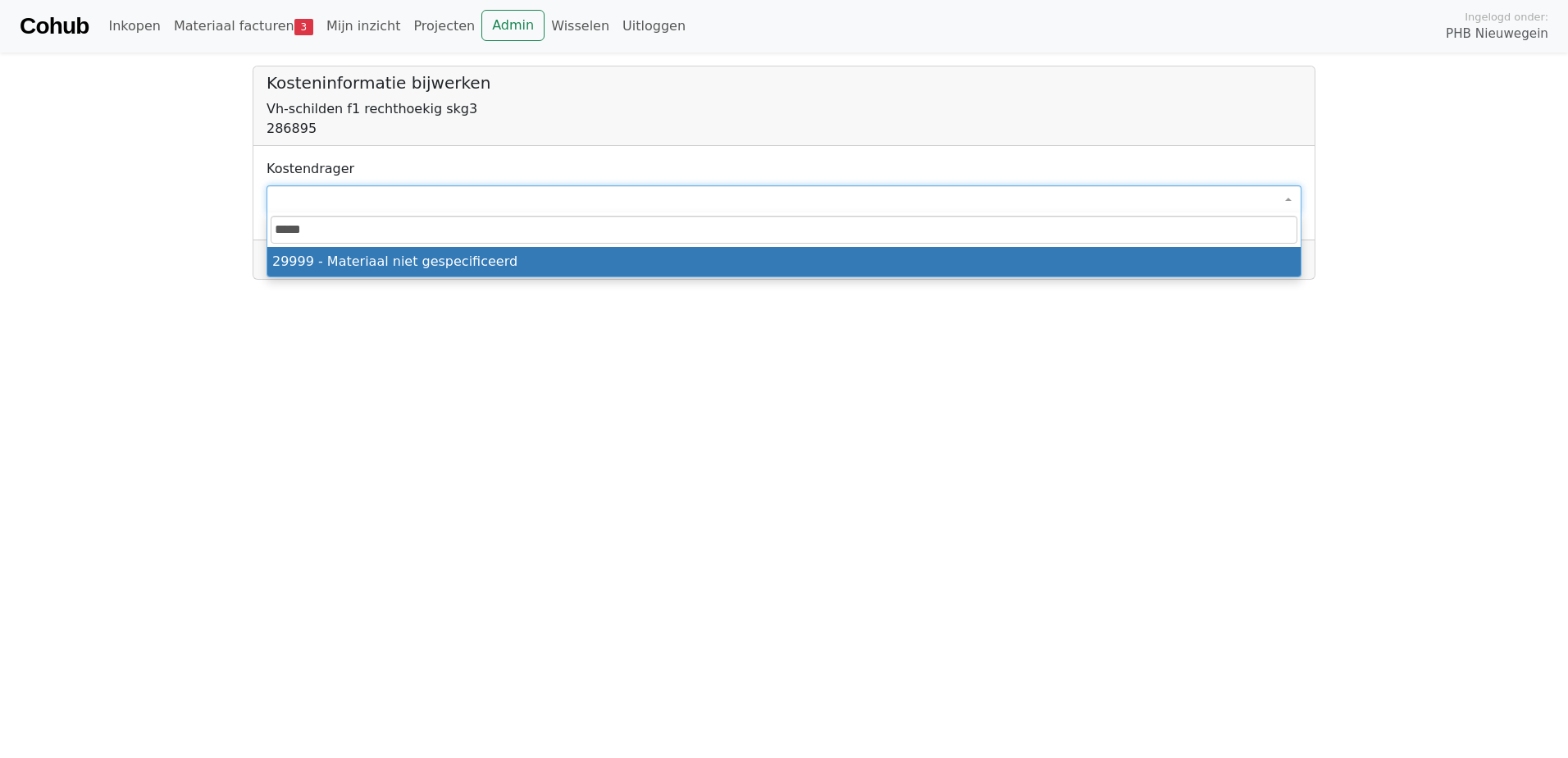
type input "*****"
select select "****"
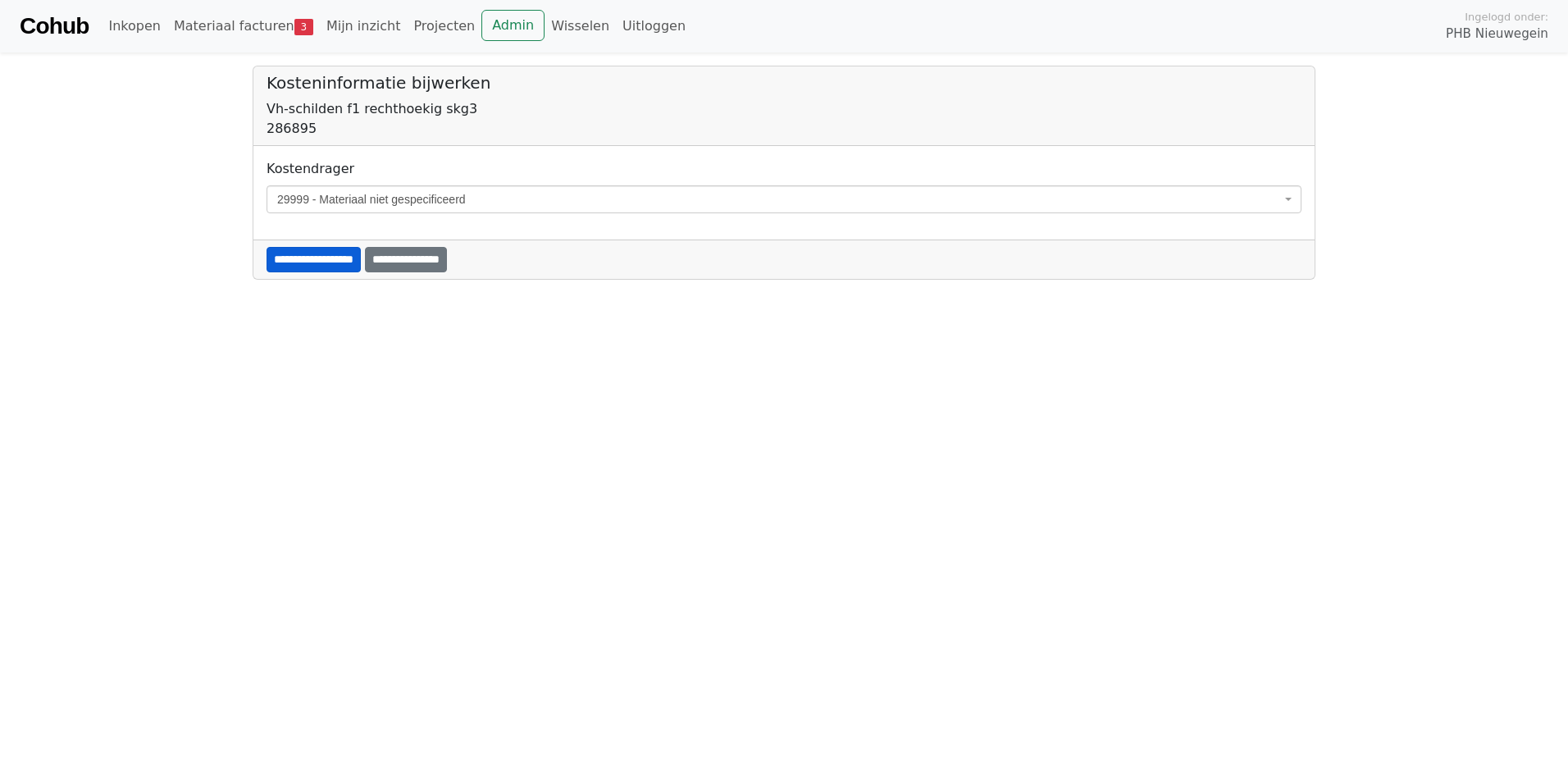
click at [303, 259] on input "**********" at bounding box center [313, 259] width 94 height 25
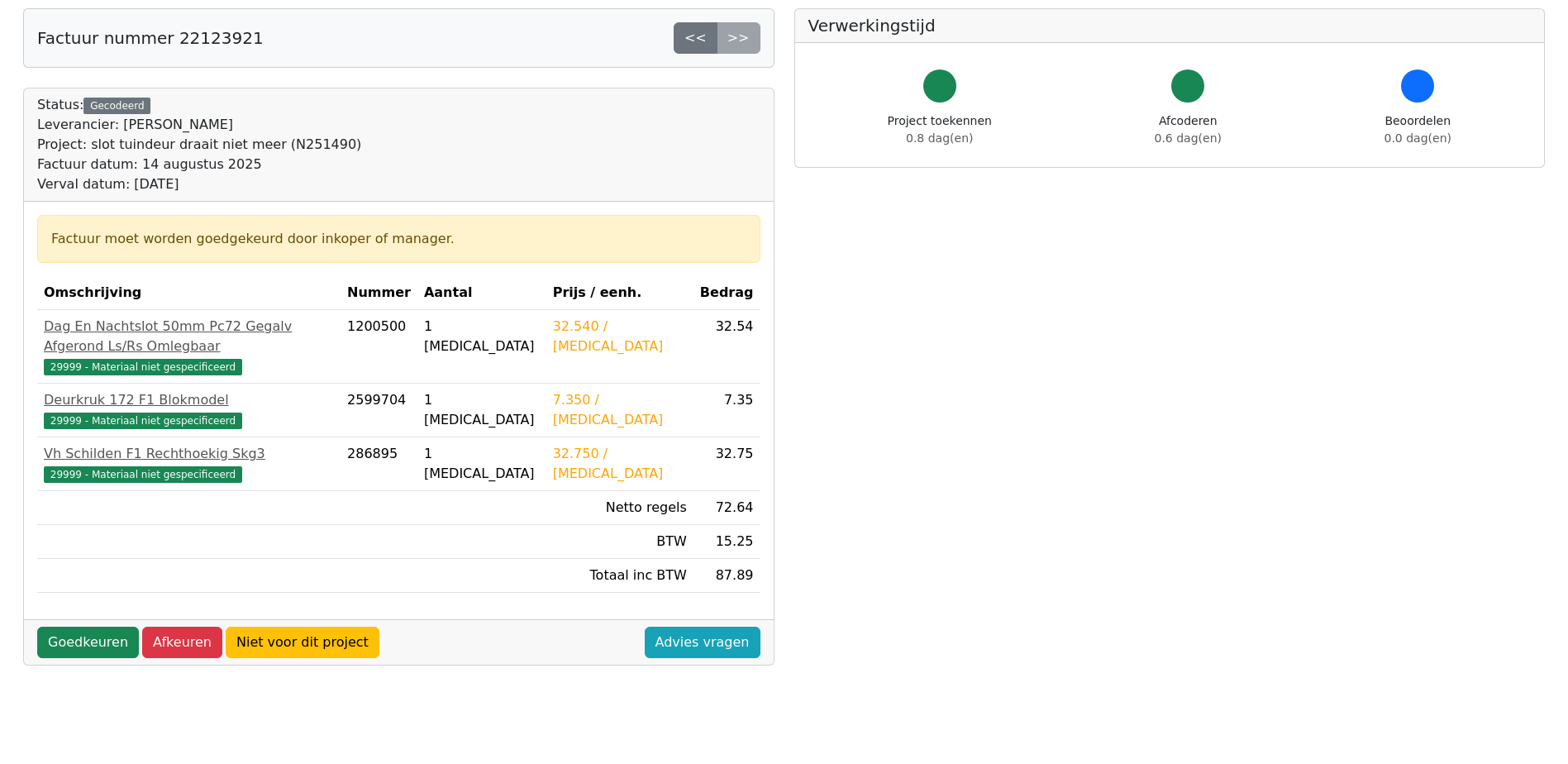
scroll to position [165, 0]
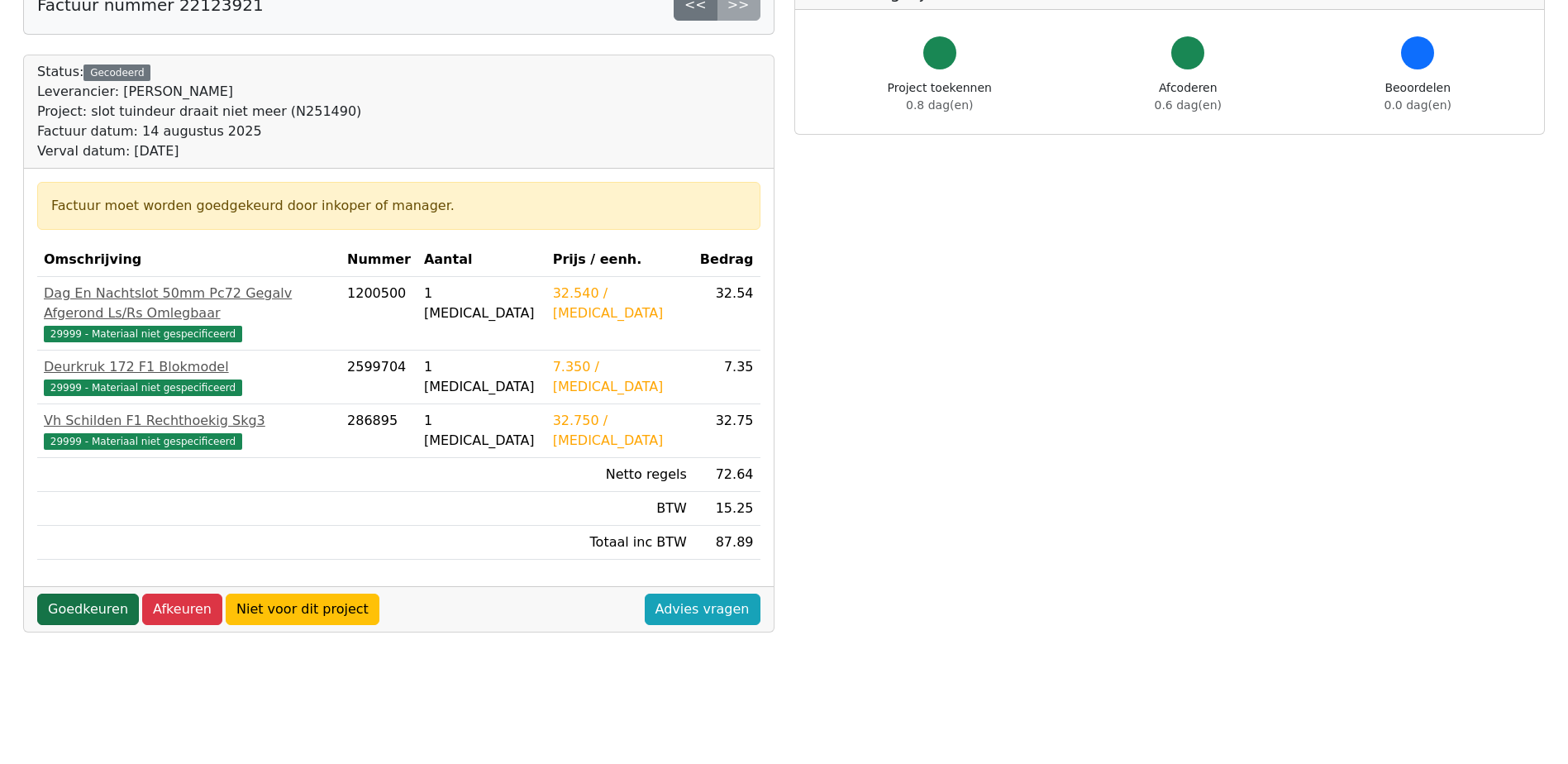
click at [75, 593] on link "Goedkeuren" at bounding box center [88, 608] width 102 height 31
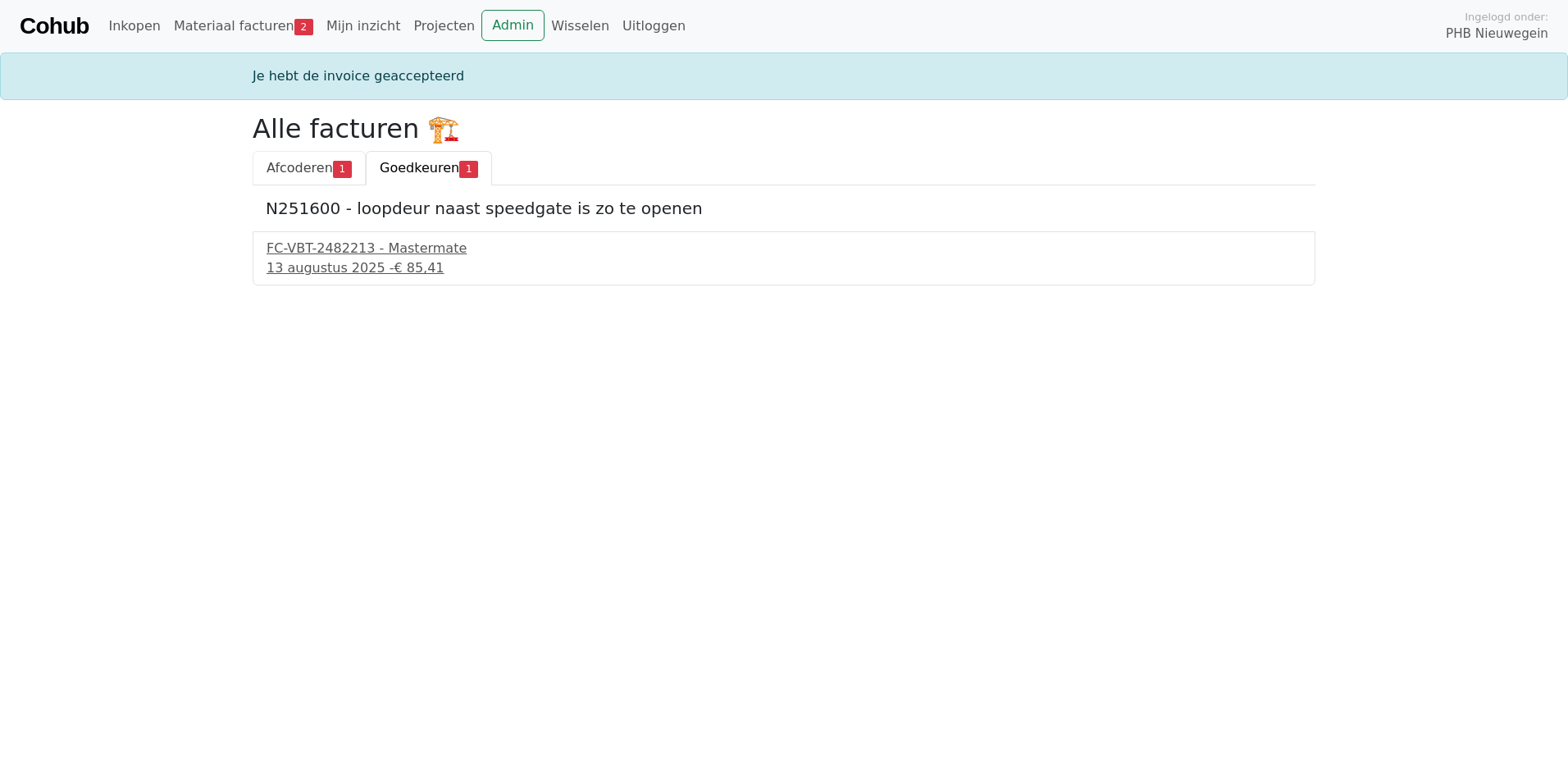
click at [270, 168] on span "Afcoderen" at bounding box center [299, 168] width 66 height 16
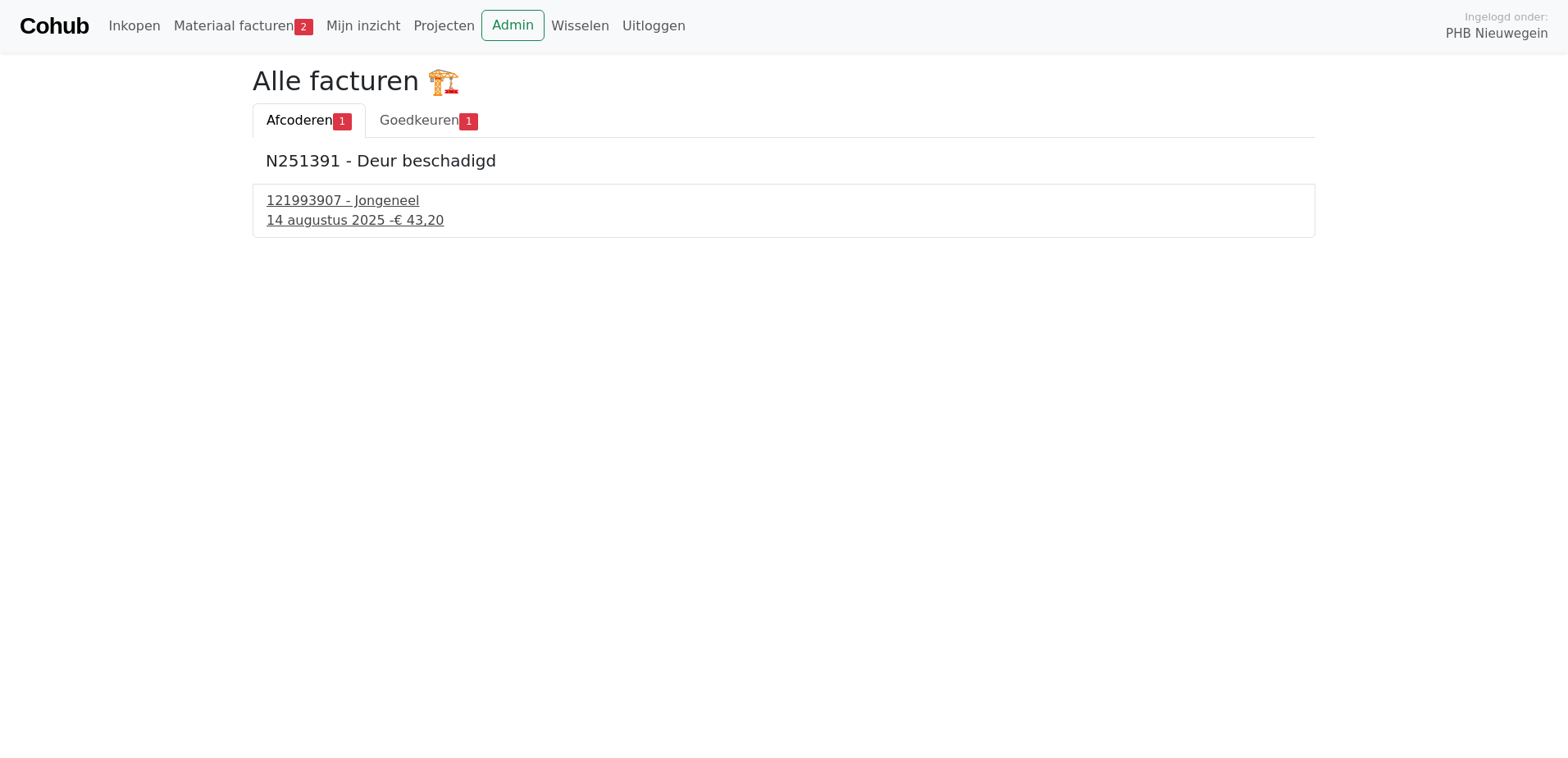
click at [298, 216] on div "14 augustus 2025 - € 43,20" at bounding box center [784, 220] width 1035 height 20
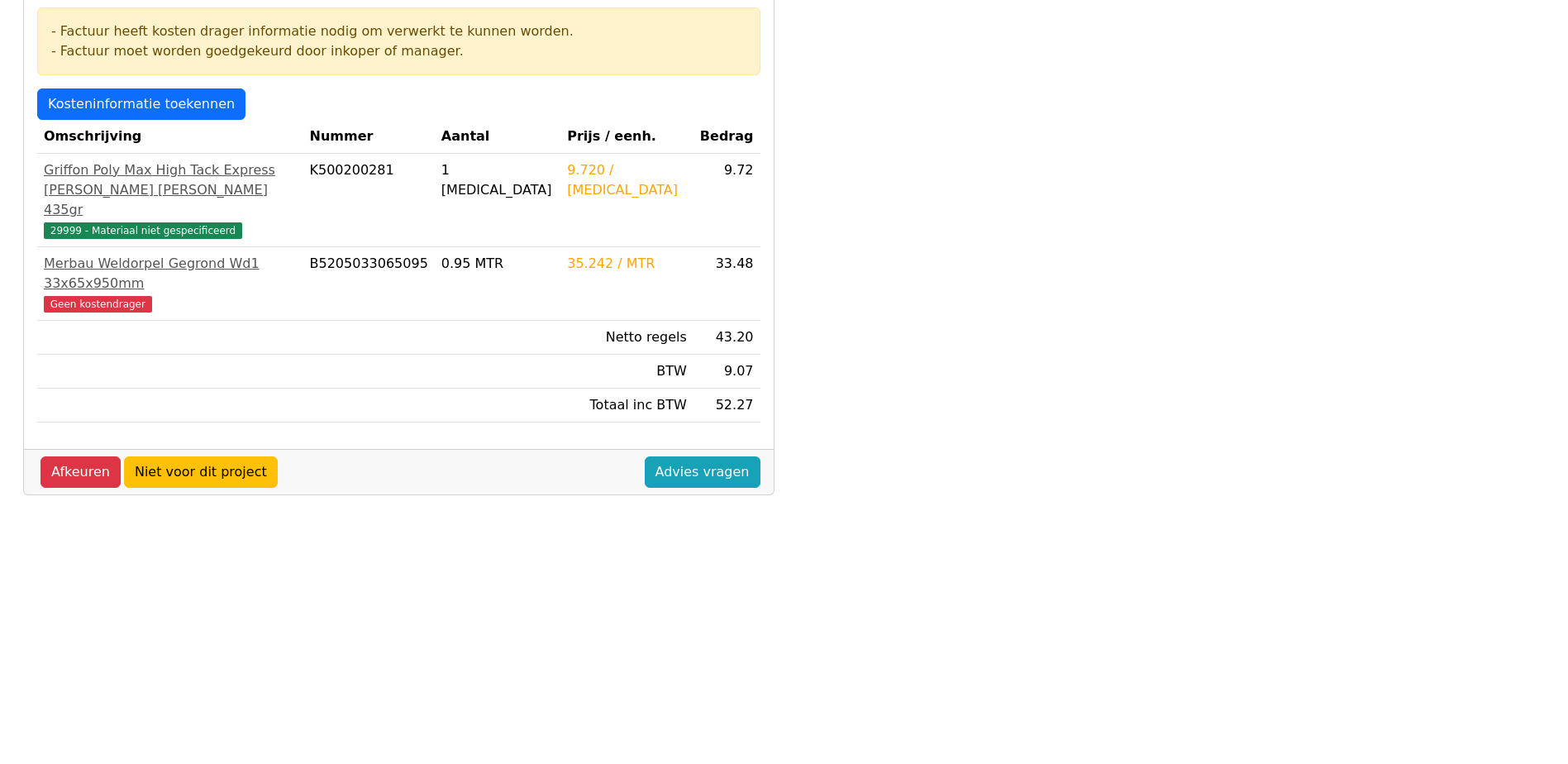
scroll to position [331, 0]
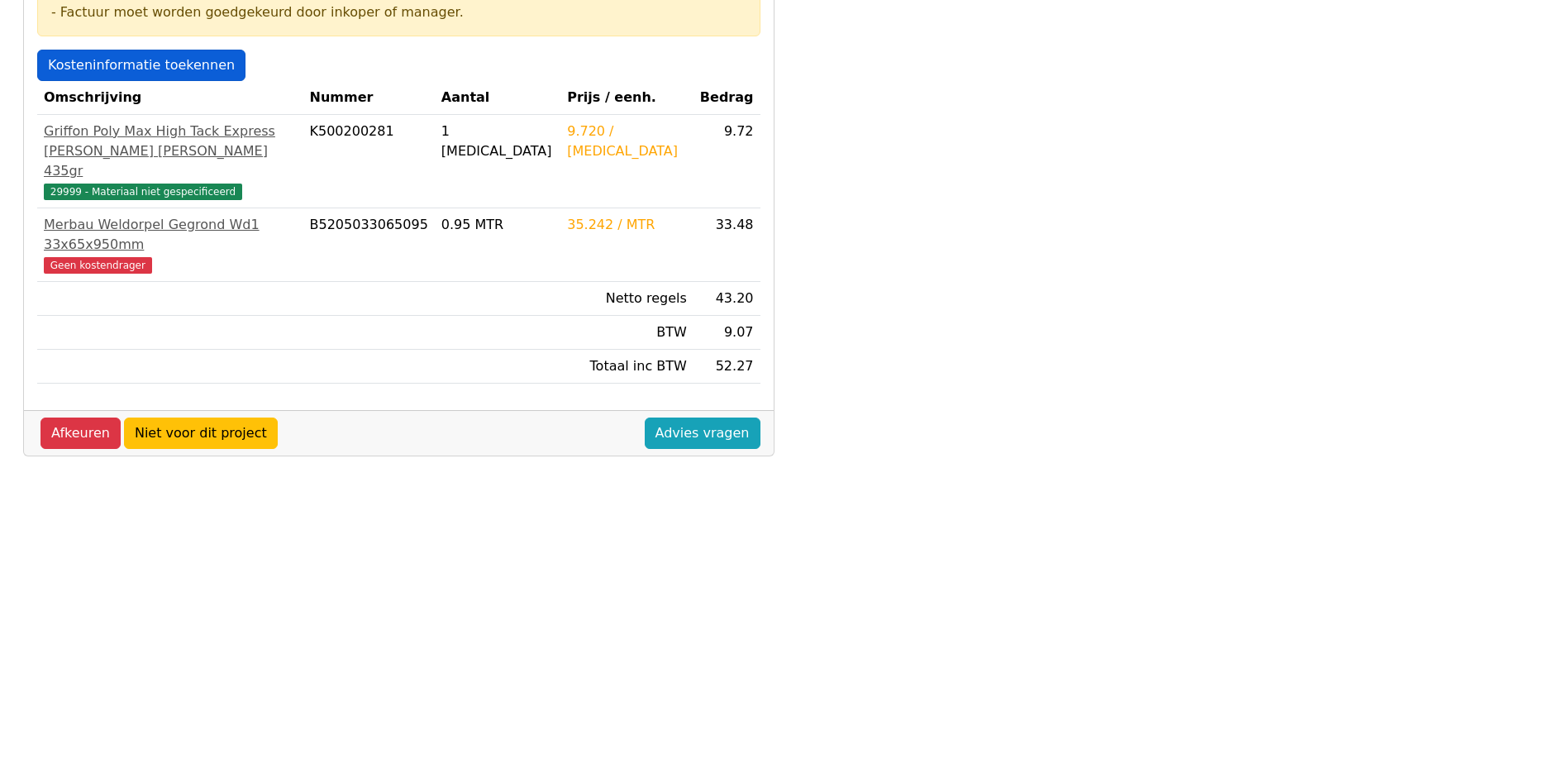
click at [130, 67] on link "Kosteninformatie toekennen" at bounding box center [140, 65] width 208 height 31
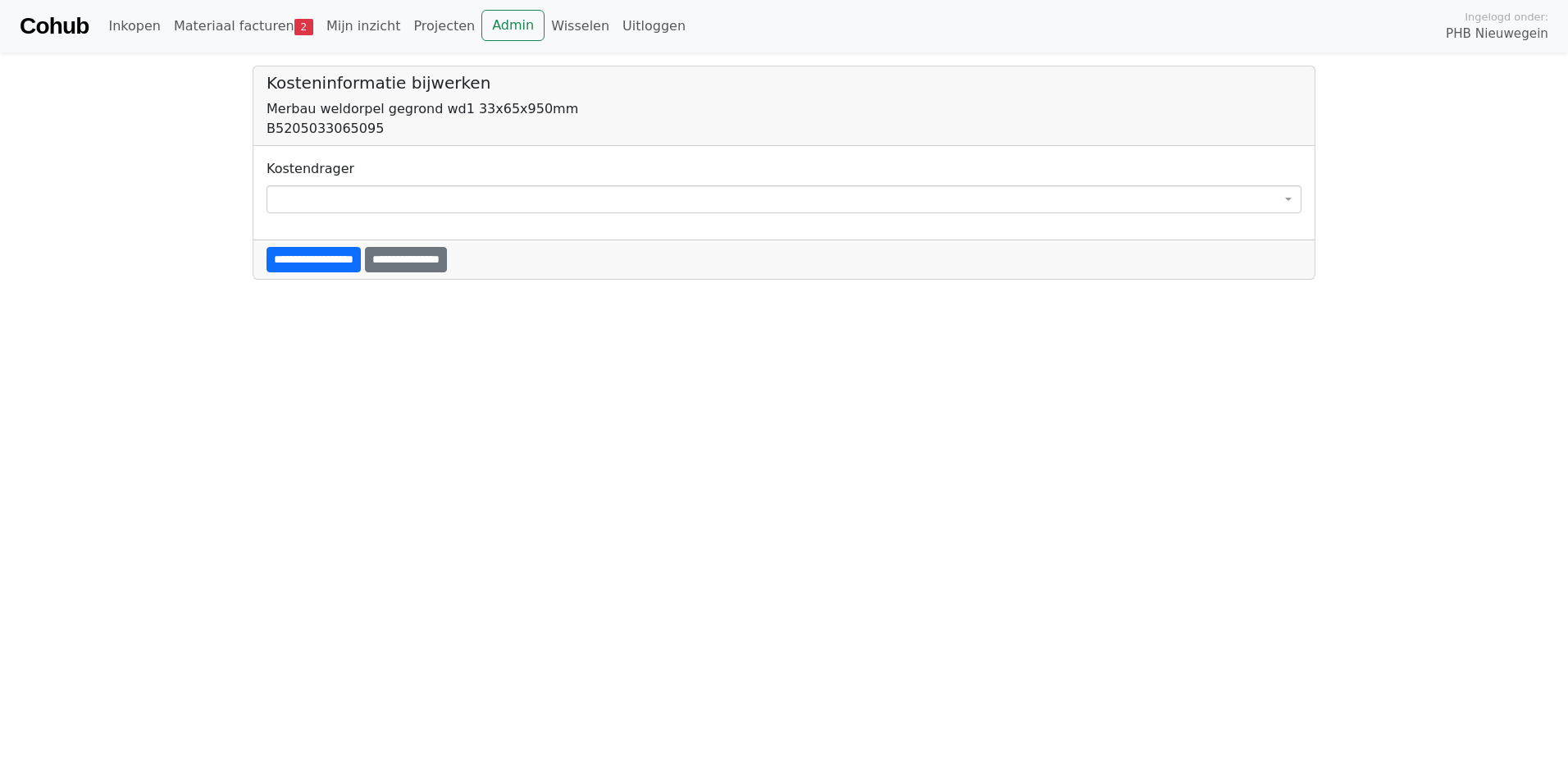
click at [269, 200] on span at bounding box center [784, 199] width 1035 height 28
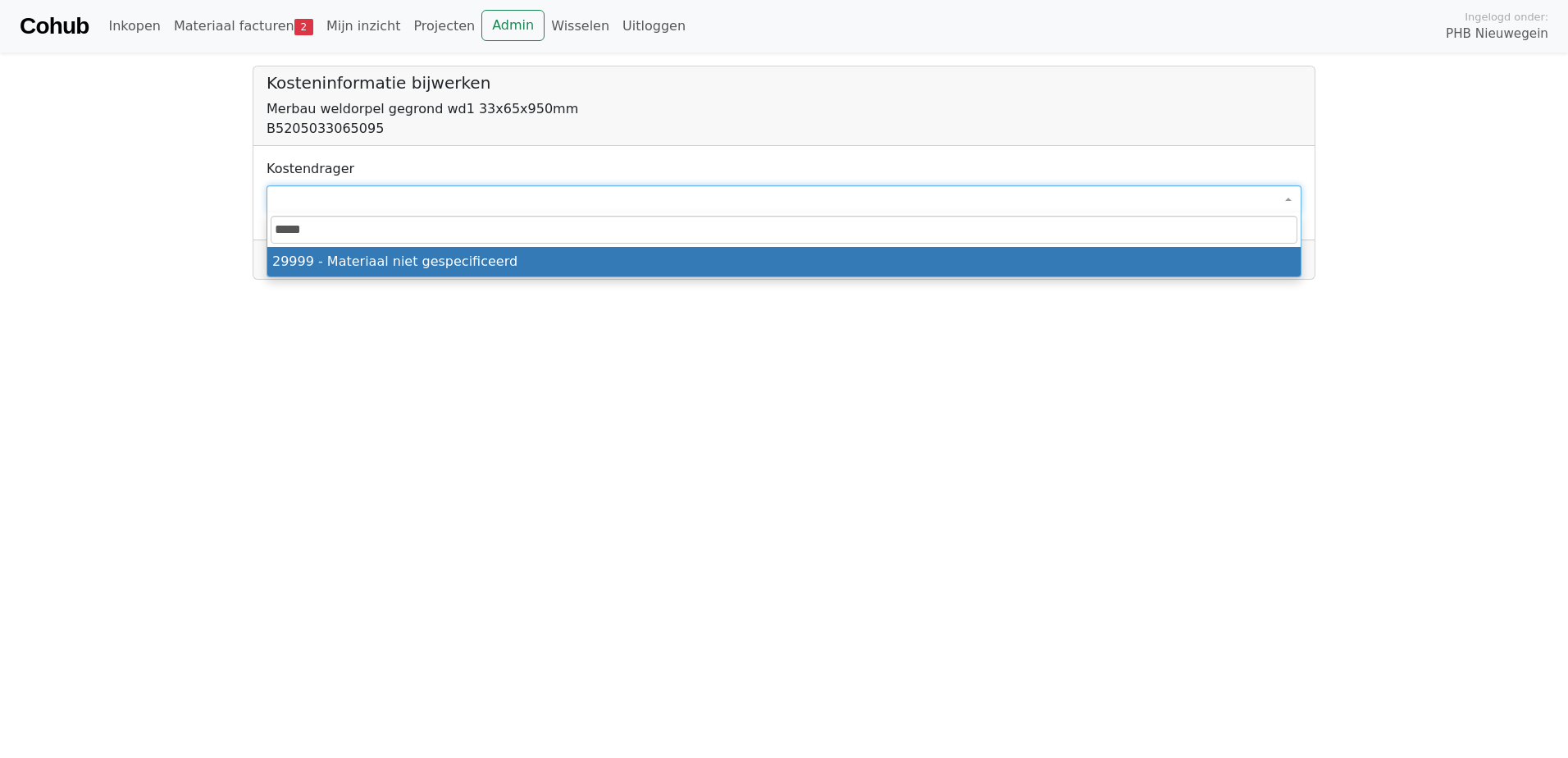
type input "*****"
select select "****"
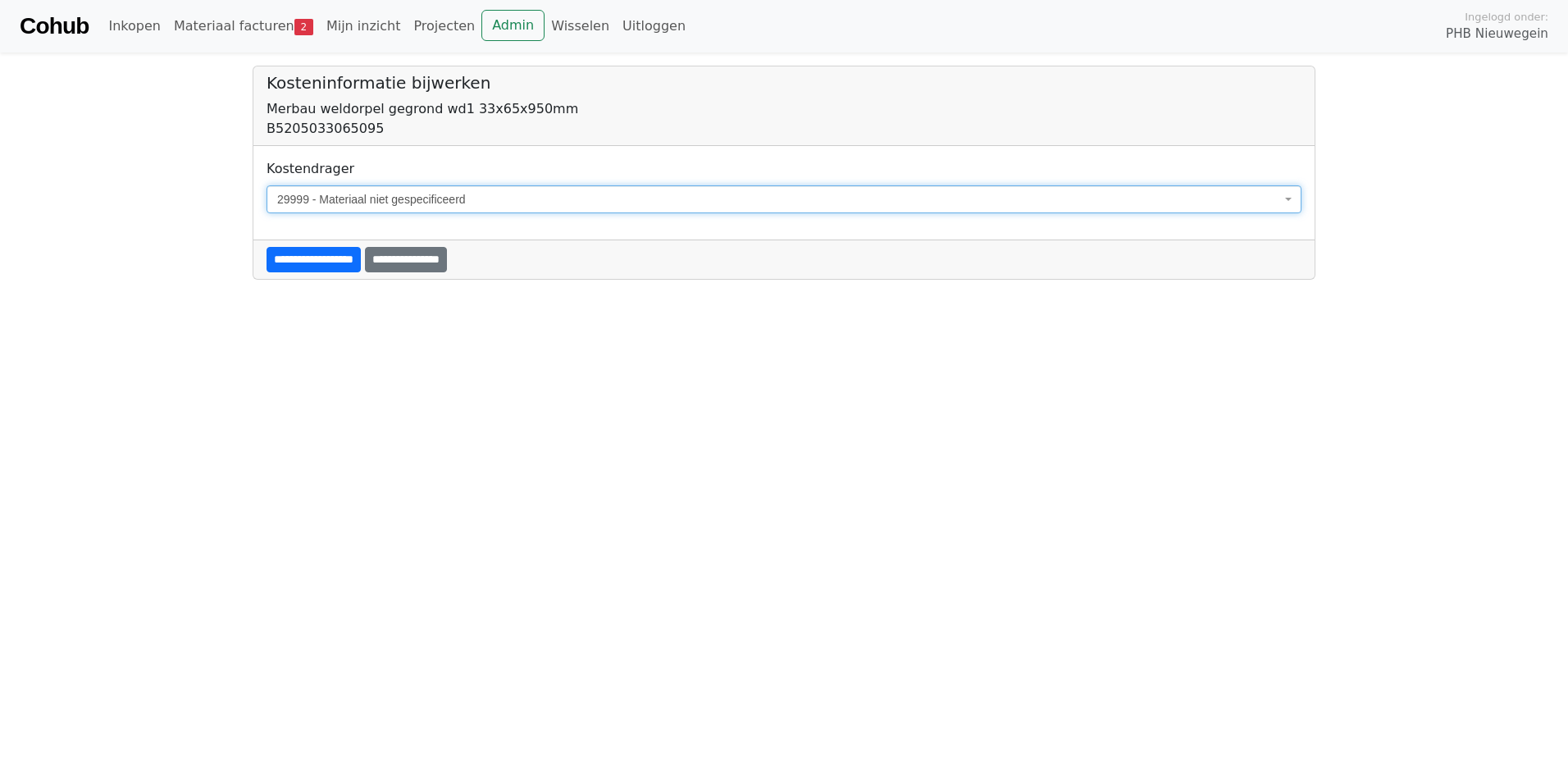
click at [295, 265] on input "**********" at bounding box center [313, 259] width 94 height 25
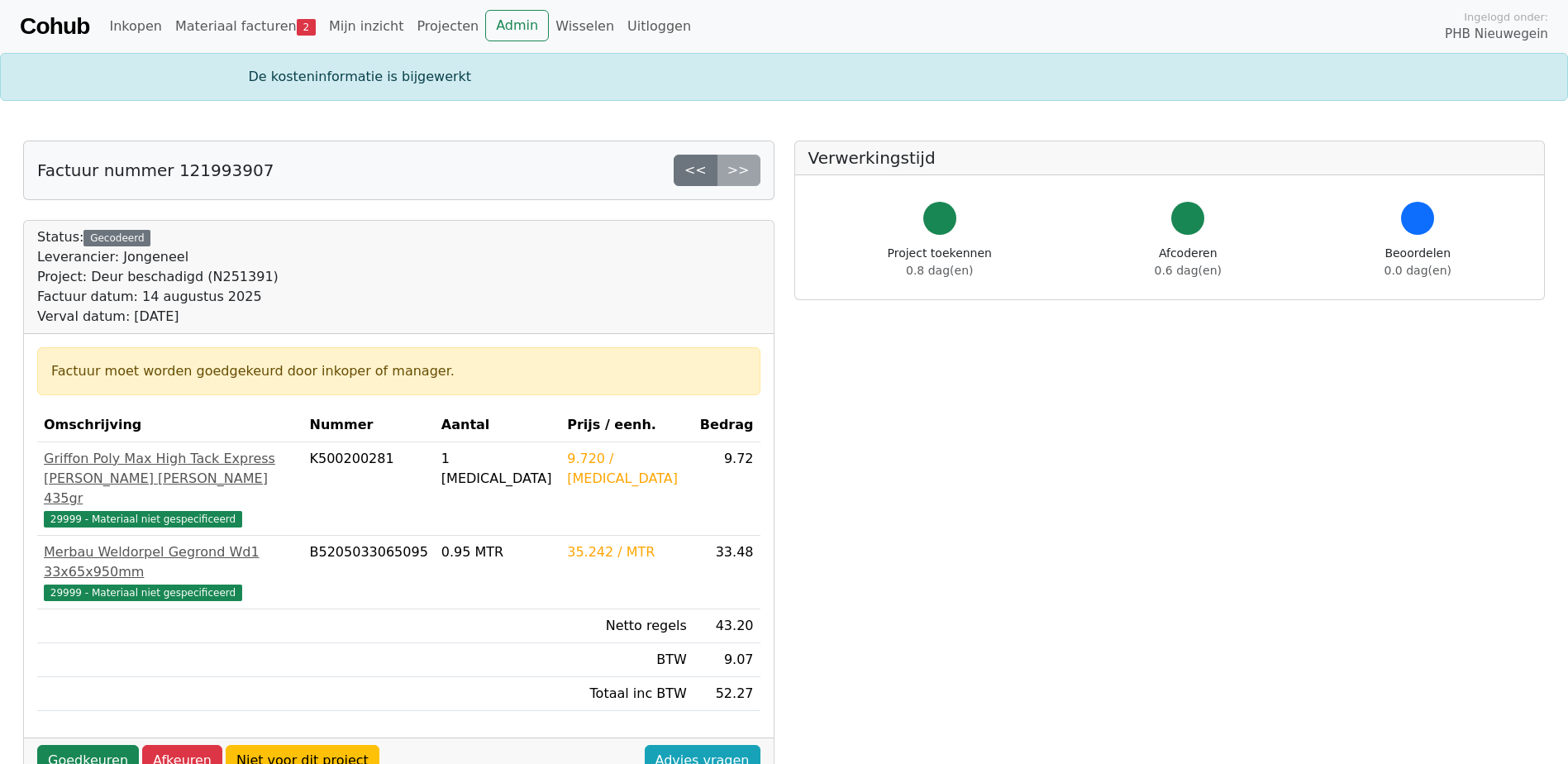
scroll to position [165, 0]
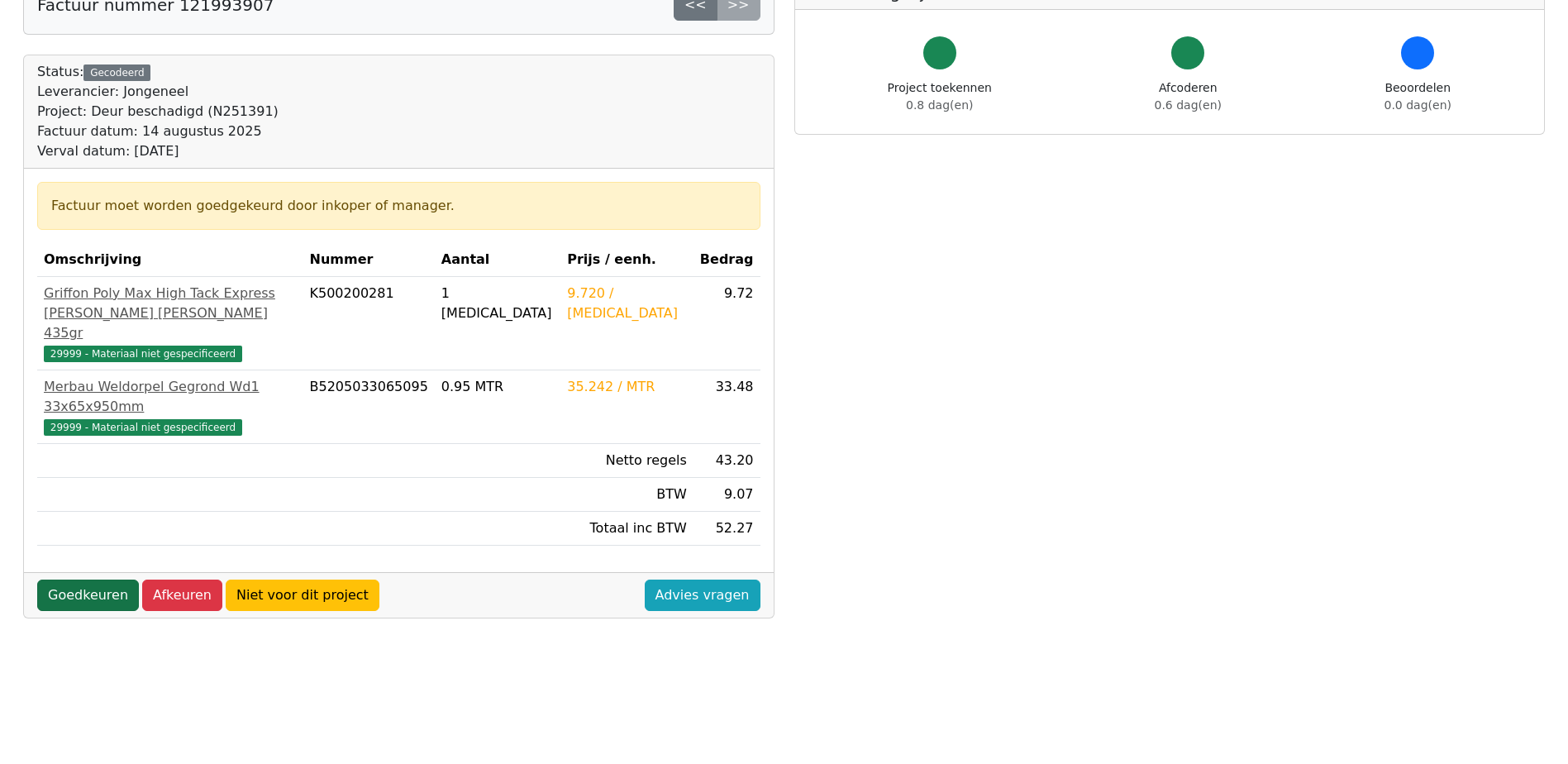
click at [88, 579] on link "Goedkeuren" at bounding box center [88, 594] width 102 height 31
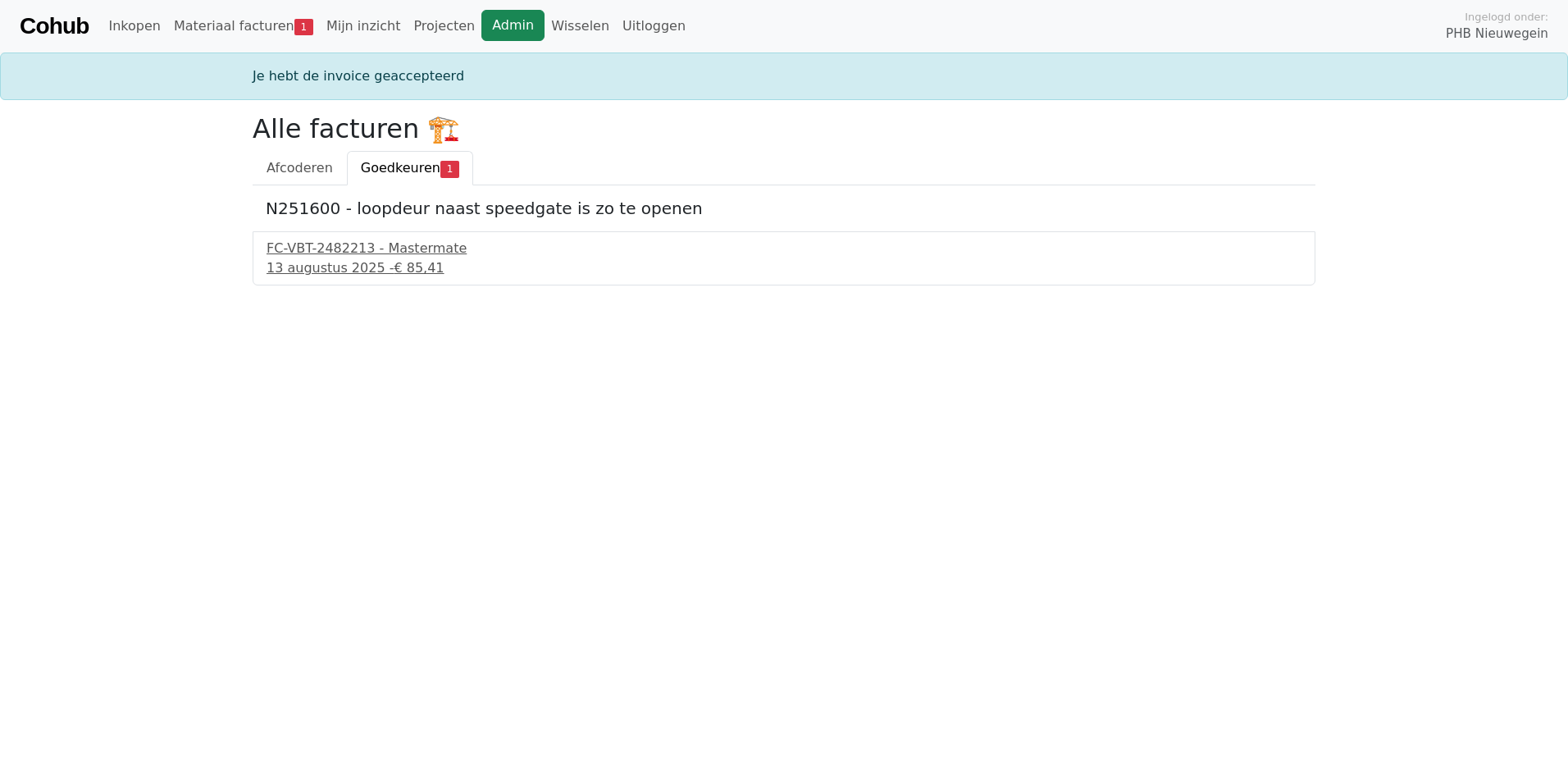
click at [482, 27] on link "Admin" at bounding box center [513, 25] width 63 height 31
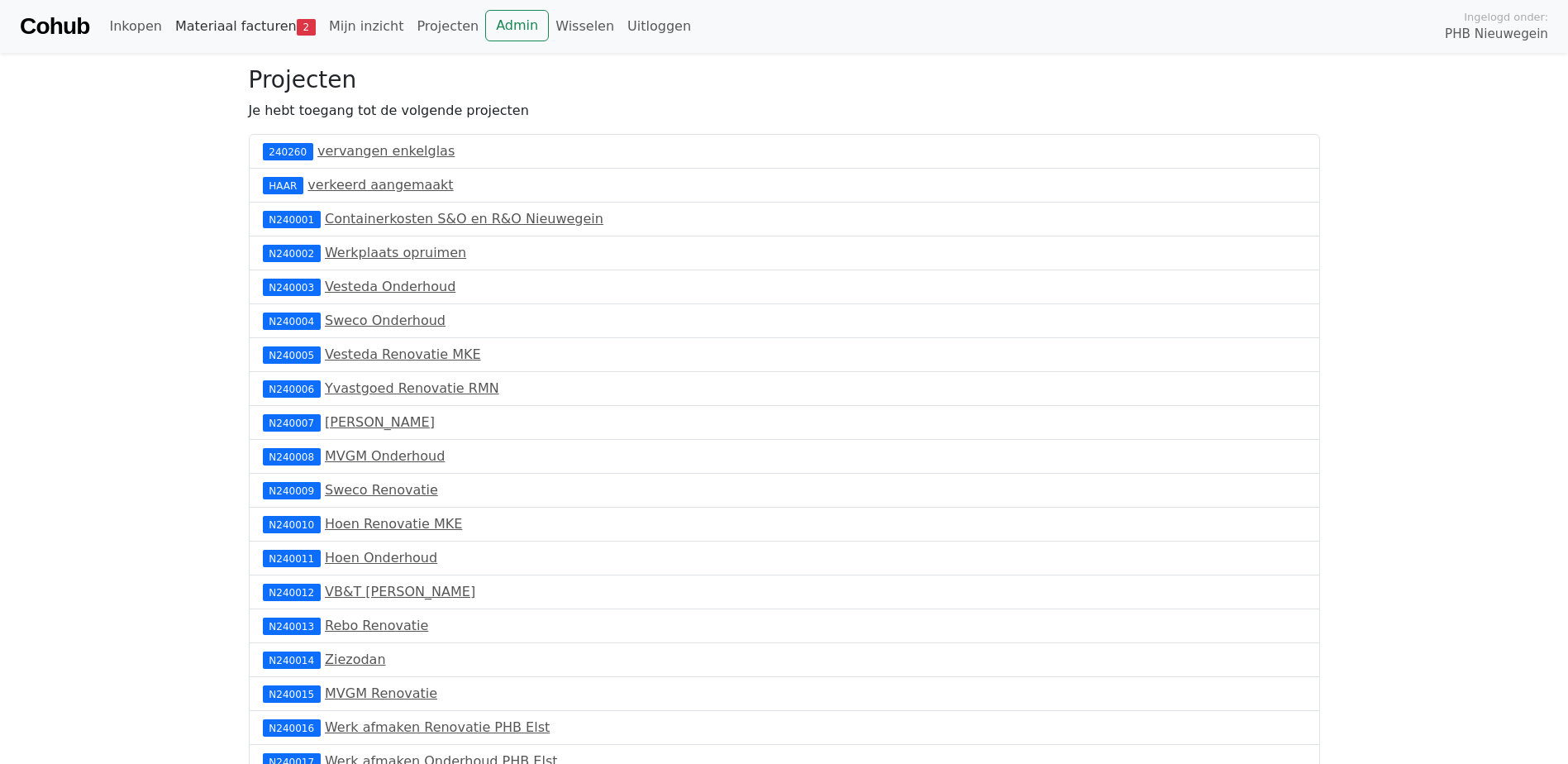
click at [198, 27] on link "Materiaal facturen 2" at bounding box center [245, 26] width 154 height 33
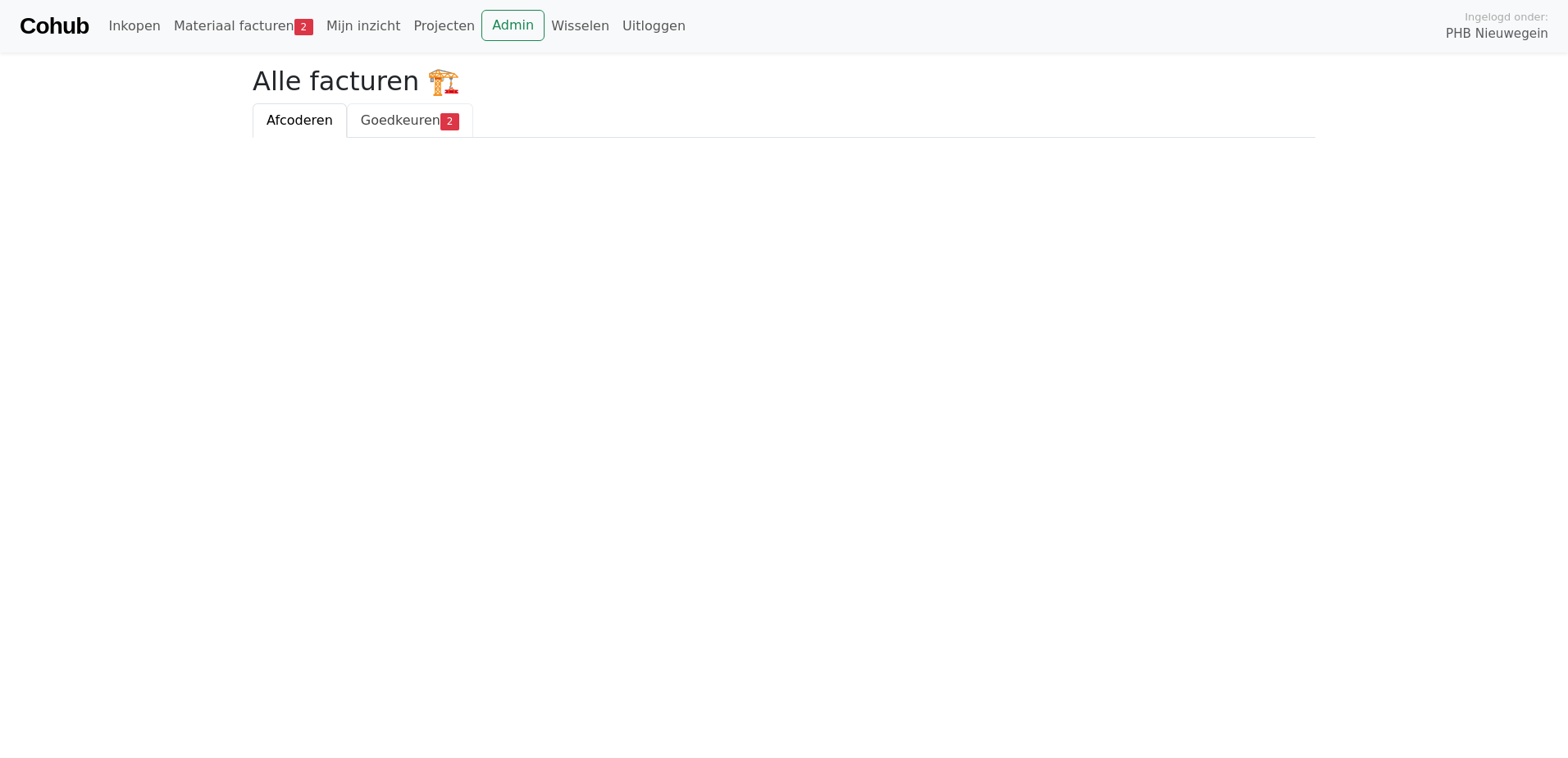
click at [385, 123] on span "Goedkeuren" at bounding box center [400, 120] width 80 height 16
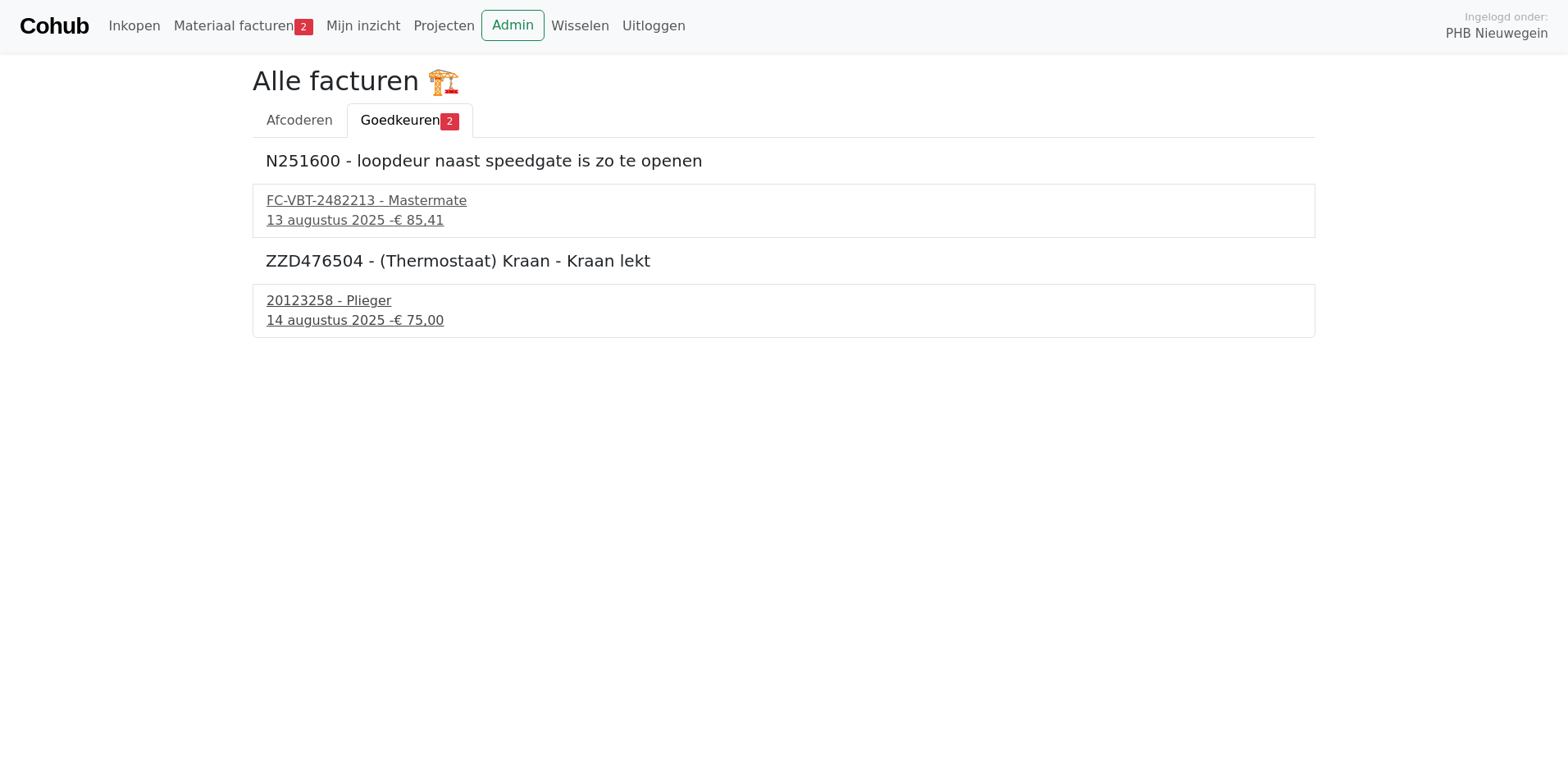
click at [293, 304] on div "20123258 - Plieger" at bounding box center [784, 300] width 1035 height 20
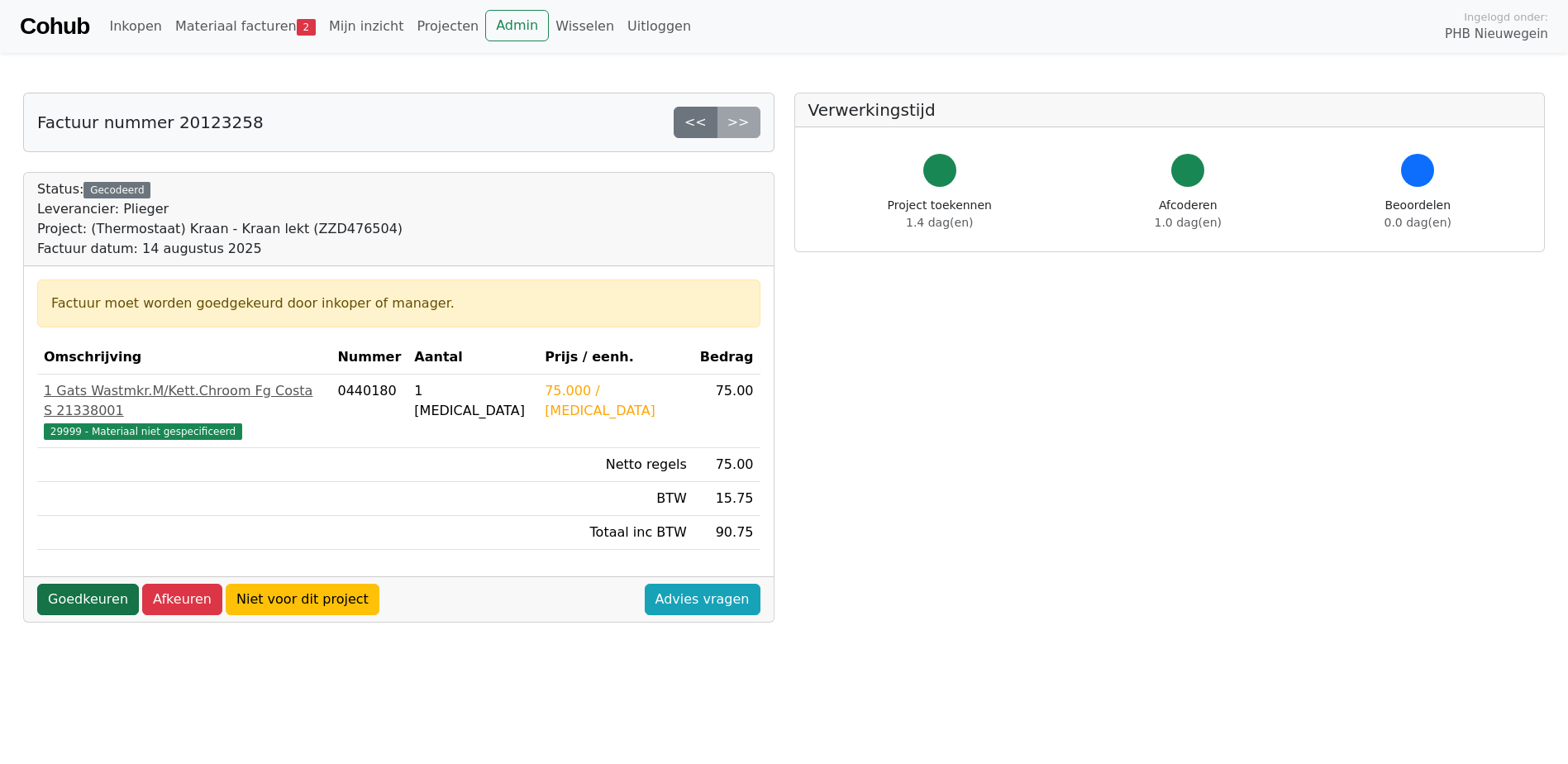
click at [67, 584] on link "Goedkeuren" at bounding box center [88, 599] width 102 height 31
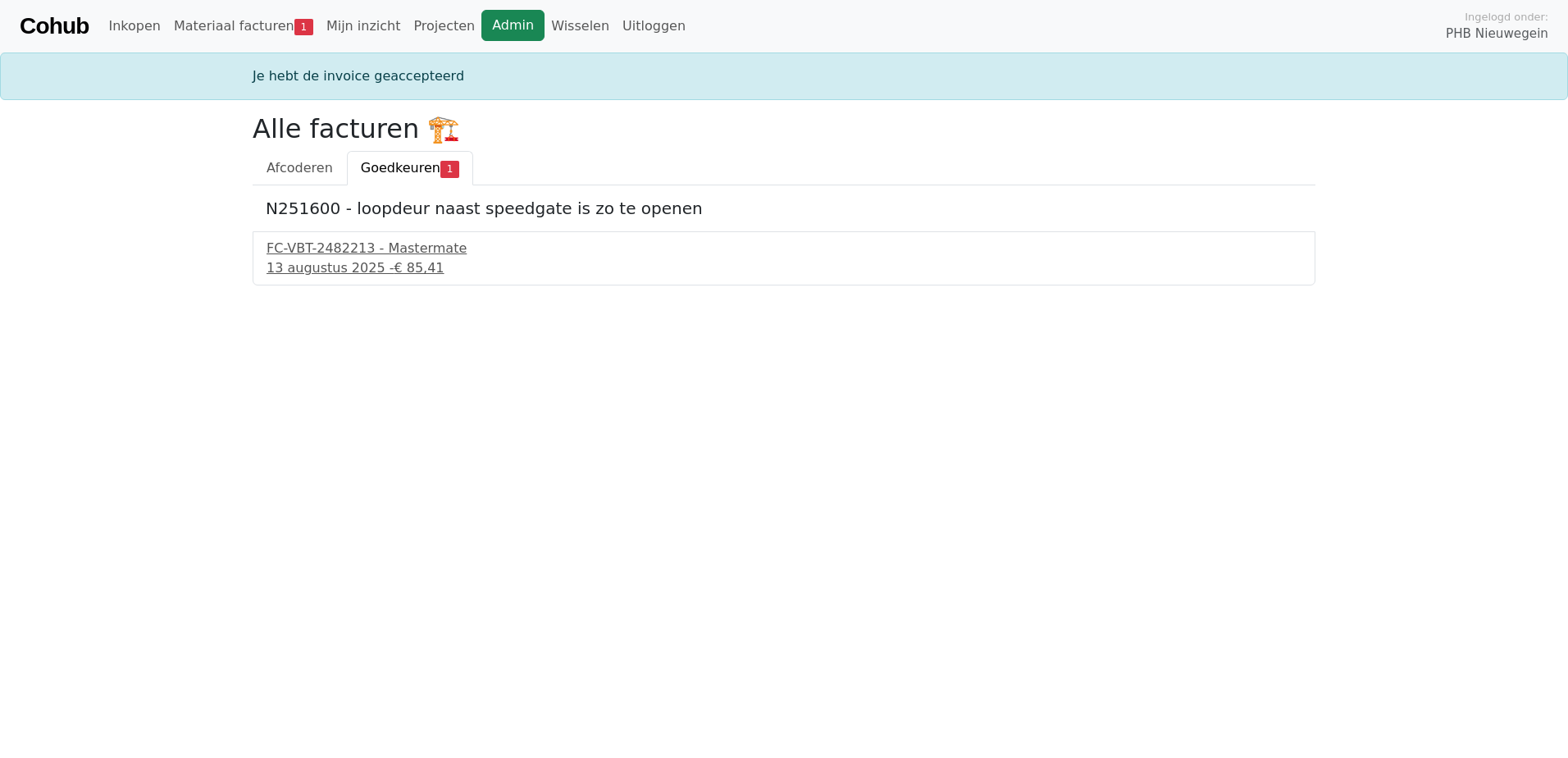
click at [482, 32] on link "Admin" at bounding box center [513, 25] width 63 height 31
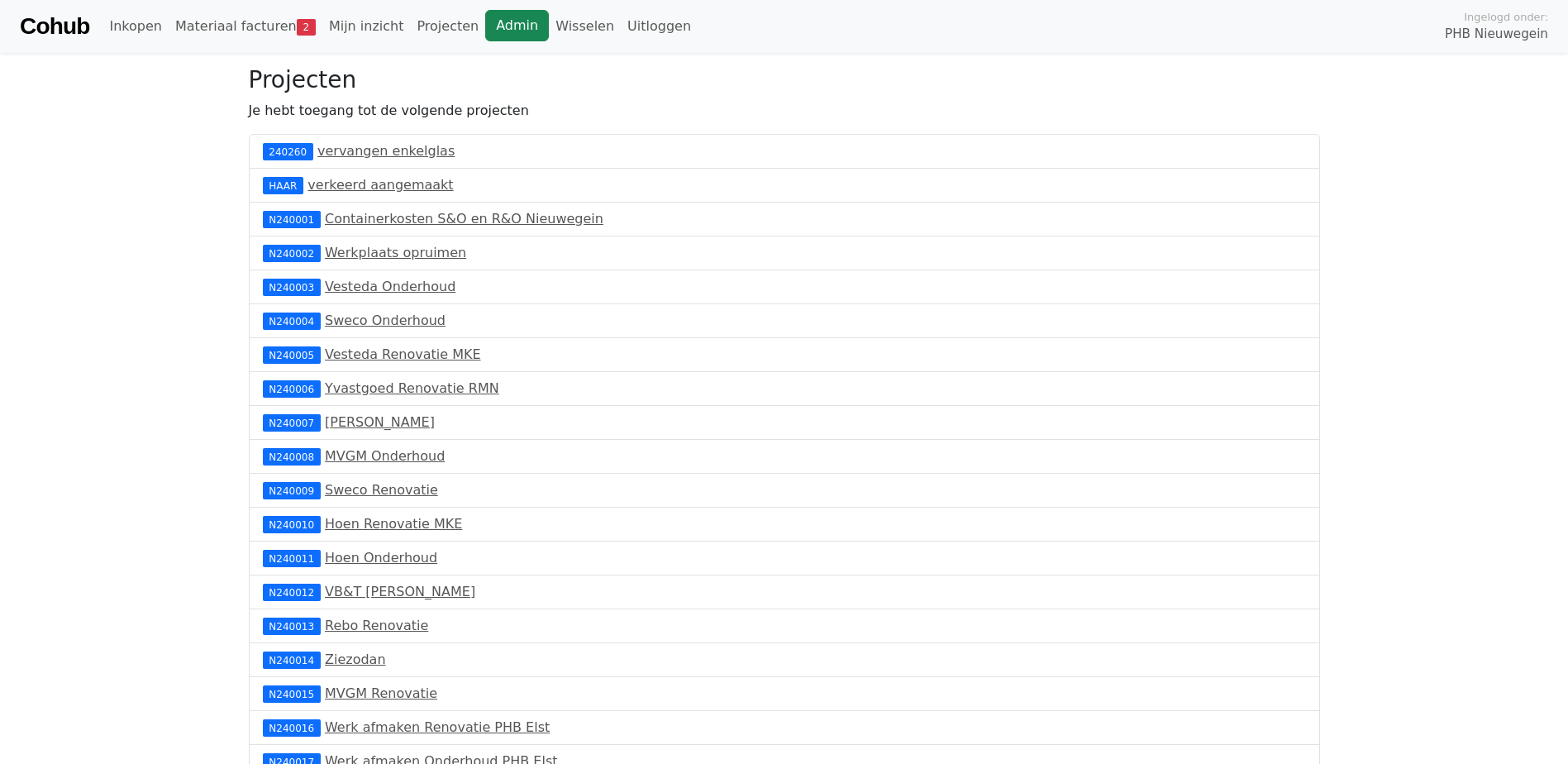
click at [486, 30] on link "Admin" at bounding box center [517, 25] width 63 height 31
click at [504, 24] on link "Admin" at bounding box center [517, 25] width 63 height 31
click at [486, 17] on link "Admin" at bounding box center [517, 25] width 63 height 31
click at [209, 32] on link "Materiaal facturen 3" at bounding box center [245, 26] width 154 height 33
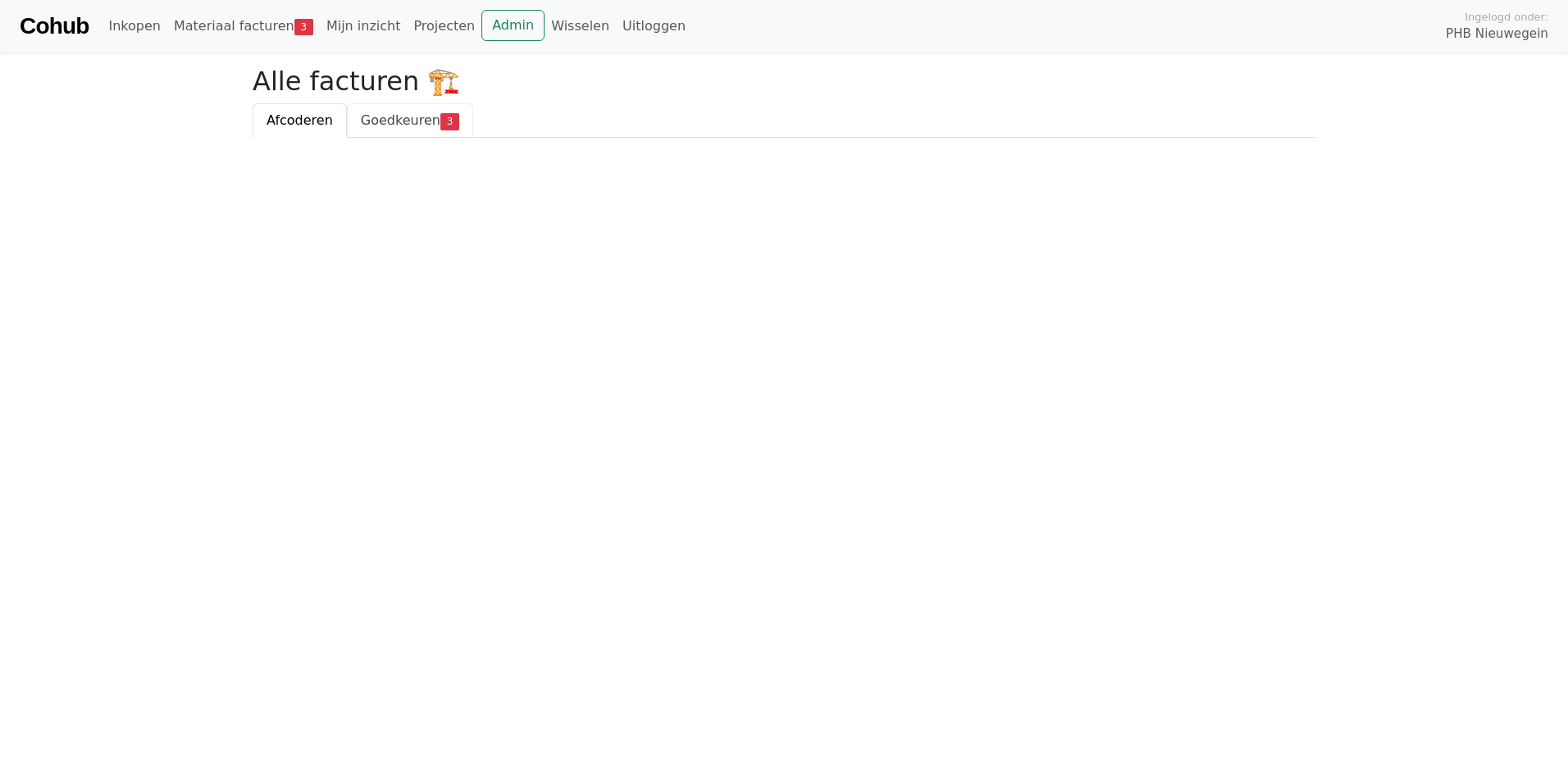
click at [363, 116] on span "Goedkeuren" at bounding box center [400, 120] width 80 height 16
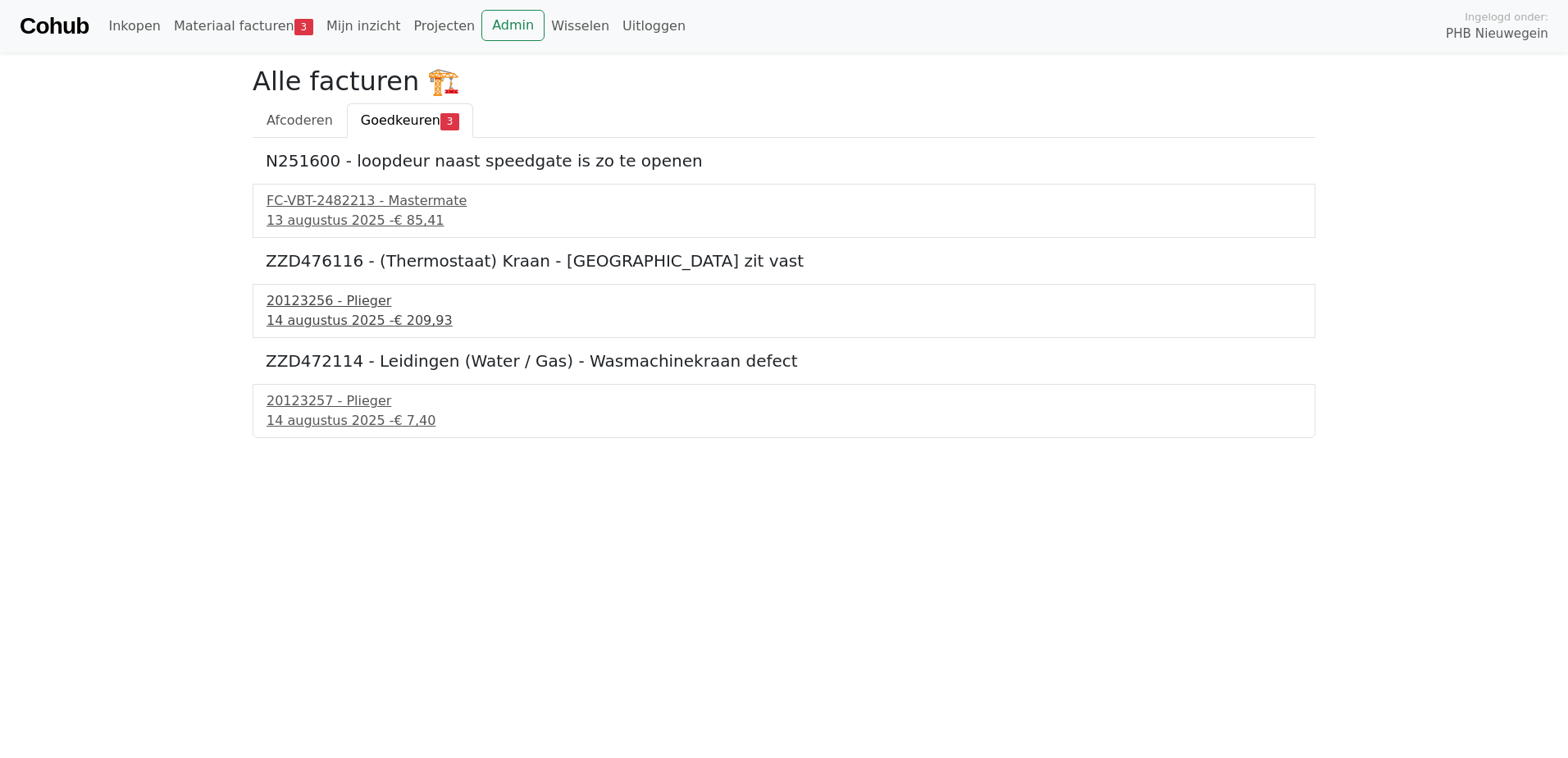
click at [316, 313] on div "[DATE] - € 209,93" at bounding box center [784, 320] width 1035 height 20
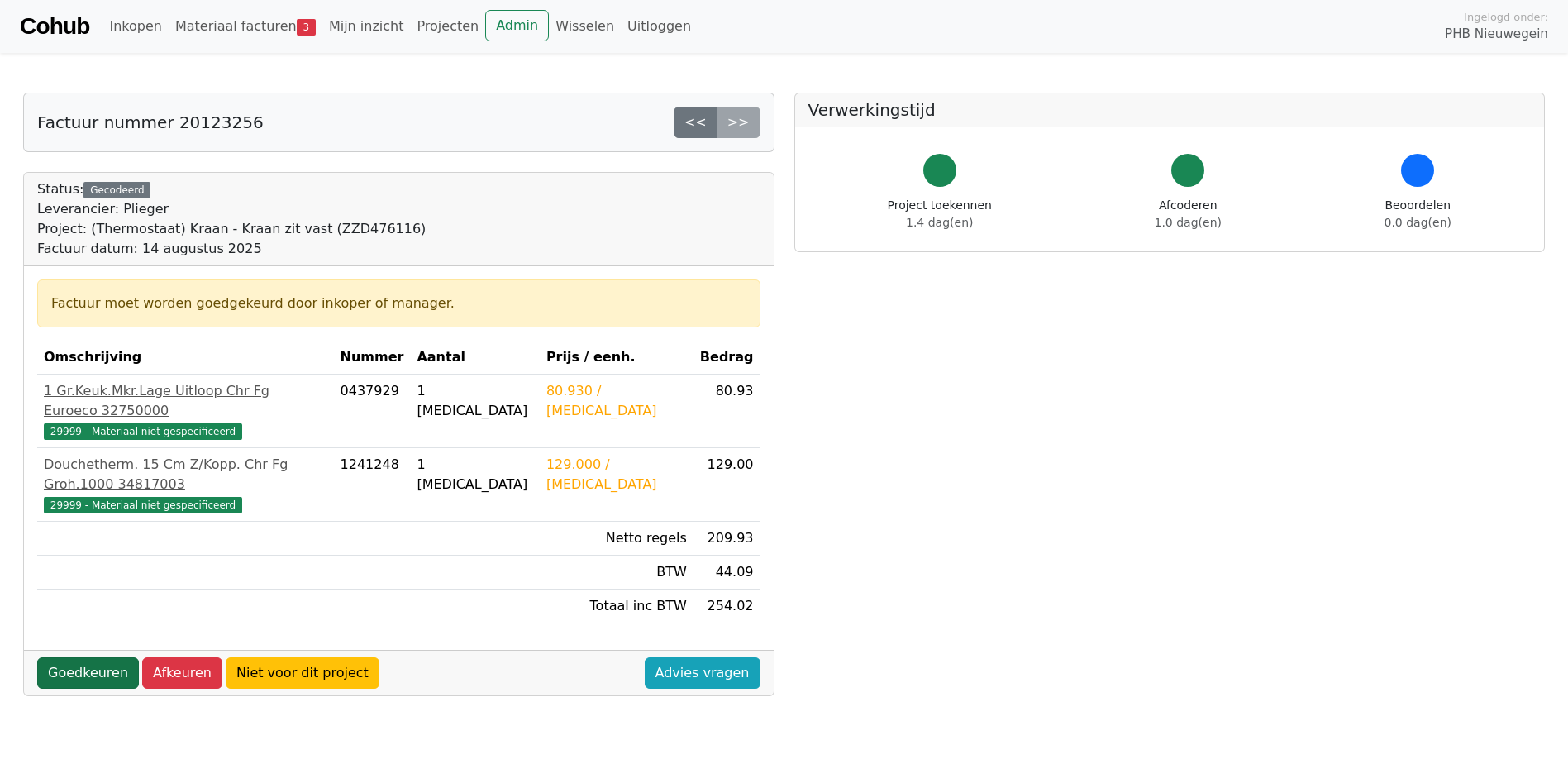
click at [55, 657] on link "Goedkeuren" at bounding box center [88, 673] width 102 height 31
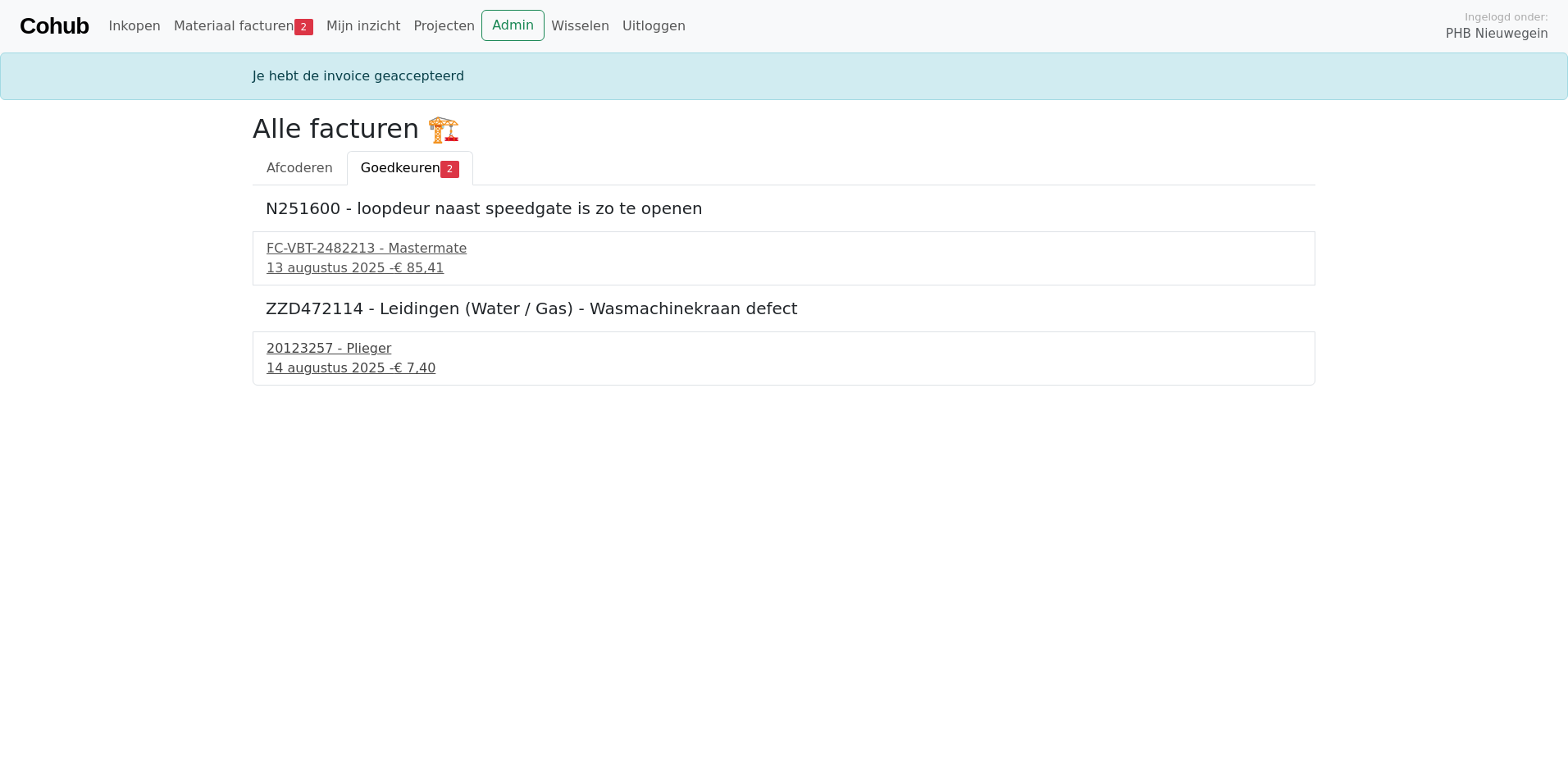
click at [306, 357] on div "20123257 - Plieger" at bounding box center [784, 348] width 1035 height 20
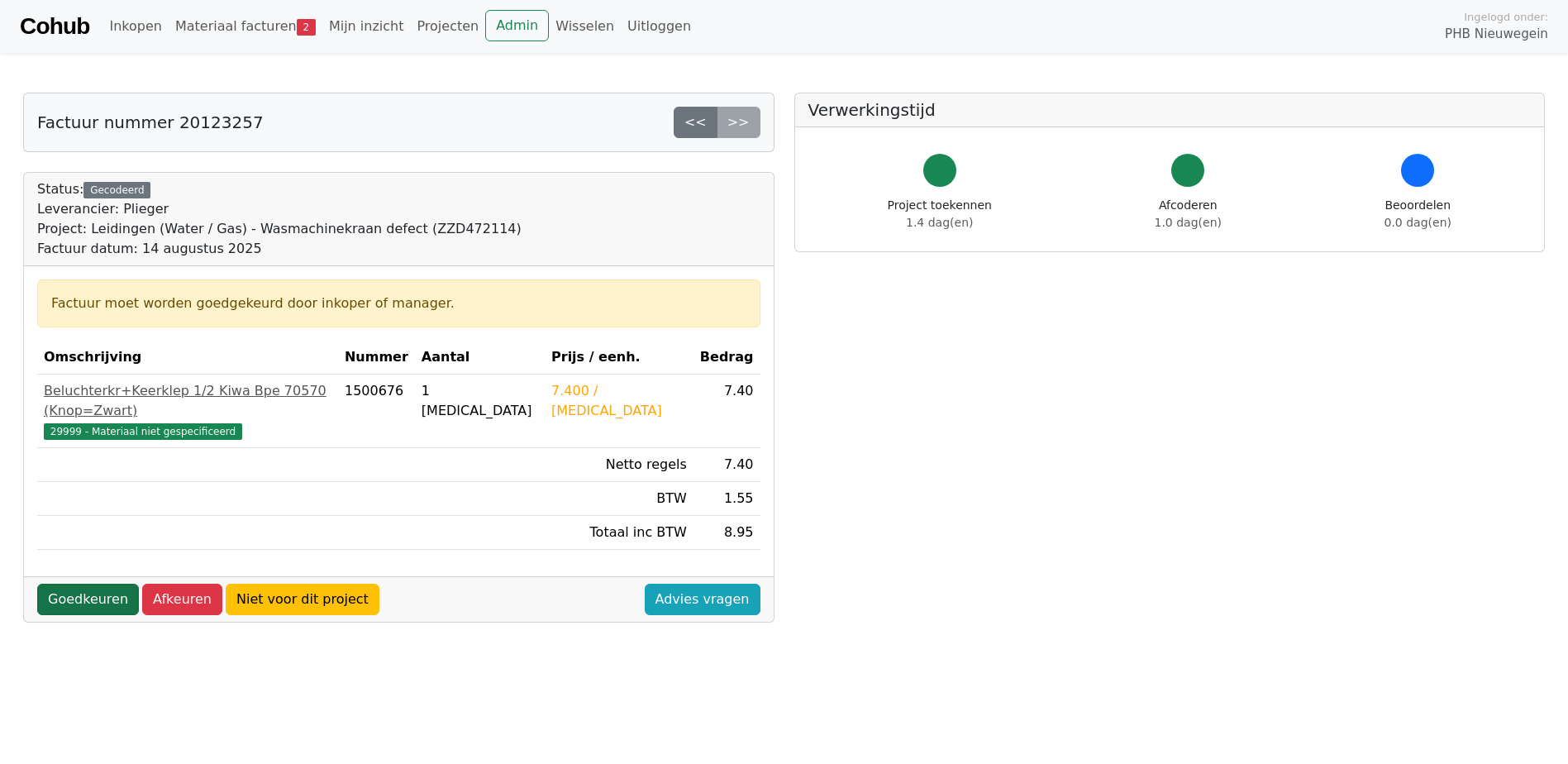
click at [68, 584] on link "Goedkeuren" at bounding box center [88, 599] width 102 height 31
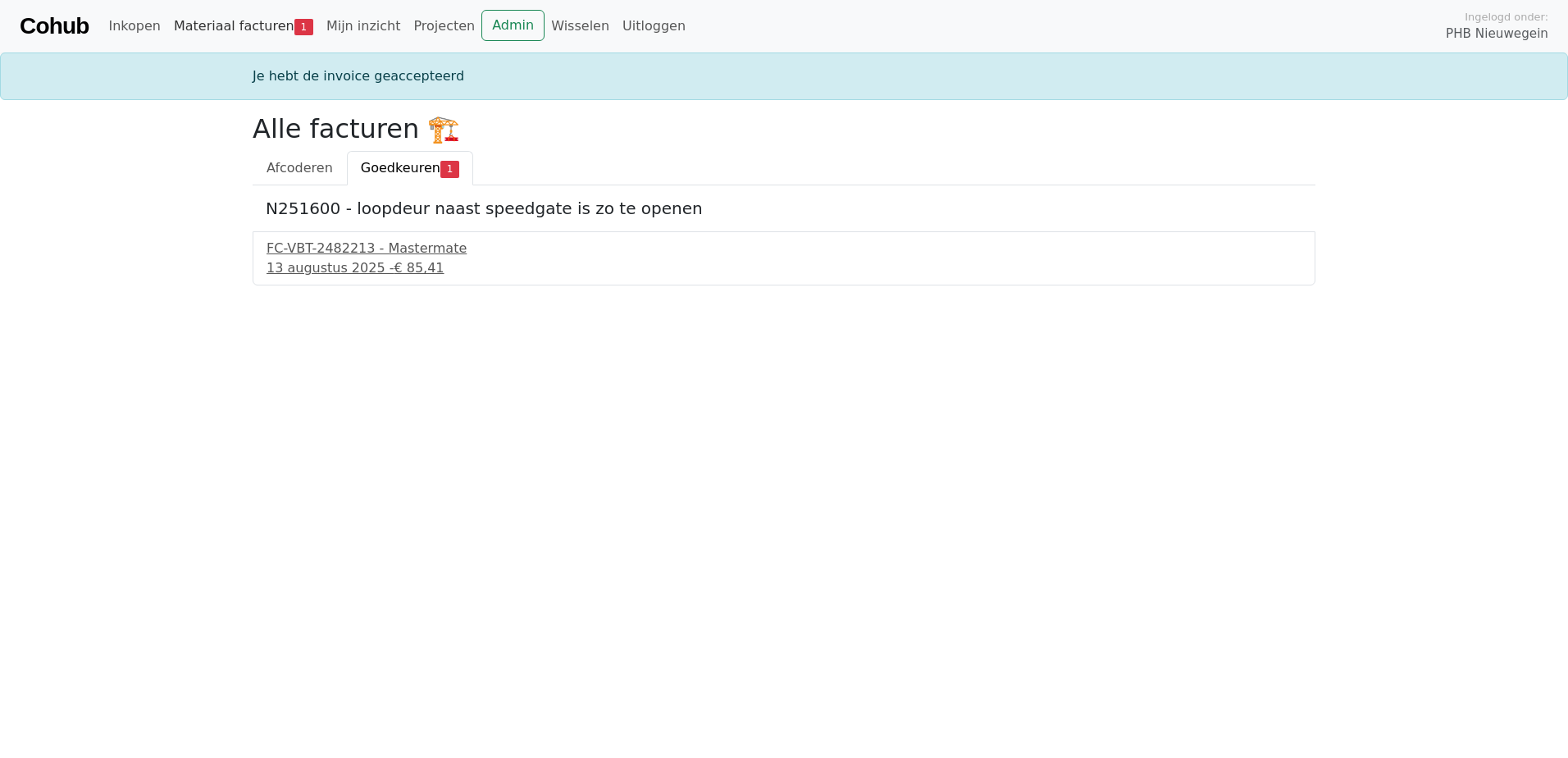
click at [192, 25] on link "Materiaal facturen 1" at bounding box center [243, 26] width 152 height 33
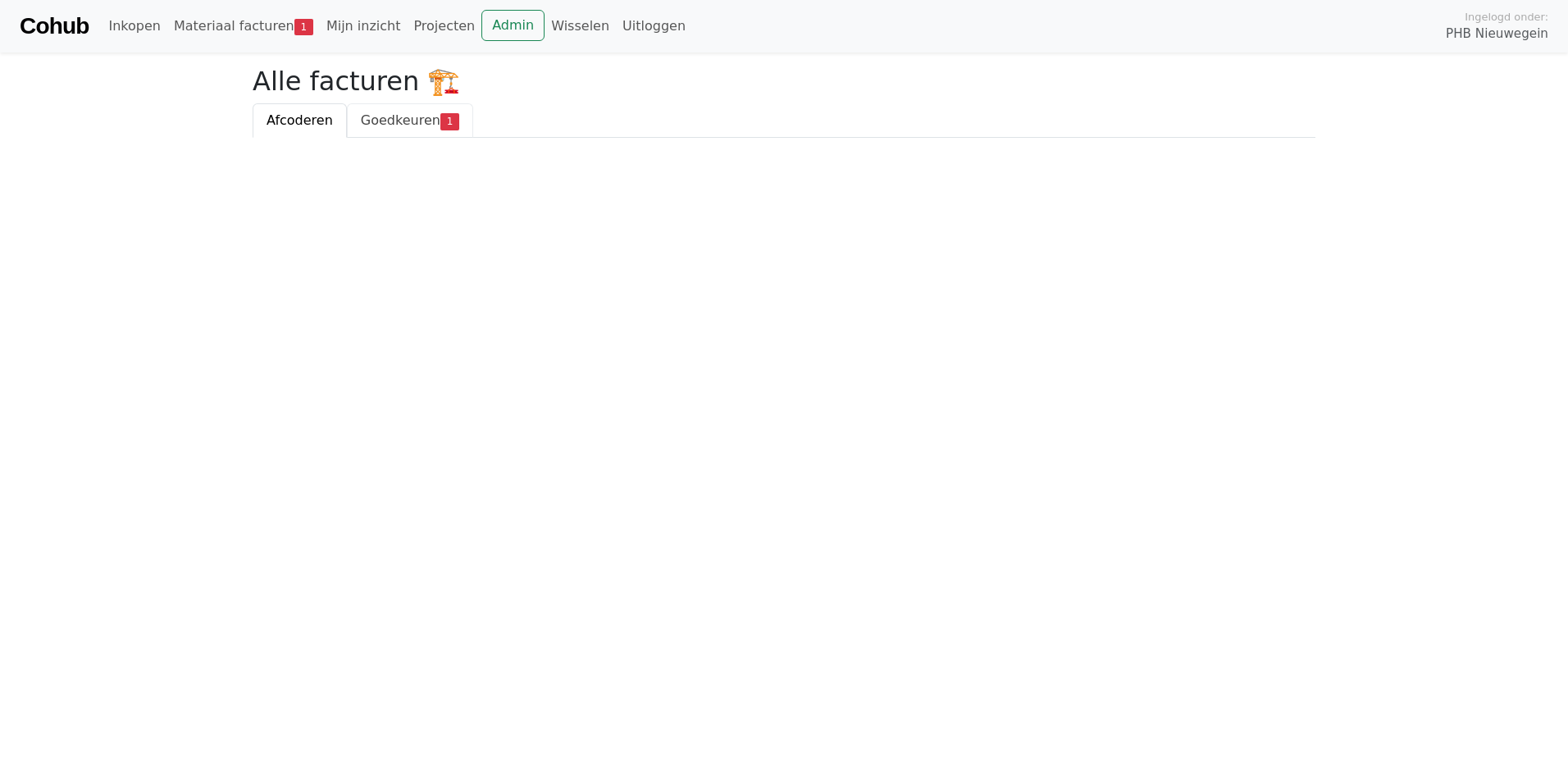
click at [364, 120] on span "Goedkeuren" at bounding box center [400, 120] width 80 height 16
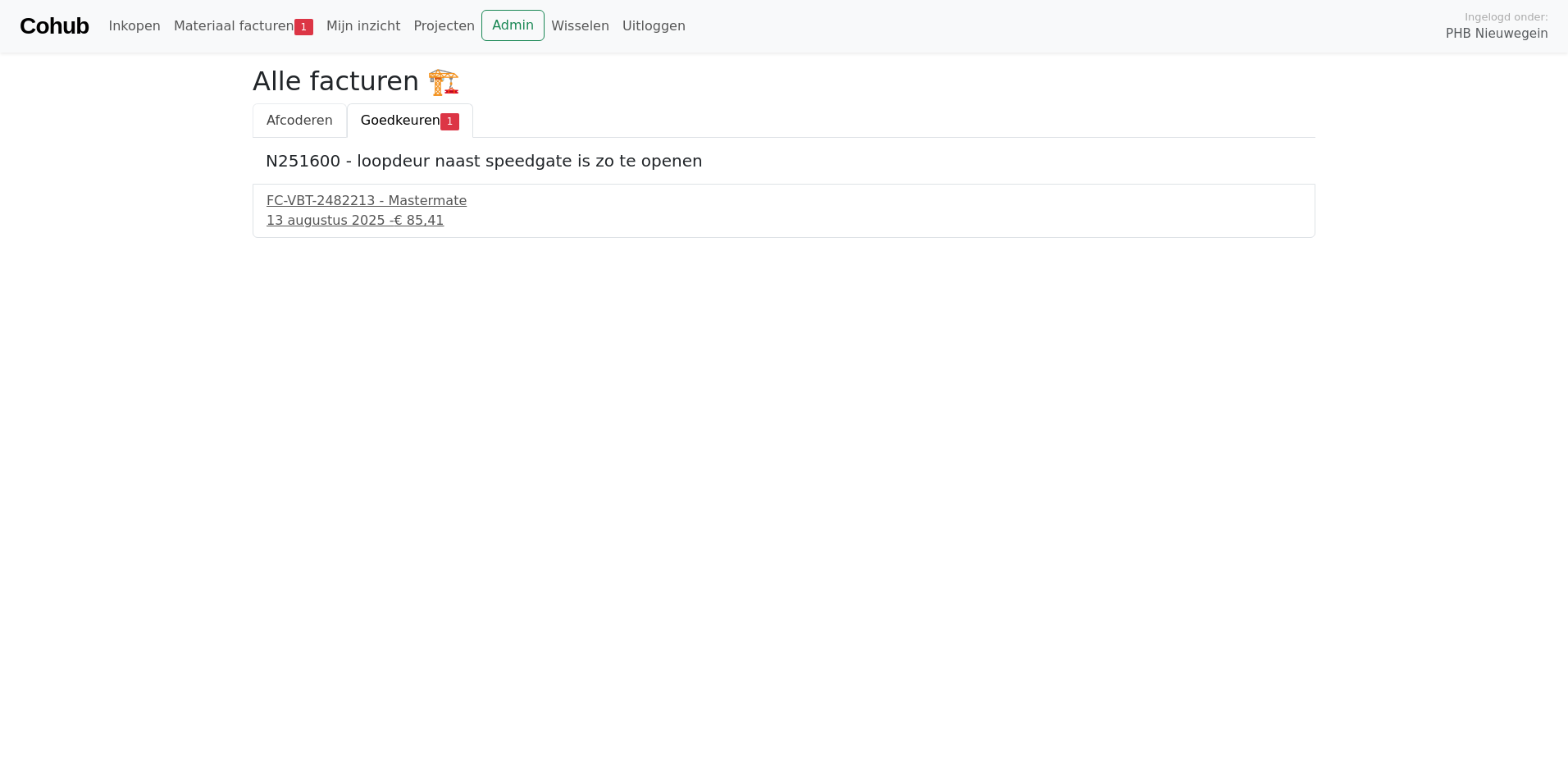
click at [283, 116] on span "Afcoderen" at bounding box center [299, 120] width 66 height 16
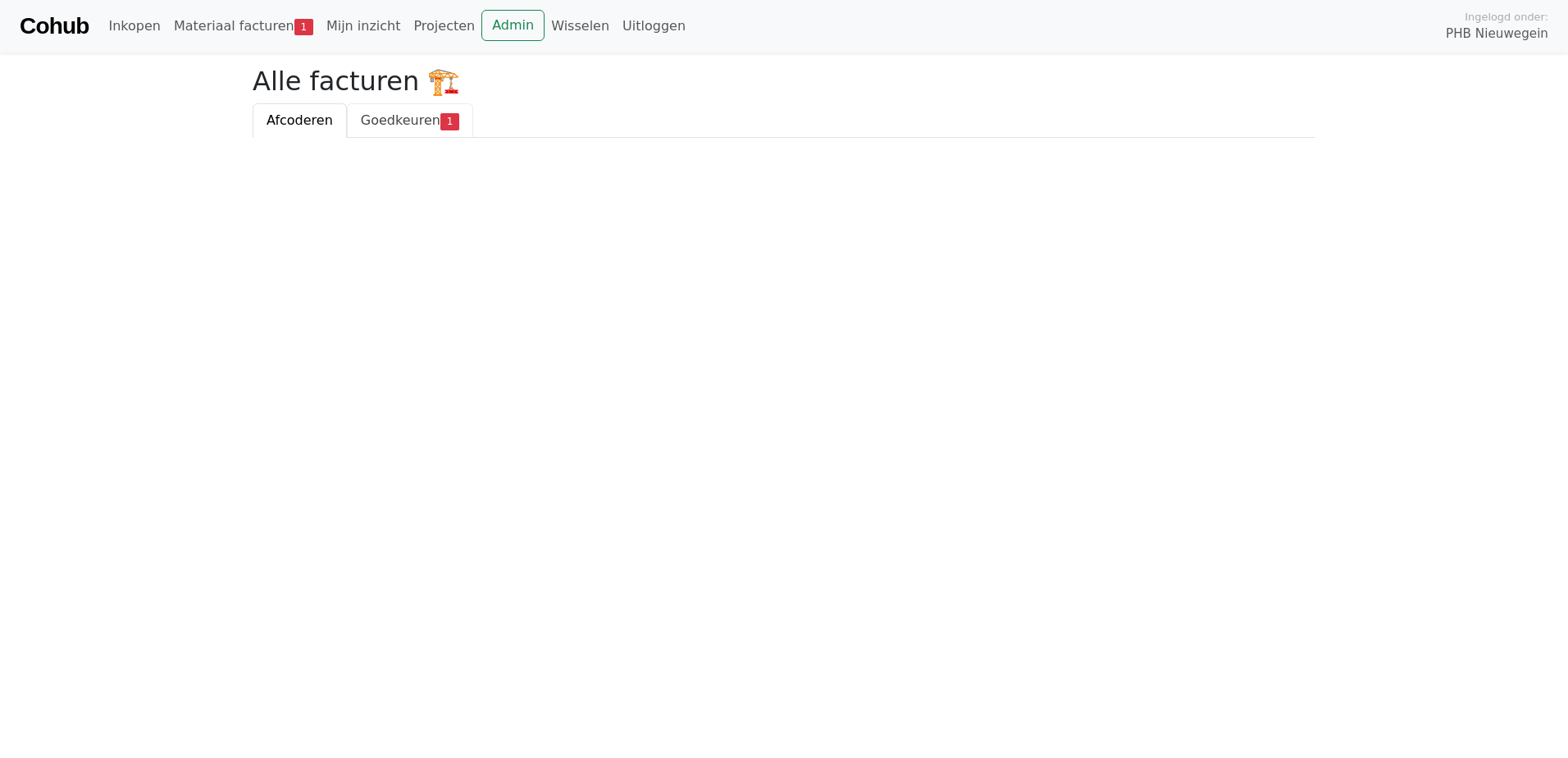
click at [392, 124] on span "Goedkeuren" at bounding box center [400, 120] width 80 height 16
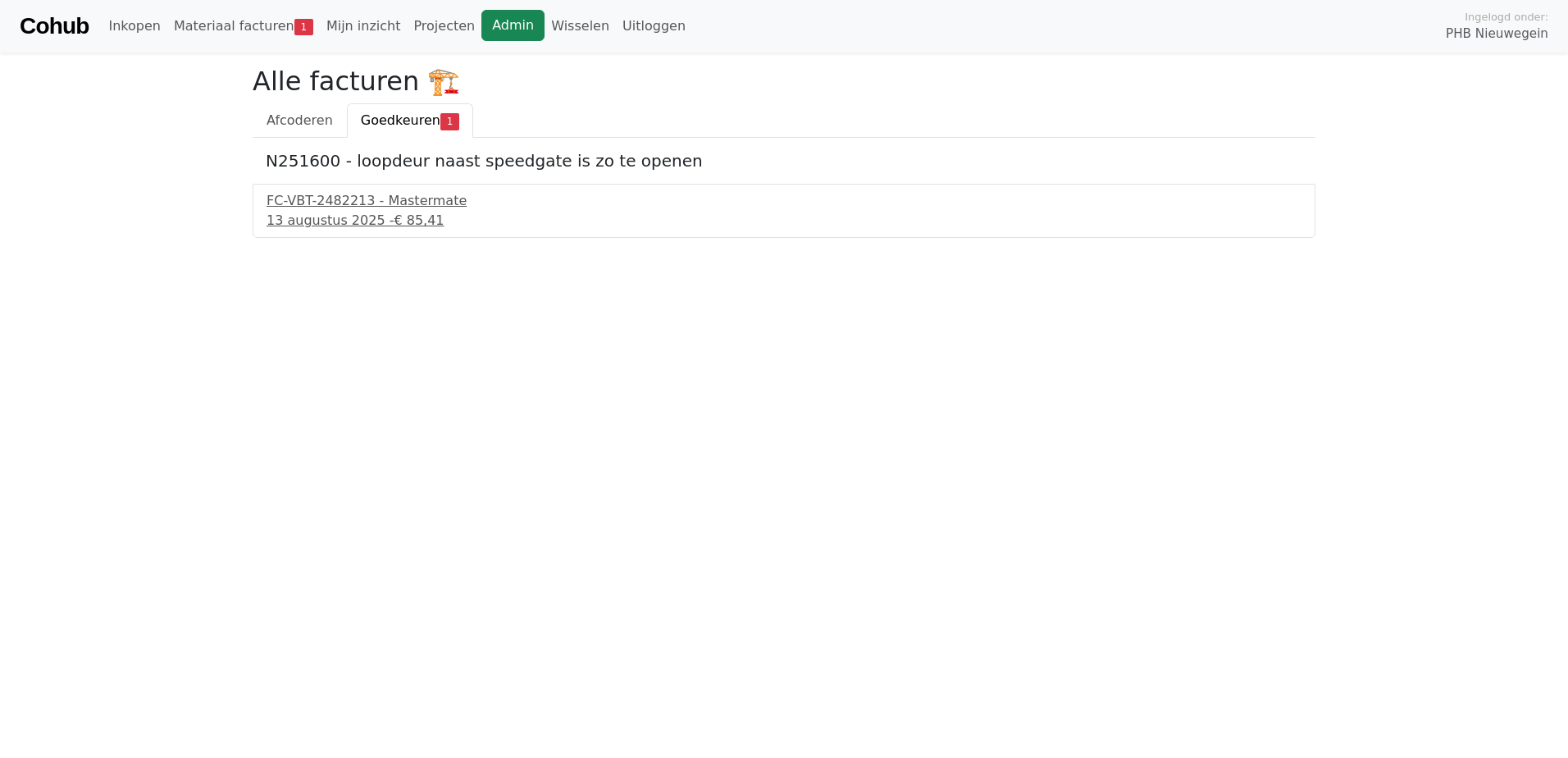
click at [482, 28] on link "Admin" at bounding box center [513, 25] width 63 height 31
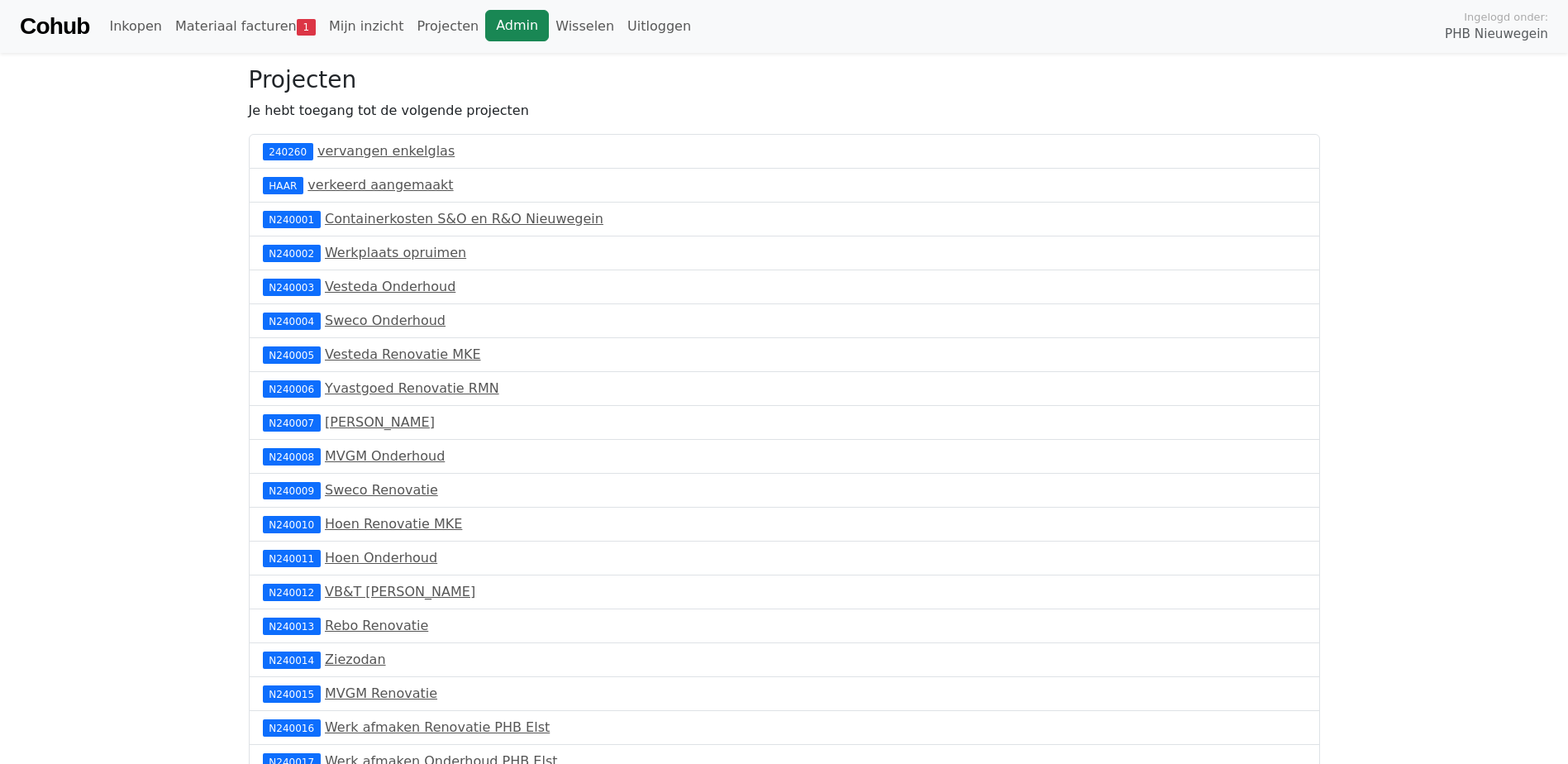
click at [486, 27] on link "Admin" at bounding box center [517, 25] width 63 height 31
